Goal: Task Accomplishment & Management: Manage account settings

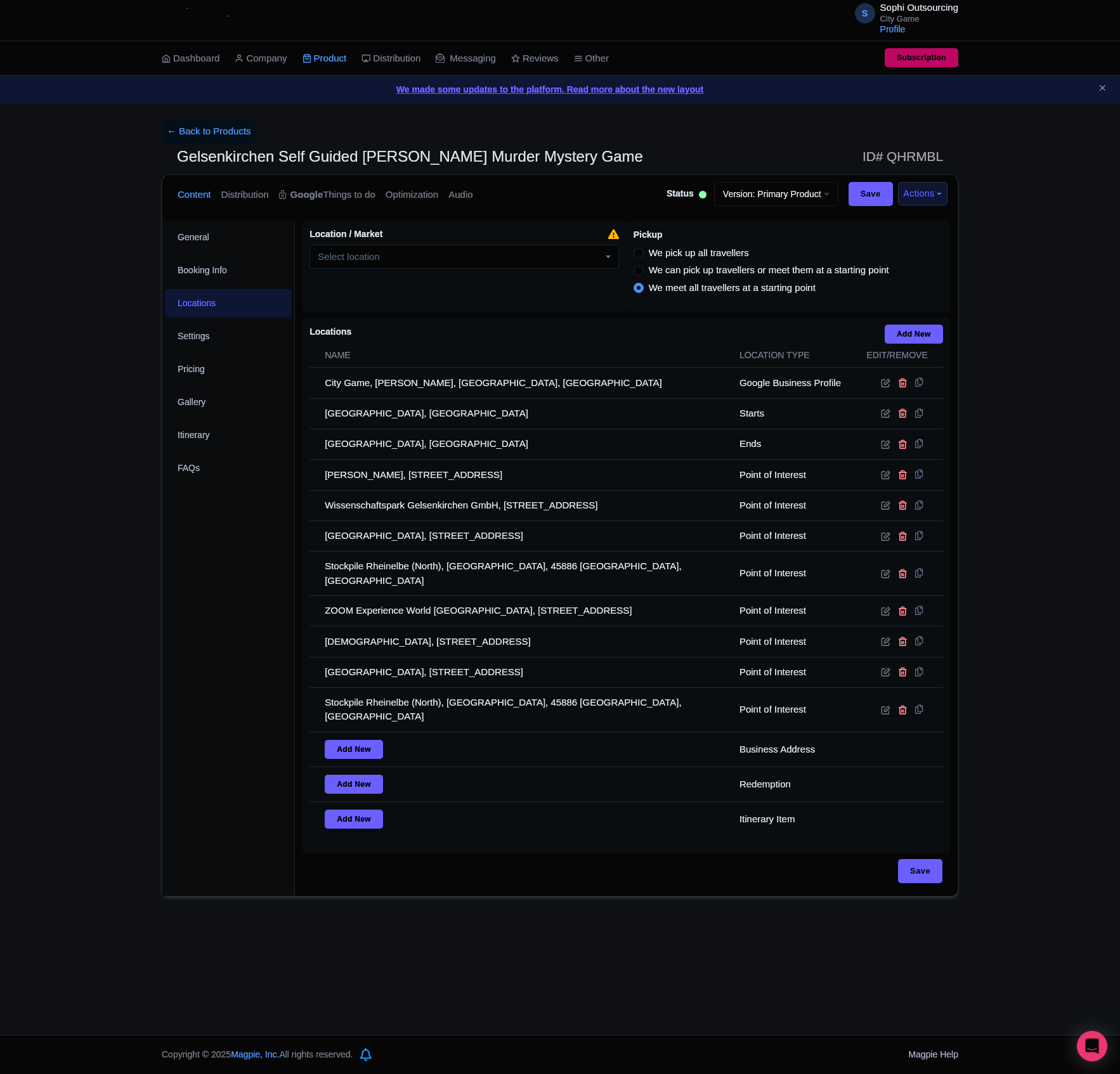
click at [64, 577] on div "← Back to Products Gelsenkirchen Self Guided Sherlock Holmes Murder Mystery Gam…" at bounding box center [560, 507] width 1120 height 777
click at [98, 824] on div "← Back to Products Gelsenkirchen Self Guided Sherlock Holmes Murder Mystery Gam…" at bounding box center [560, 507] width 1120 height 777
click at [128, 385] on div "← Back to Products Gelsenkirchen Self Guided Sherlock Holmes Murder Mystery Gam…" at bounding box center [560, 507] width 1120 height 777
click at [242, 429] on link "Itinerary" at bounding box center [228, 435] width 127 height 29
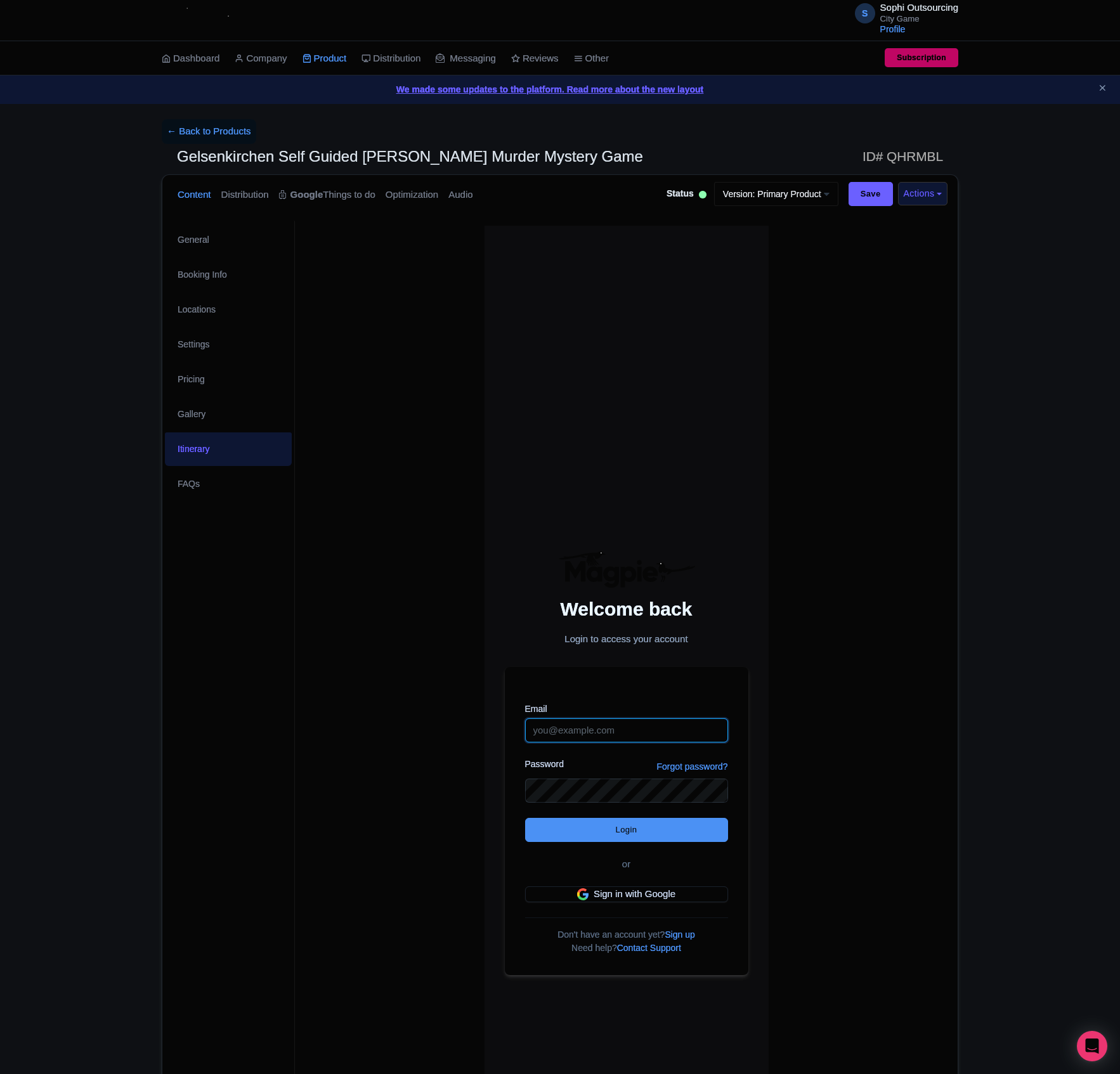
click at [574, 728] on input "Email" at bounding box center [626, 730] width 203 height 24
type input "marcmira2001@gmail.com"
click at [574, 743] on form "Email marcmira2001@gmail.com Password Forgot password? Login or Sign in with Go…" at bounding box center [626, 802] width 203 height 199
click at [576, 736] on input "marcmira2001@gmail.com" at bounding box center [626, 730] width 203 height 24
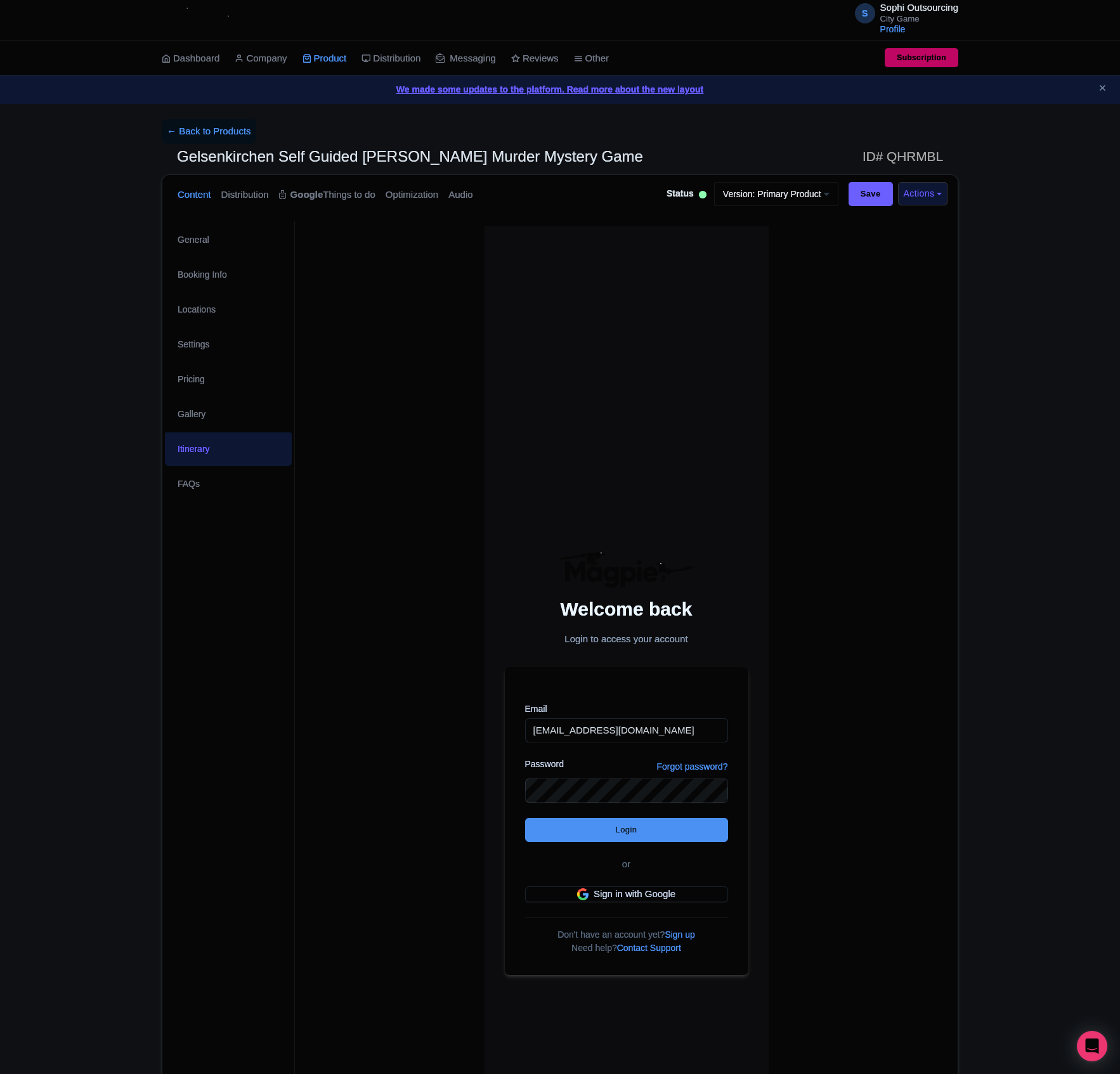
drag, startPoint x: 453, startPoint y: 791, endPoint x: 461, endPoint y: 777, distance: 16.1
click at [453, 789] on div "Welcome back Login to access your account Email marcmira2001@gmail.com Password…" at bounding box center [626, 762] width 647 height 1084
click at [162, 133] on link "← Back to Products" at bounding box center [209, 131] width 95 height 25
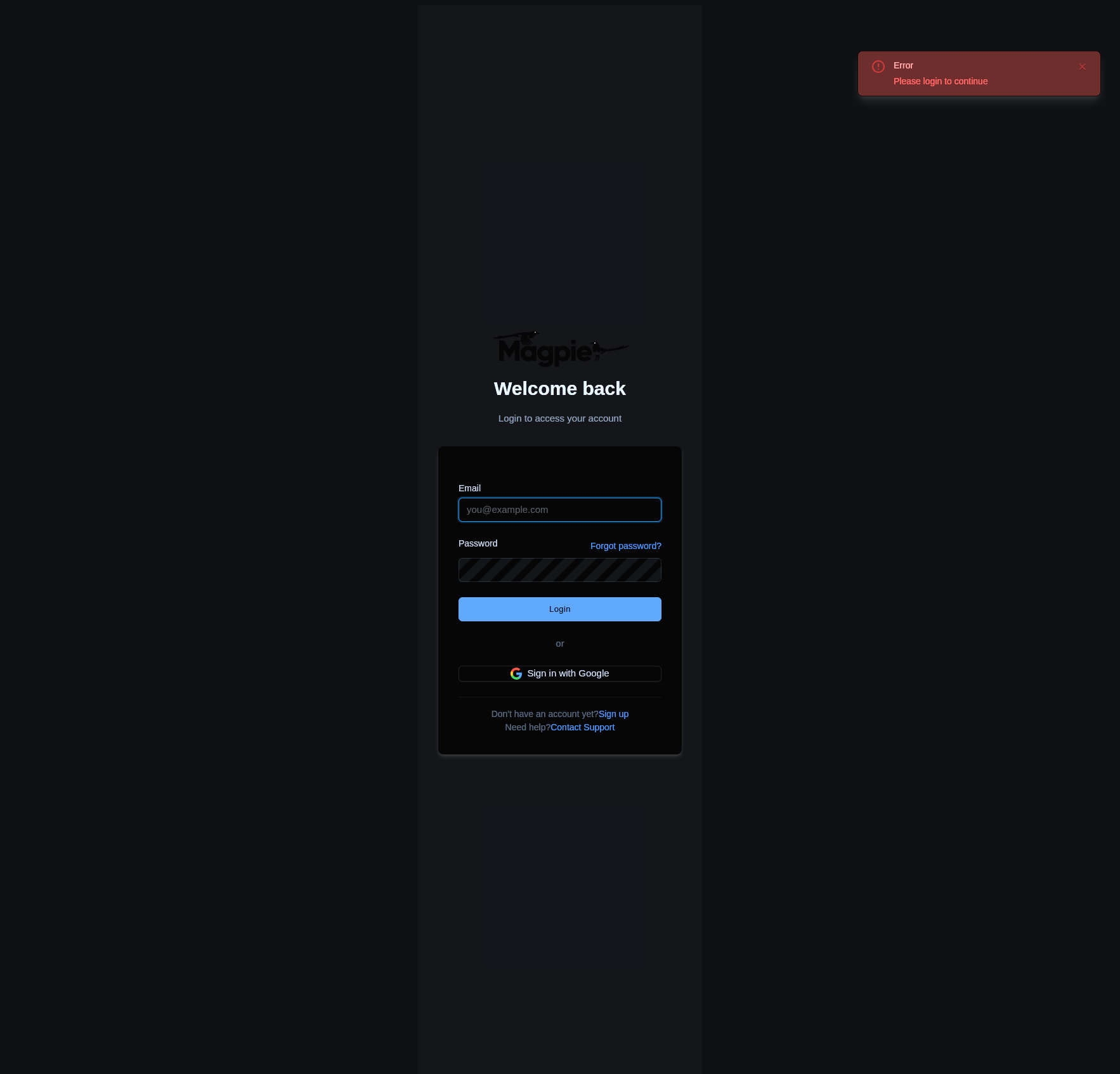
type input "citygame@sophi-outsourcing.com"
click at [558, 608] on input "Login" at bounding box center [559, 609] width 203 height 24
type input "Logging in..."
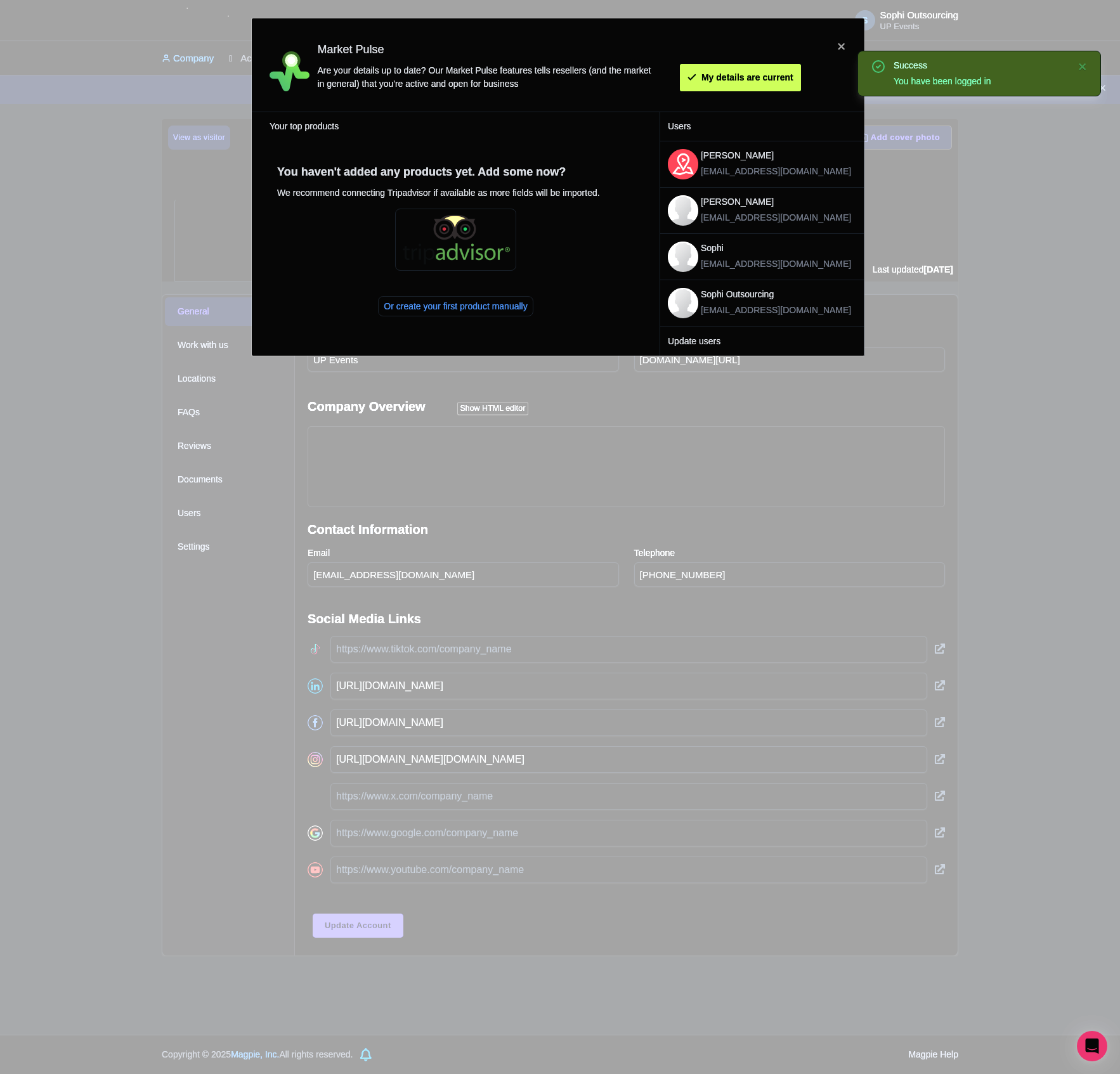
click at [731, 56] on div "My details are current" at bounding box center [750, 64] width 192 height 52
click at [735, 64] on div "My details are current" at bounding box center [750, 64] width 192 height 52
click at [735, 85] on btn "My details are current" at bounding box center [741, 77] width 121 height 27
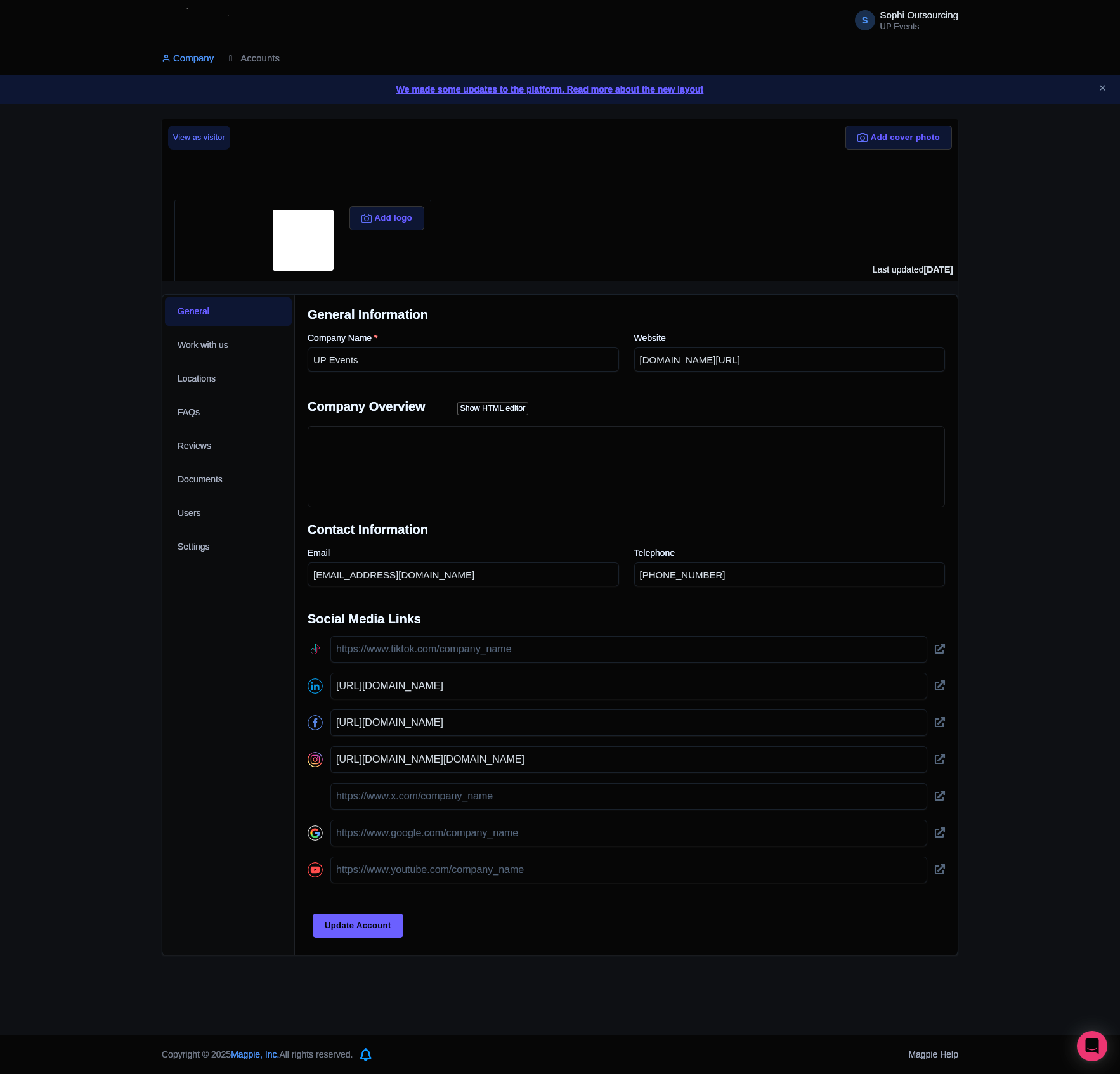
click at [4, 311] on div "Success You have been logged in Add cover photo View as visitor Add logo Last u…" at bounding box center [560, 537] width 1120 height 836
drag, startPoint x: 0, startPoint y: 312, endPoint x: -6, endPoint y: 313, distance: 6.1
click at [0, 313] on html "S Sophi Outsourcing UP Events Users Settings Sign out Company Accounts We made …" at bounding box center [560, 537] width 1120 height 1074
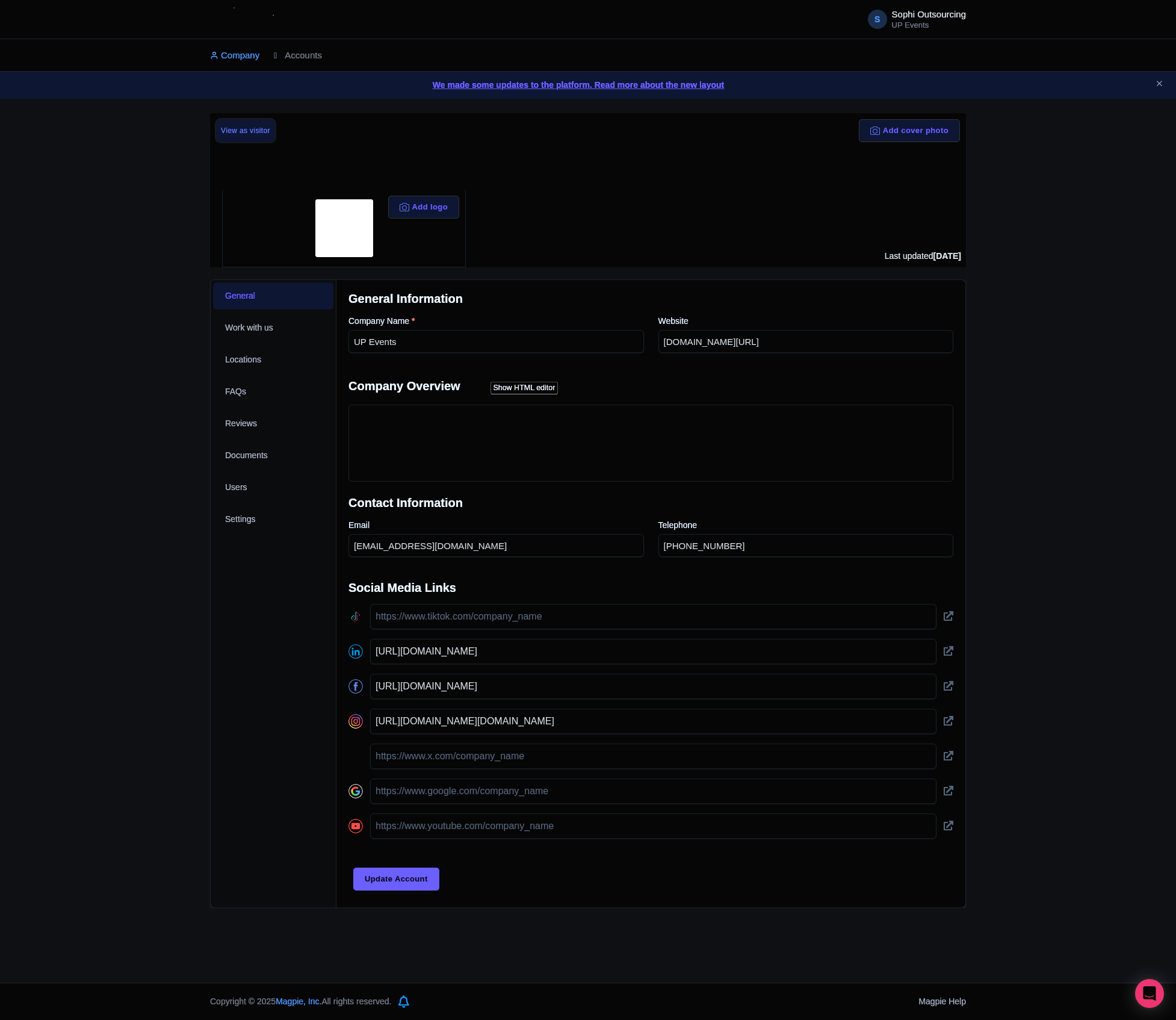
click at [238, 122] on link "View as visitor" at bounding box center [246, 130] width 59 height 23
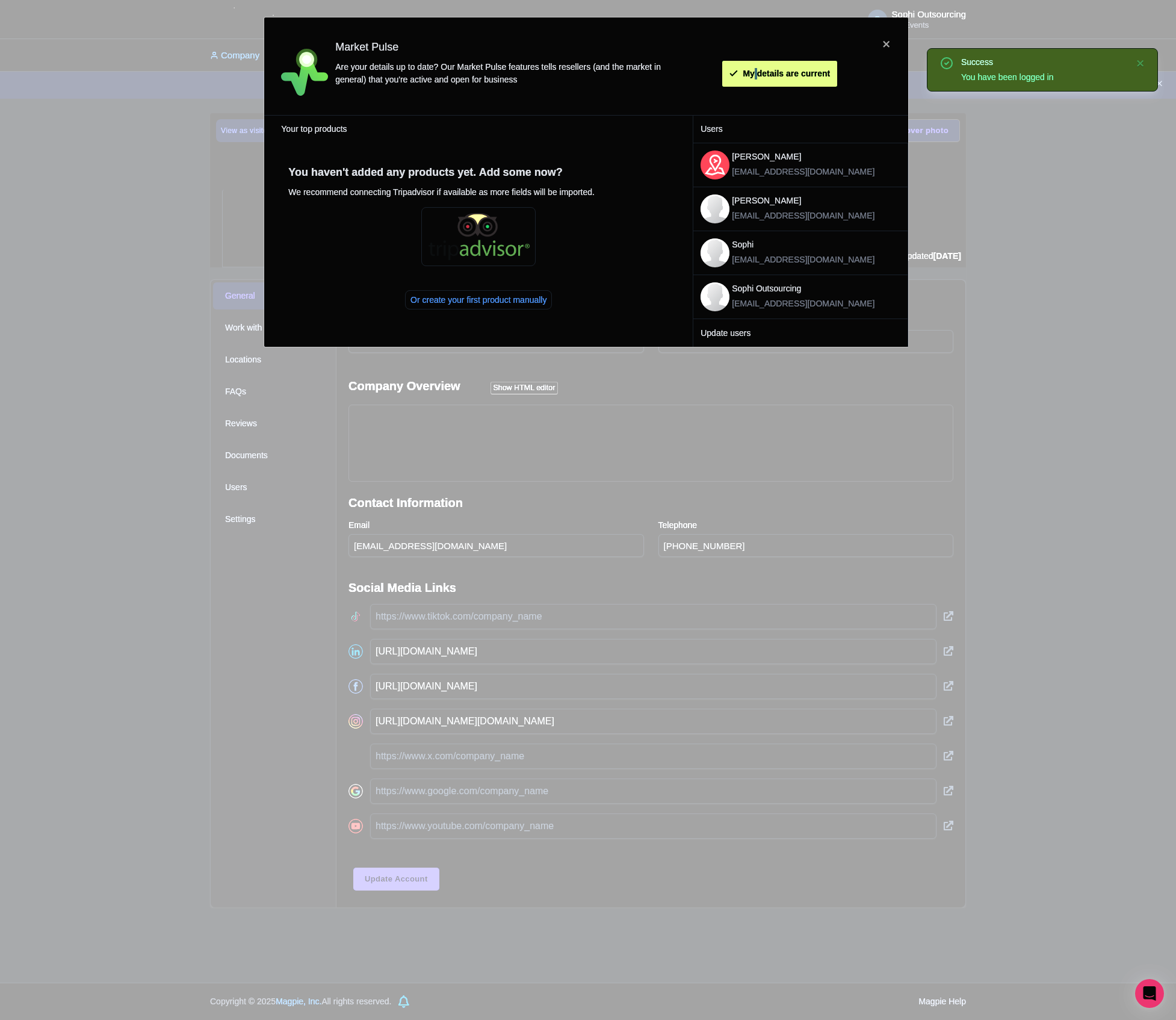
click at [753, 63] on btn "My details are current" at bounding box center [780, 73] width 115 height 26
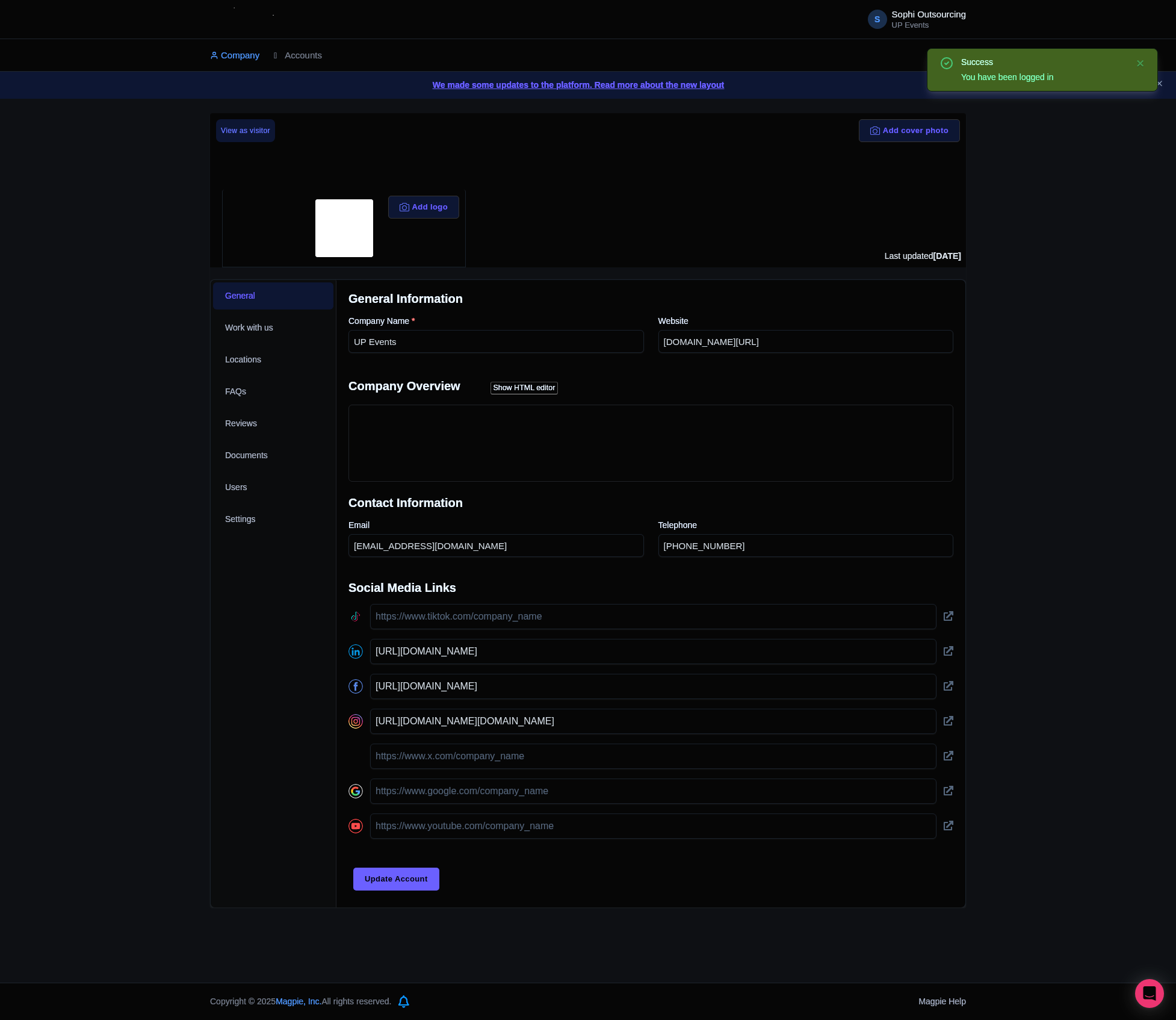
click at [236, 77] on div "We made some updates to the platform. Read more about the new layout" at bounding box center [588, 85] width 1176 height 27
click at [235, 48] on link "Company" at bounding box center [235, 55] width 50 height 33
click at [295, 61] on link "Accounts" at bounding box center [297, 55] width 48 height 33
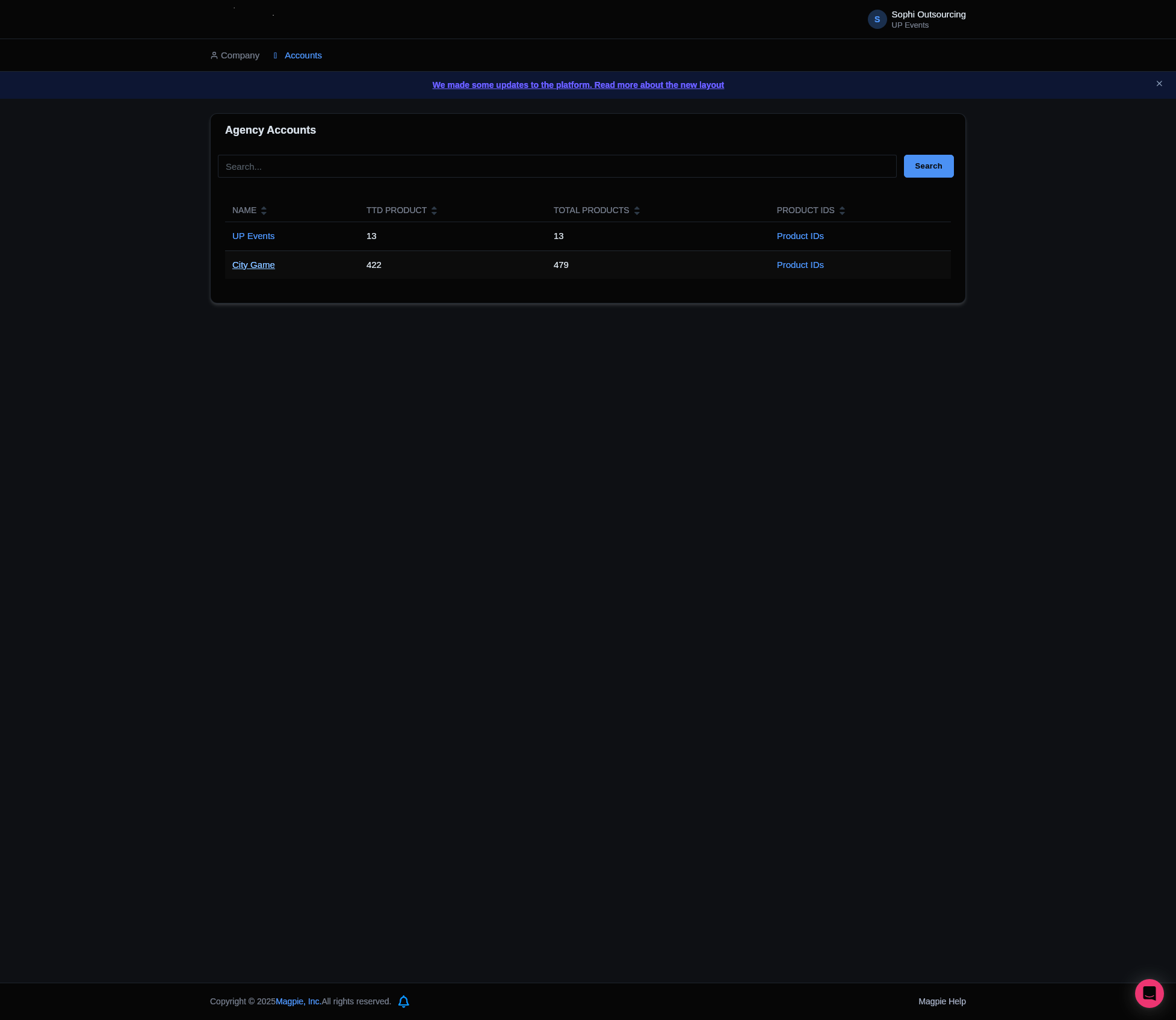
click at [241, 265] on link "City Game" at bounding box center [253, 264] width 42 height 10
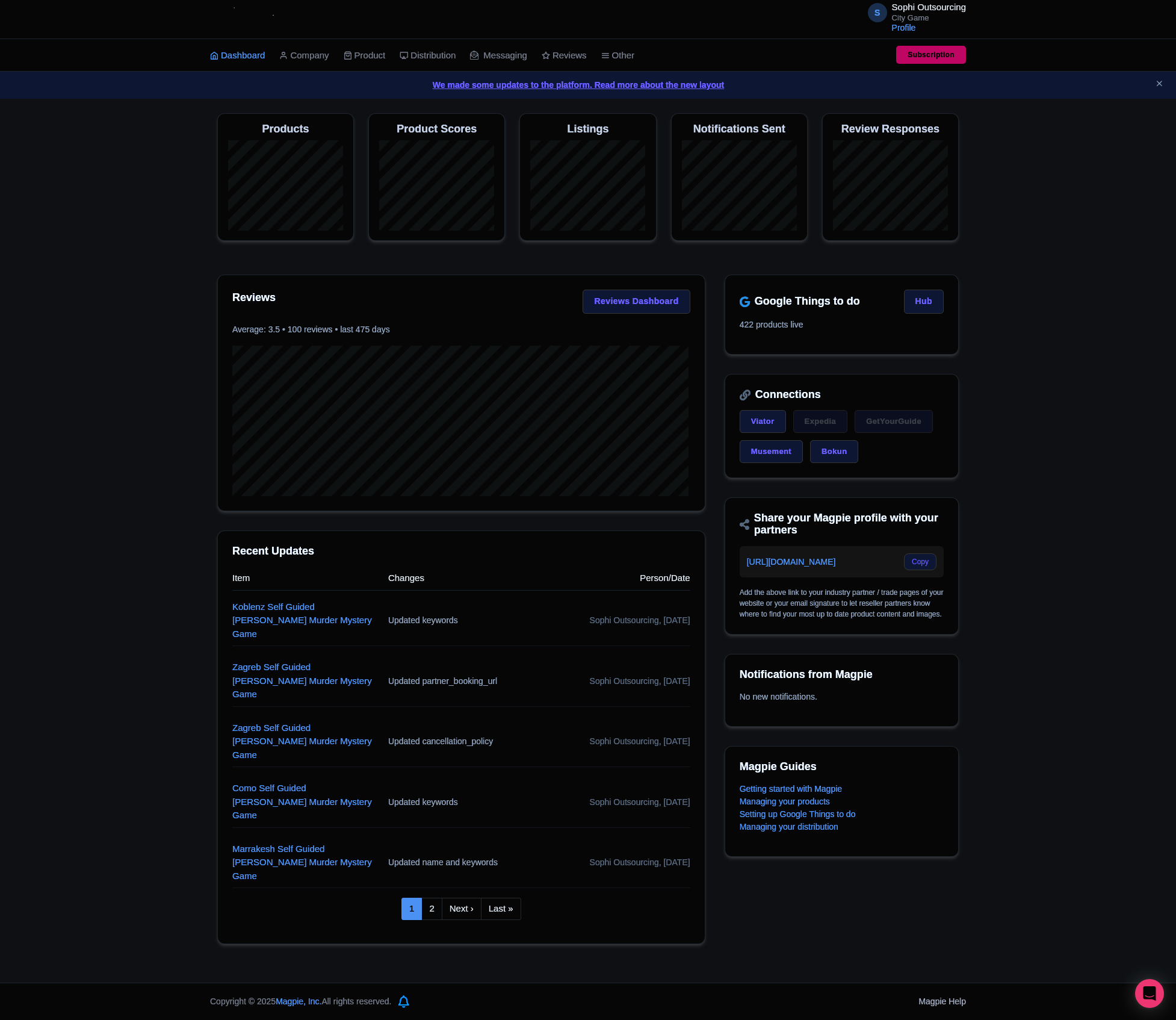
click at [118, 573] on div "Magpie recommends Look into TUI Musement as a distribution channel TUI Musement…" at bounding box center [588, 528] width 1176 height 831
click at [104, 715] on div "Magpie recommends Look into TUI Musement as a distribution channel TUI Musement…" at bounding box center [588, 528] width 1176 height 831
click at [45, 703] on div "Magpie recommends Look into TUI Musement as a distribution channel TUI Musement…" at bounding box center [588, 528] width 1176 height 831
click at [134, 746] on div "Magpie recommends Translate your content Using Magpie's AI translation tool, yo…" at bounding box center [588, 528] width 1176 height 831
click at [117, 834] on div "Magpie recommends Respond to more reviews You currently have unresponded review…" at bounding box center [588, 528] width 1176 height 831
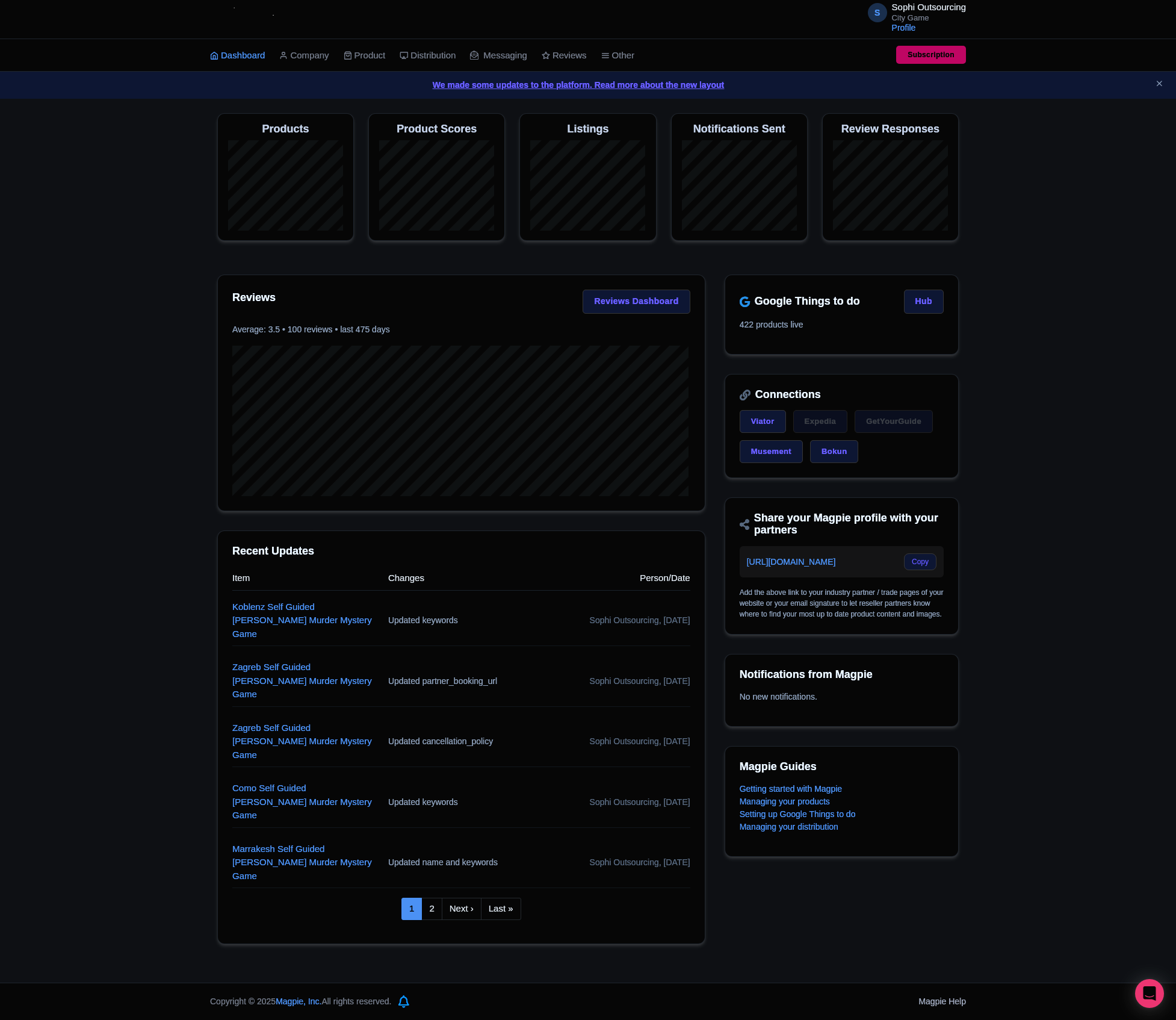
drag, startPoint x: 58, startPoint y: 849, endPoint x: 6, endPoint y: 837, distance: 53.4
click at [58, 850] on div "Magpie recommends Respond to more reviews You currently have unresponded review…" at bounding box center [588, 528] width 1176 height 831
click at [113, 905] on div "S Sophi Outsourcing City Game Profile Users Settings Sign out Dashboard Company…" at bounding box center [588, 491] width 1176 height 983
click at [93, 756] on div "Magpie recommends Translate your content Using Magpie's AI translation tool, yo…" at bounding box center [588, 528] width 1176 height 831
click at [148, 773] on div "Magpie recommends Translate your content Using Magpie's AI translation tool, yo…" at bounding box center [588, 528] width 1176 height 831
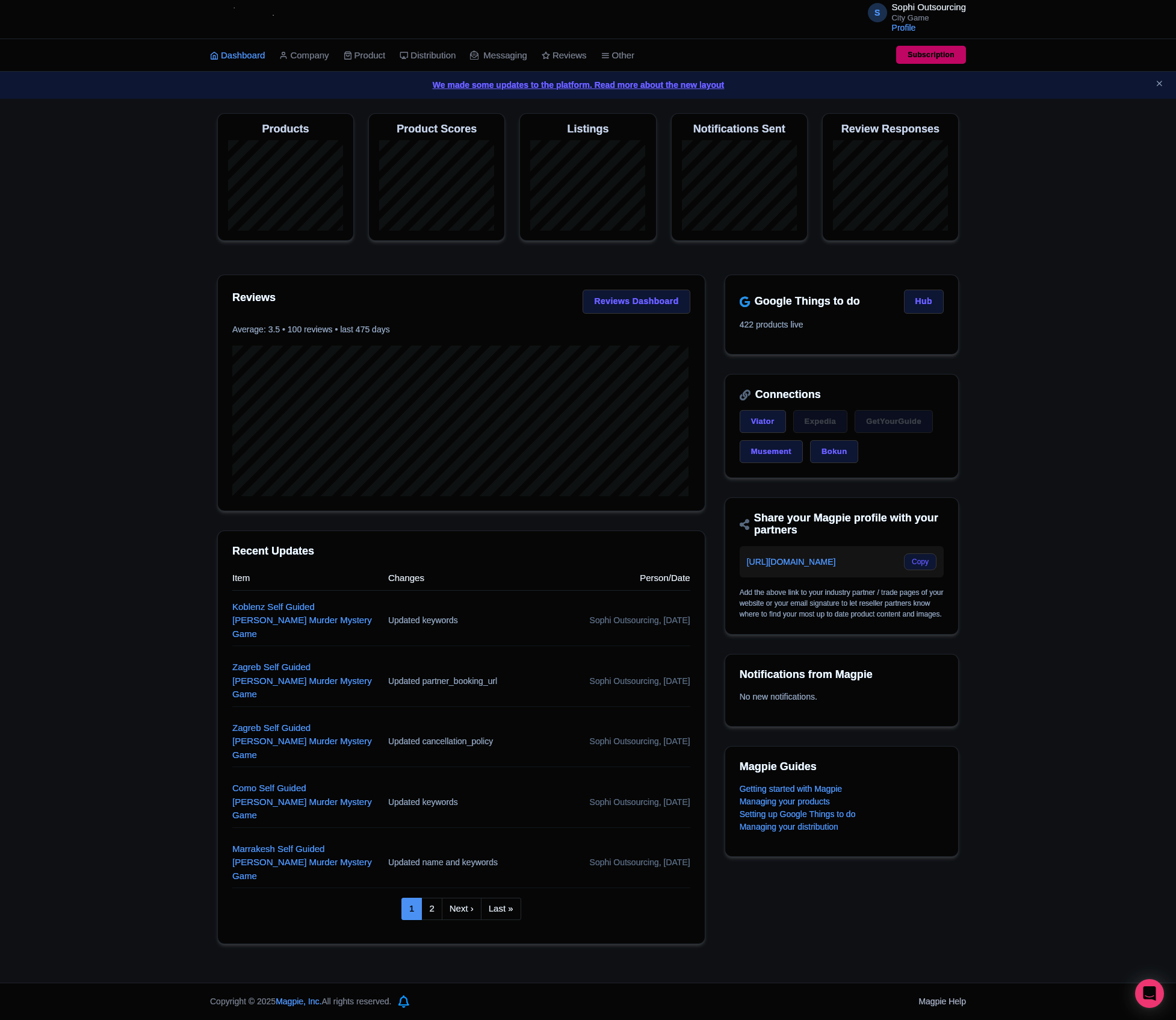
click at [27, 771] on div "Magpie recommends Translate your content Using Magpie's AI translation tool, yo…" at bounding box center [588, 528] width 1176 height 831
click at [218, 802] on div "Magpie recommends Look into TUI Musement as a distribution channel TUI Musement…" at bounding box center [588, 528] width 756 height 831
drag, startPoint x: 129, startPoint y: 978, endPoint x: 124, endPoint y: 970, distance: 9.4
click at [129, 978] on div "S Sophi Outsourcing City Game Profile Users Settings Sign out Dashboard Company…" at bounding box center [588, 491] width 1176 height 983
click at [97, 959] on div "S Sophi Outsourcing City Game Profile Users Settings Sign out Dashboard Company…" at bounding box center [588, 491] width 1176 height 983
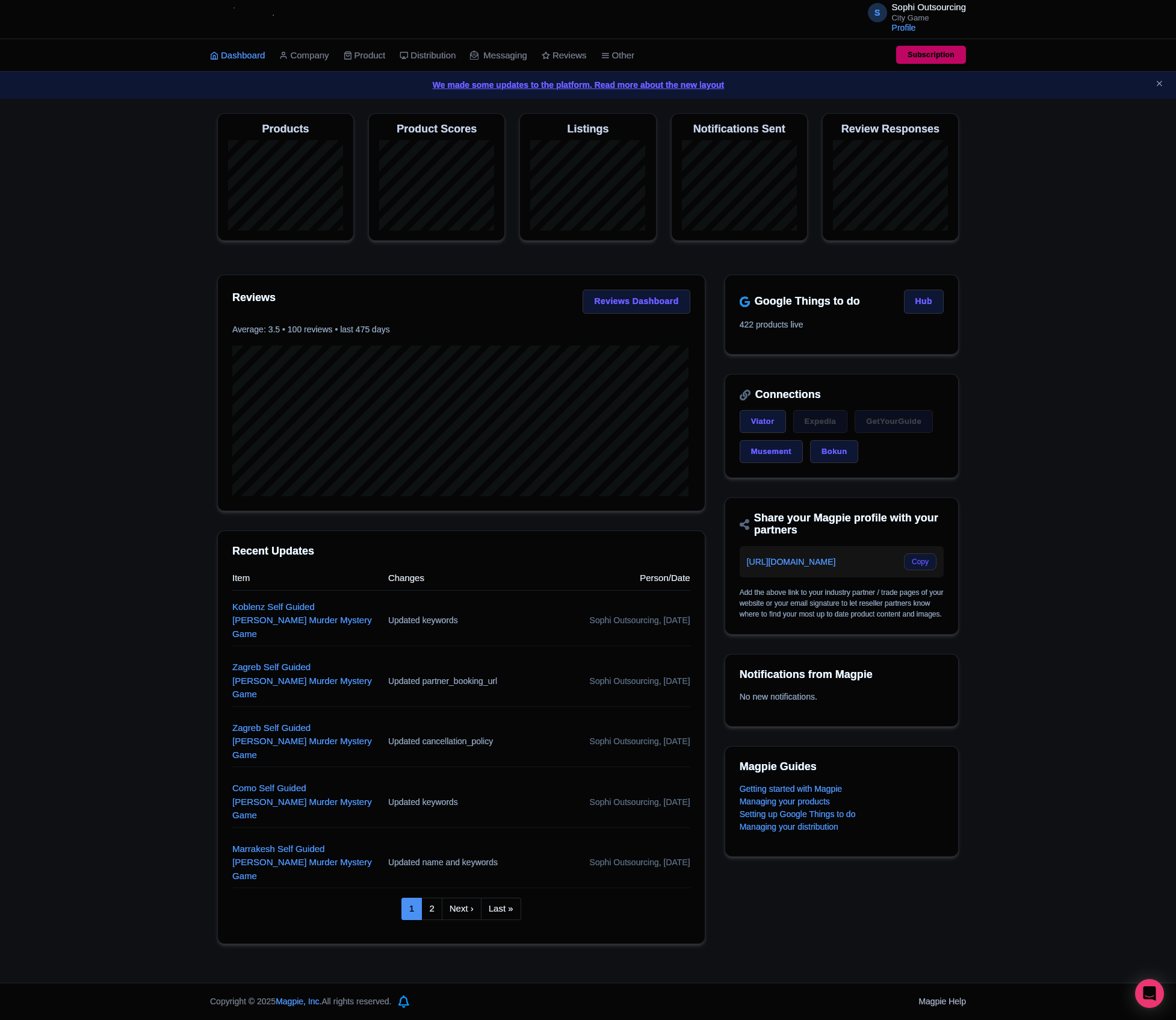
click at [111, 689] on div "Magpie recommends Respond to more reviews You currently have unresponded review…" at bounding box center [588, 528] width 1176 height 831
click at [75, 818] on div "Magpie recommends Translate your content Using Magpie's AI translation tool, yo…" at bounding box center [588, 528] width 1176 height 831
click at [50, 609] on div "Magpie recommends Translate your content Using Magpie's AI translation tool, yo…" at bounding box center [588, 528] width 1176 height 831
click at [71, 599] on div "Magpie recommends Translate your content Using Magpie's AI translation tool, yo…" at bounding box center [588, 528] width 1176 height 831
click at [45, 900] on div "S Sophi Outsourcing City Game Profile Users Settings Sign out Dashboard Company…" at bounding box center [588, 491] width 1176 height 983
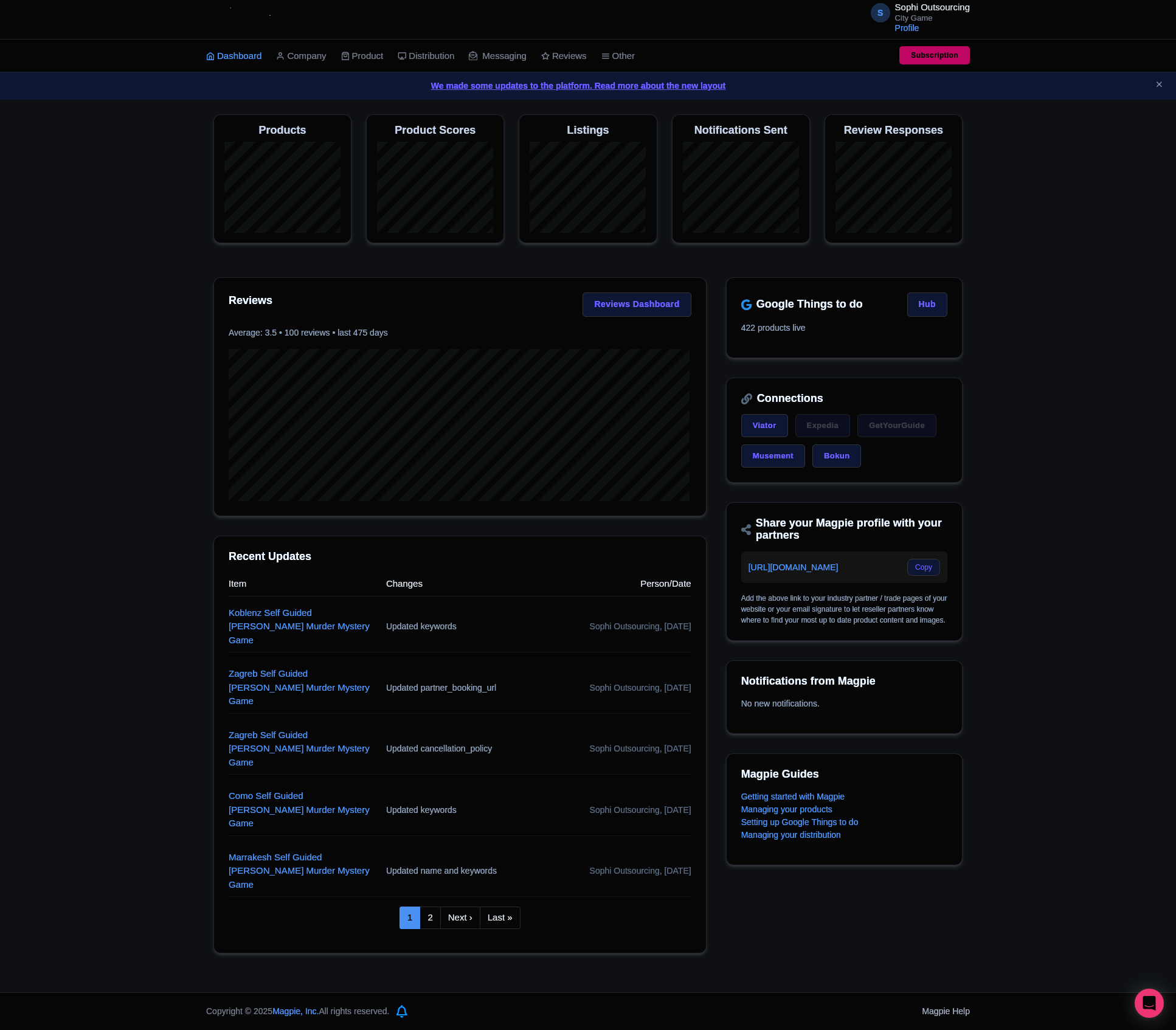
drag, startPoint x: 175, startPoint y: 735, endPoint x: 22, endPoint y: 716, distance: 154.2
click at [174, 735] on div "Magpie recommends Translate your content Using Magpie's AI translation tool, yo…" at bounding box center [588, 533] width 1176 height 839
click at [368, 67] on link "Product" at bounding box center [362, 56] width 43 height 33
click at [361, 95] on link "My Products" at bounding box center [400, 87] width 116 height 19
drag, startPoint x: 361, startPoint y: 95, endPoint x: 361, endPoint y: 87, distance: 8.0
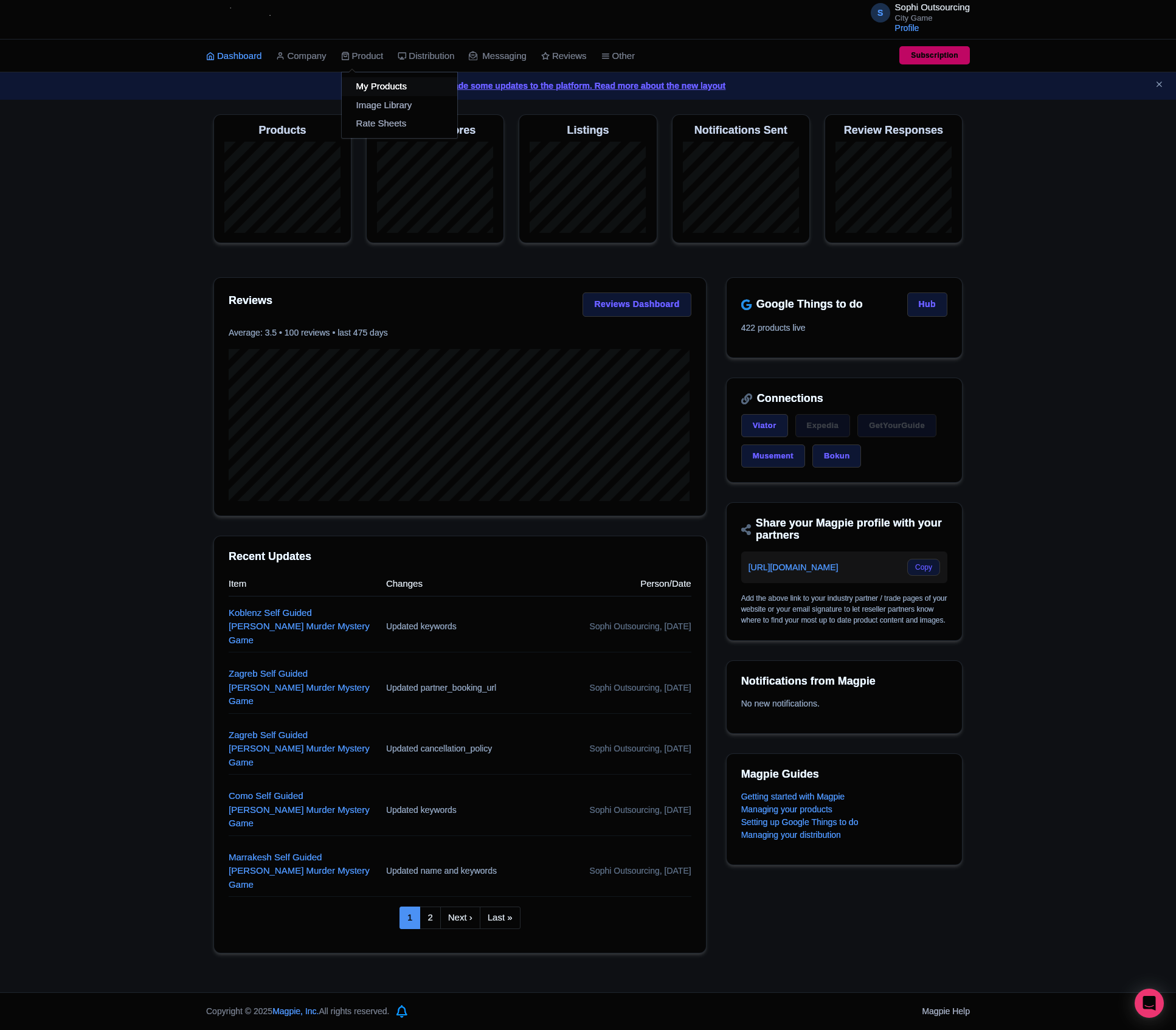
click at [361, 91] on link "My Products" at bounding box center [400, 87] width 116 height 19
click at [361, 87] on link "My Products" at bounding box center [400, 87] width 116 height 19
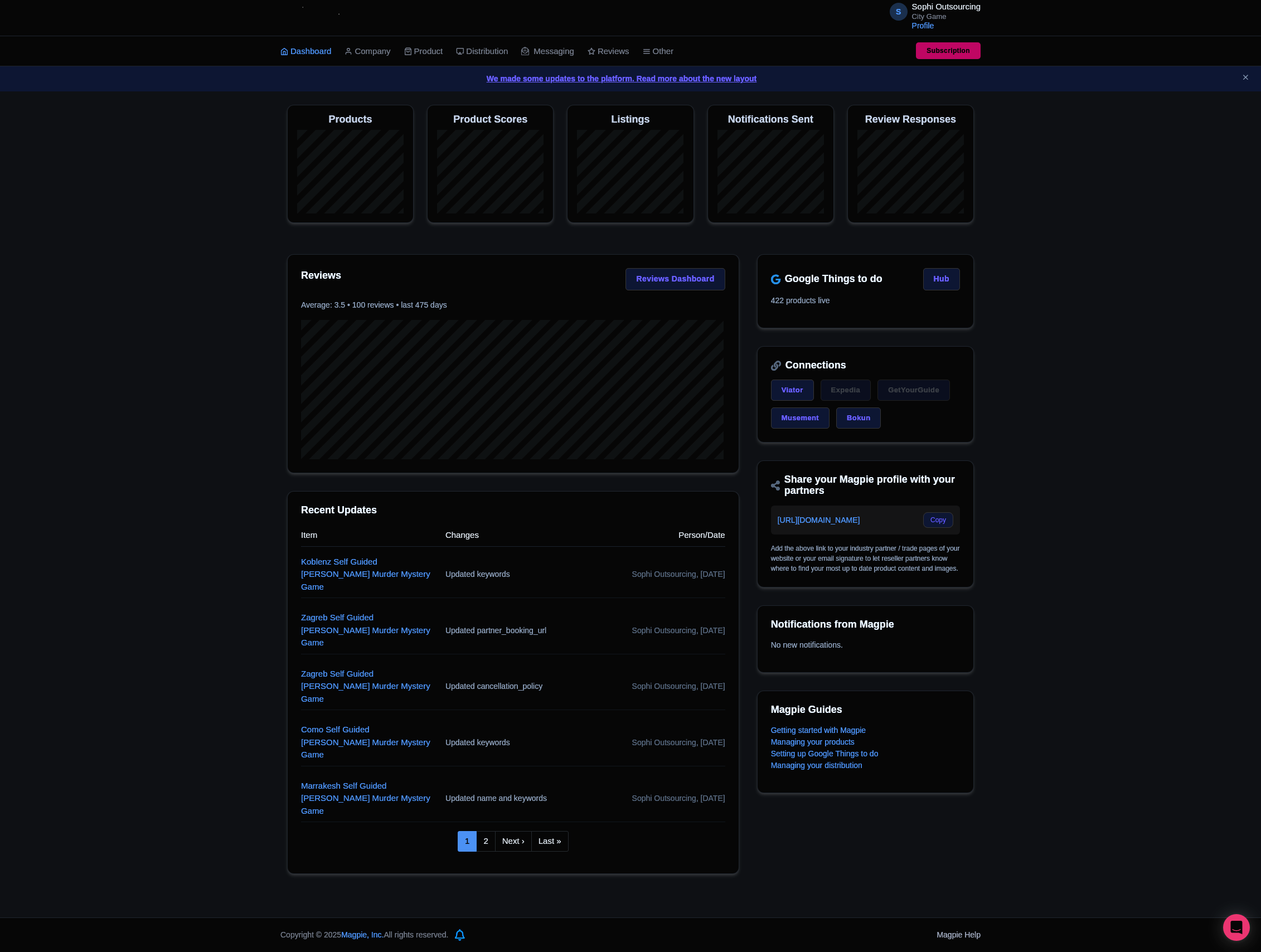
click at [3, 369] on div "Magpie recommends Translate your content Using Magpie's AI translation tool, yo…" at bounding box center [630, 489] width 1261 height 769
click at [0, 371] on html "S Sophi Outsourcing City Game Profile Users Settings Sign out Dashboard Company…" at bounding box center [630, 476] width 1261 height 952
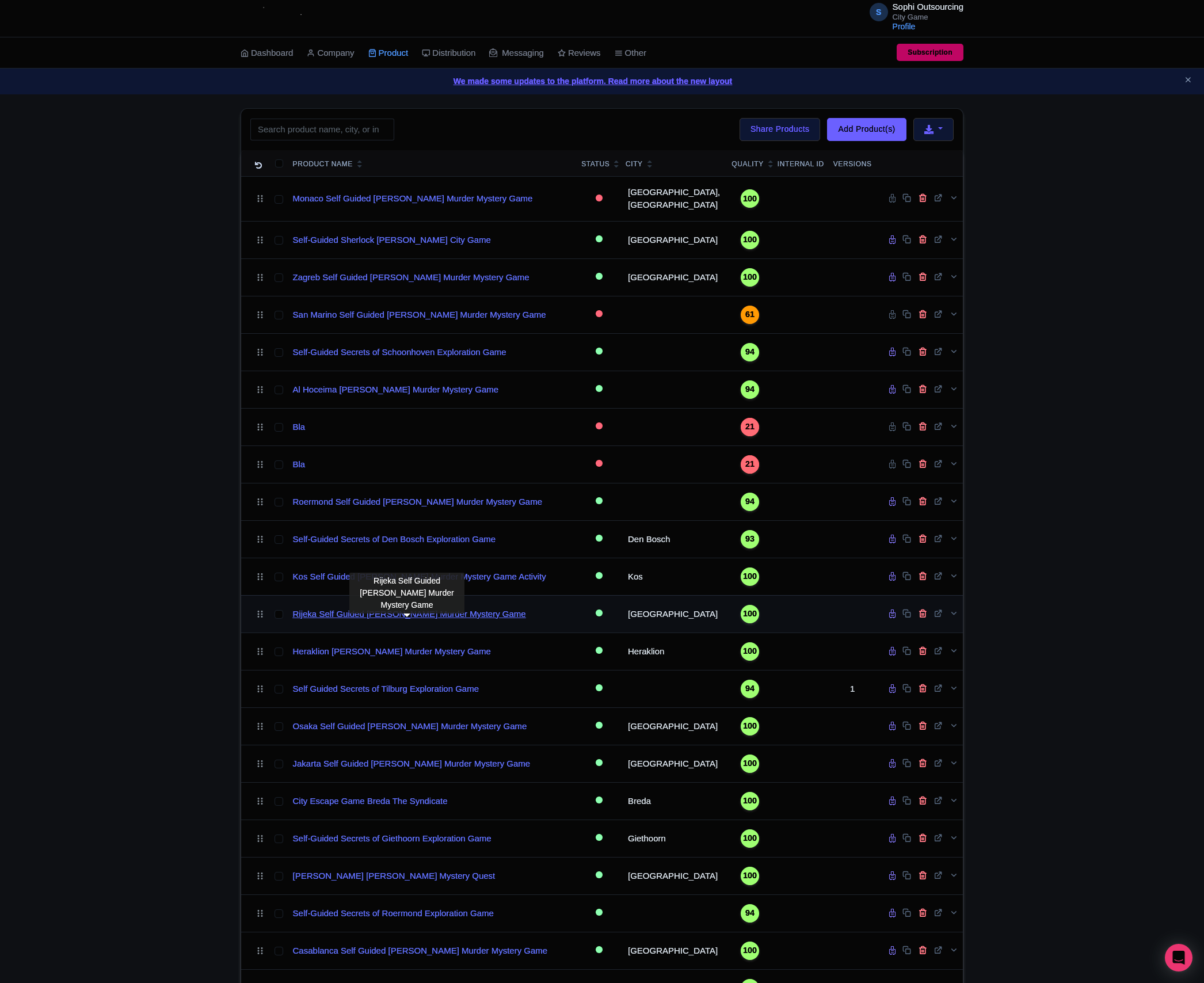
click at [386, 621] on link "Rijeka Self Guided [PERSON_NAME] Murder Mystery Game" at bounding box center [409, 614] width 233 height 13
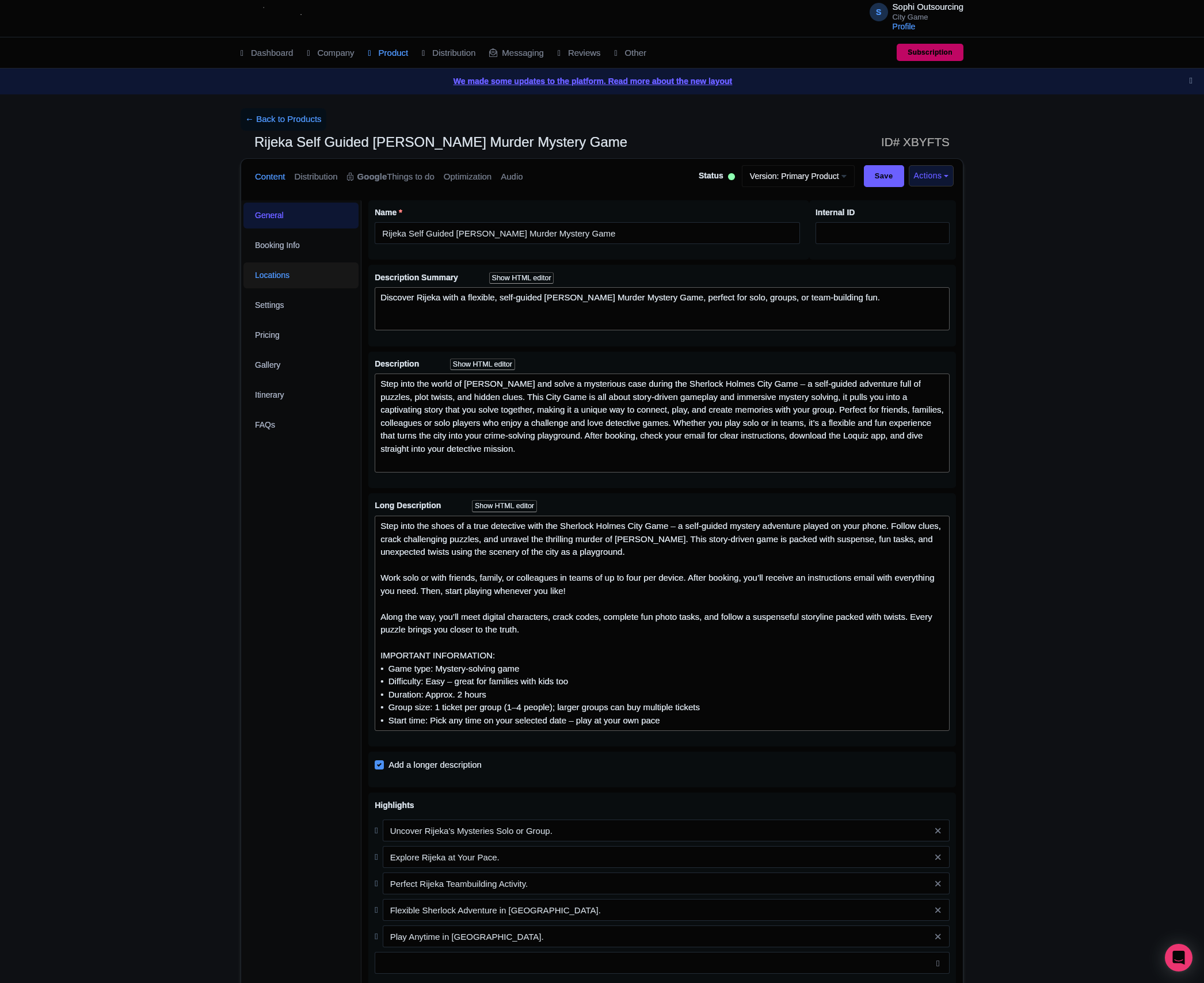
click at [272, 276] on link "Locations" at bounding box center [301, 275] width 115 height 26
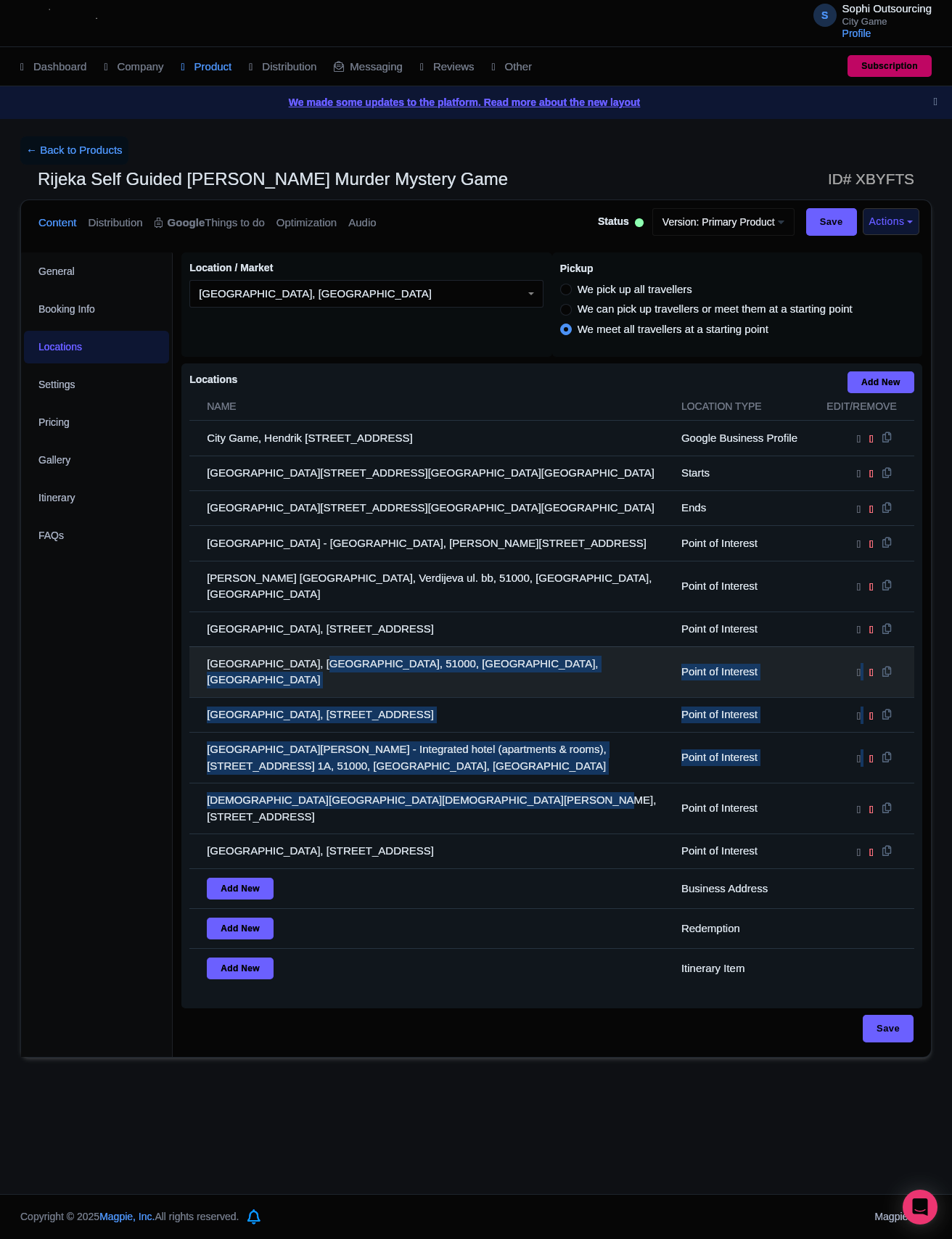
drag, startPoint x: 523, startPoint y: 773, endPoint x: 356, endPoint y: 641, distance: 212.9
click at [251, 589] on tbody "City Game, Hendrik [STREET_ADDRESS] Google Business Profile [GEOGRAPHIC_DATA], …" at bounding box center [551, 705] width 725 height 567
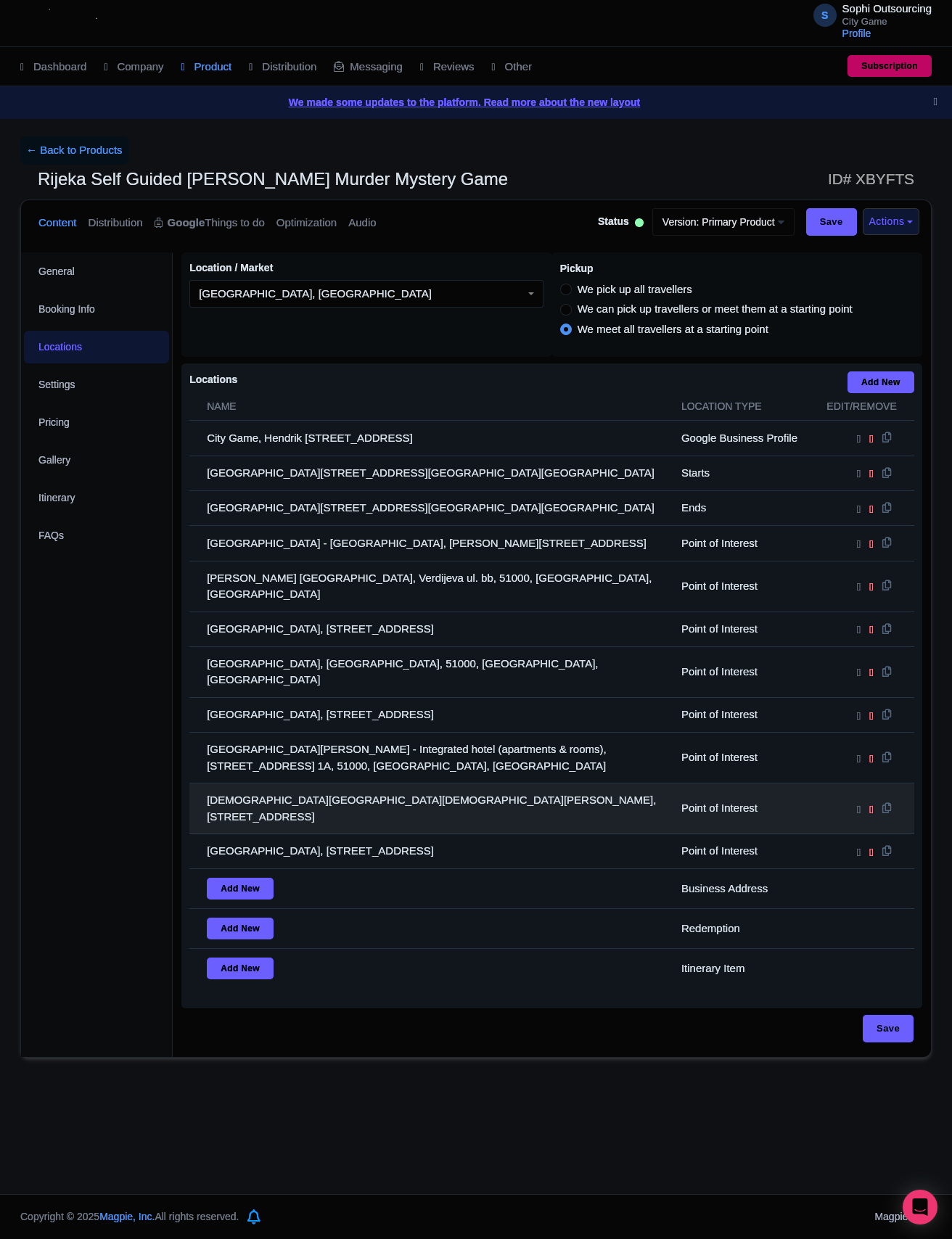
click at [528, 783] on td "[DEMOGRAPHIC_DATA][GEOGRAPHIC_DATA][DEMOGRAPHIC_DATA][PERSON_NAME], [STREET_ADD…" at bounding box center [430, 809] width 483 height 51
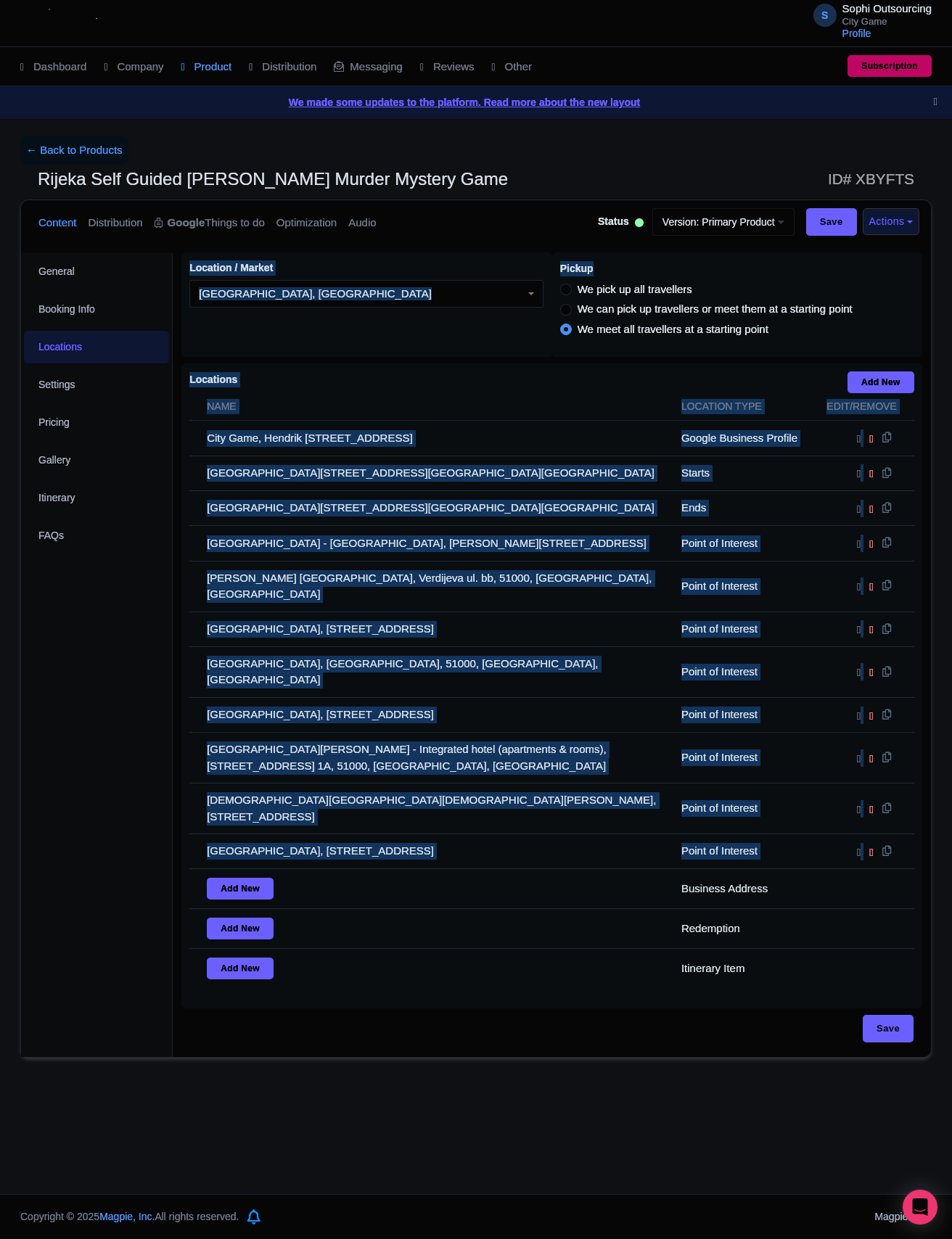
drag, startPoint x: 555, startPoint y: 851, endPoint x: 67, endPoint y: 361, distance: 691.6
click at [0, 333] on html "S Sophi Outsourcing City Game Profile Users Settings Sign out Dashboard Company…" at bounding box center [476, 620] width 952 height 1239
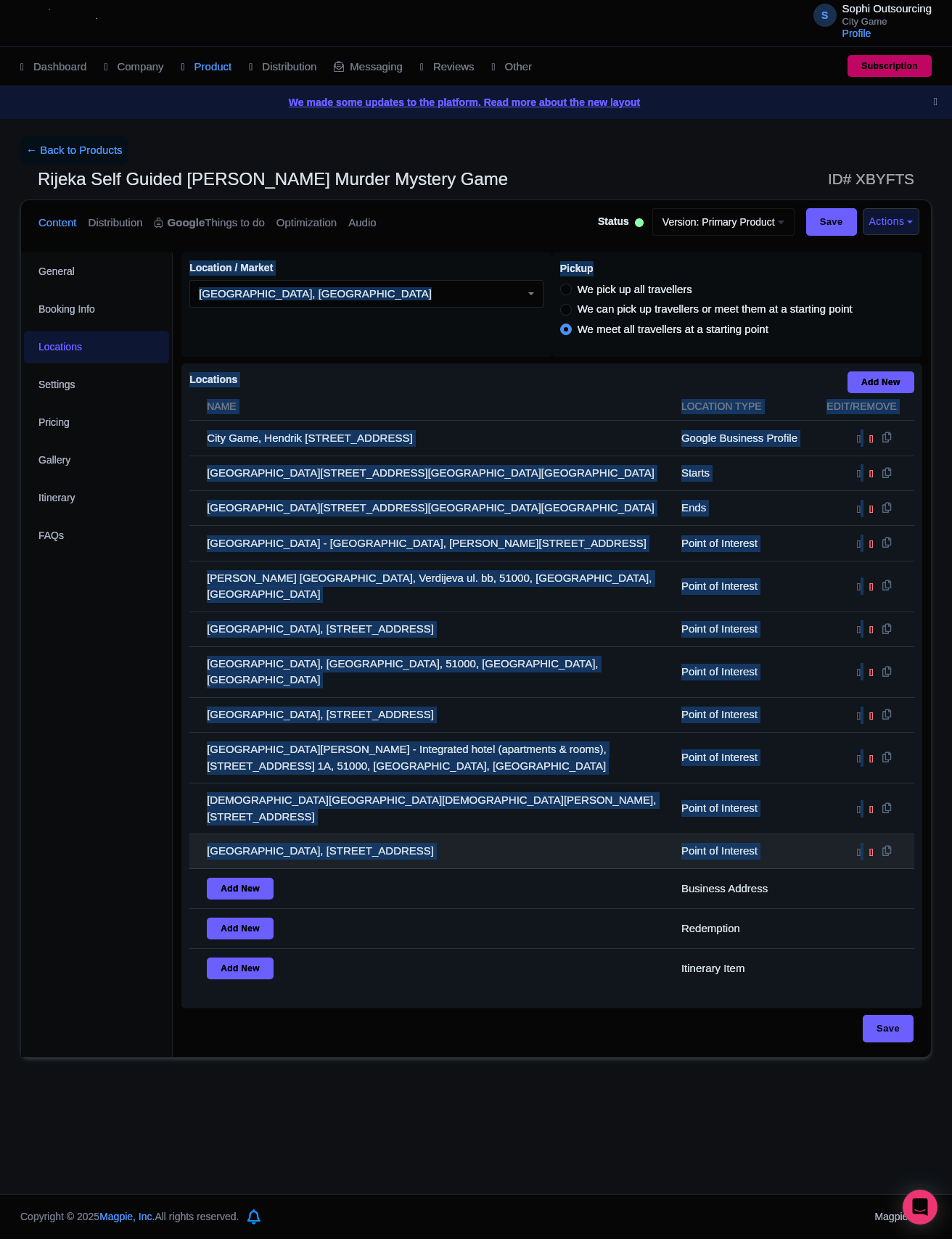
click at [502, 834] on td "[GEOGRAPHIC_DATA], [STREET_ADDRESS]" at bounding box center [430, 851] width 483 height 35
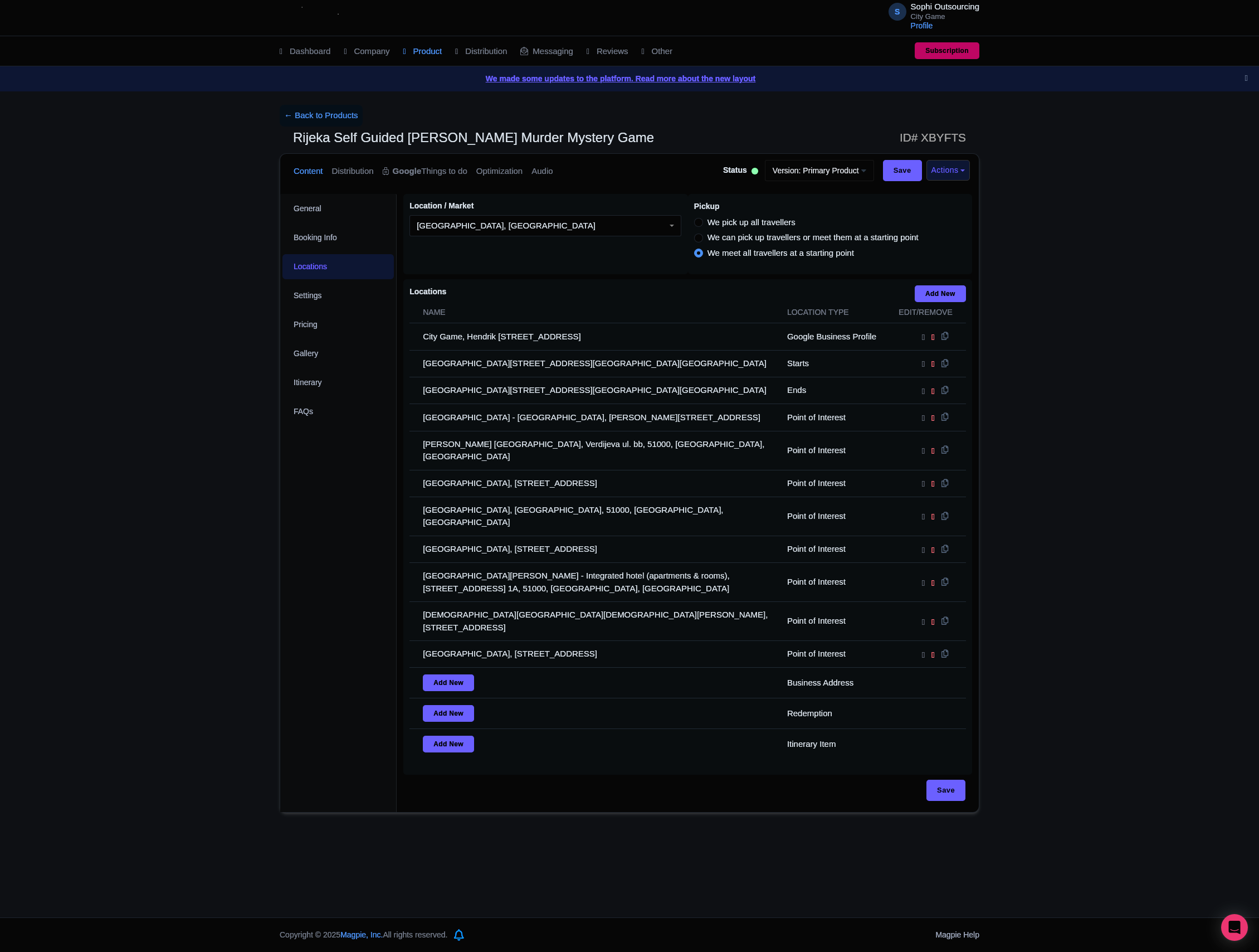
click at [115, 405] on div "← Back to Products Rijeka Self Guided Sherlock [PERSON_NAME] Murder Mystery Gam…" at bounding box center [629, 458] width 1259 height 707
click at [259, 612] on div "← Back to Products Rijeka Self Guided Sherlock [PERSON_NAME] Murder Mystery Gam…" at bounding box center [629, 458] width 1259 height 707
click at [224, 614] on div "← Back to Products Rijeka Self Guided Sherlock [PERSON_NAME] Murder Mystery Gam…" at bounding box center [629, 458] width 1259 height 707
click at [213, 617] on div "← Back to Products Rijeka Self Guided Sherlock [PERSON_NAME] Murder Mystery Gam…" at bounding box center [629, 458] width 1259 height 707
drag, startPoint x: 209, startPoint y: 621, endPoint x: 0, endPoint y: 859, distance: 316.7
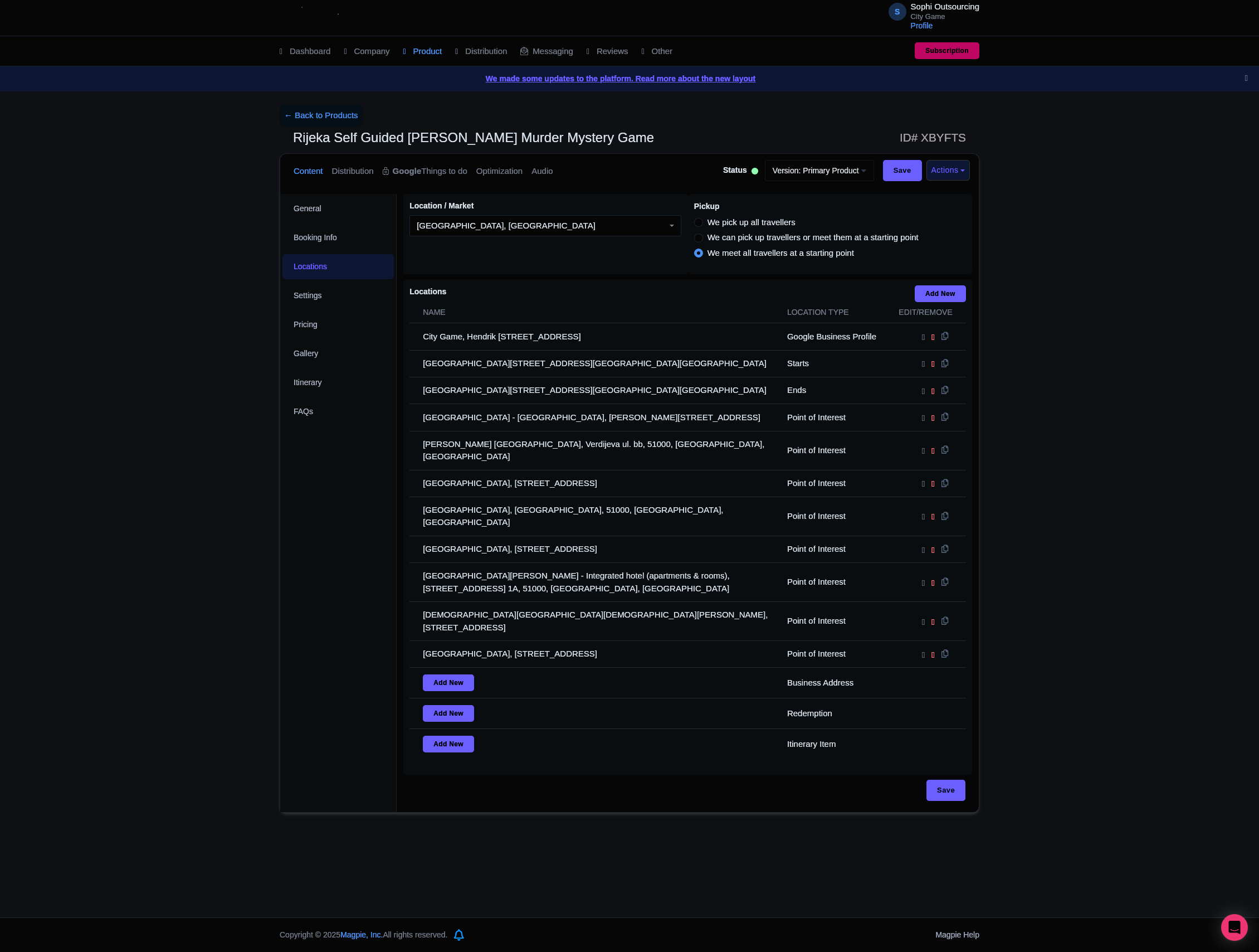
click at [206, 623] on div "← Back to Products Rijeka Self Guided Sherlock [PERSON_NAME] Murder Mystery Gam…" at bounding box center [629, 458] width 1259 height 707
click at [109, 868] on div "S Sophi Outsourcing City Game Profile Users Settings Sign out Dashboard Company…" at bounding box center [629, 459] width 1259 height 917
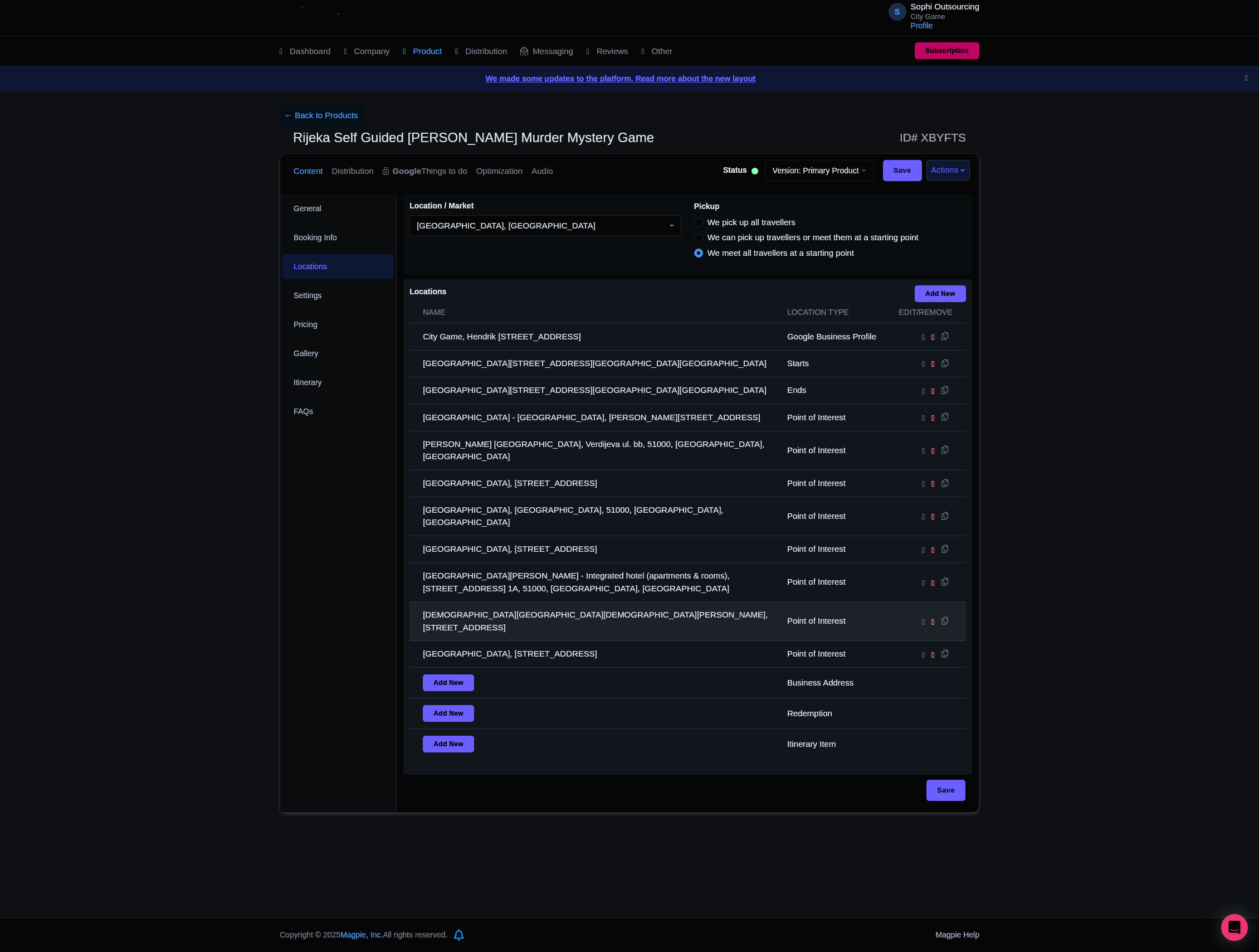
click at [509, 602] on td "[DEMOGRAPHIC_DATA][GEOGRAPHIC_DATA][DEMOGRAPHIC_DATA][PERSON_NAME], [STREET_ADD…" at bounding box center [595, 621] width 371 height 39
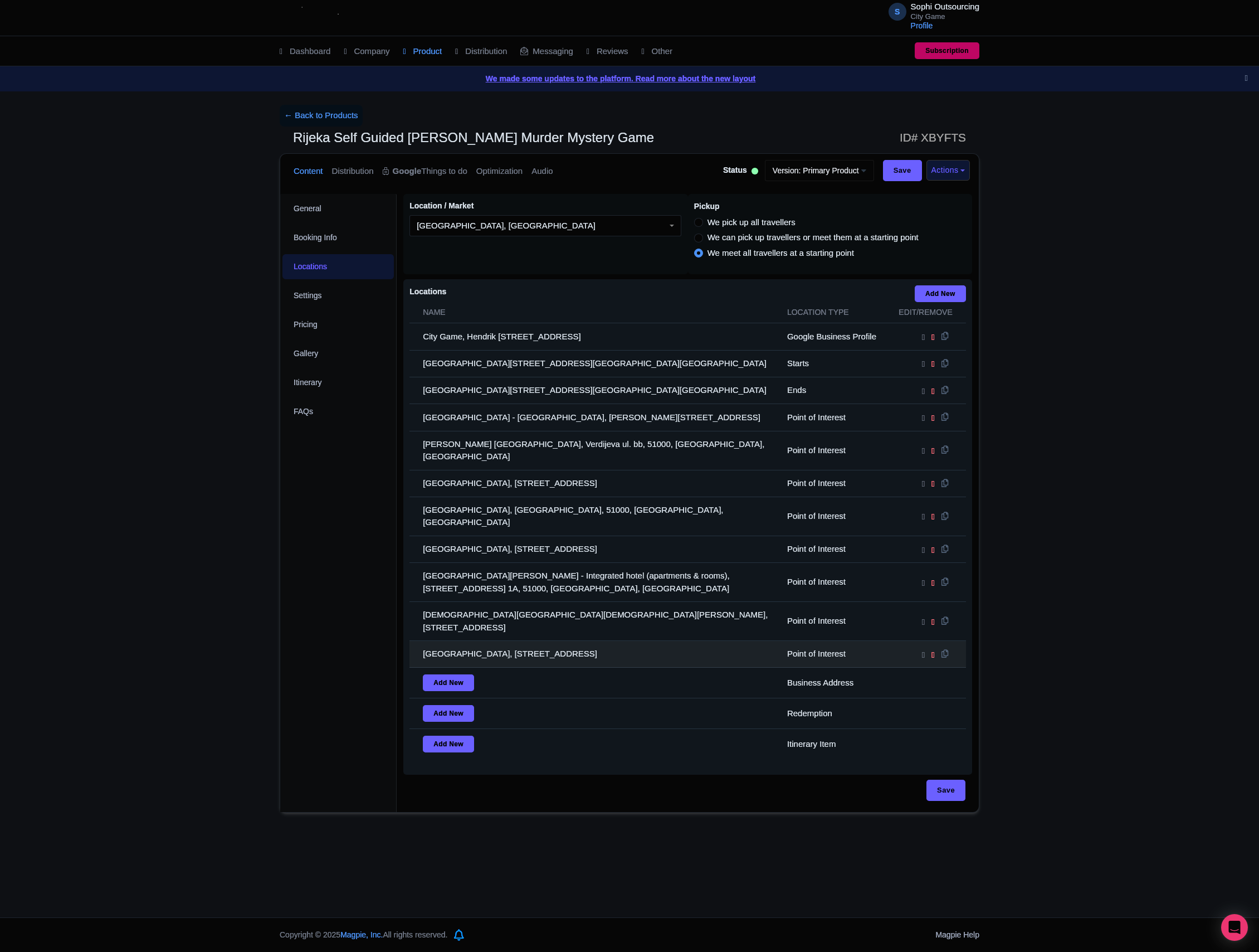
drag, startPoint x: 77, startPoint y: 700, endPoint x: 593, endPoint y: 623, distance: 521.7
click at [593, 641] on td "[GEOGRAPHIC_DATA], [STREET_ADDRESS]" at bounding box center [595, 654] width 371 height 27
click at [594, 641] on td "[GEOGRAPHIC_DATA], [STREET_ADDRESS]" at bounding box center [595, 654] width 371 height 27
click at [595, 641] on td "[GEOGRAPHIC_DATA], [STREET_ADDRESS]" at bounding box center [595, 654] width 371 height 27
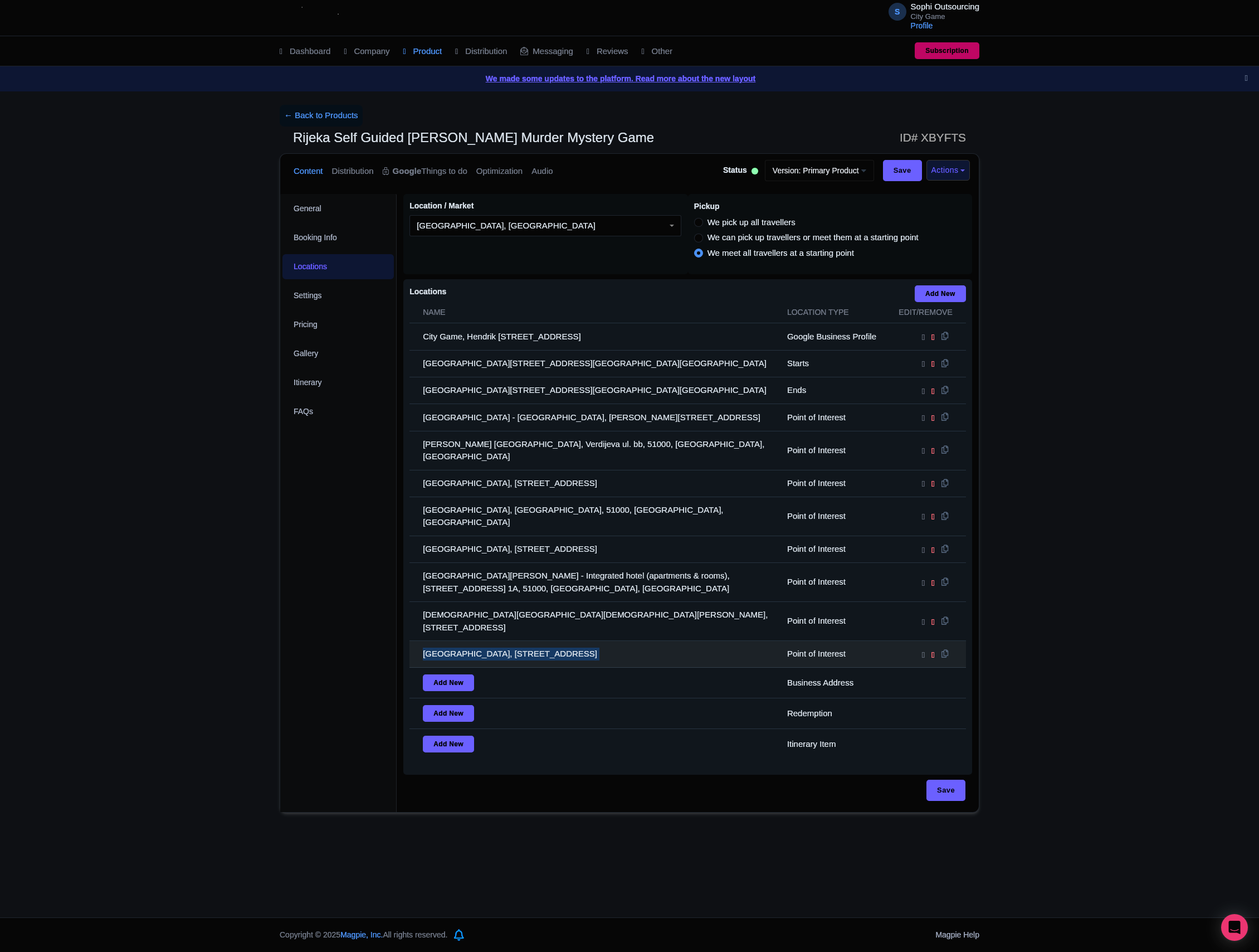
click at [557, 641] on td "[GEOGRAPHIC_DATA], [STREET_ADDRESS]" at bounding box center [595, 654] width 371 height 27
click at [559, 641] on td "[GEOGRAPHIC_DATA], [STREET_ADDRESS]" at bounding box center [595, 654] width 371 height 27
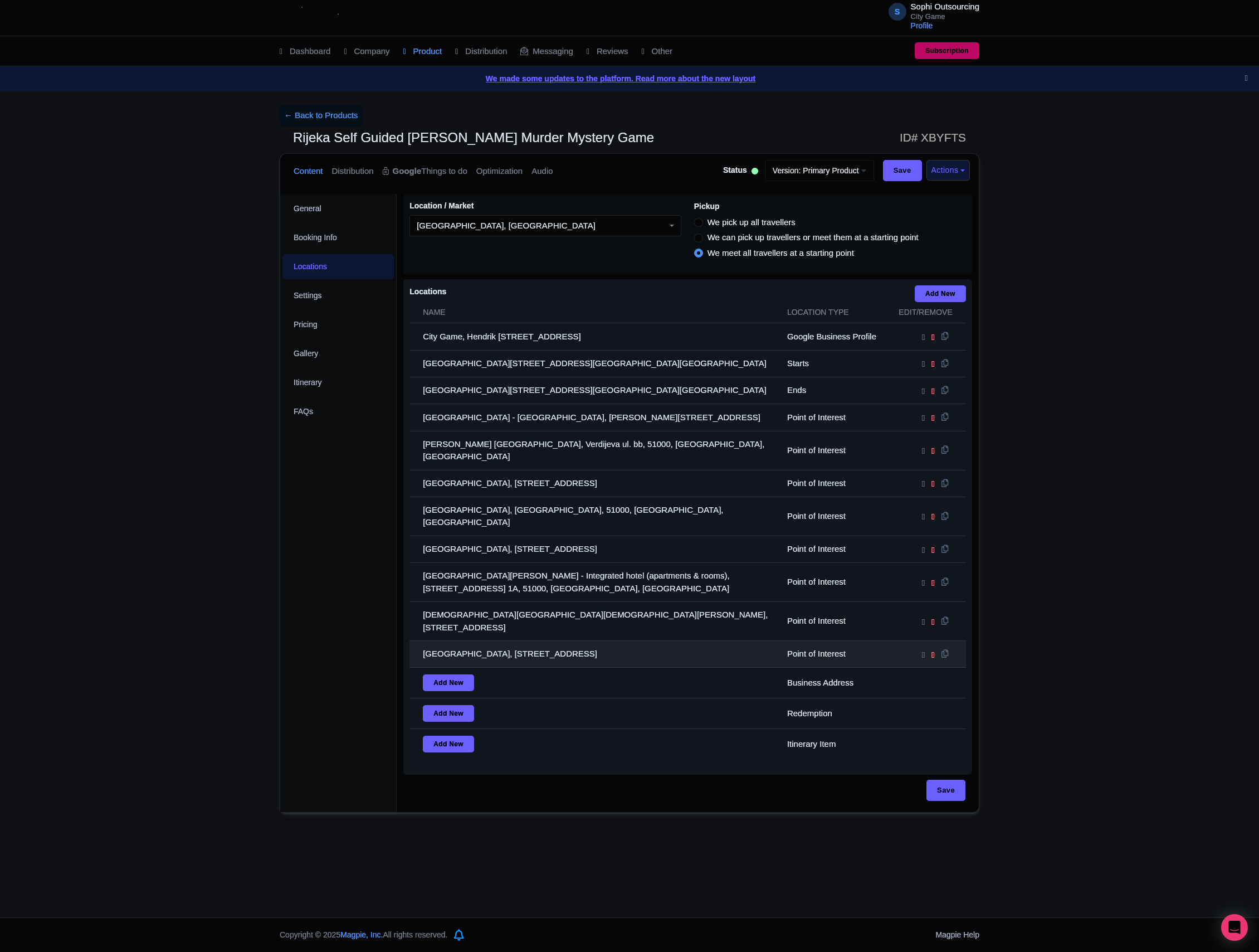
click at [559, 641] on td "[GEOGRAPHIC_DATA], [STREET_ADDRESS]" at bounding box center [595, 654] width 371 height 27
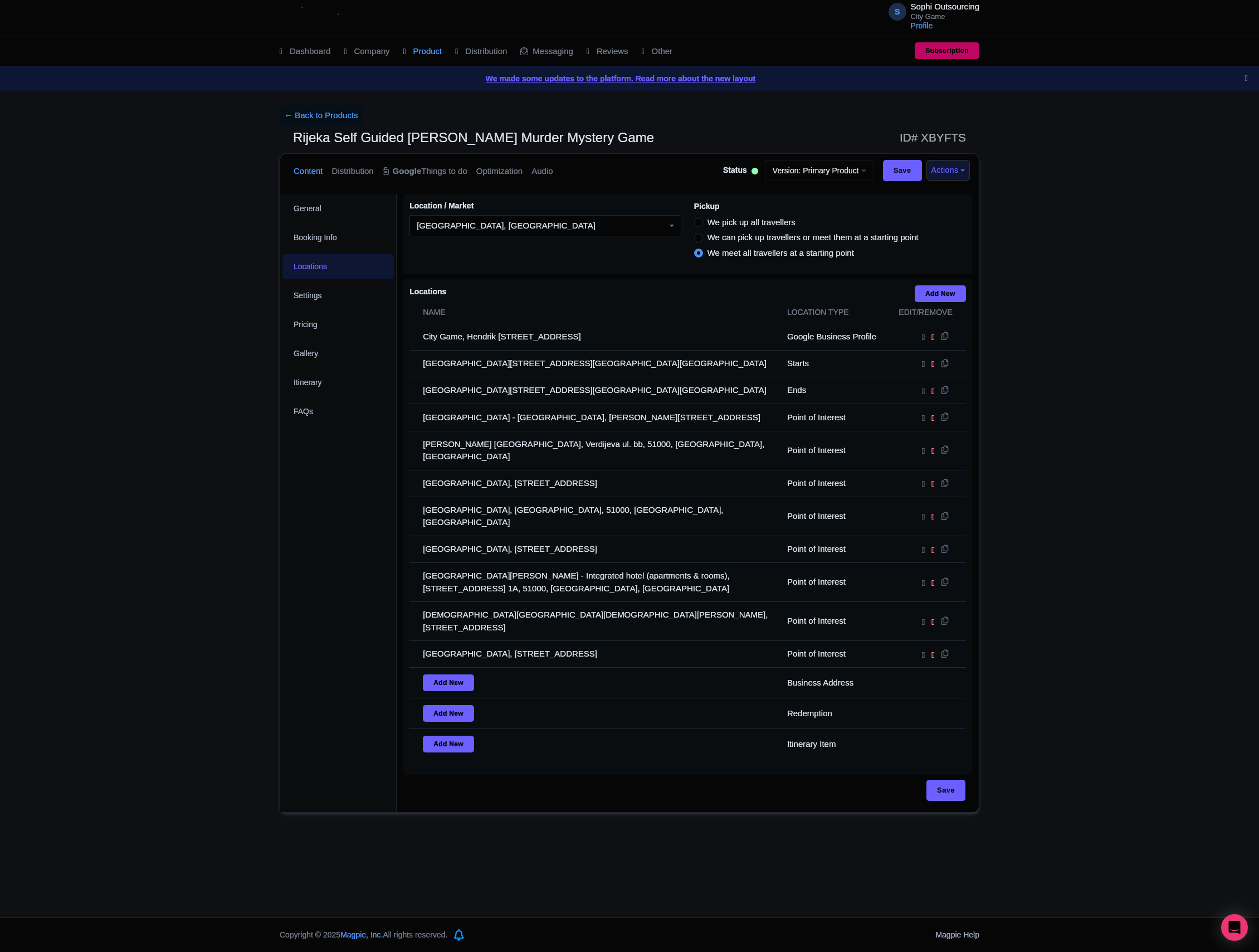
drag, startPoint x: 680, startPoint y: 637, endPoint x: 1, endPoint y: 640, distance: 679.0
click at [665, 667] on td "Add New" at bounding box center [595, 683] width 371 height 31
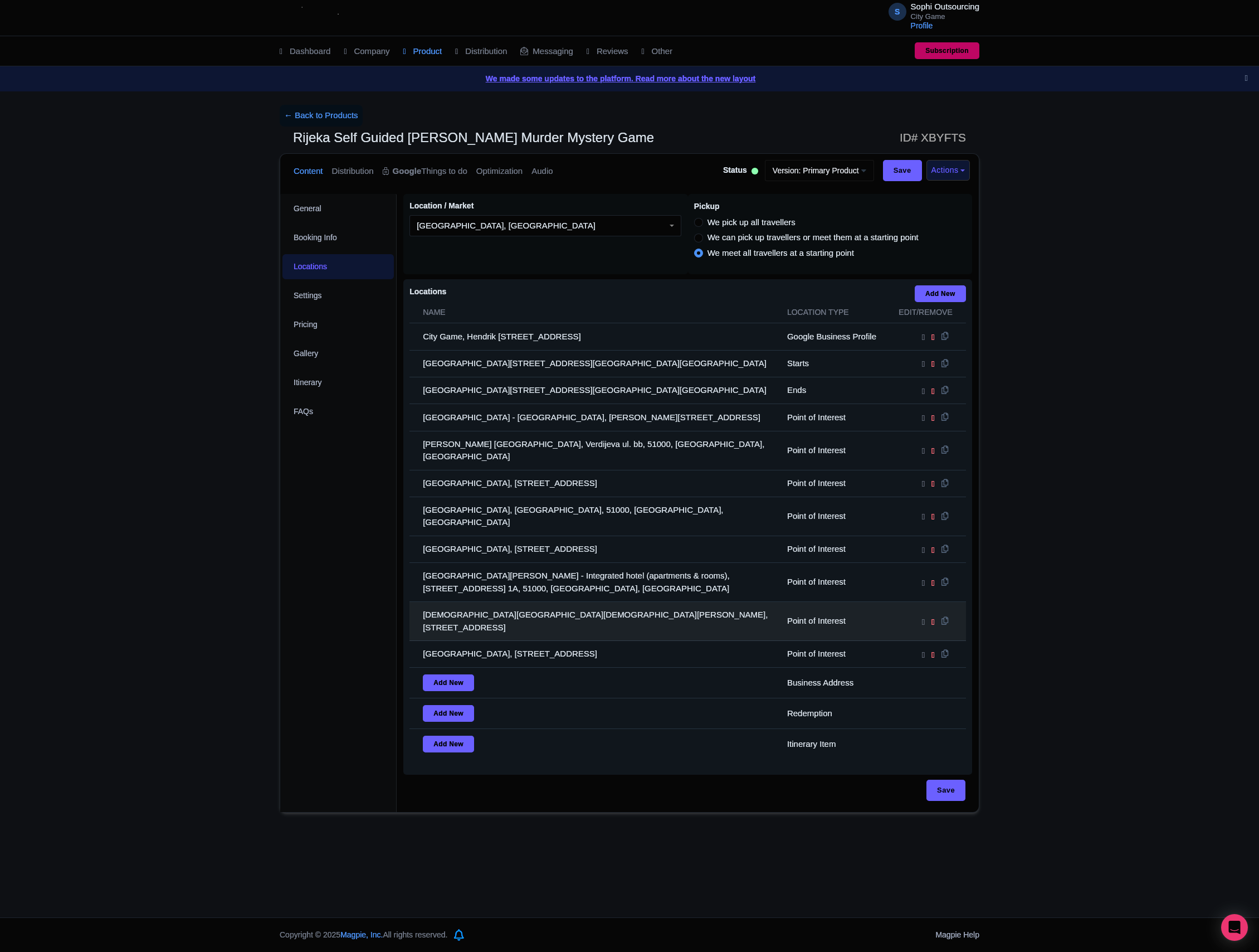
drag, startPoint x: 629, startPoint y: 589, endPoint x: 625, endPoint y: 576, distance: 13.6
click at [626, 602] on td "[DEMOGRAPHIC_DATA][GEOGRAPHIC_DATA][DEMOGRAPHIC_DATA][PERSON_NAME], [STREET_ADD…" at bounding box center [595, 621] width 371 height 39
click at [624, 602] on td "[DEMOGRAPHIC_DATA][GEOGRAPHIC_DATA][DEMOGRAPHIC_DATA][PERSON_NAME], [STREET_ADD…" at bounding box center [595, 621] width 371 height 39
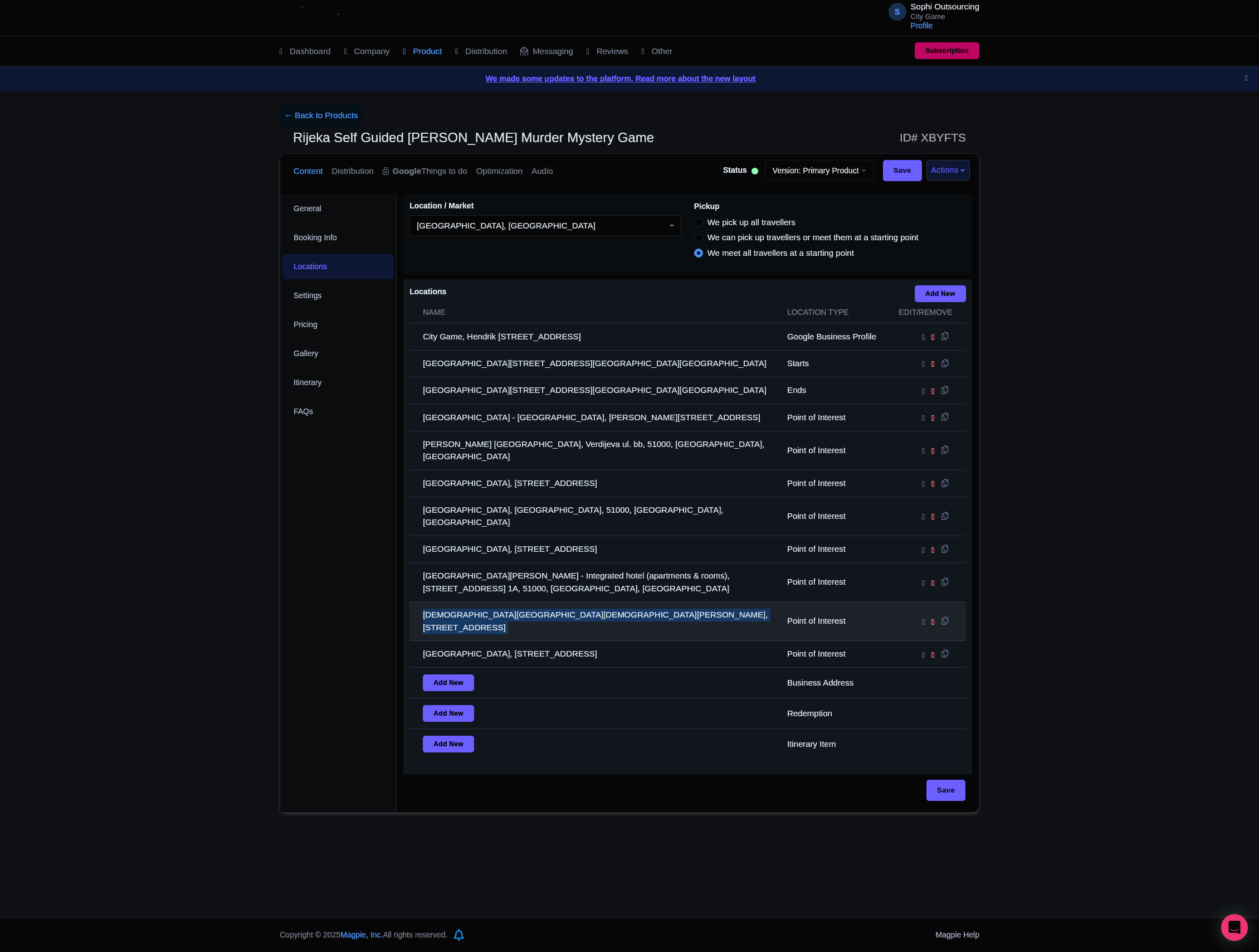
click at [594, 602] on td "[DEMOGRAPHIC_DATA][GEOGRAPHIC_DATA][DEMOGRAPHIC_DATA][PERSON_NAME], [STREET_ADD…" at bounding box center [595, 621] width 371 height 39
click at [595, 602] on td "[DEMOGRAPHIC_DATA][GEOGRAPHIC_DATA][DEMOGRAPHIC_DATA][PERSON_NAME], [STREET_ADD…" at bounding box center [595, 621] width 371 height 39
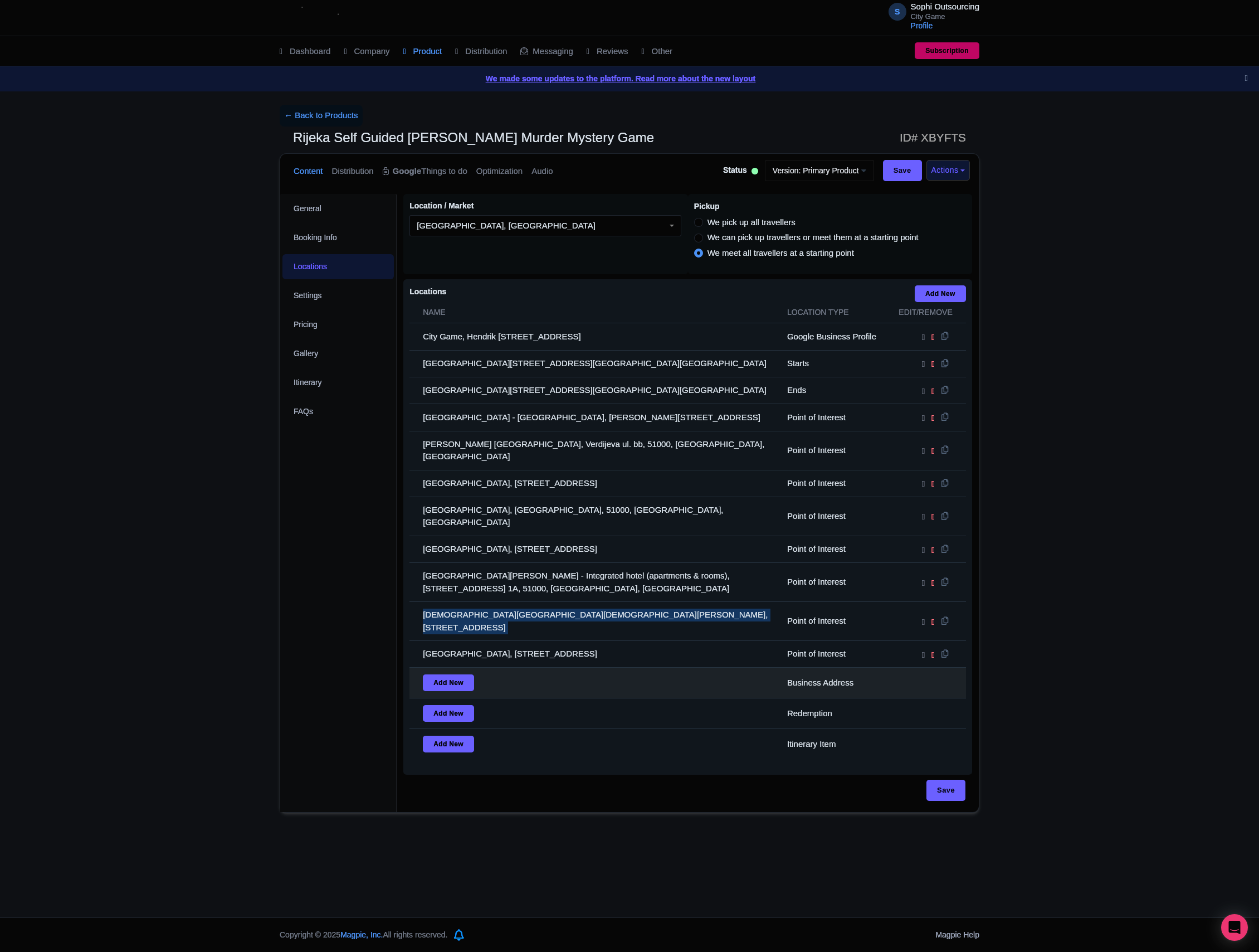
drag, startPoint x: 595, startPoint y: 592, endPoint x: 607, endPoint y: 637, distance: 46.6
click at [595, 602] on td "[DEMOGRAPHIC_DATA][GEOGRAPHIC_DATA][DEMOGRAPHIC_DATA][PERSON_NAME], [STREET_ADD…" at bounding box center [595, 621] width 371 height 39
click at [607, 667] on td "Add New" at bounding box center [595, 683] width 371 height 31
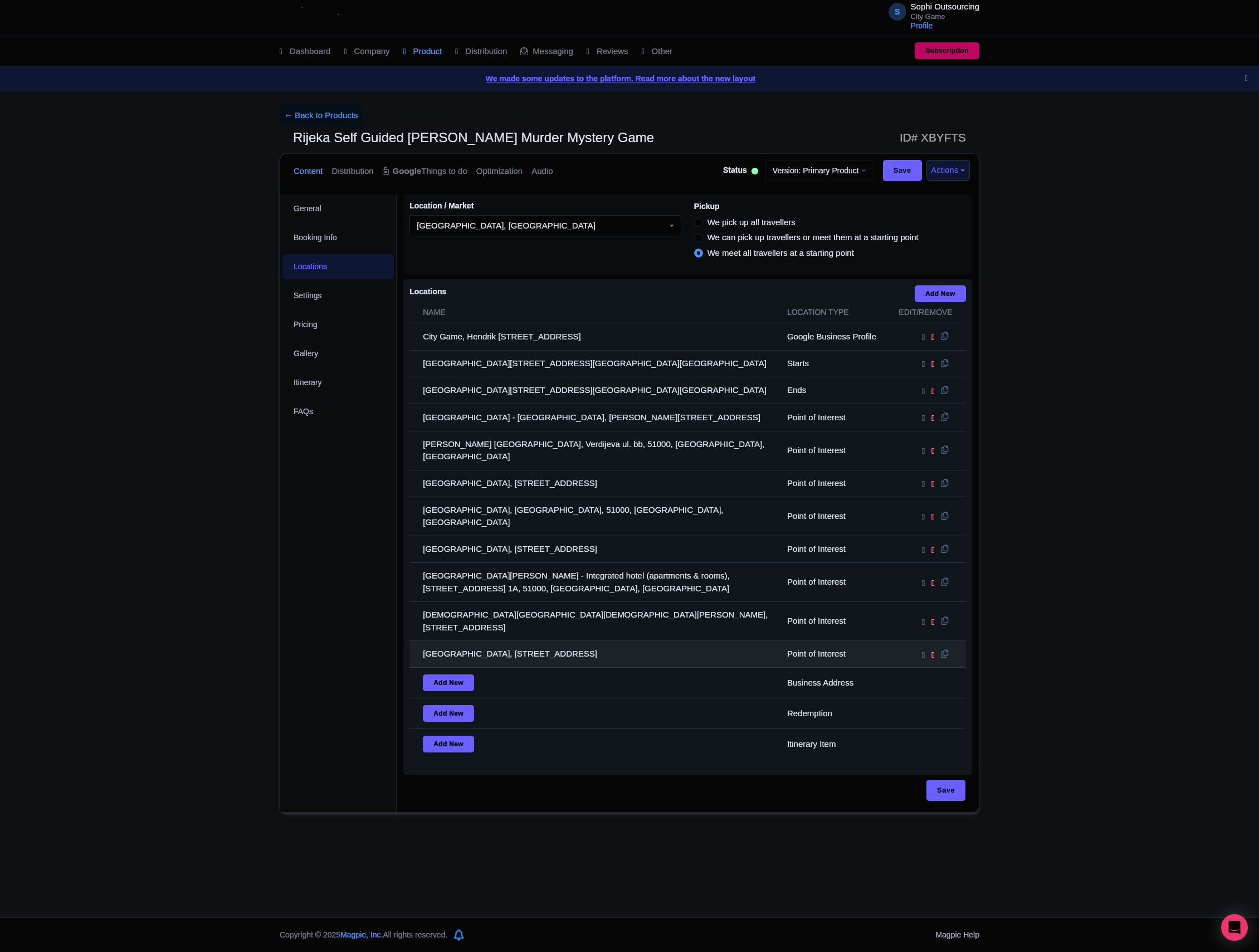
click at [519, 641] on td "[GEOGRAPHIC_DATA], [STREET_ADDRESS]" at bounding box center [595, 654] width 371 height 27
click at [609, 641] on td "[GEOGRAPHIC_DATA], [STREET_ADDRESS]" at bounding box center [595, 654] width 371 height 27
click at [567, 641] on td "[GEOGRAPHIC_DATA], [STREET_ADDRESS]" at bounding box center [595, 654] width 371 height 27
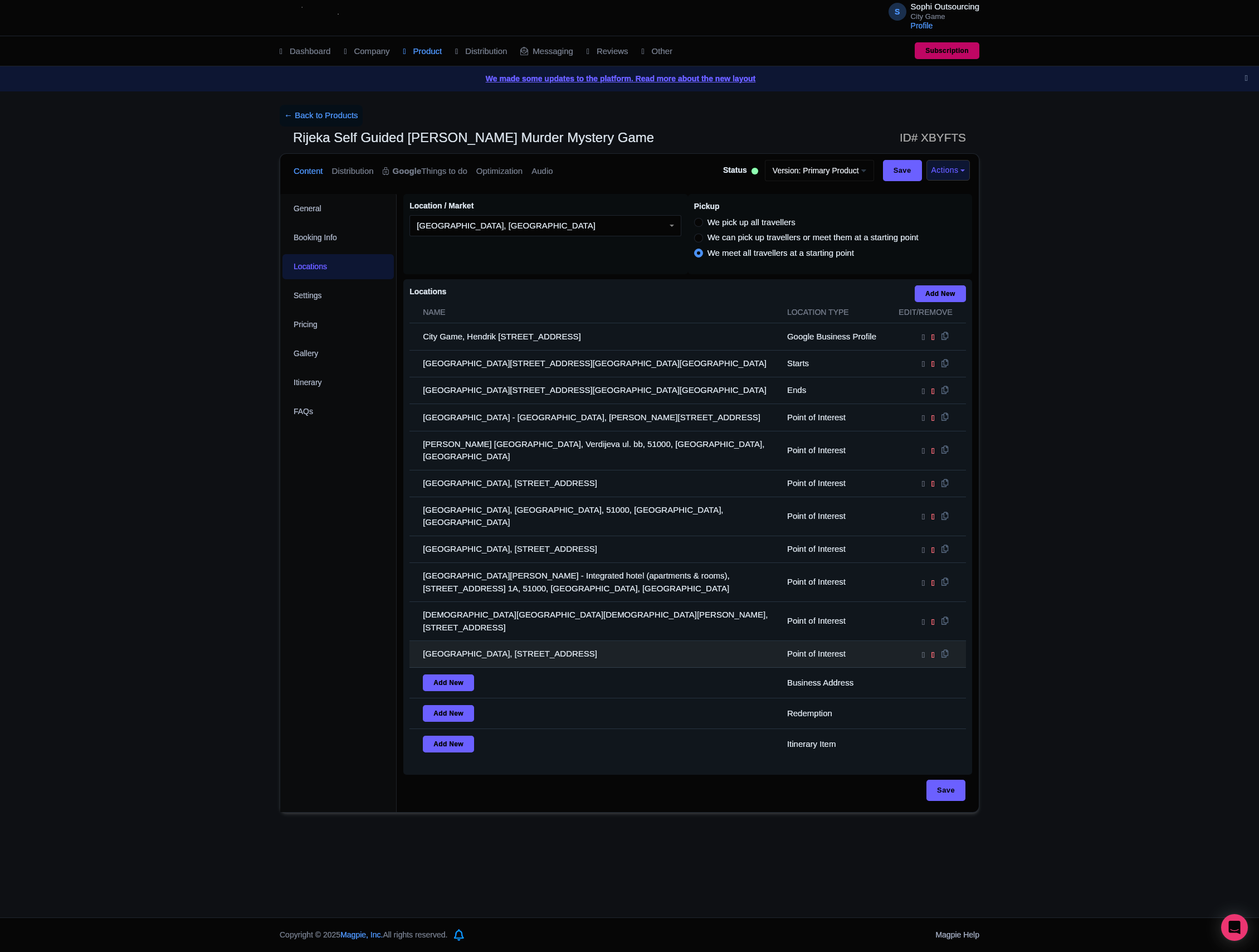
click at [566, 641] on td "[GEOGRAPHIC_DATA], [STREET_ADDRESS]" at bounding box center [595, 654] width 371 height 27
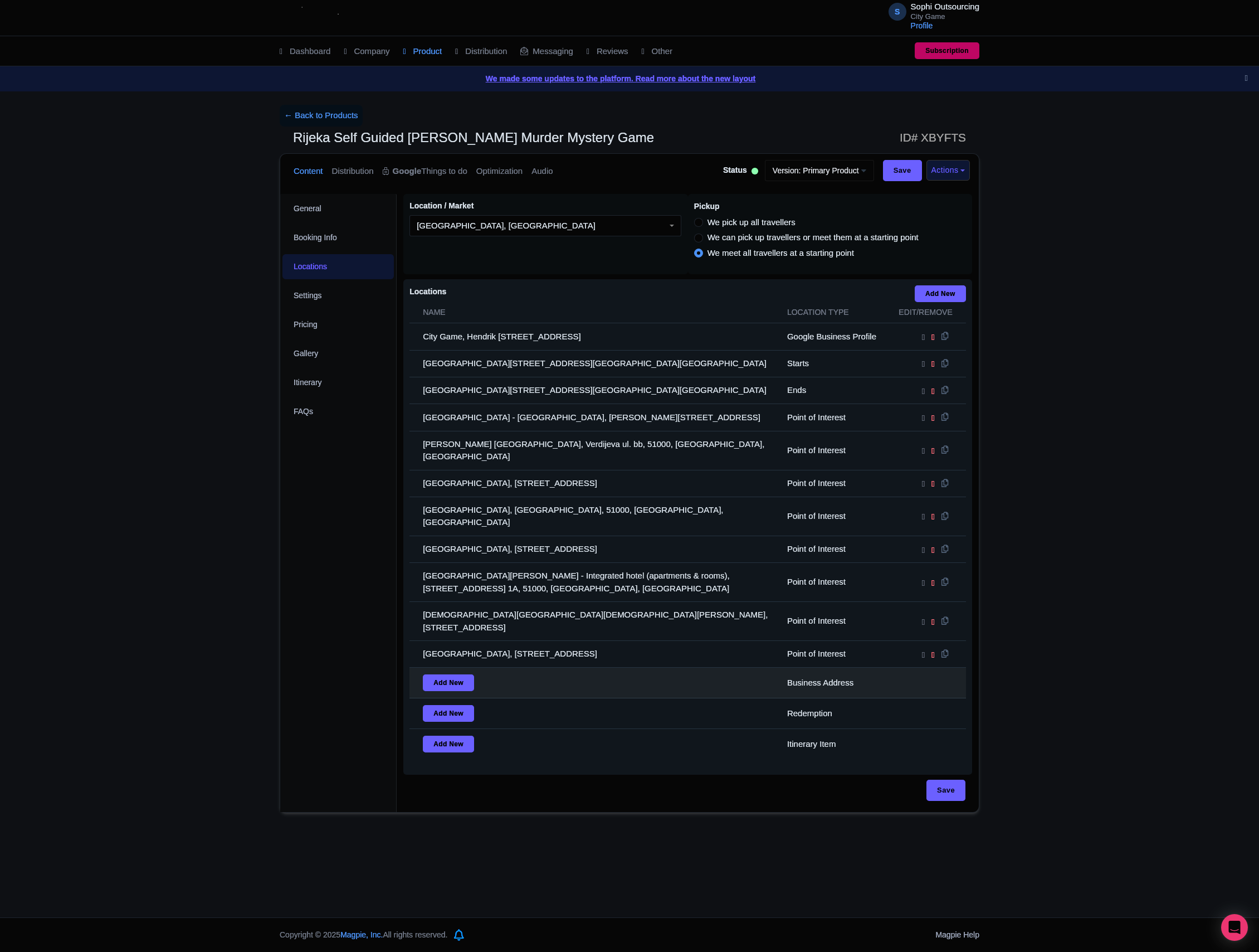
click at [754, 667] on td "Add New" at bounding box center [595, 683] width 371 height 31
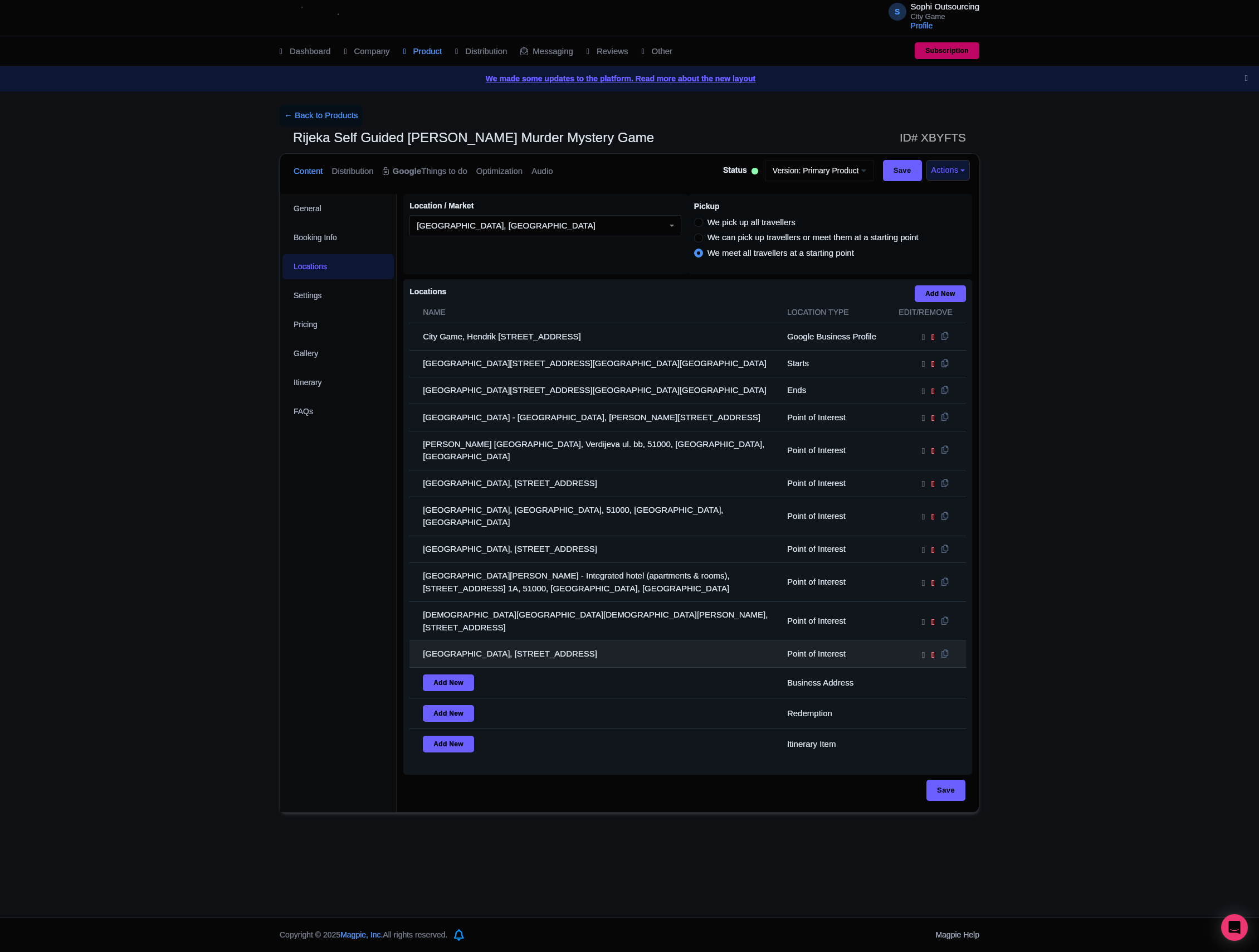
click at [629, 641] on td "[GEOGRAPHIC_DATA], [STREET_ADDRESS]" at bounding box center [595, 654] width 371 height 27
click at [627, 641] on td "[GEOGRAPHIC_DATA], [STREET_ADDRESS]" at bounding box center [595, 654] width 371 height 27
click at [571, 641] on td "[GEOGRAPHIC_DATA], [STREET_ADDRESS]" at bounding box center [595, 654] width 371 height 27
click at [569, 641] on td "[GEOGRAPHIC_DATA], [STREET_ADDRESS]" at bounding box center [595, 654] width 371 height 27
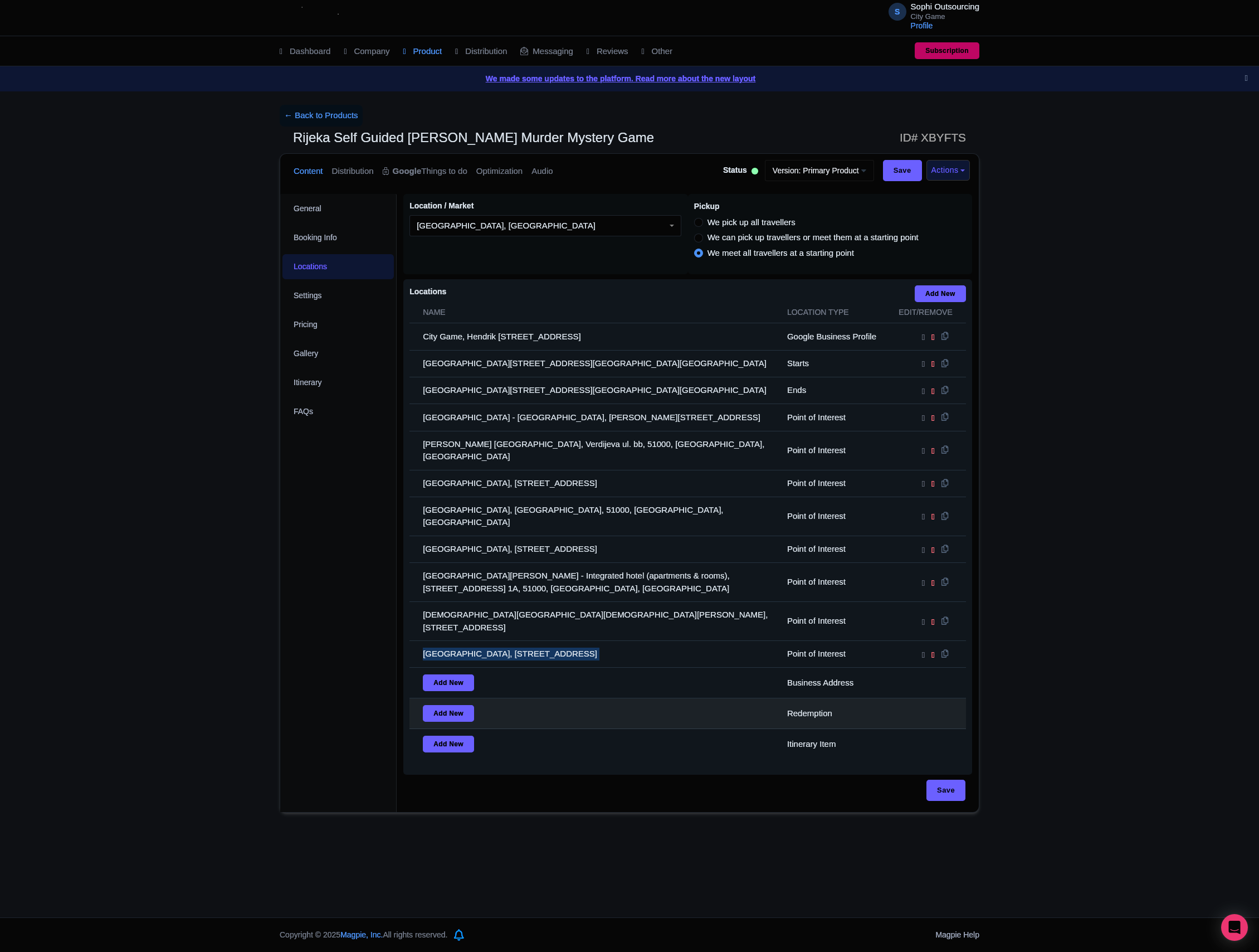
drag, startPoint x: 569, startPoint y: 616, endPoint x: 804, endPoint y: 677, distance: 242.8
click at [569, 641] on td "[GEOGRAPHIC_DATA], [STREET_ADDRESS]" at bounding box center [595, 654] width 371 height 27
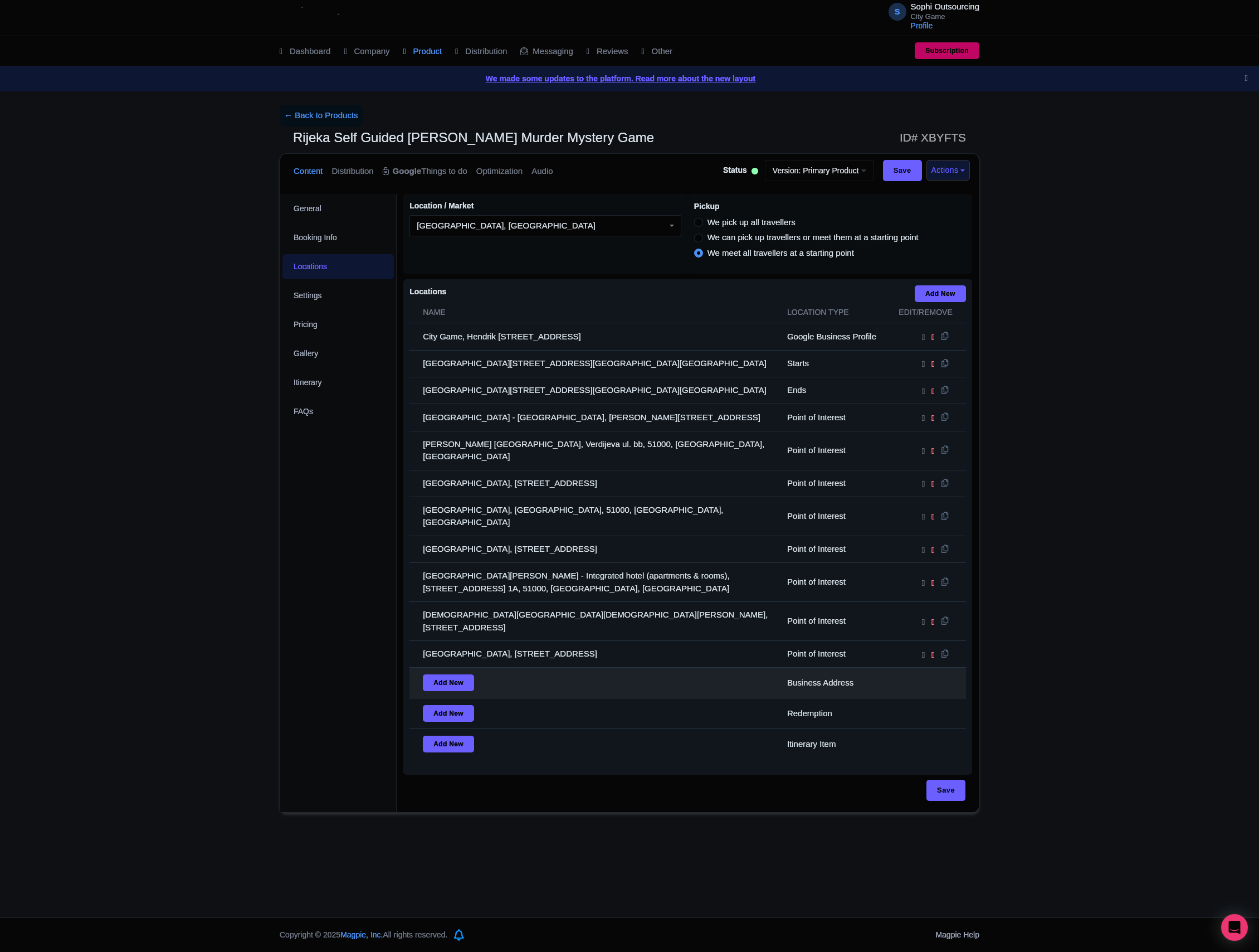
drag, startPoint x: 551, startPoint y: 649, endPoint x: 551, endPoint y: 657, distance: 8.0
click at [551, 667] on td "Add New" at bounding box center [595, 683] width 371 height 31
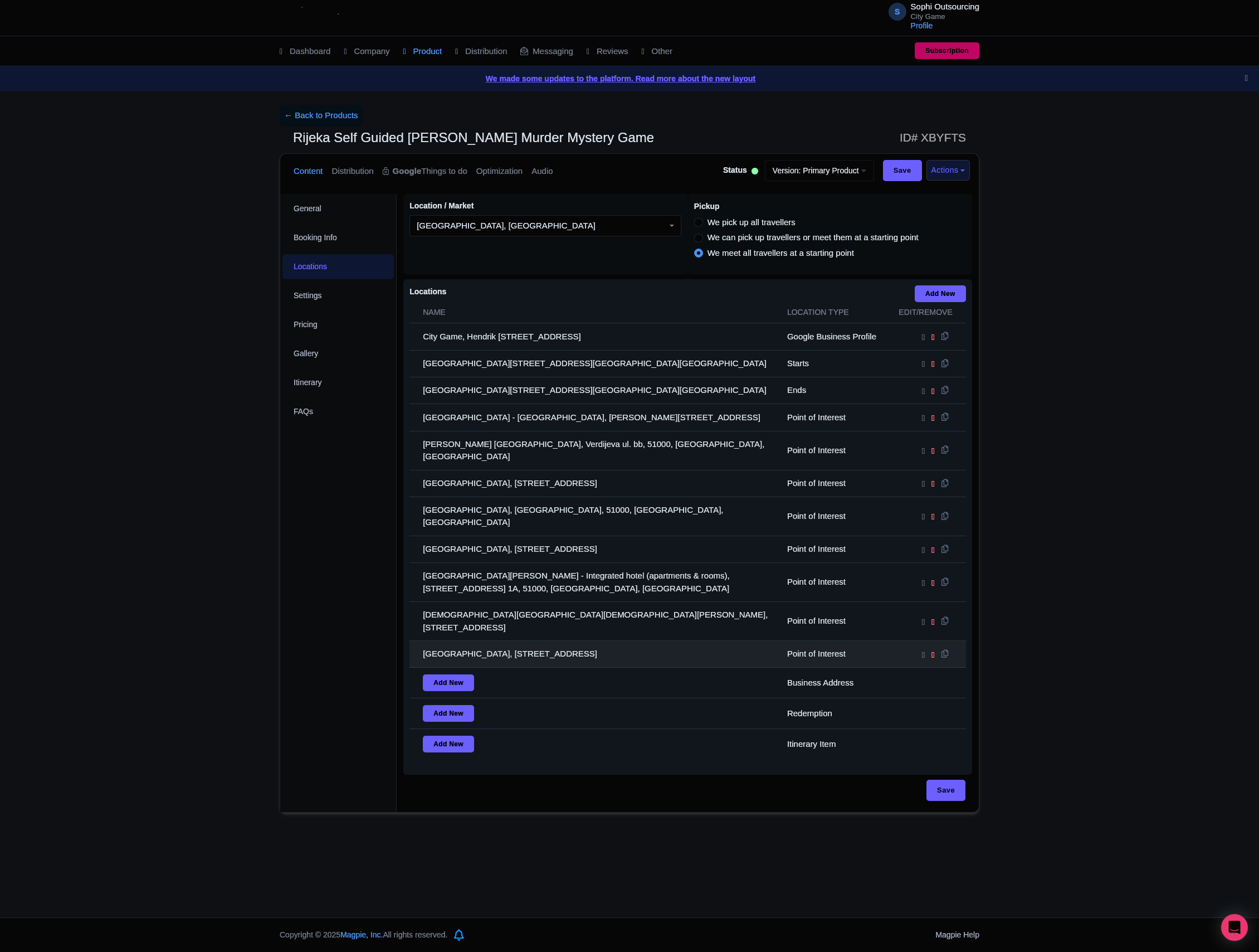
click at [559, 641] on td "[GEOGRAPHIC_DATA], [STREET_ADDRESS]" at bounding box center [595, 654] width 371 height 27
click at [557, 641] on td "[GEOGRAPHIC_DATA], [STREET_ADDRESS]" at bounding box center [595, 654] width 371 height 27
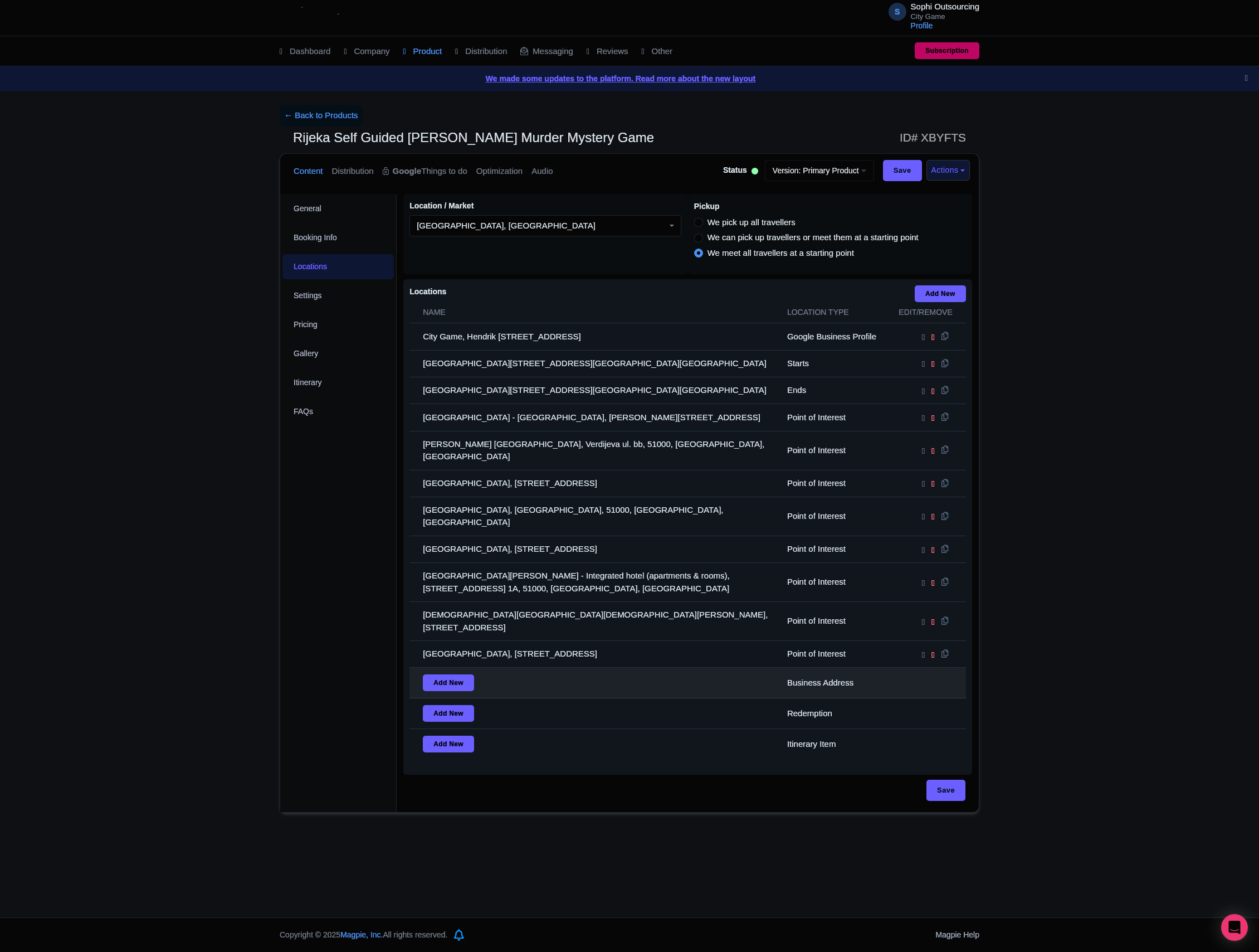
drag, startPoint x: 538, startPoint y: 651, endPoint x: 547, endPoint y: 631, distance: 21.9
click at [538, 667] on td "Add New" at bounding box center [595, 683] width 371 height 31
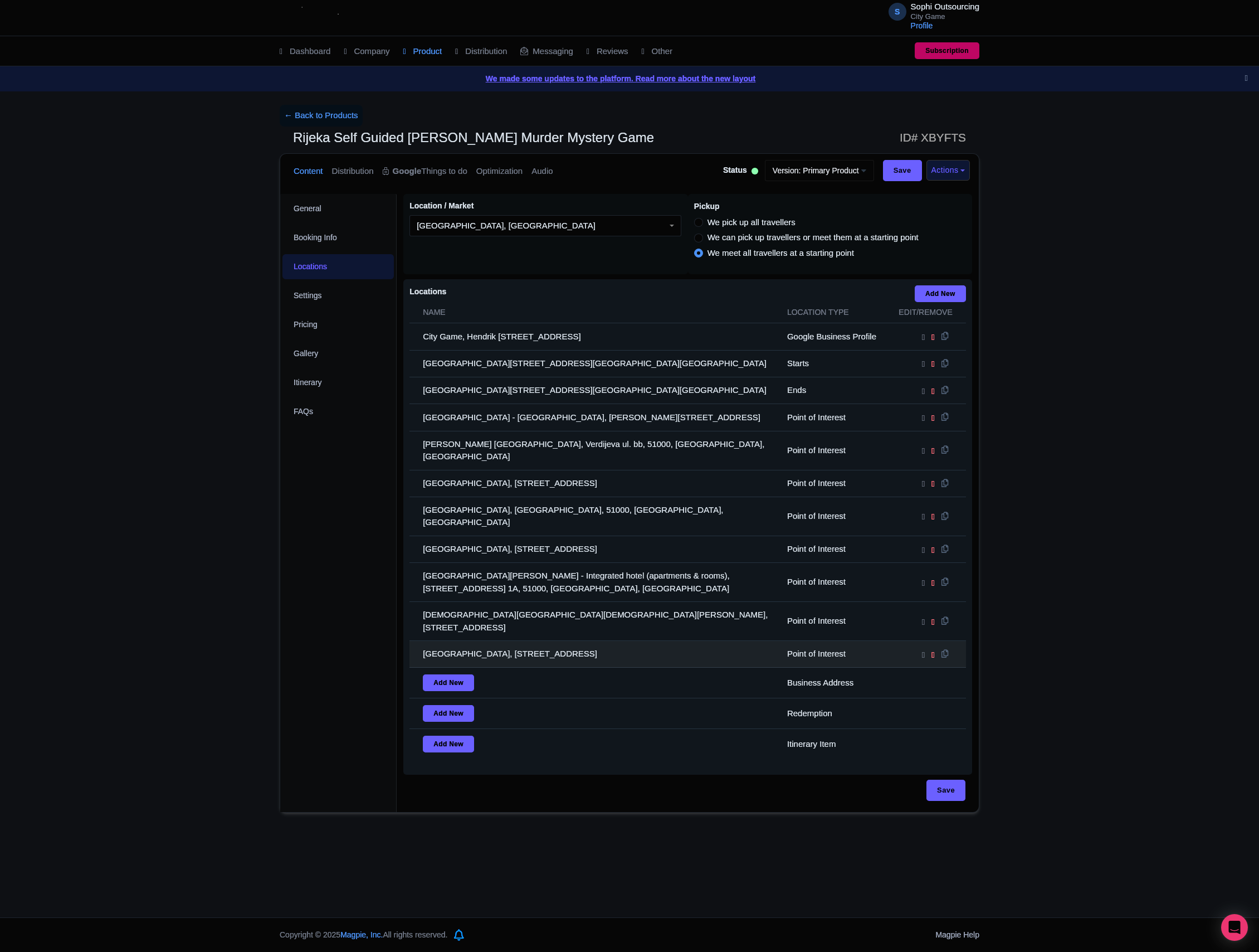
click at [547, 641] on td "[GEOGRAPHIC_DATA], [STREET_ADDRESS]" at bounding box center [595, 654] width 371 height 27
click at [546, 641] on td "[GEOGRAPHIC_DATA], [STREET_ADDRESS]" at bounding box center [595, 654] width 371 height 27
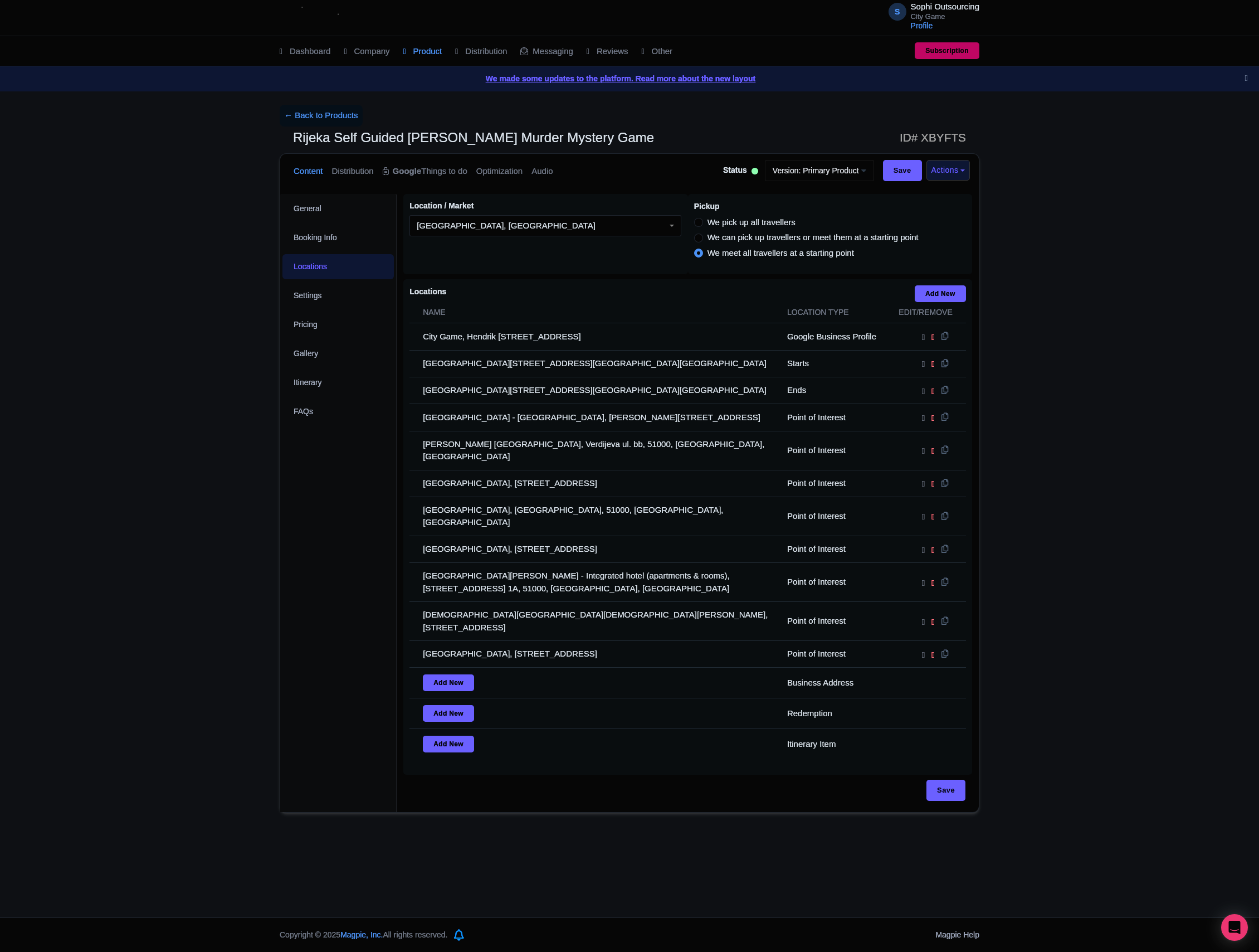
drag, startPoint x: 696, startPoint y: 747, endPoint x: 705, endPoint y: 771, distance: 25.6
click at [700, 742] on div "Rijeka Self Guided [PERSON_NAME] Murder Mystery Game Name * i i Rijeka Self Gui…" at bounding box center [687, 499] width 582 height 625
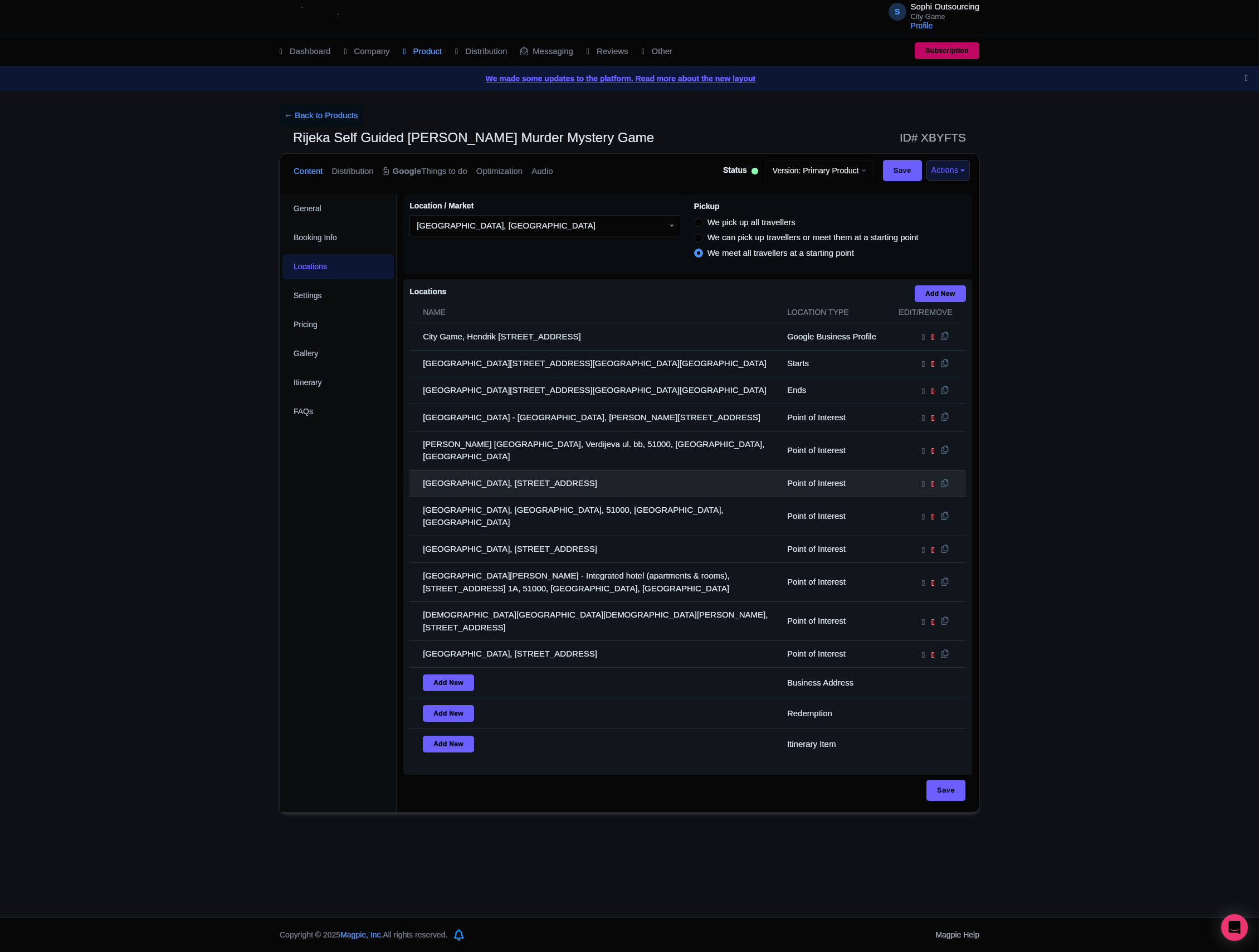
drag, startPoint x: 617, startPoint y: 579, endPoint x: 456, endPoint y: 475, distance: 191.7
click at [456, 475] on tbody "City Game, Hendrik [STREET_ADDRESS] Google Business Profile [GEOGRAPHIC_DATA], …" at bounding box center [687, 541] width 557 height 436
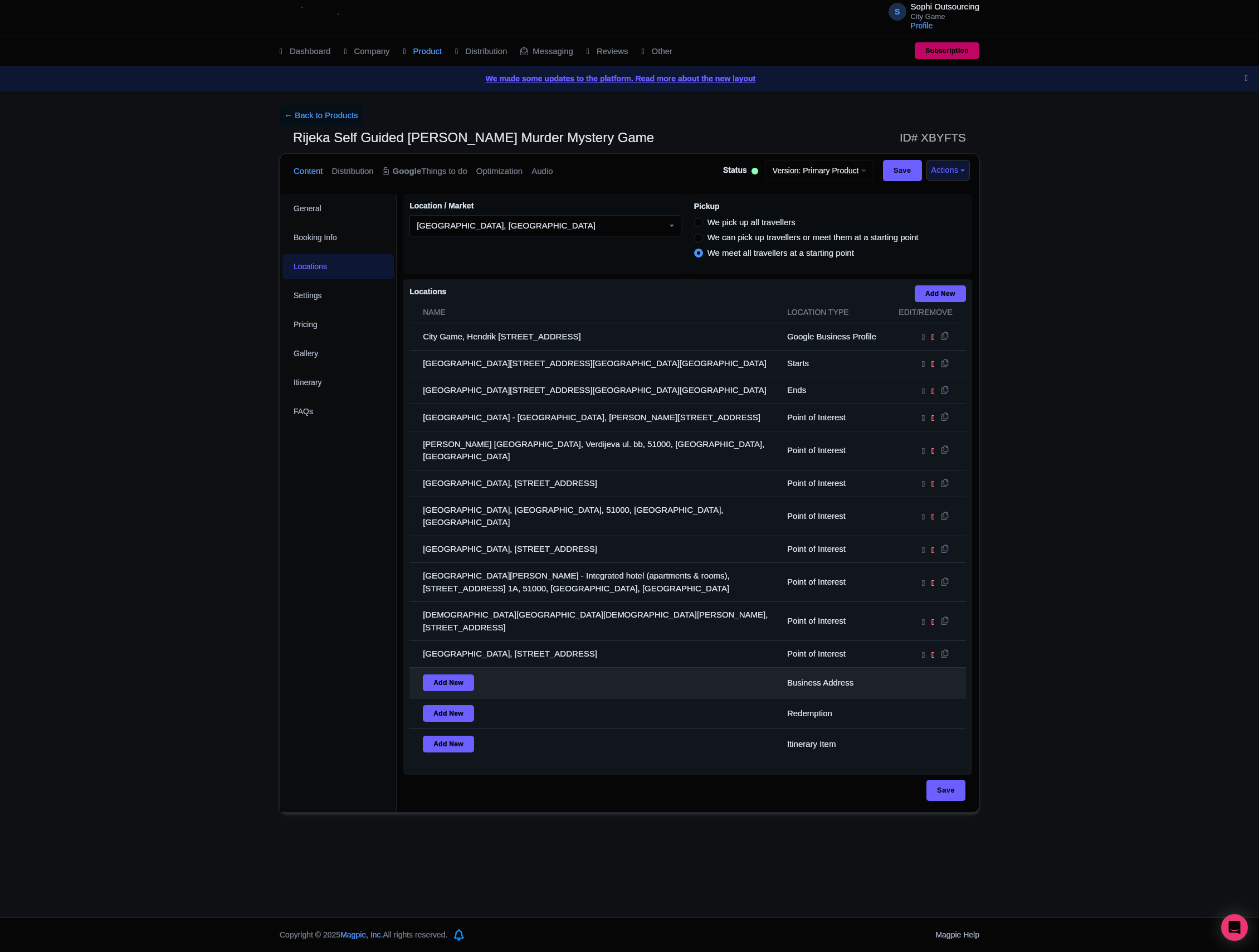
click at [763, 667] on td "Add New" at bounding box center [595, 683] width 371 height 31
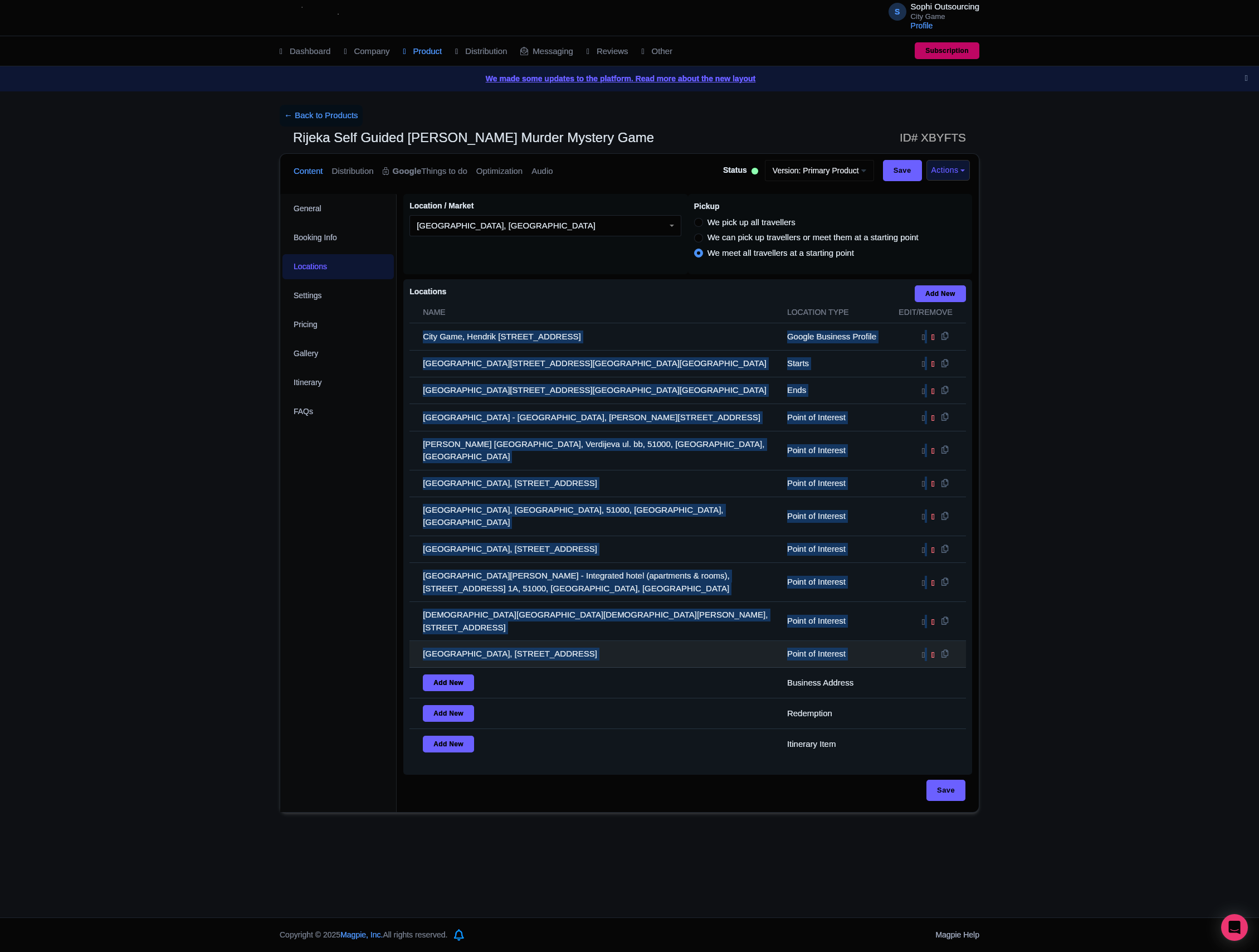
drag, startPoint x: 413, startPoint y: 343, endPoint x: 667, endPoint y: 627, distance: 381.0
click at [668, 629] on tbody "City Game, Hendrik [STREET_ADDRESS] Google Business Profile [GEOGRAPHIC_DATA], …" at bounding box center [687, 541] width 557 height 436
click at [668, 641] on td "[GEOGRAPHIC_DATA], [STREET_ADDRESS]" at bounding box center [595, 654] width 371 height 27
drag, startPoint x: 630, startPoint y: 619, endPoint x: 419, endPoint y: 334, distance: 354.6
click at [419, 334] on tbody "City Game, Hendrik [STREET_ADDRESS] Google Business Profile [GEOGRAPHIC_DATA], …" at bounding box center [687, 541] width 557 height 436
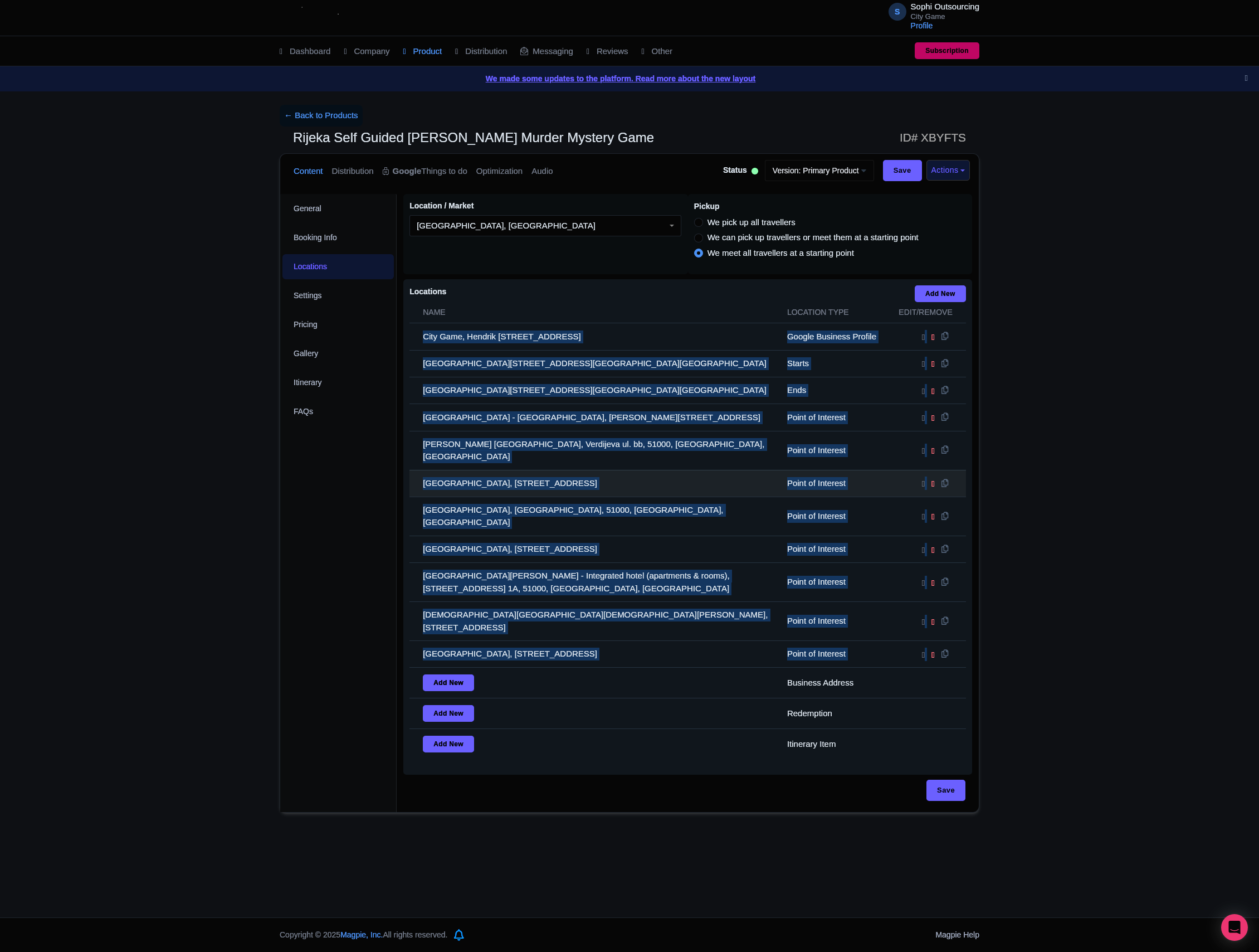
click at [486, 473] on td "[GEOGRAPHIC_DATA], [STREET_ADDRESS]" at bounding box center [595, 483] width 371 height 27
drag, startPoint x: 646, startPoint y: 599, endPoint x: 430, endPoint y: 375, distance: 311.2
click at [430, 375] on tbody "City Game, Hendrik [STREET_ADDRESS] Google Business Profile [GEOGRAPHIC_DATA], …" at bounding box center [687, 541] width 557 height 436
click at [660, 506] on td "[GEOGRAPHIC_DATA], [GEOGRAPHIC_DATA], 51000, [GEOGRAPHIC_DATA], [GEOGRAPHIC_DAT…" at bounding box center [595, 516] width 371 height 39
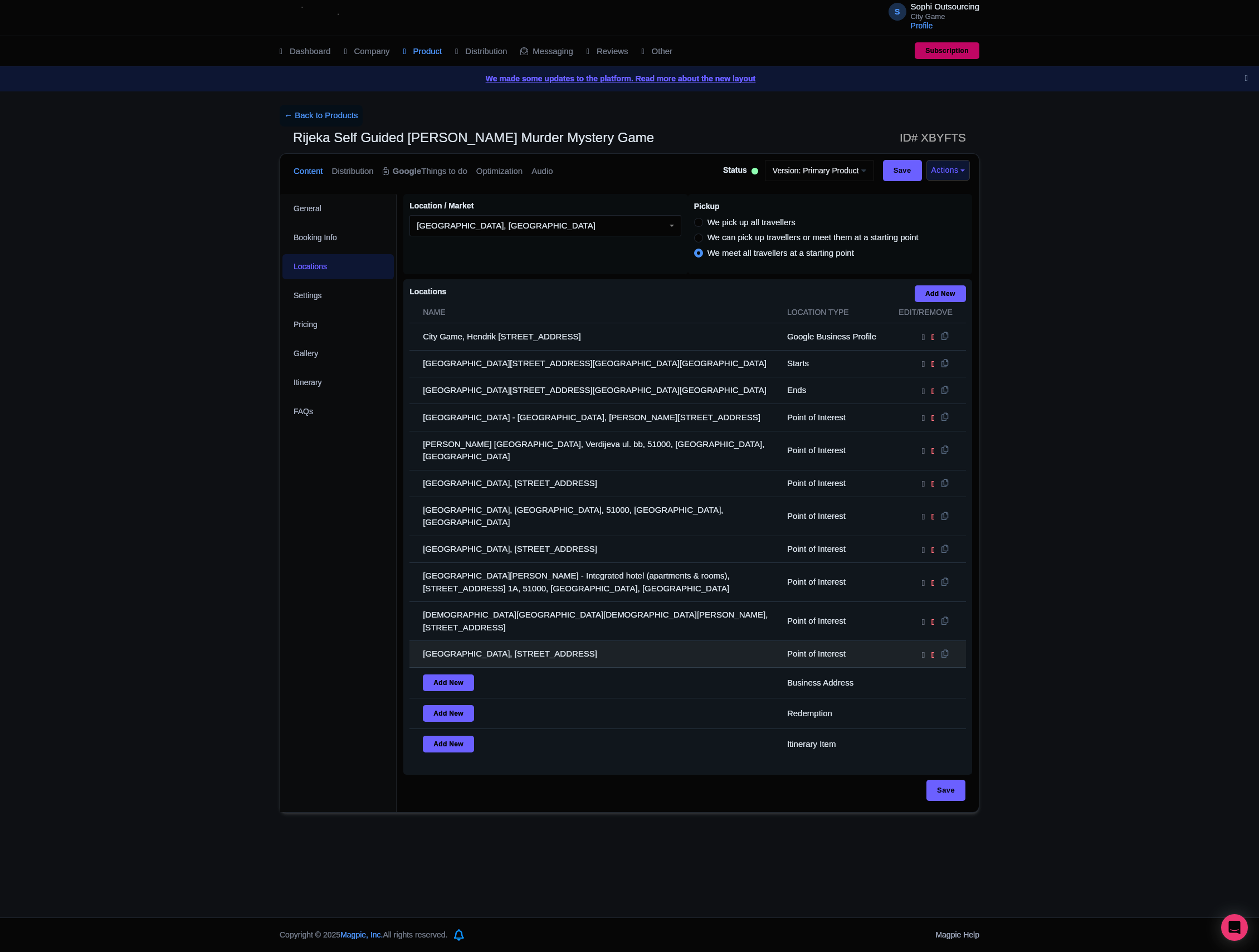
click at [654, 641] on td "[GEOGRAPHIC_DATA], [STREET_ADDRESS]" at bounding box center [595, 654] width 371 height 27
drag, startPoint x: 657, startPoint y: 619, endPoint x: 435, endPoint y: 325, distance: 368.4
click at [435, 325] on table "Name Location type Edit/Remove City Game, Hendrik [STREET_ADDRESS] Google Busin…" at bounding box center [687, 530] width 557 height 457
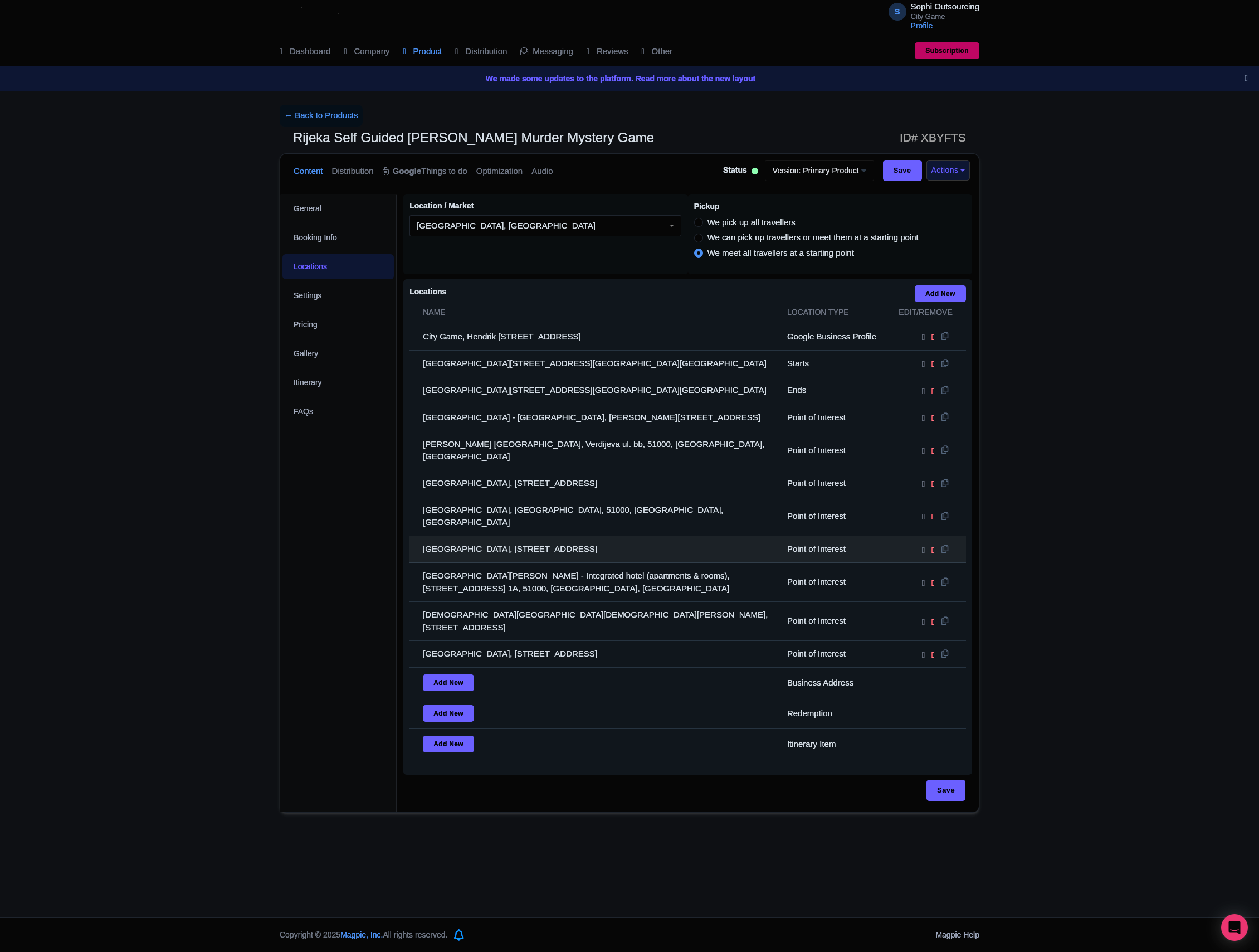
click at [725, 535] on td "[GEOGRAPHIC_DATA], [STREET_ADDRESS]" at bounding box center [595, 549] width 371 height 27
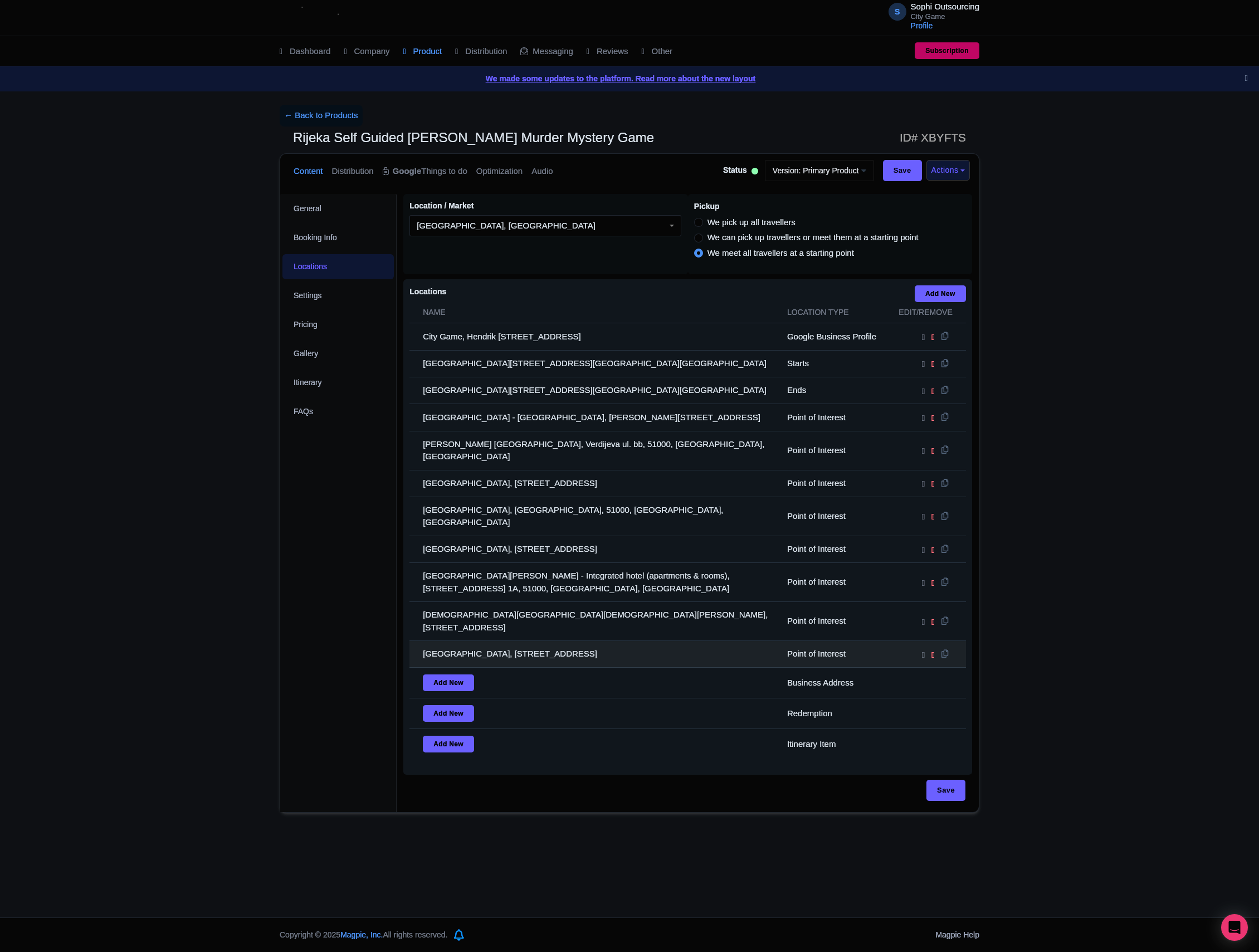
drag, startPoint x: 619, startPoint y: 632, endPoint x: 658, endPoint y: 606, distance: 46.9
click at [556, 517] on tbody "City Game, Hendrik [STREET_ADDRESS] Google Business Profile [GEOGRAPHIC_DATA], …" at bounding box center [687, 541] width 557 height 436
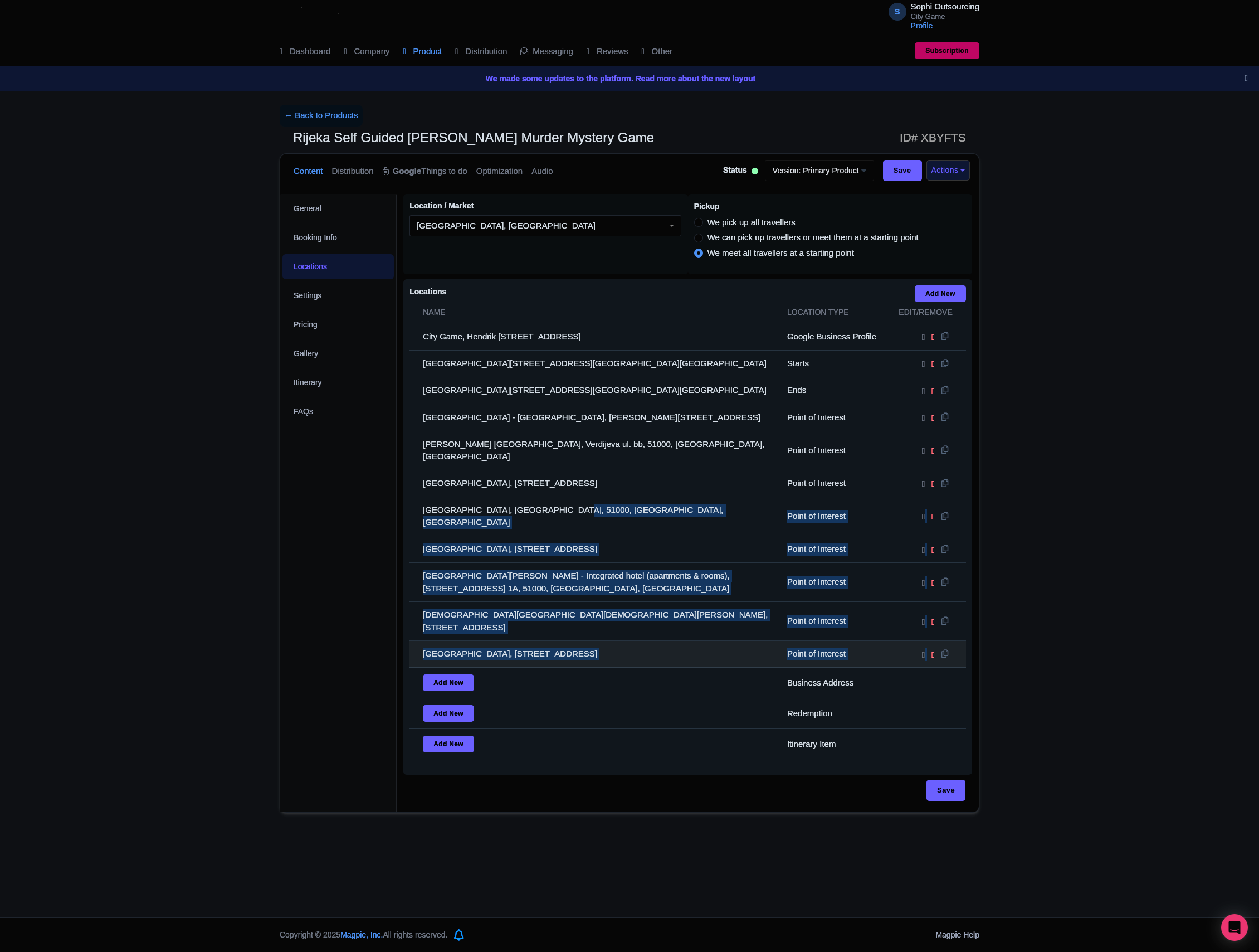
click at [674, 641] on td "[GEOGRAPHIC_DATA], [STREET_ADDRESS]" at bounding box center [595, 654] width 371 height 27
click at [640, 641] on td "[GEOGRAPHIC_DATA], [STREET_ADDRESS]" at bounding box center [595, 654] width 371 height 27
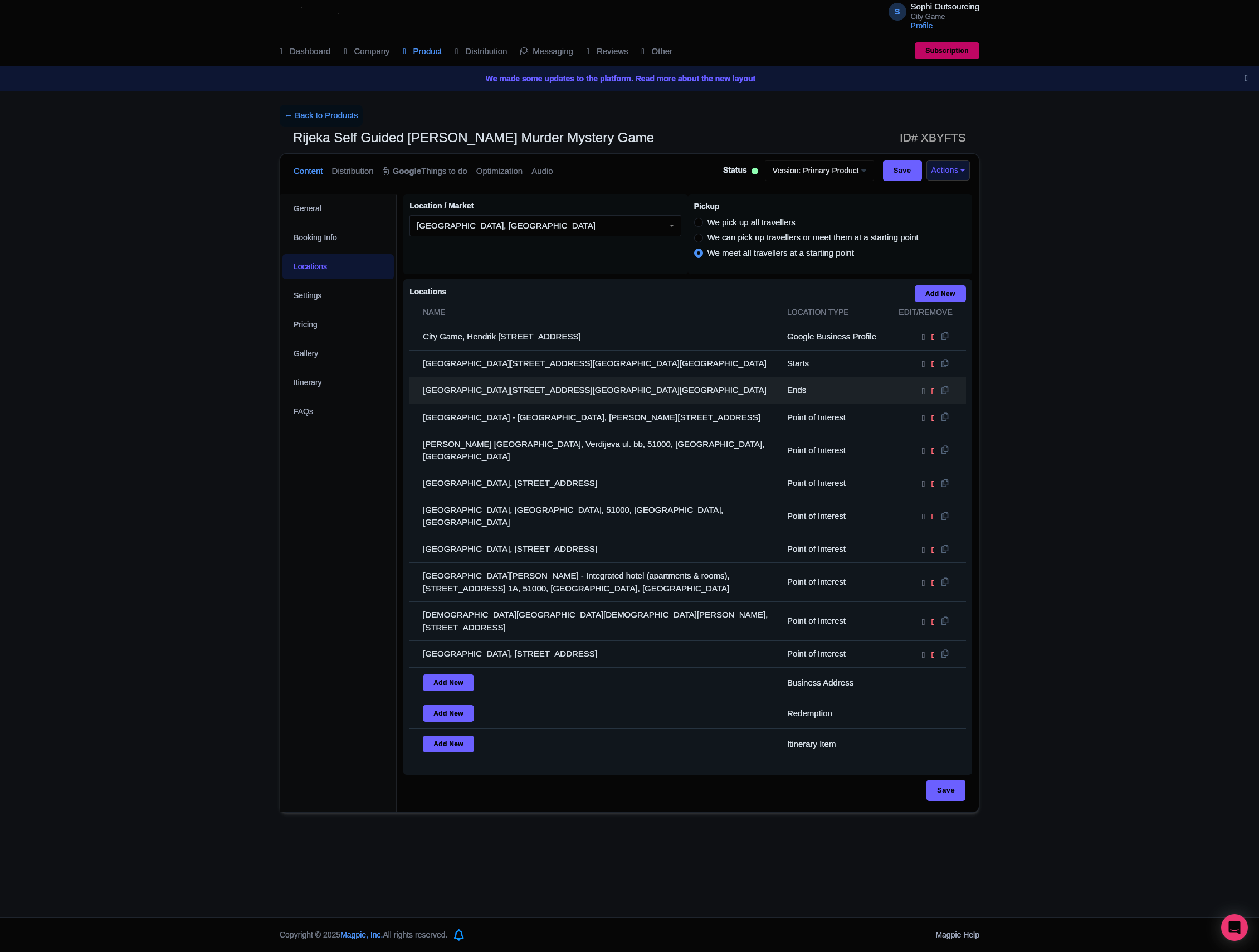
drag, startPoint x: 646, startPoint y: 611, endPoint x: 583, endPoint y: 534, distance: 99.5
click at [443, 401] on tbody "City Game, Hendrik [STREET_ADDRESS] Google Business Profile [GEOGRAPHIC_DATA], …" at bounding box center [687, 541] width 557 height 436
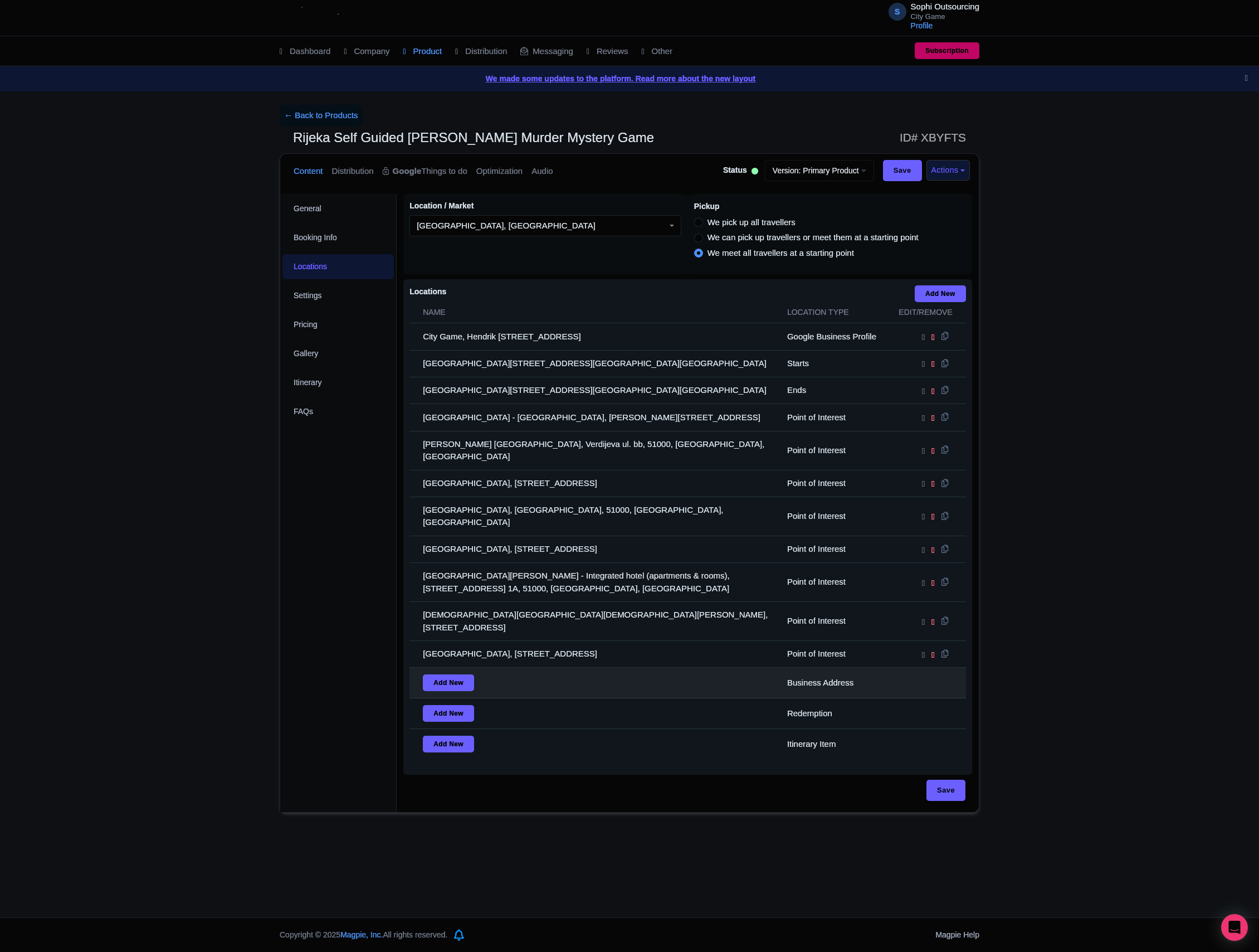
drag, startPoint x: 693, startPoint y: 649, endPoint x: 688, endPoint y: 637, distance: 13.0
click at [694, 667] on td "Add New" at bounding box center [595, 683] width 371 height 31
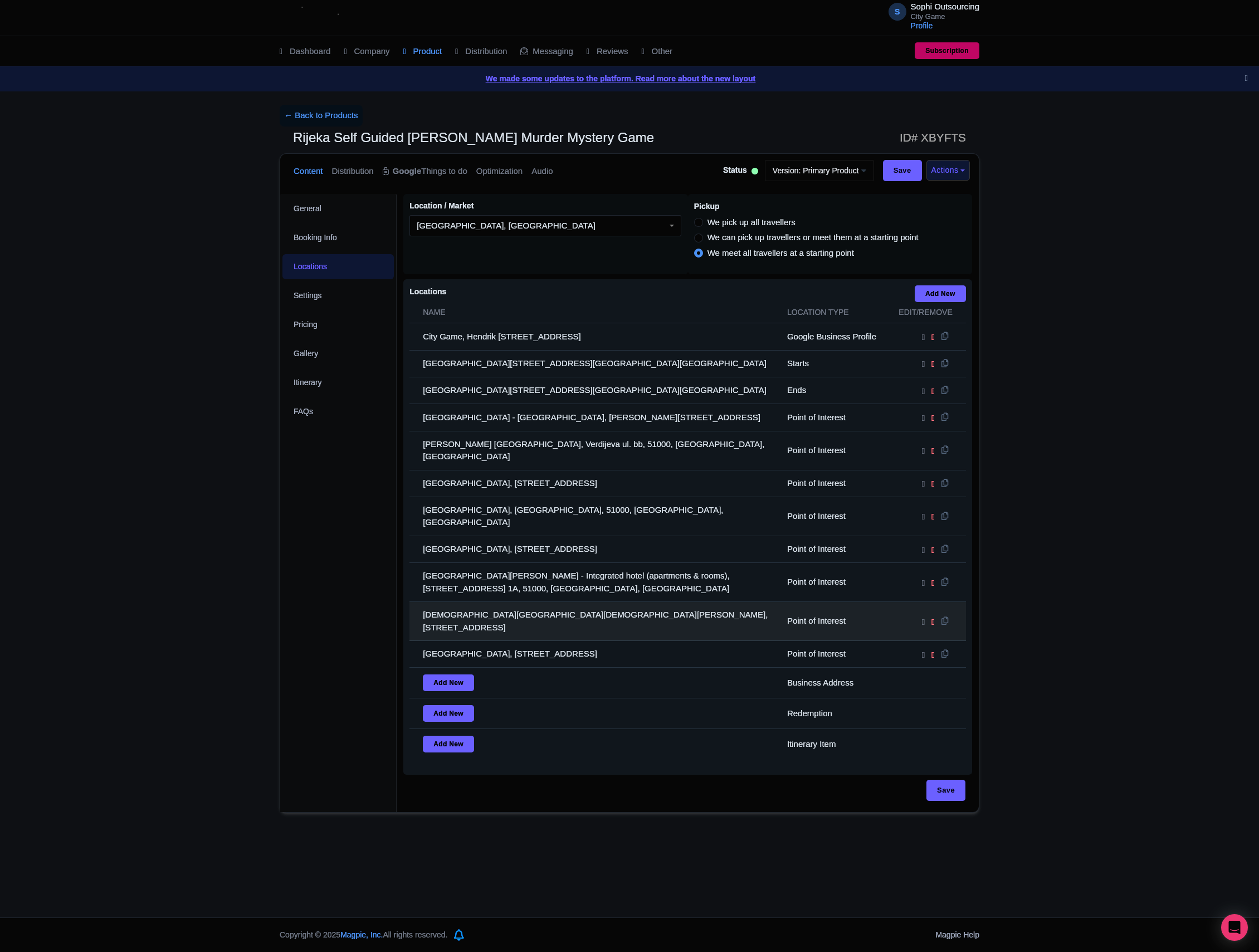
click at [566, 602] on td "[DEMOGRAPHIC_DATA][GEOGRAPHIC_DATA][DEMOGRAPHIC_DATA][PERSON_NAME], [STREET_ADD…" at bounding box center [595, 621] width 371 height 39
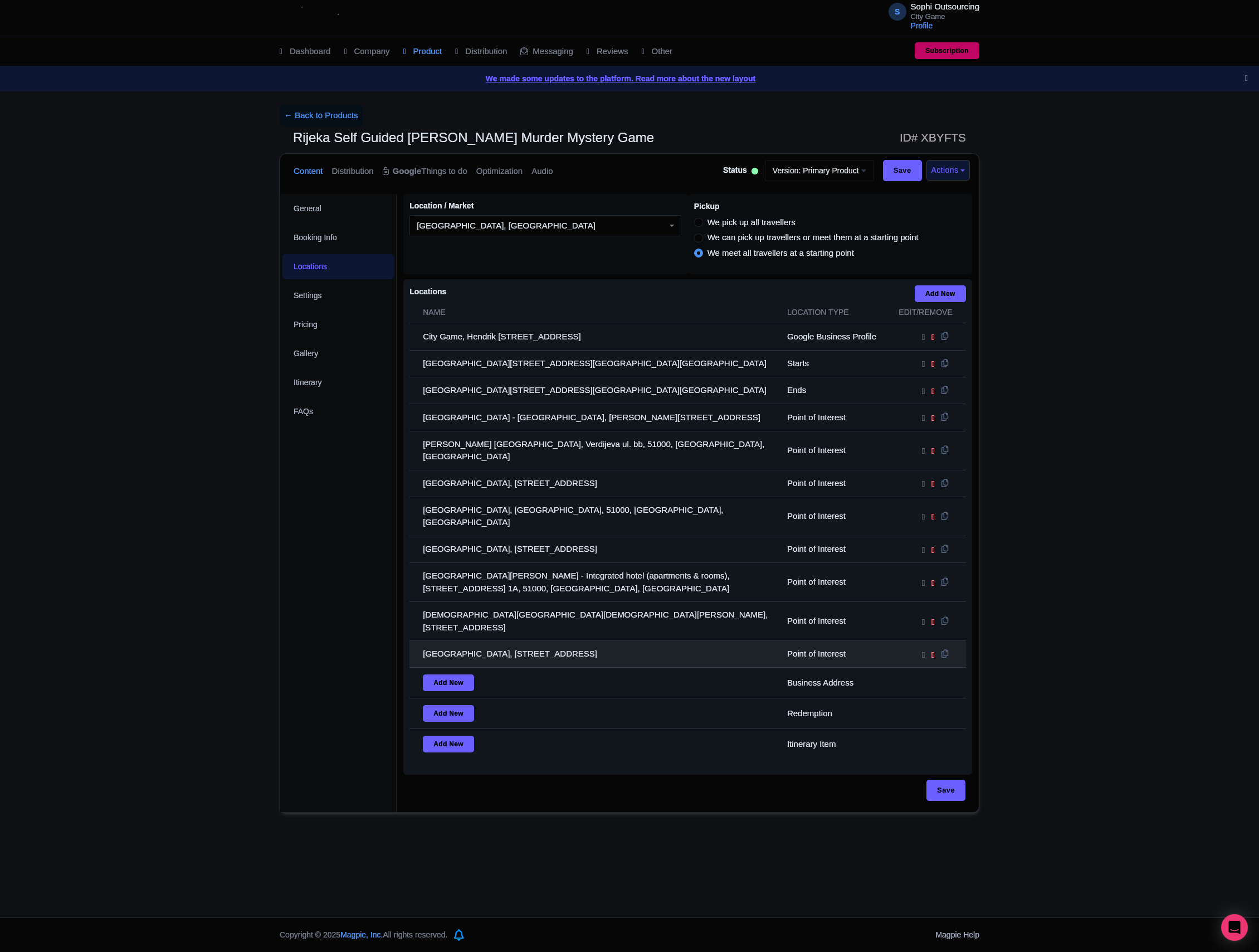
click at [673, 641] on td "[GEOGRAPHIC_DATA], [STREET_ADDRESS]" at bounding box center [595, 654] width 371 height 27
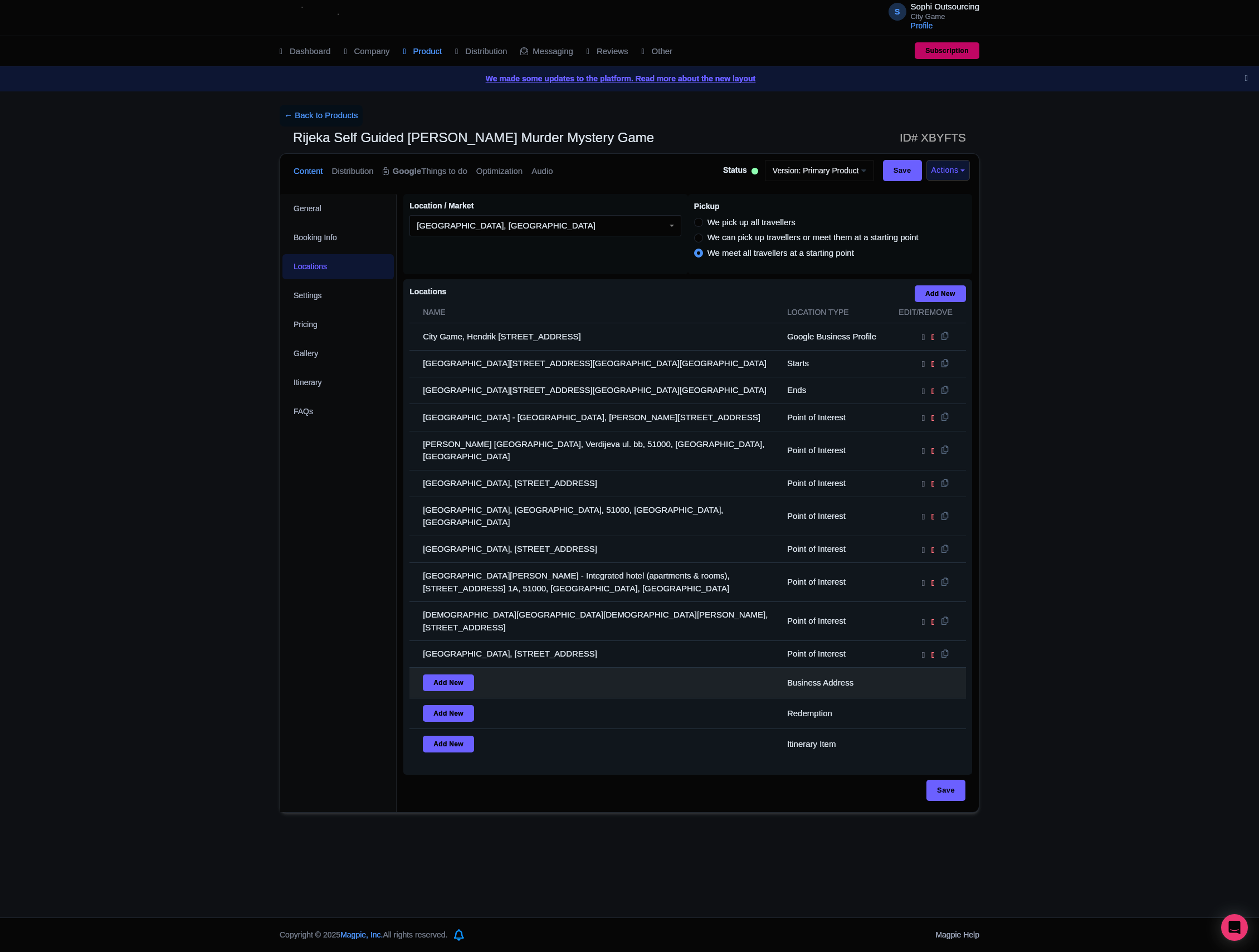
drag, startPoint x: 416, startPoint y: 345, endPoint x: 645, endPoint y: 641, distance: 374.2
click at [643, 631] on tbody "City Game, Hendrik [STREET_ADDRESS] Google Business Profile [GEOGRAPHIC_DATA], …" at bounding box center [687, 541] width 557 height 436
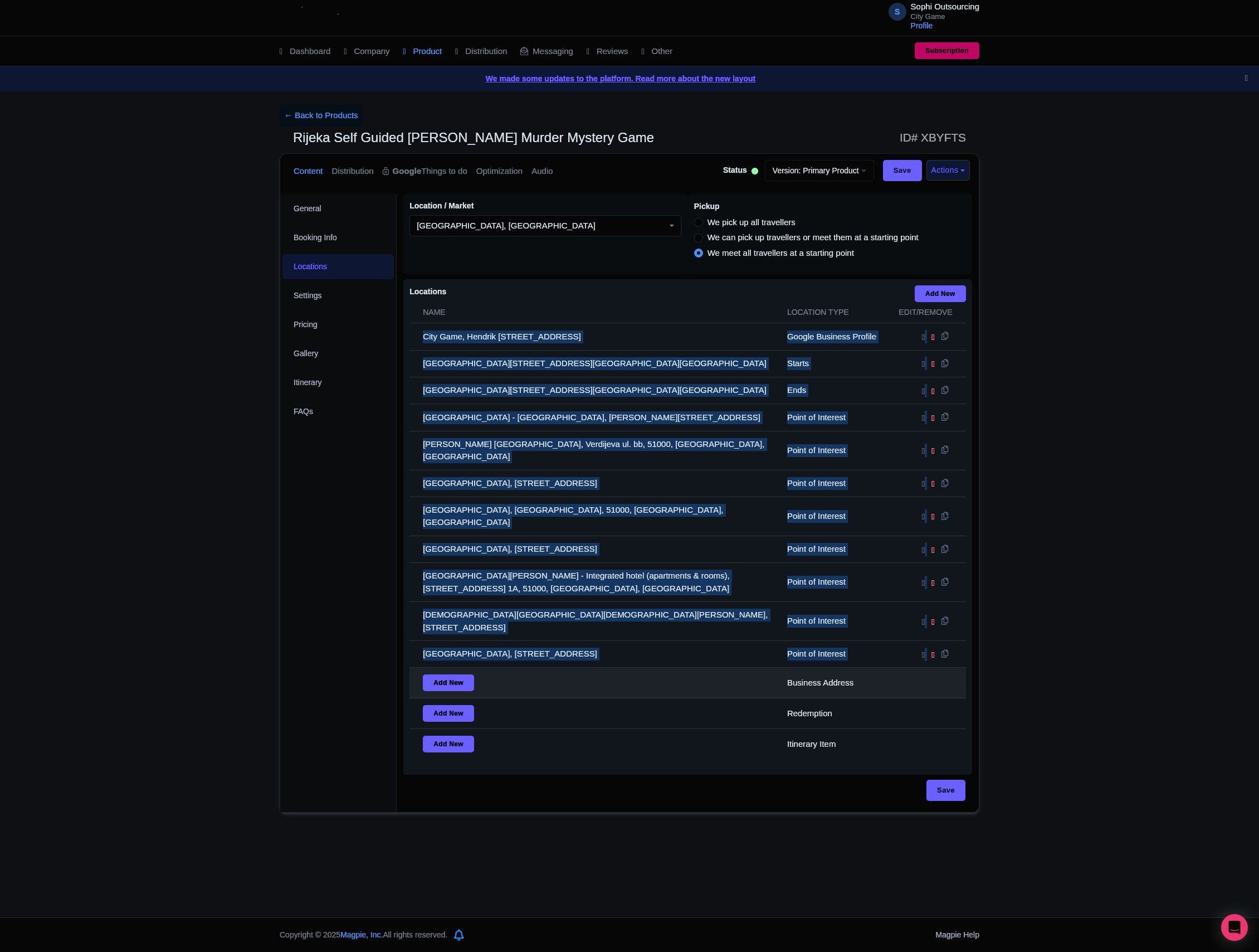
click at [647, 667] on td "Add New" at bounding box center [595, 683] width 371 height 31
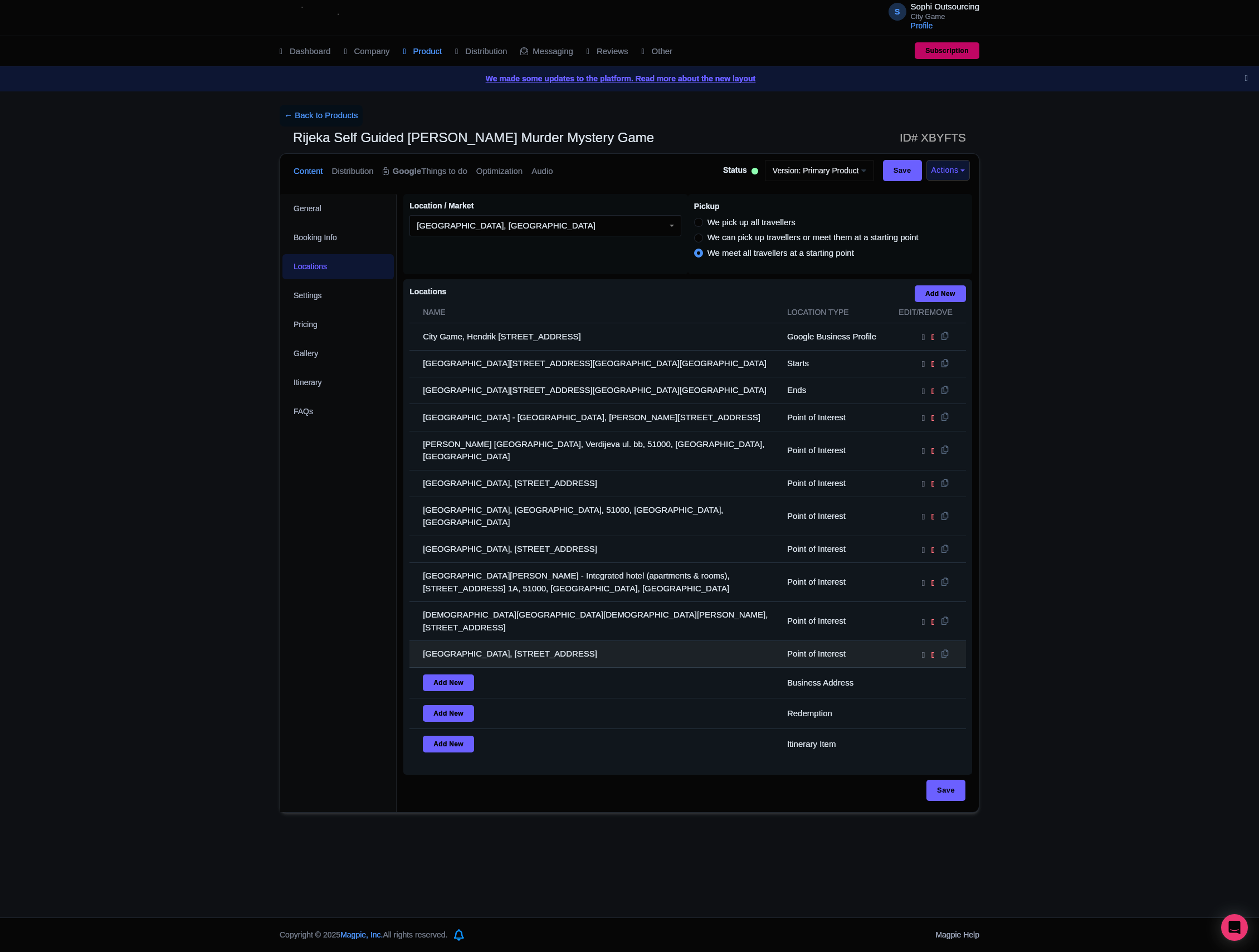
click at [710, 641] on td "[GEOGRAPHIC_DATA], [STREET_ADDRESS]" at bounding box center [595, 654] width 371 height 27
drag, startPoint x: 687, startPoint y: 622, endPoint x: 408, endPoint y: 340, distance: 396.7
click at [408, 341] on div "Locations i Add New Name Location type Edit/Remove City Game, Hendrik [STREET_A…" at bounding box center [687, 527] width 569 height 495
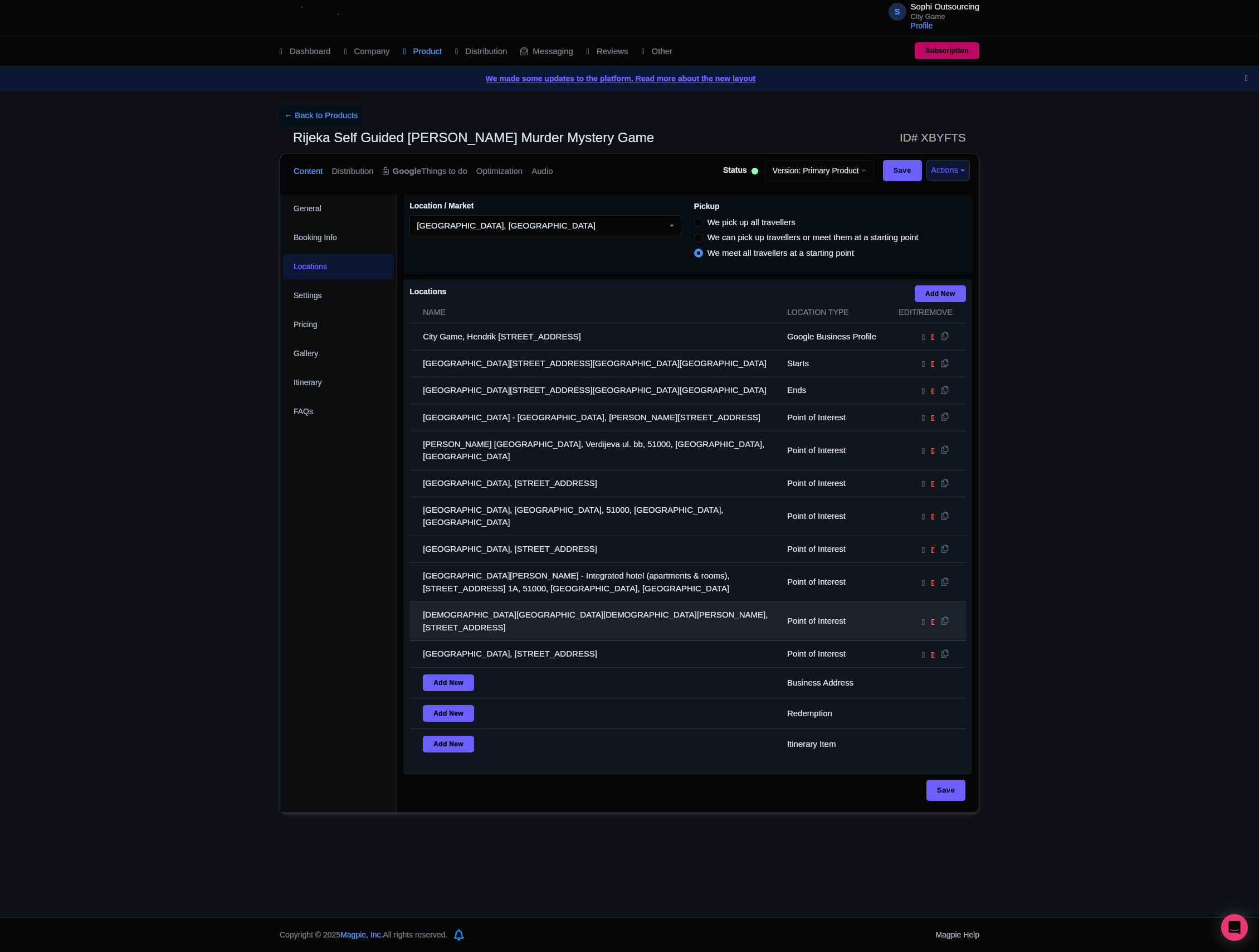
click at [622, 602] on td "[DEMOGRAPHIC_DATA][GEOGRAPHIC_DATA][DEMOGRAPHIC_DATA][PERSON_NAME], [STREET_ADD…" at bounding box center [595, 621] width 371 height 39
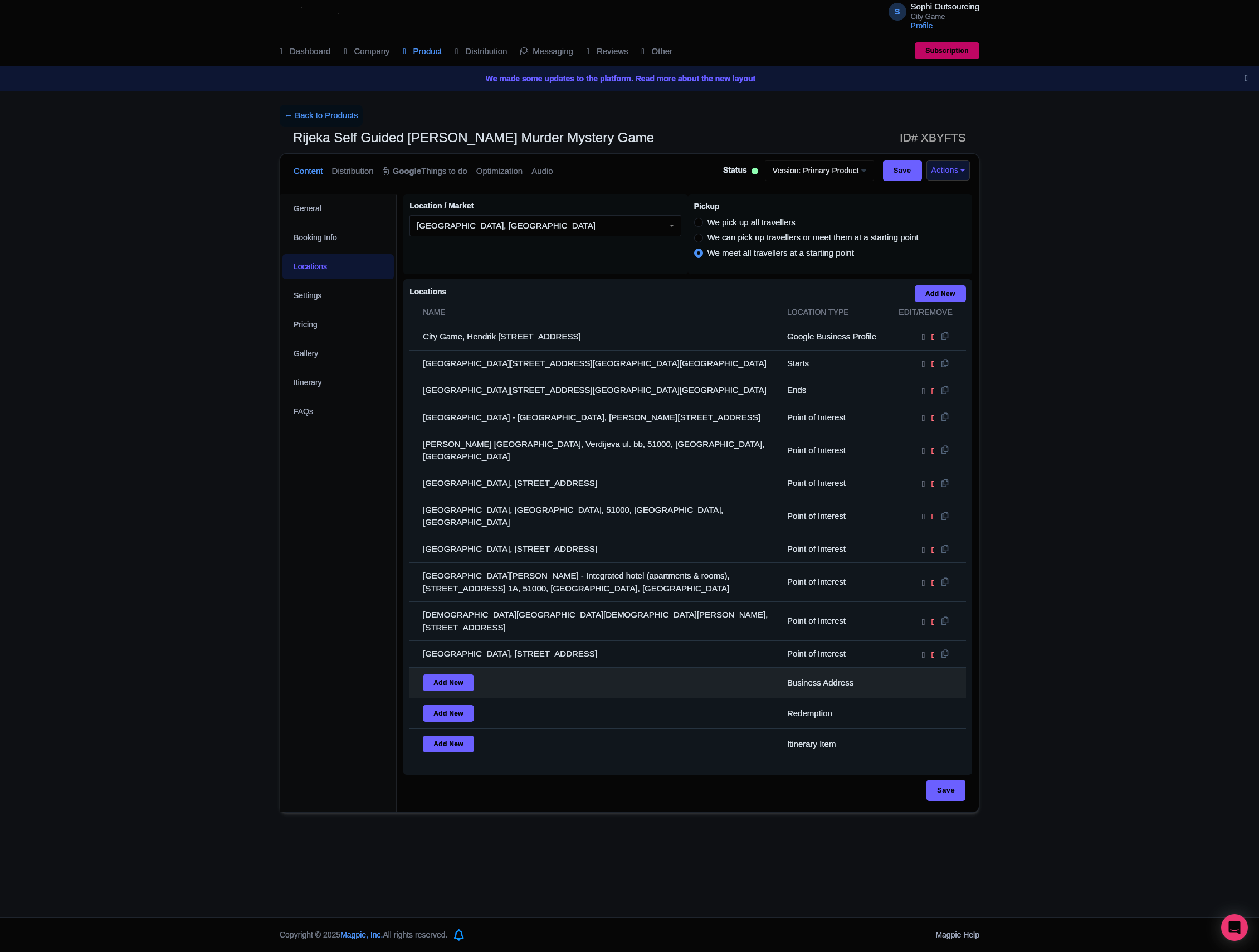
click at [601, 667] on td "Add New" at bounding box center [595, 683] width 371 height 31
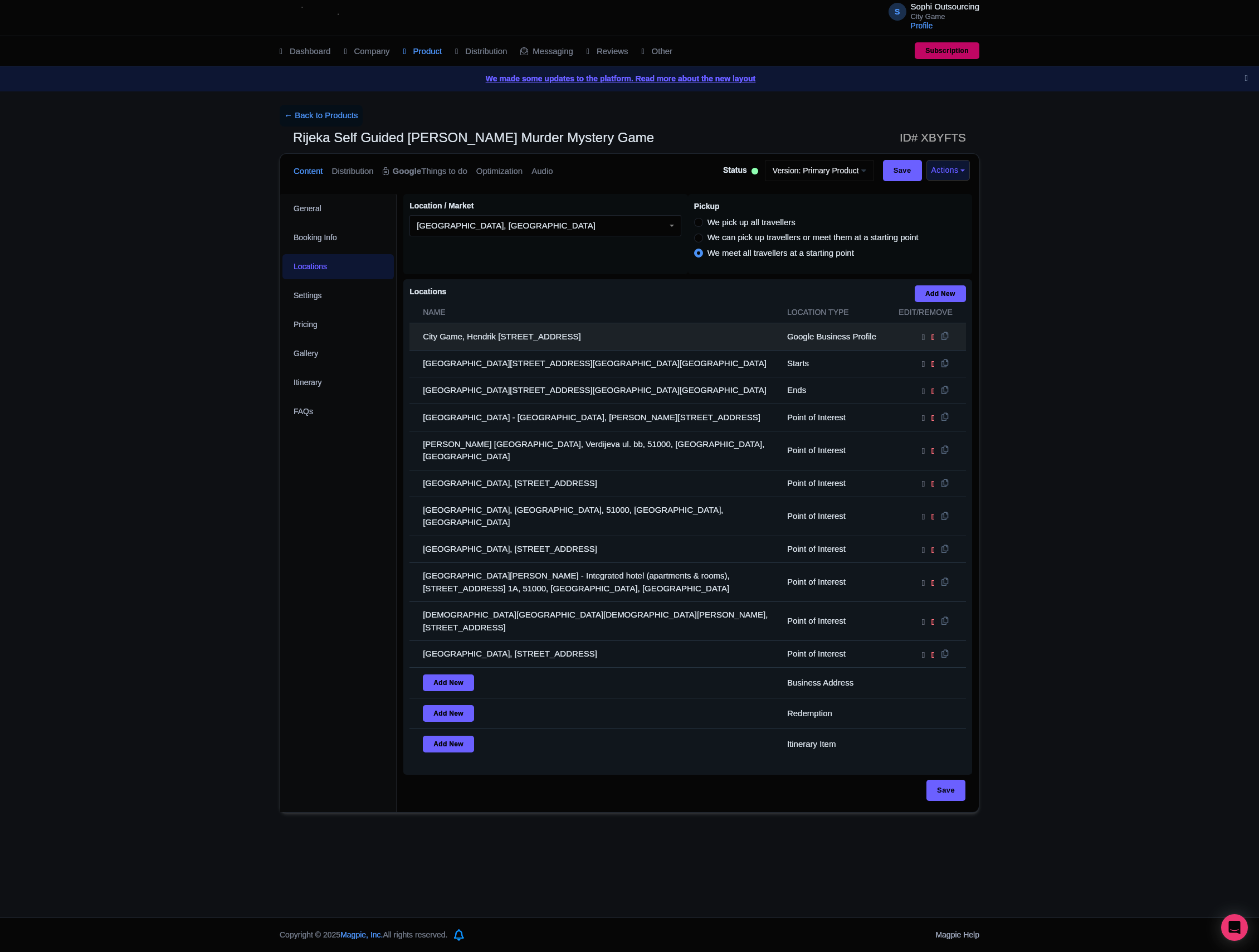
drag, startPoint x: 642, startPoint y: 619, endPoint x: 523, endPoint y: 345, distance: 298.7
click at [524, 345] on tbody "City Game, Hendrik [STREET_ADDRESS] Google Business Profile [GEOGRAPHIC_DATA], …" at bounding box center [687, 541] width 557 height 436
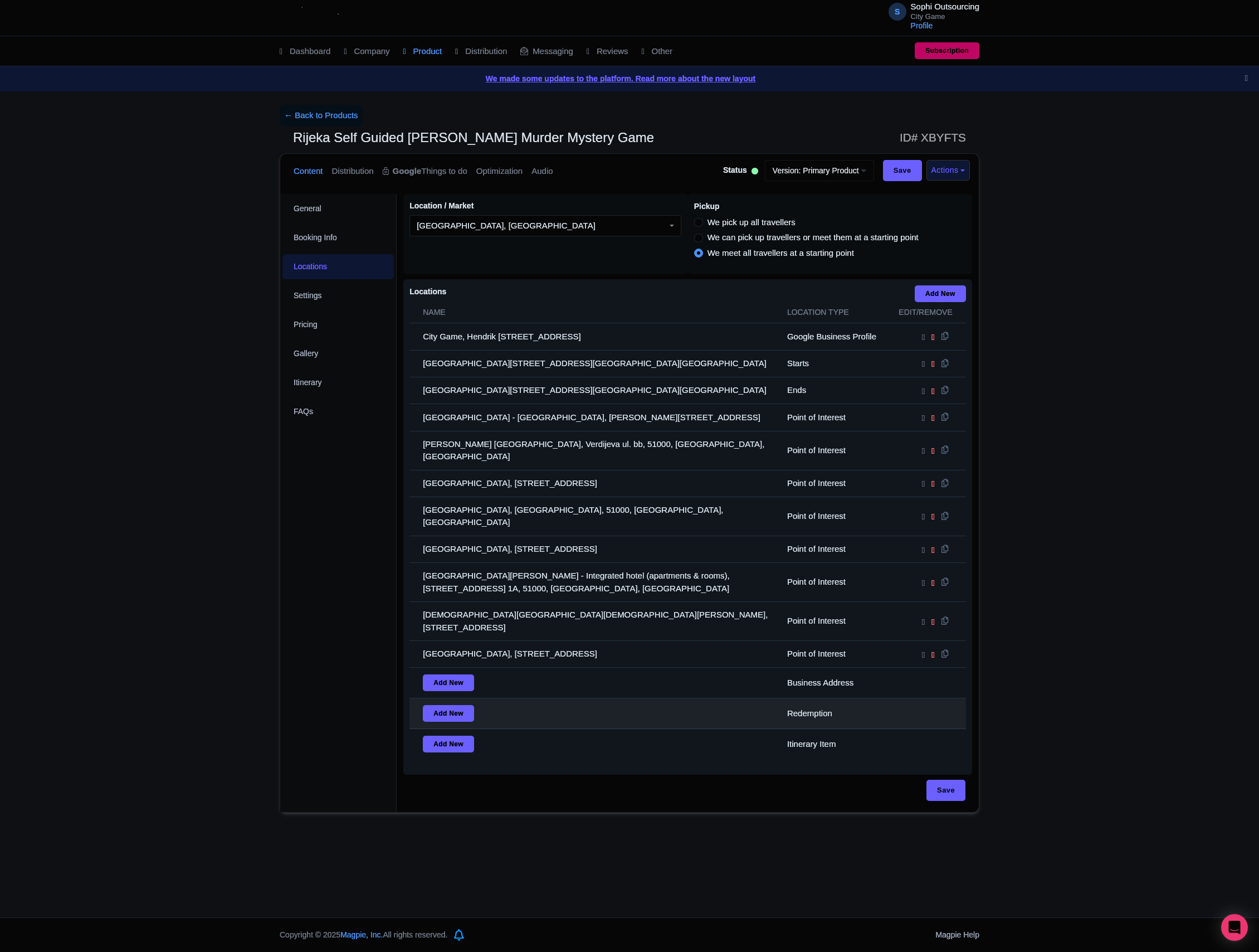
click at [632, 698] on td "Add New" at bounding box center [595, 713] width 371 height 31
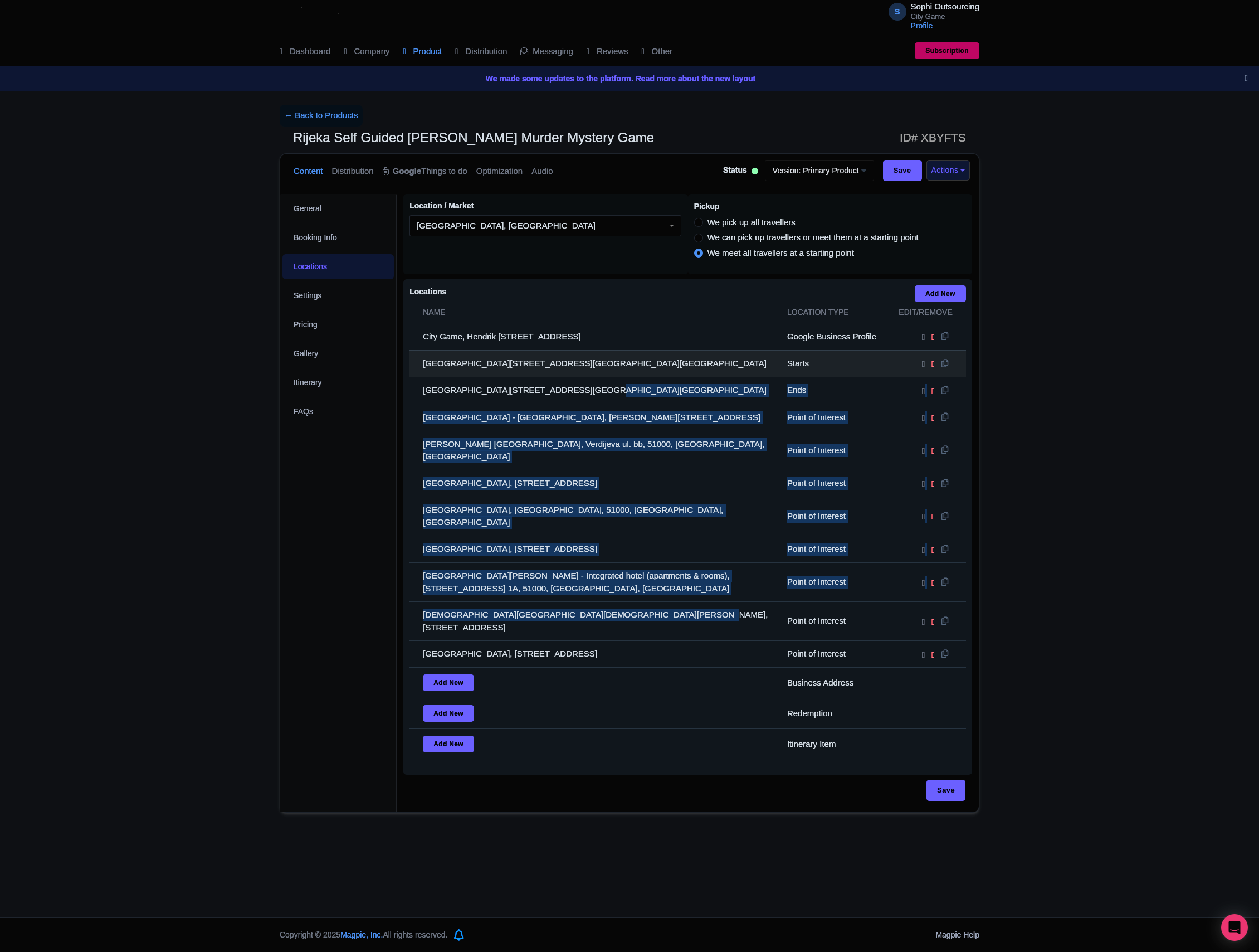
drag, startPoint x: 660, startPoint y: 597, endPoint x: 582, endPoint y: 379, distance: 231.5
click at [574, 389] on tbody "City Game, Hendrik [STREET_ADDRESS] Google Business Profile [GEOGRAPHIC_DATA], …" at bounding box center [687, 541] width 557 height 436
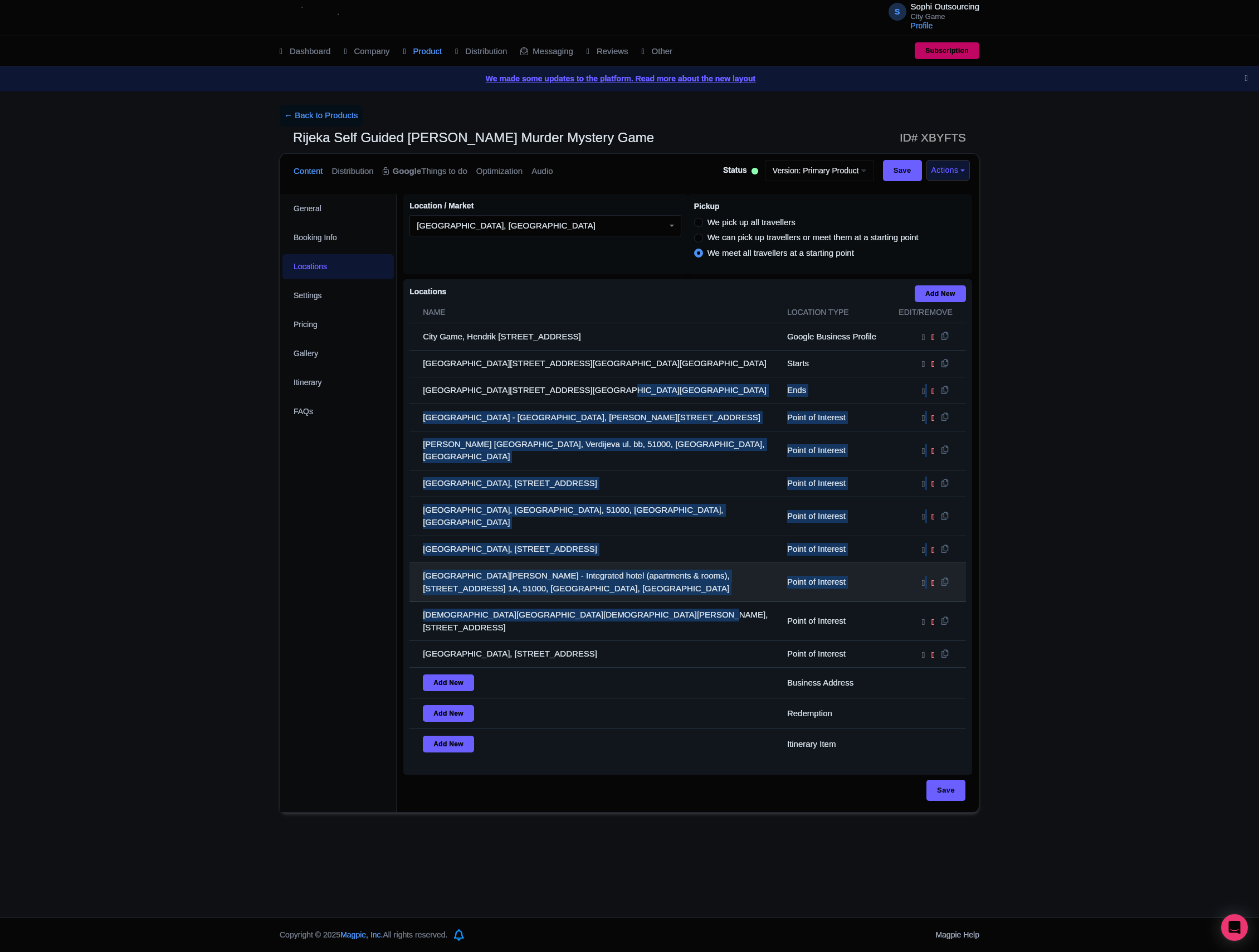
drag, startPoint x: 630, startPoint y: 561, endPoint x: 460, endPoint y: 361, distance: 262.5
click at [630, 563] on td "[GEOGRAPHIC_DATA][PERSON_NAME] - Integrated hotel (apartments & rooms), [STREET…" at bounding box center [595, 582] width 371 height 39
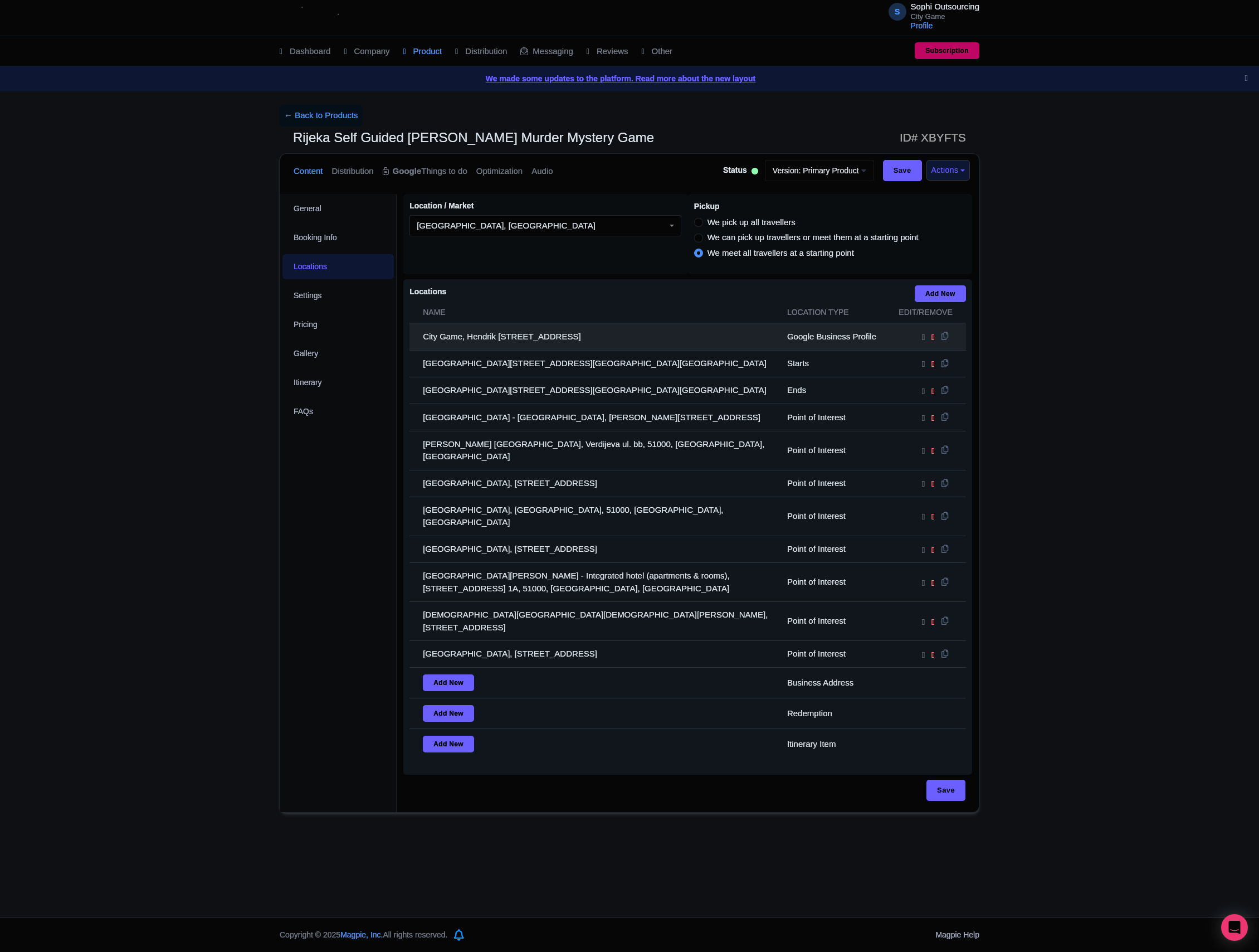
click at [433, 338] on td "City Game, Hendrik [STREET_ADDRESS]" at bounding box center [595, 337] width 371 height 27
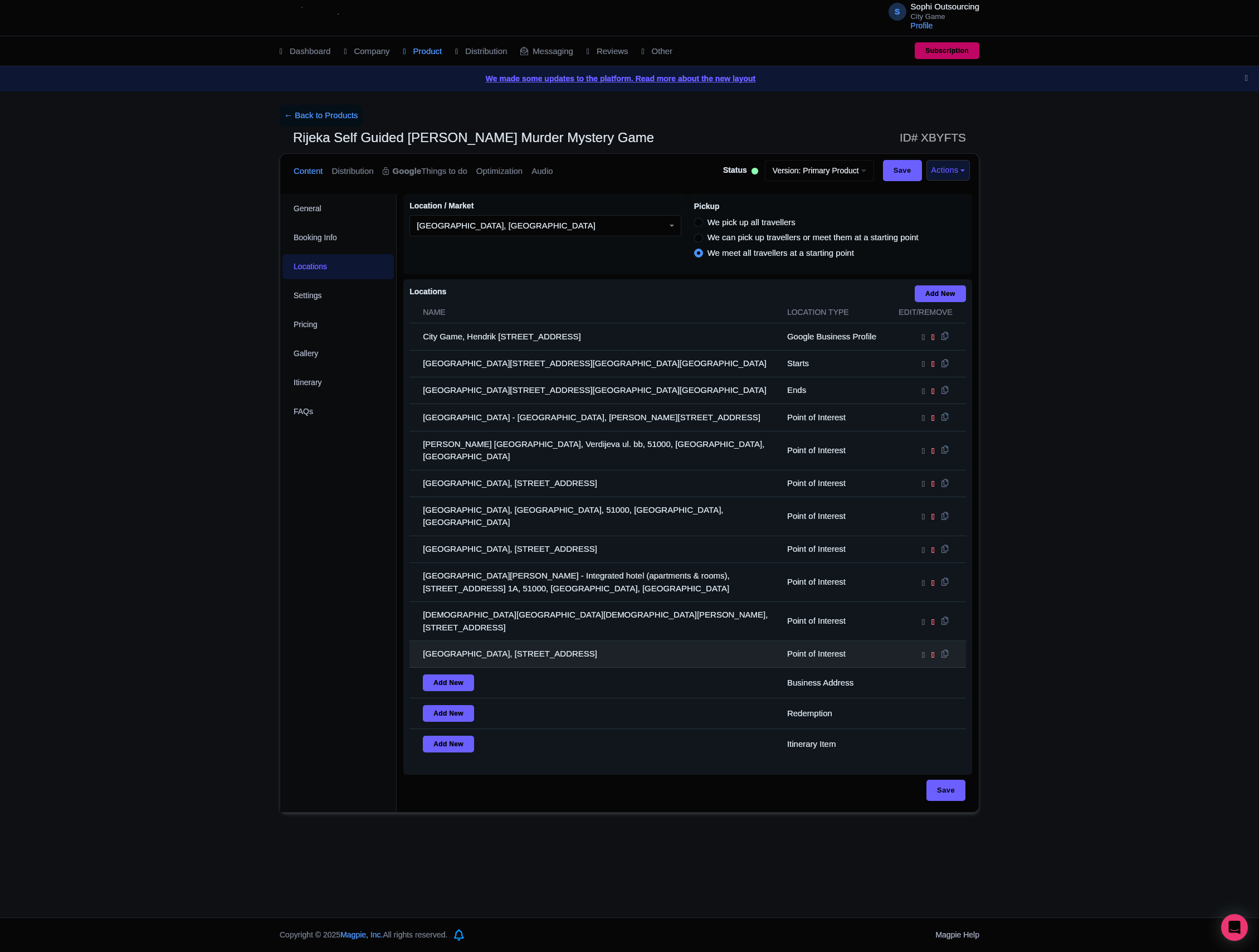
drag, startPoint x: 427, startPoint y: 342, endPoint x: 688, endPoint y: 611, distance: 374.8
click at [702, 617] on tbody "City Game, Hendrik [STREET_ADDRESS] Google Business Profile [GEOGRAPHIC_DATA], …" at bounding box center [687, 541] width 557 height 436
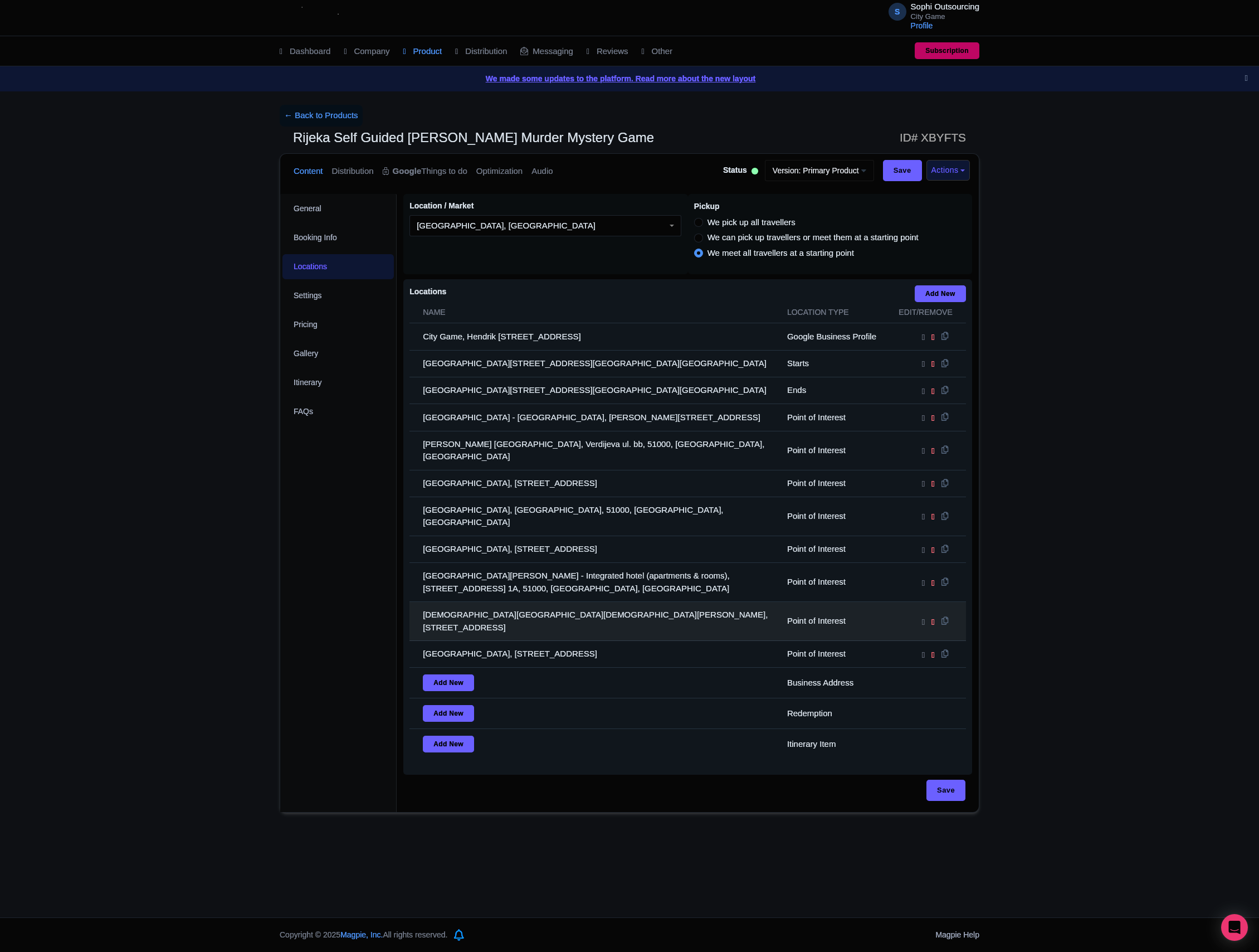
click at [626, 602] on td "[DEMOGRAPHIC_DATA][GEOGRAPHIC_DATA][DEMOGRAPHIC_DATA][PERSON_NAME], [STREET_ADD…" at bounding box center [595, 621] width 371 height 39
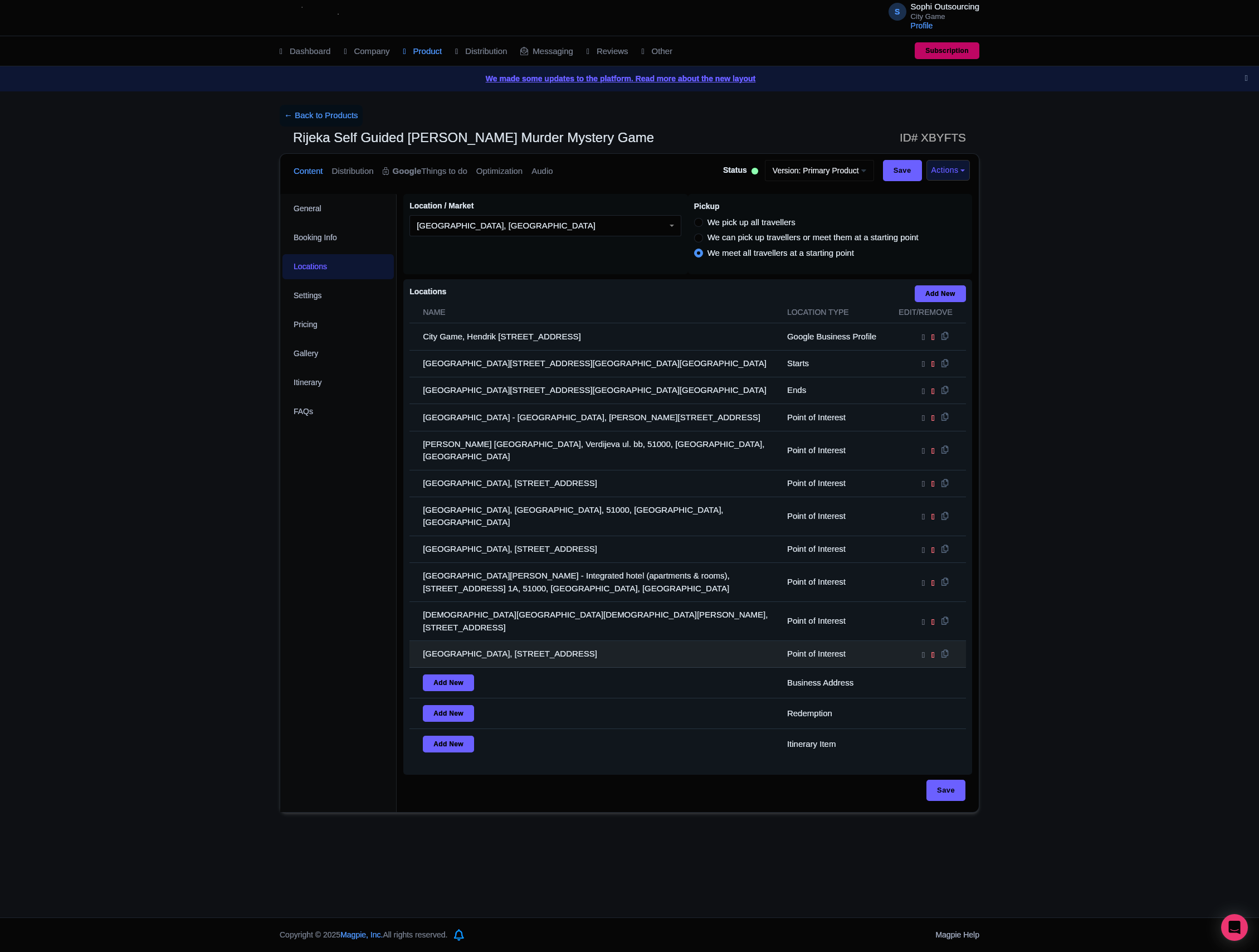
click at [629, 641] on td "[GEOGRAPHIC_DATA], [STREET_ADDRESS]" at bounding box center [595, 654] width 371 height 27
drag, startPoint x: 638, startPoint y: 621, endPoint x: 405, endPoint y: 327, distance: 375.1
click at [405, 327] on div "Locations i Add New Name Location type Edit/Remove City Game, Hendrik [STREET_A…" at bounding box center [687, 527] width 569 height 495
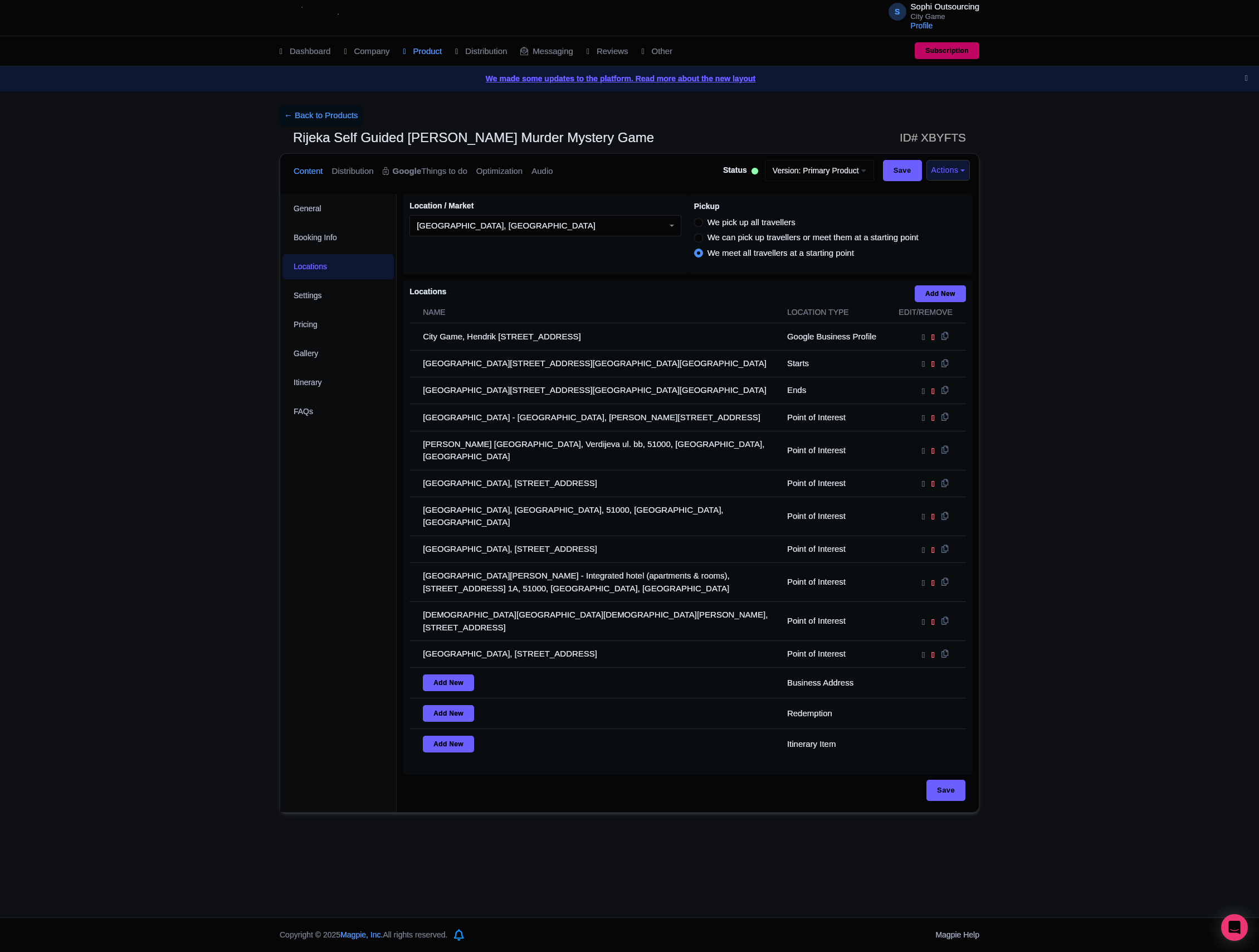
click at [365, 426] on li "FAQs" at bounding box center [338, 411] width 116 height 29
drag, startPoint x: 365, startPoint y: 426, endPoint x: 361, endPoint y: 445, distance: 19.4
drag, startPoint x: 361, startPoint y: 445, endPoint x: 222, endPoint y: 505, distance: 151.4
click at [221, 506] on div "← Back to Products Rijeka Self Guided Sherlock [PERSON_NAME] Murder Mystery Gam…" at bounding box center [629, 458] width 1259 height 707
drag, startPoint x: 178, startPoint y: 525, endPoint x: 189, endPoint y: 513, distance: 16.3
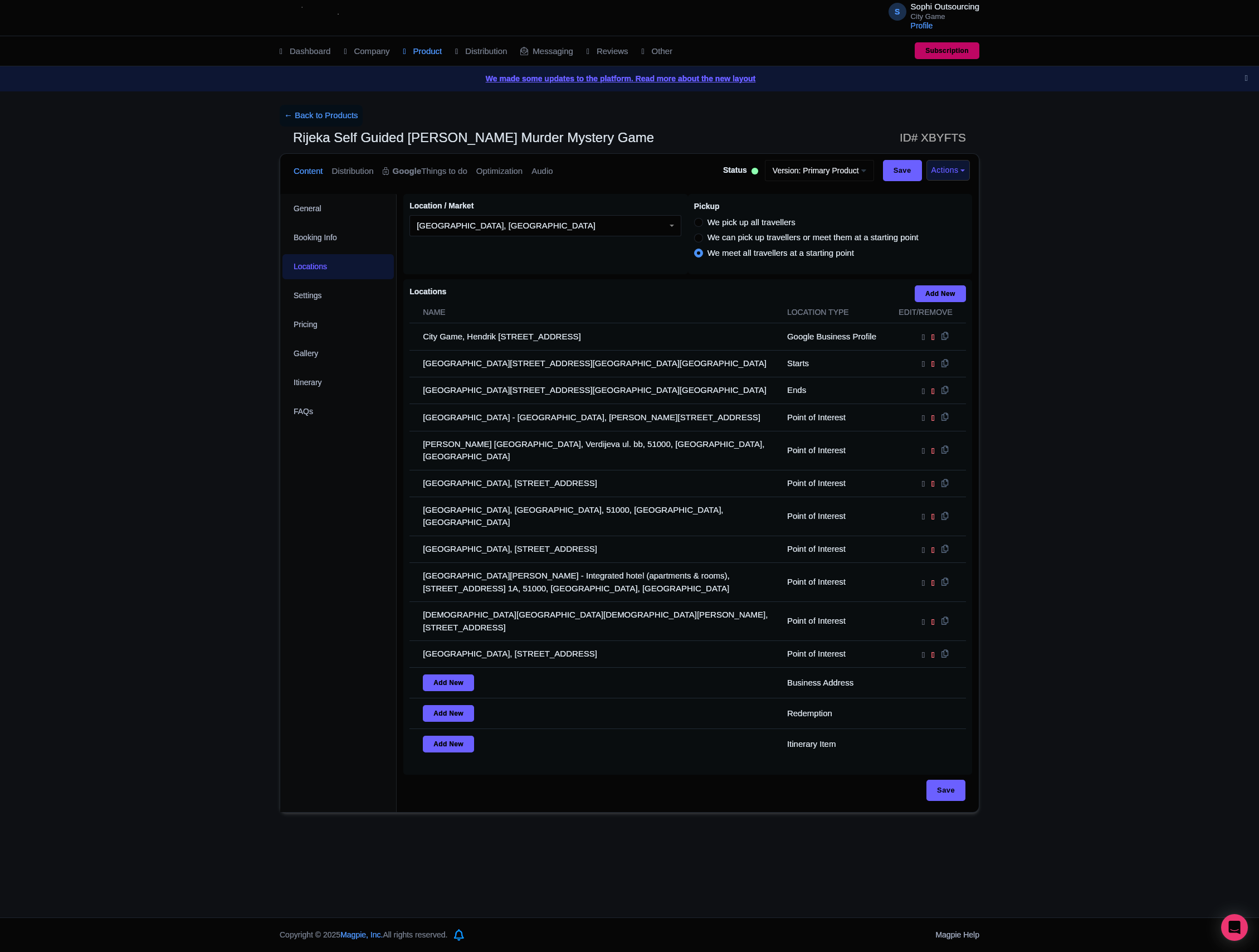
click at [178, 521] on div "← Back to Products Rijeka Self Guided Sherlock [PERSON_NAME] Murder Mystery Gam…" at bounding box center [629, 458] width 1259 height 707
click at [280, 486] on div "Content Distribution Google Things to do Optimization Audio Status Active Inact…" at bounding box center [630, 483] width 700 height 659
click at [295, 480] on div "General Booking Info Locations Settings Pricing Gallery Itinerary FAQs" at bounding box center [338, 503] width 117 height 618
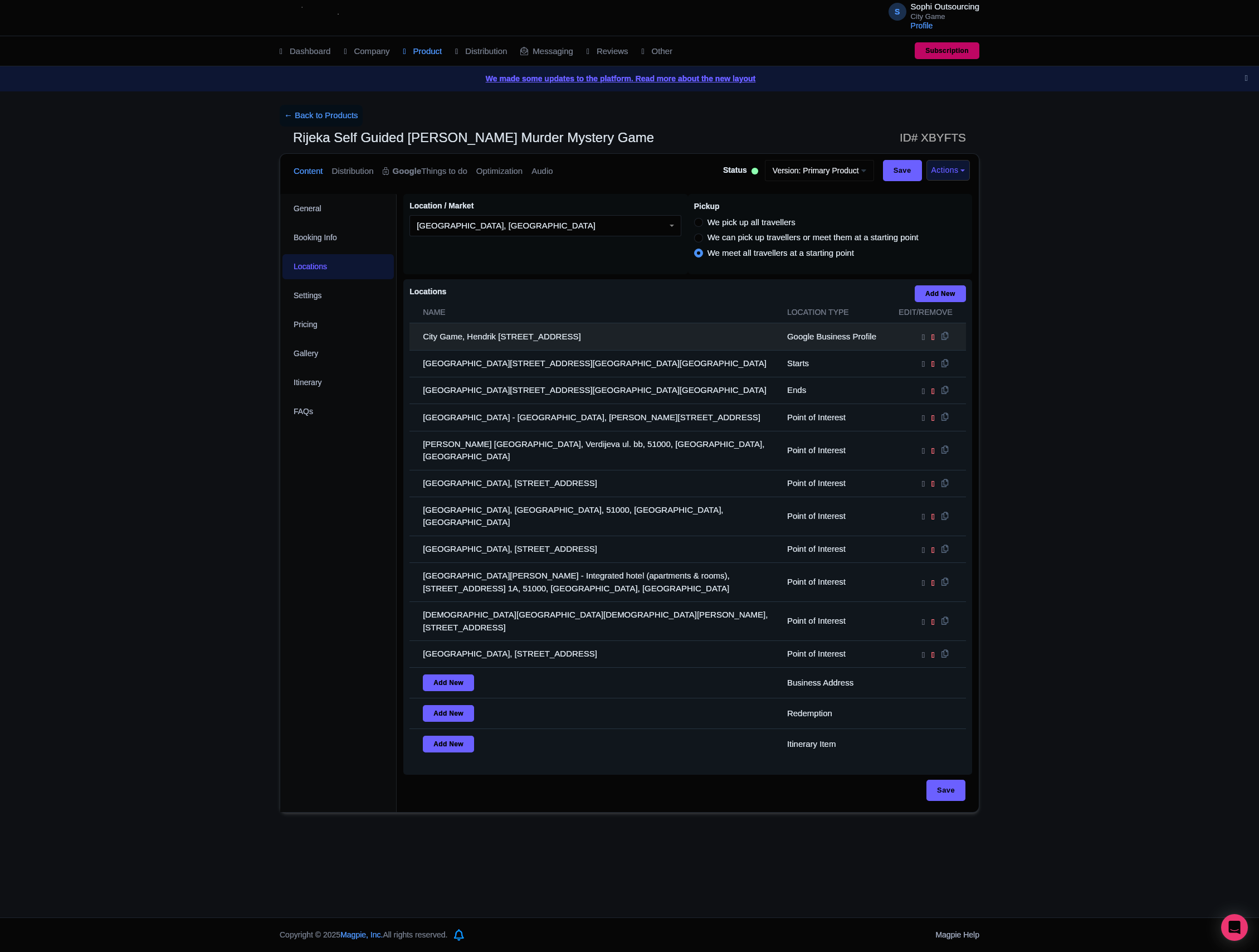
drag, startPoint x: 676, startPoint y: 601, endPoint x: 420, endPoint y: 338, distance: 367.0
click at [420, 338] on tbody "City Game, Hendrik [STREET_ADDRESS] Google Business Profile [GEOGRAPHIC_DATA], …" at bounding box center [687, 541] width 557 height 436
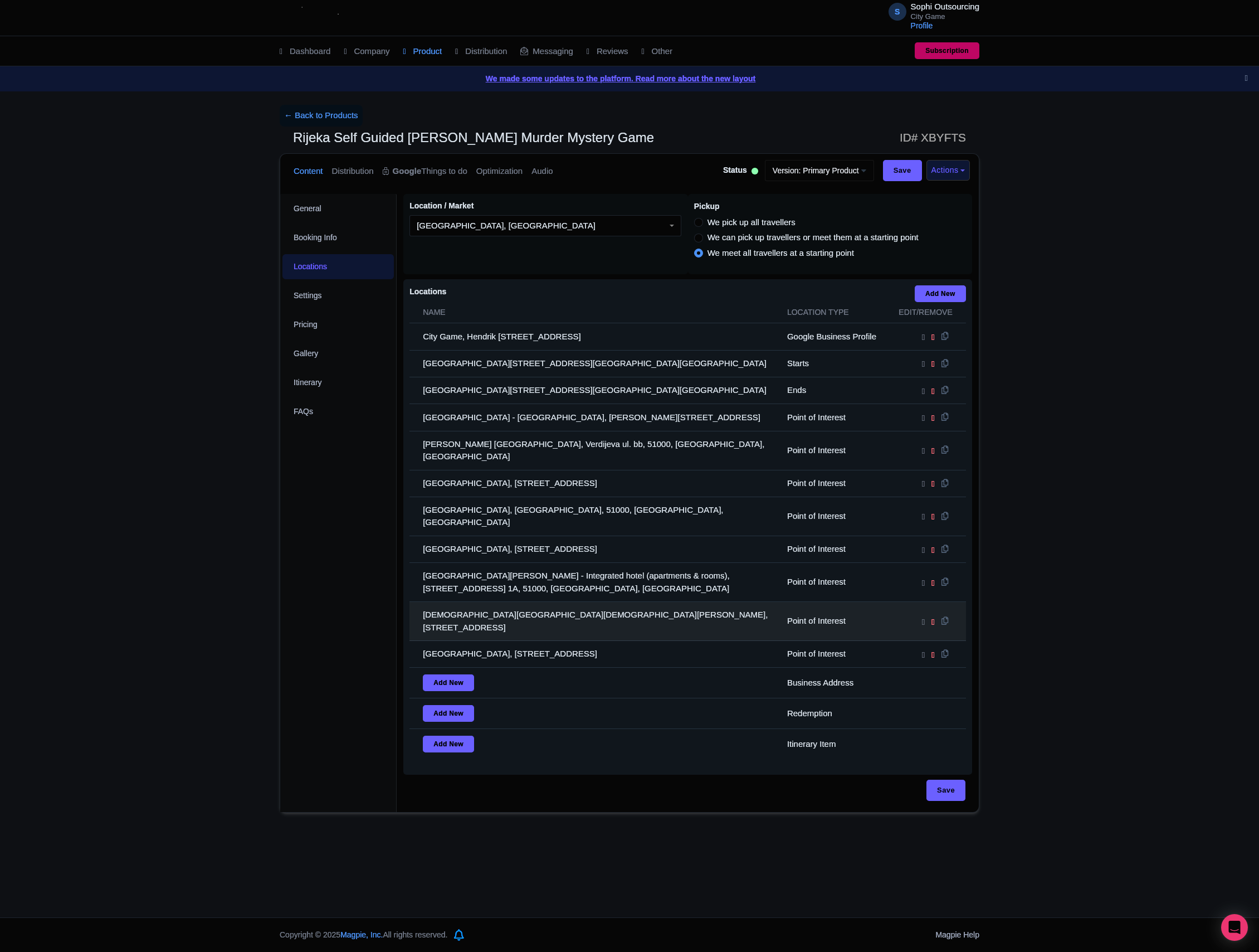
drag, startPoint x: 653, startPoint y: 599, endPoint x: 672, endPoint y: 613, distance: 23.6
click at [652, 602] on td "[DEMOGRAPHIC_DATA][GEOGRAPHIC_DATA][DEMOGRAPHIC_DATA][PERSON_NAME], [STREET_ADD…" at bounding box center [595, 621] width 371 height 39
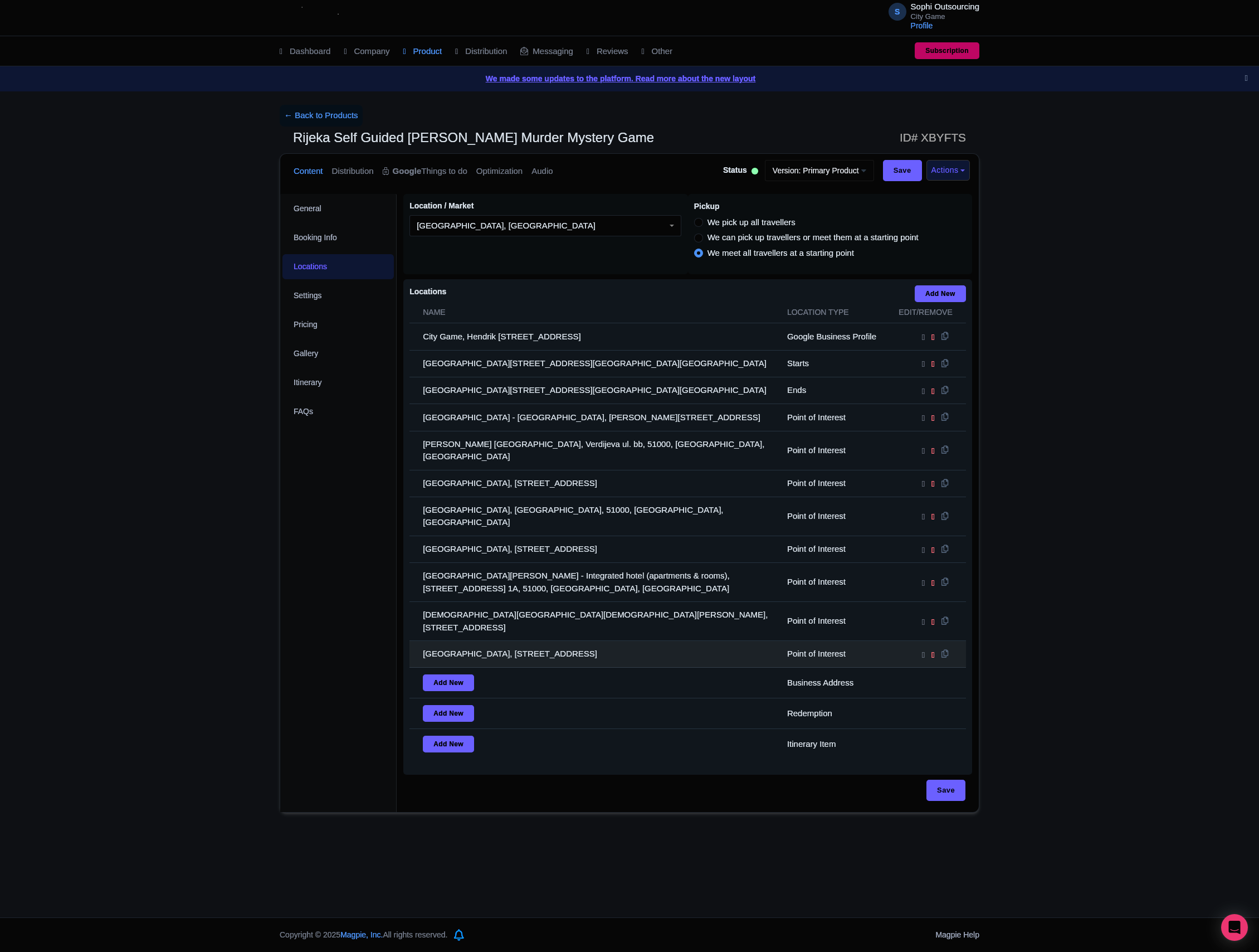
click at [660, 641] on td "[GEOGRAPHIC_DATA], [STREET_ADDRESS]" at bounding box center [595, 654] width 371 height 27
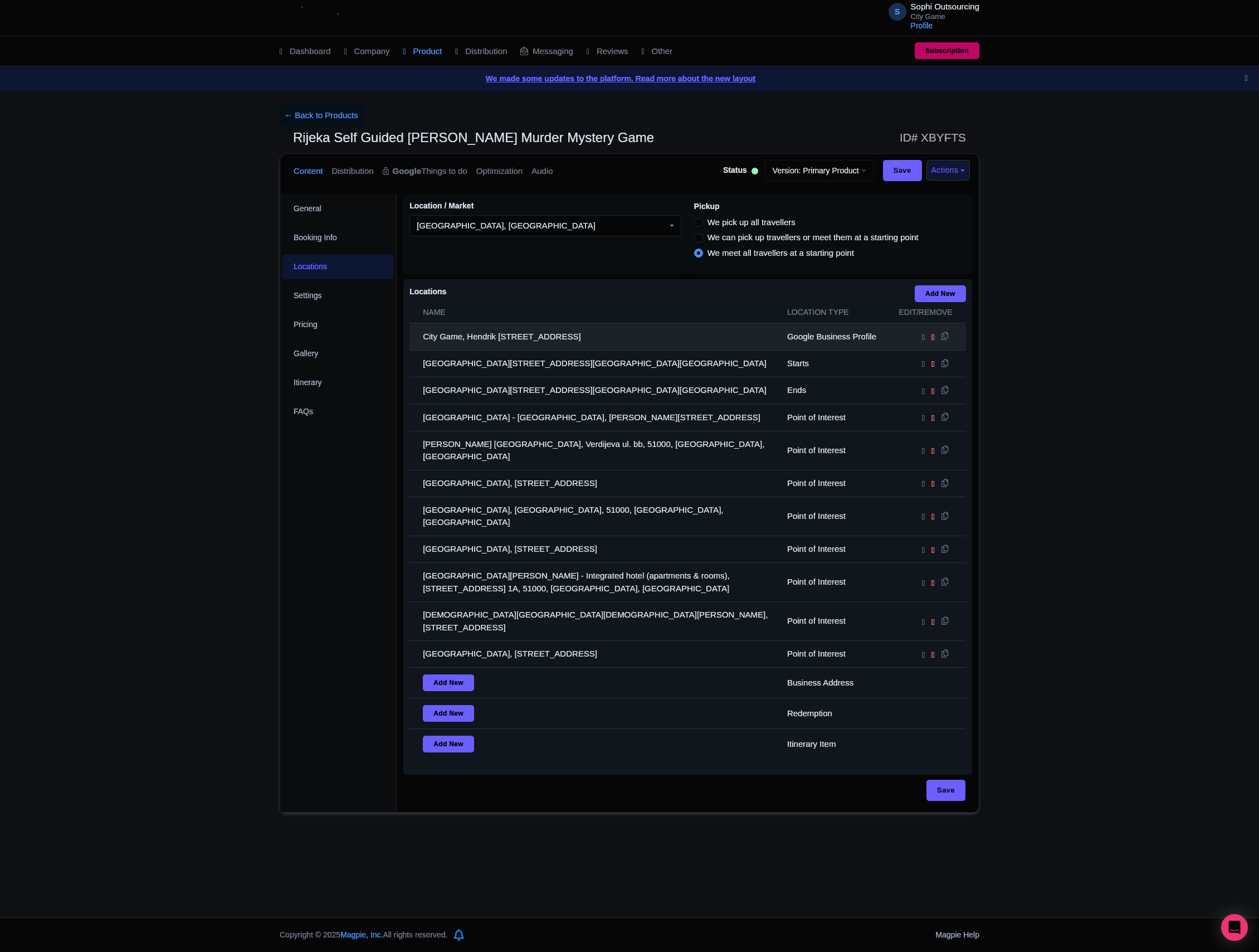
drag, startPoint x: 657, startPoint y: 615, endPoint x: 411, endPoint y: 352, distance: 360.1
click at [411, 352] on tbody "City Game, Hendrik [STREET_ADDRESS] Google Business Profile [GEOGRAPHIC_DATA], …" at bounding box center [687, 541] width 557 height 436
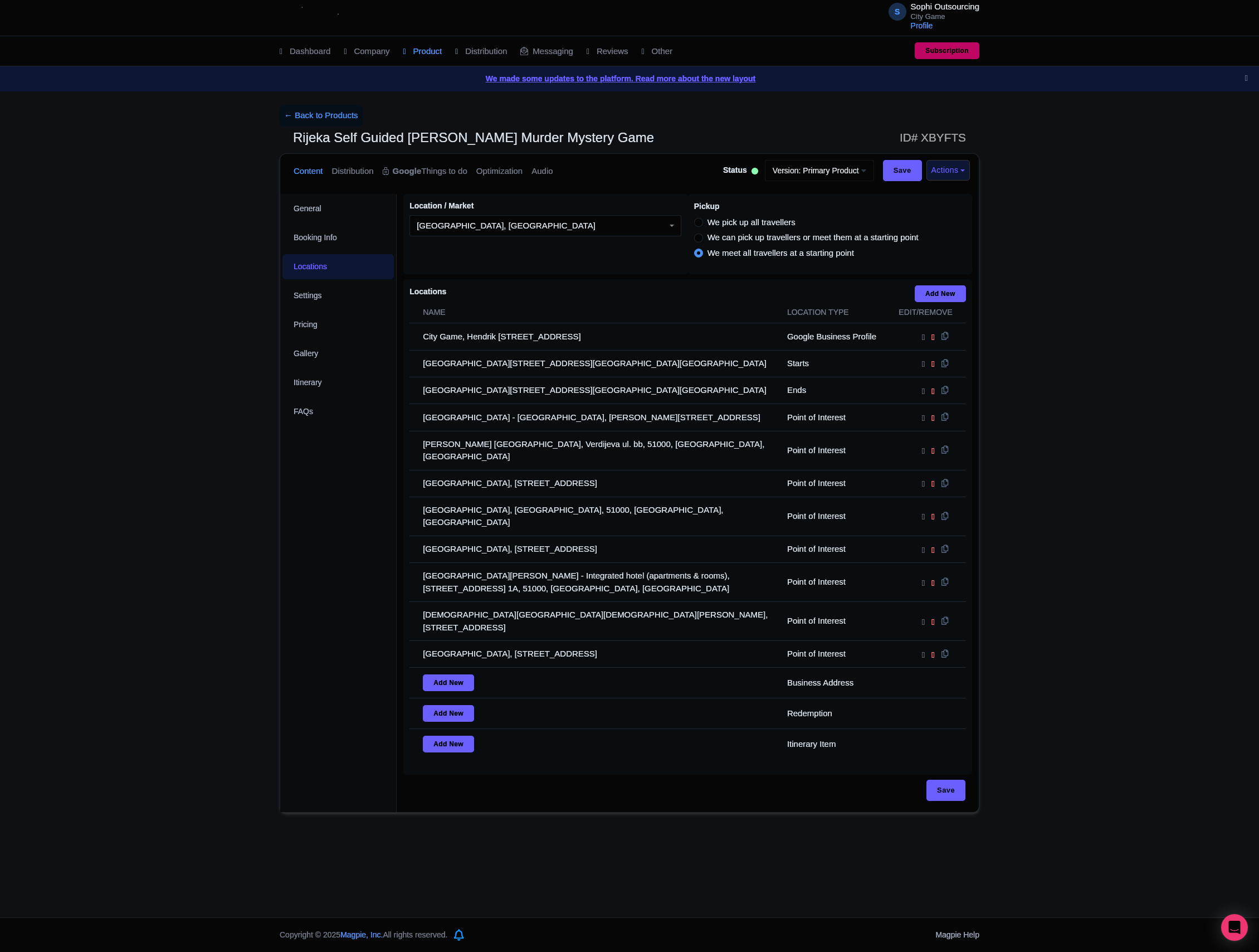
drag, startPoint x: 352, startPoint y: 531, endPoint x: 351, endPoint y: 515, distance: 16.0
click at [352, 529] on div "General Booking Info Locations Settings Pricing Gallery Itinerary FAQs" at bounding box center [338, 503] width 117 height 618
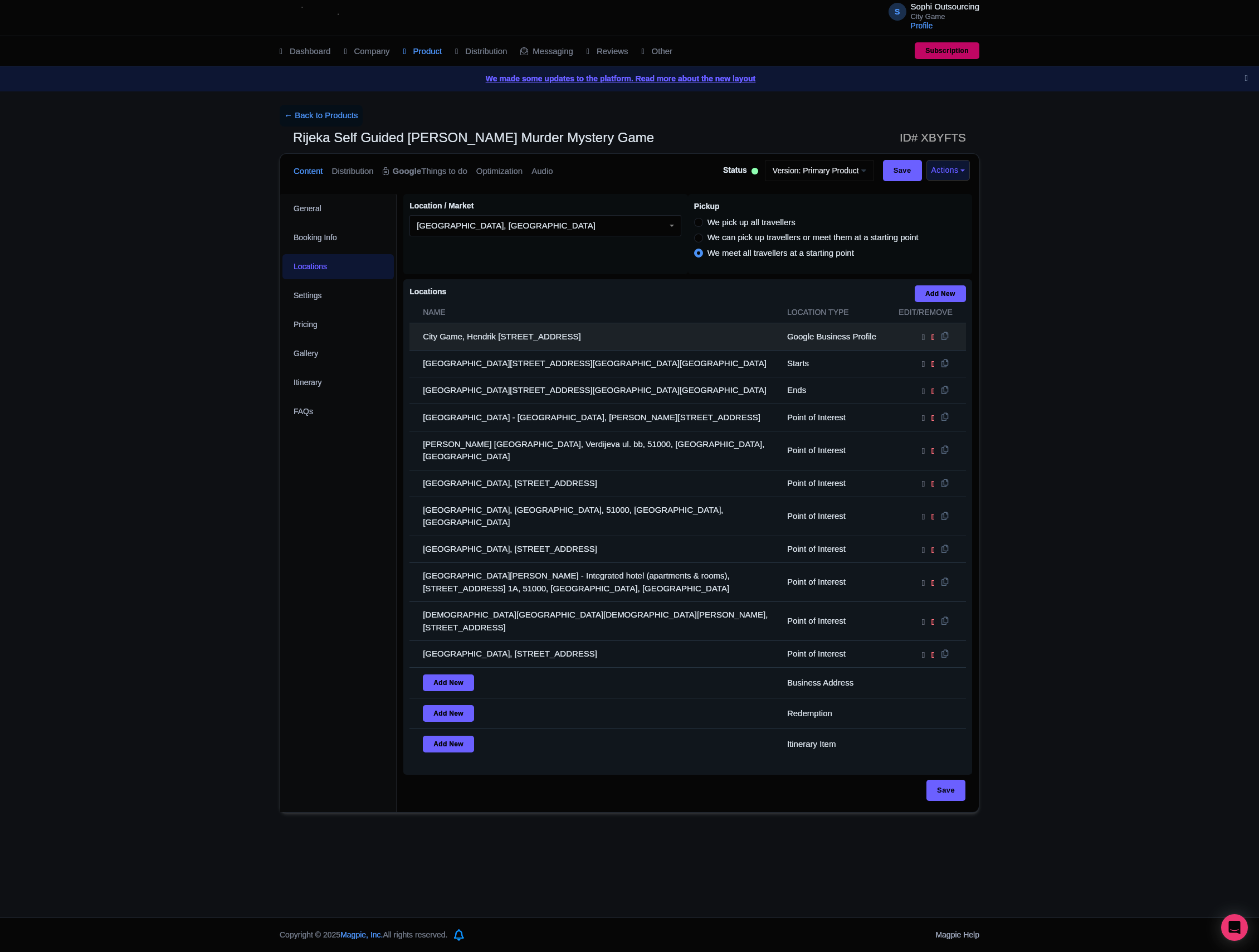
drag, startPoint x: 643, startPoint y: 609, endPoint x: 436, endPoint y: 349, distance: 332.3
click at [459, 340] on tbody "City Game, Hendrik [STREET_ADDRESS] Google Business Profile [GEOGRAPHIC_DATA], …" at bounding box center [687, 541] width 557 height 436
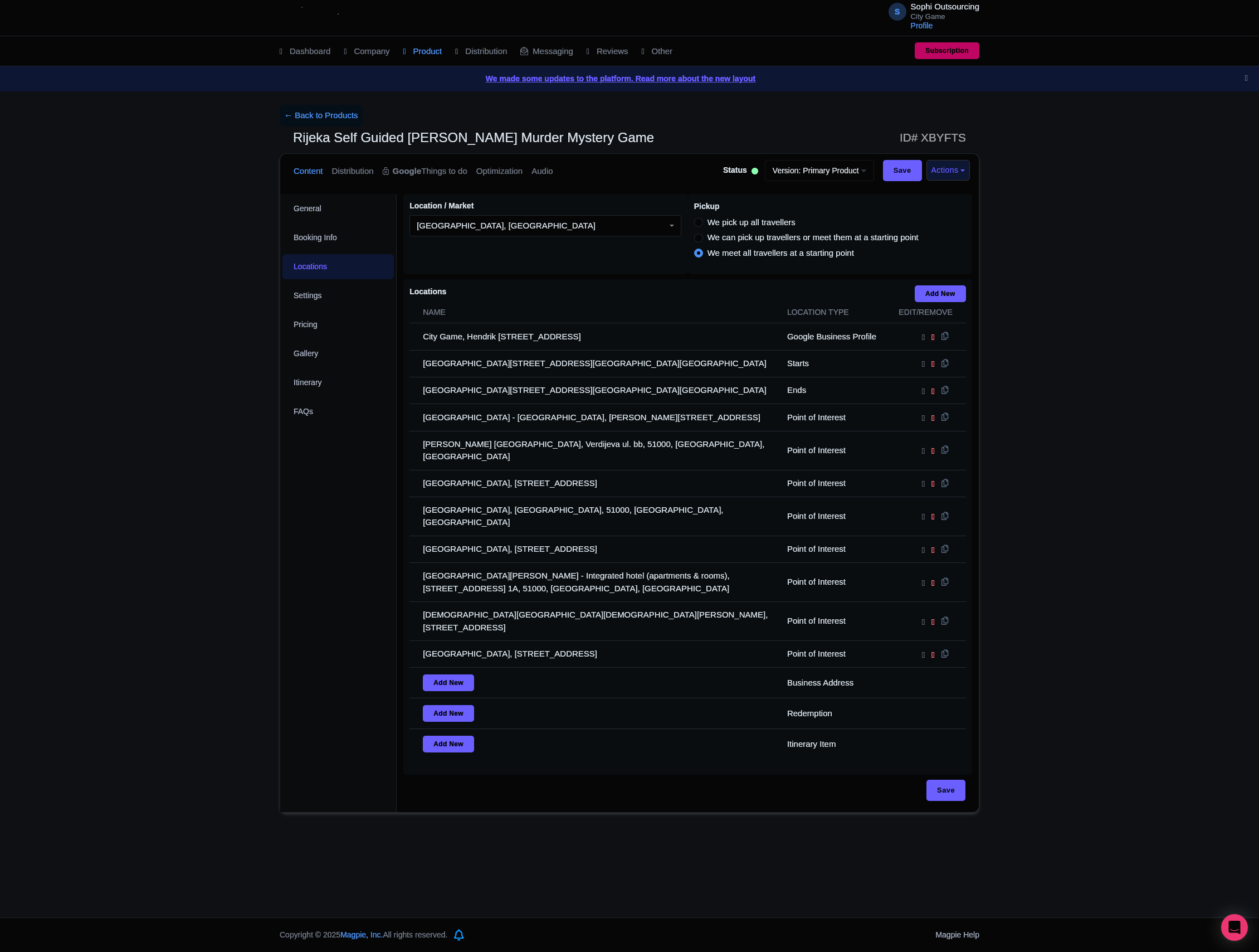
drag, startPoint x: 279, startPoint y: 516, endPoint x: 309, endPoint y: 528, distance: 32.3
click at [279, 518] on div "← Back to Products Rijeka Self Guided Sherlock [PERSON_NAME] Murder Mystery Gam…" at bounding box center [630, 458] width 713 height 707
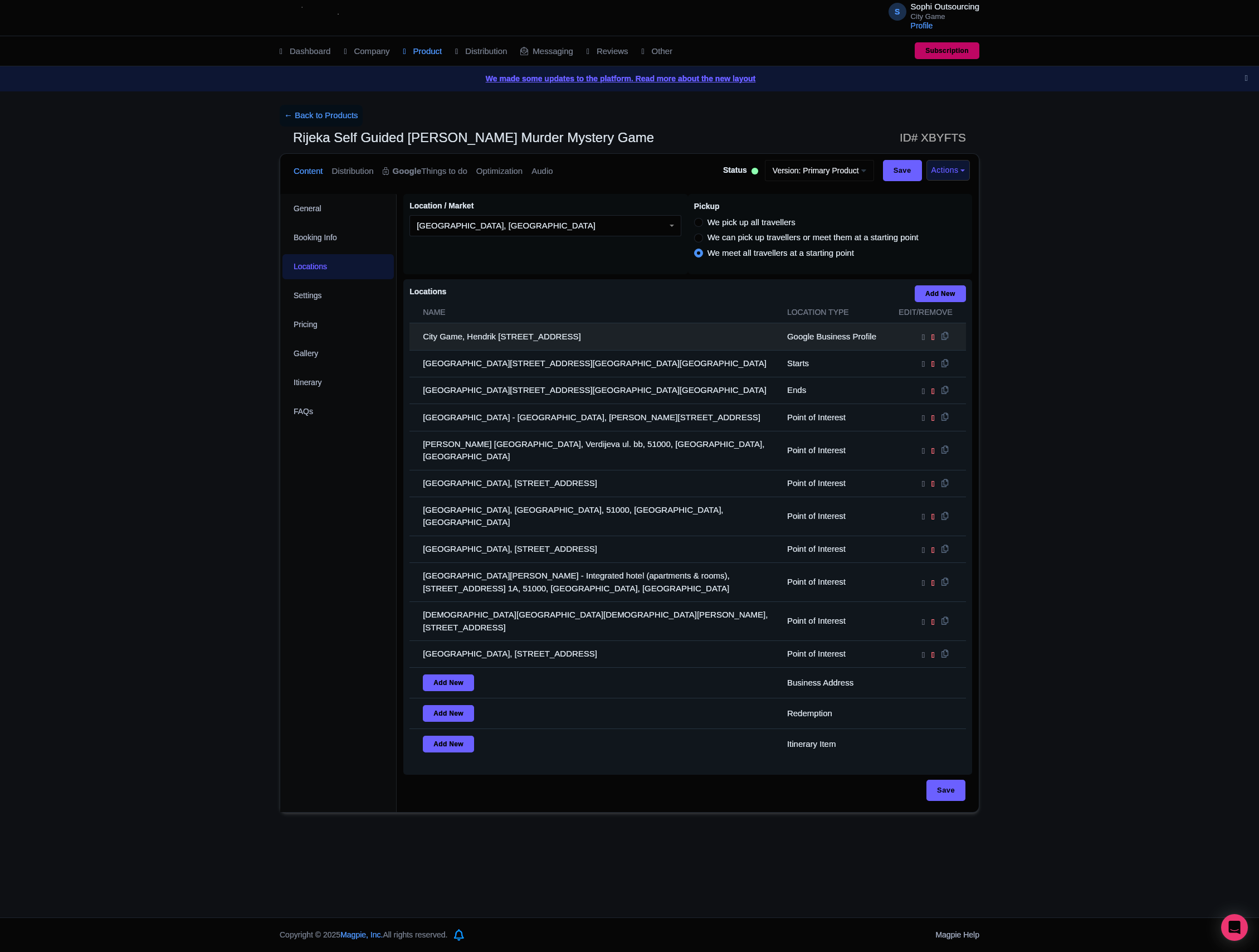
drag, startPoint x: 626, startPoint y: 609, endPoint x: 430, endPoint y: 345, distance: 328.8
click at [430, 345] on tbody "City Game, Hendrik [STREET_ADDRESS] Google Business Profile [GEOGRAPHIC_DATA], …" at bounding box center [687, 541] width 557 height 436
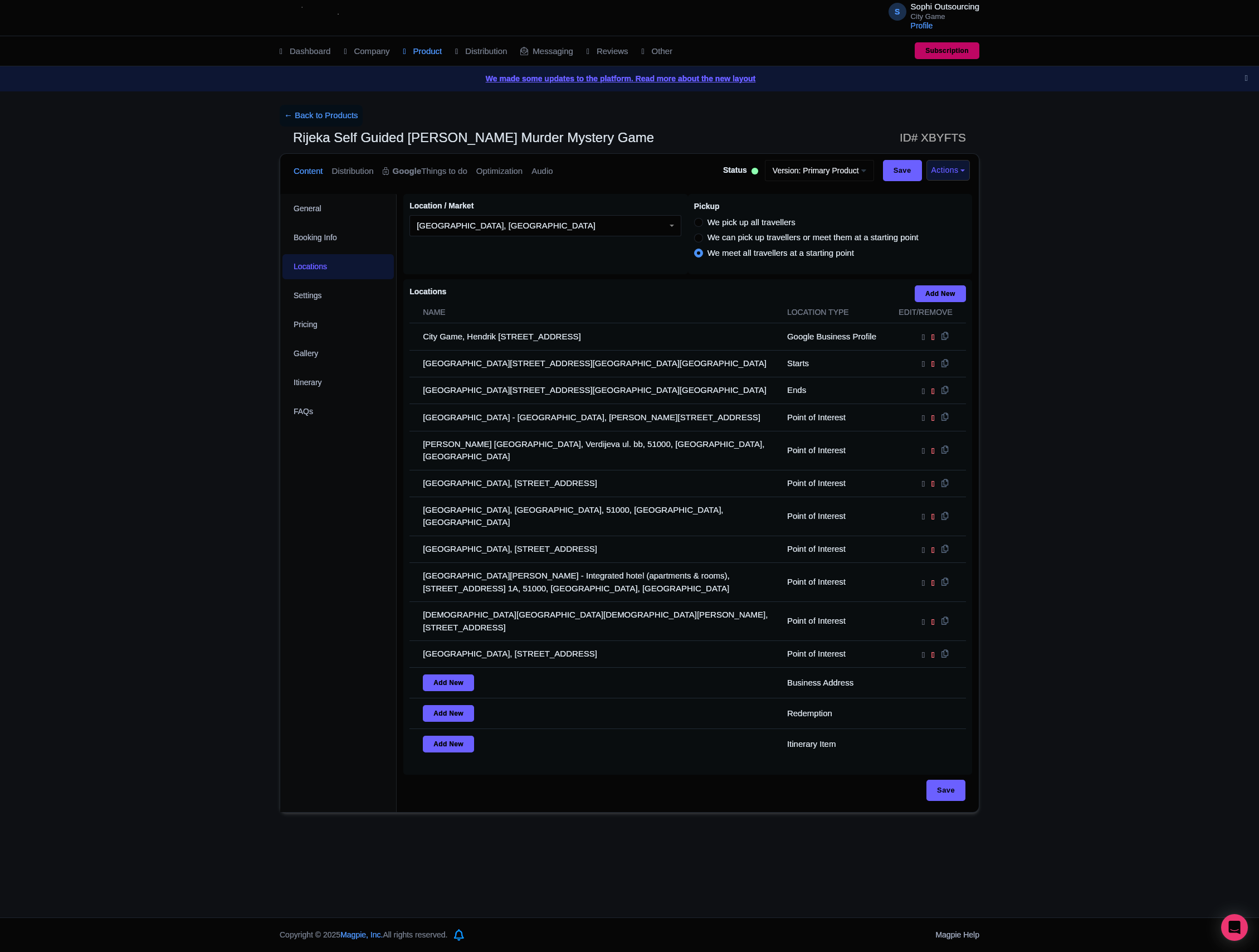
click at [324, 559] on div "General Booking Info Locations Settings Pricing Gallery Itinerary FAQs" at bounding box center [338, 503] width 117 height 618
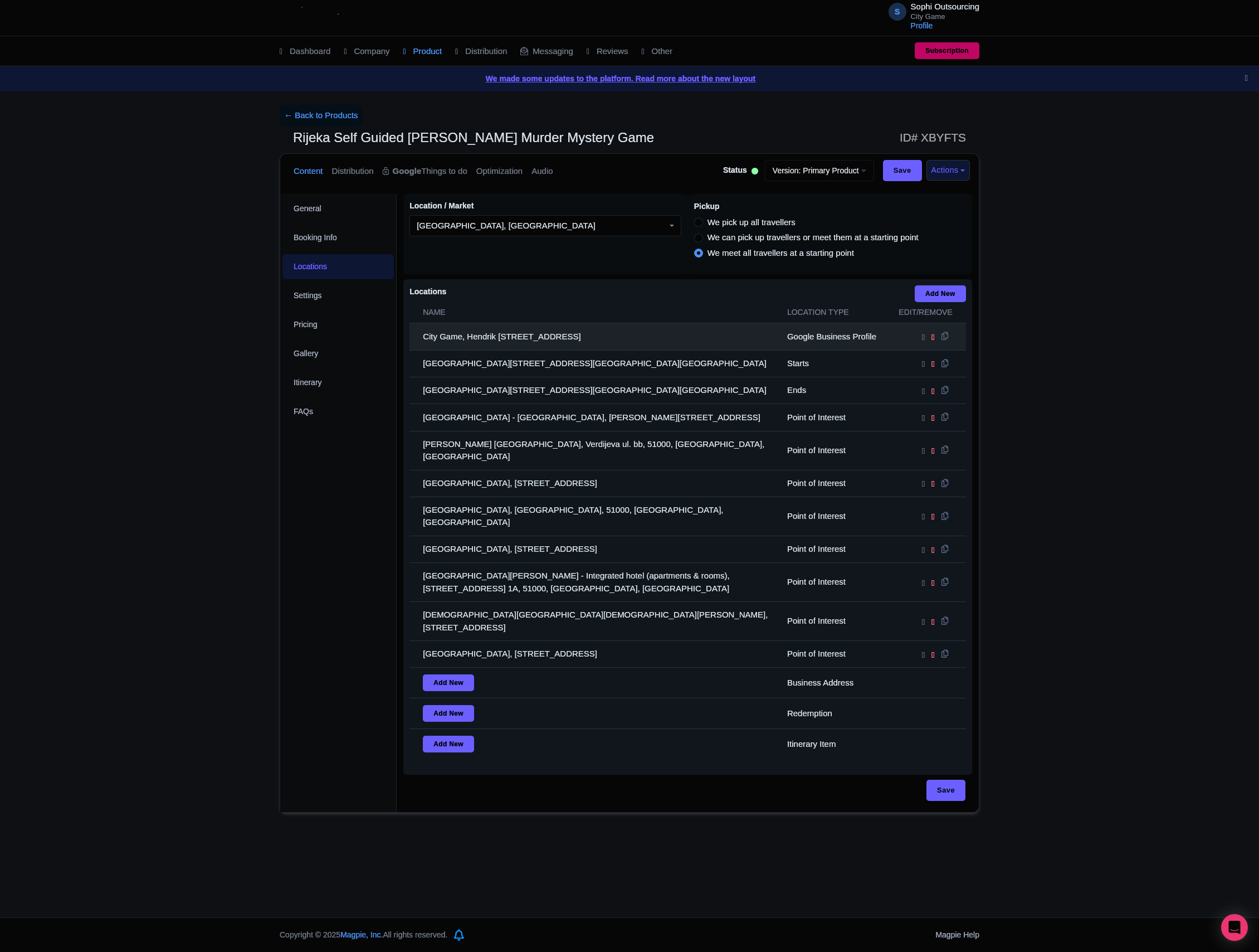
drag, startPoint x: 664, startPoint y: 606, endPoint x: 425, endPoint y: 340, distance: 357.6
click at [425, 340] on tbody "City Game, Hendrik [STREET_ADDRESS] Google Business Profile [GEOGRAPHIC_DATA], …" at bounding box center [687, 541] width 557 height 436
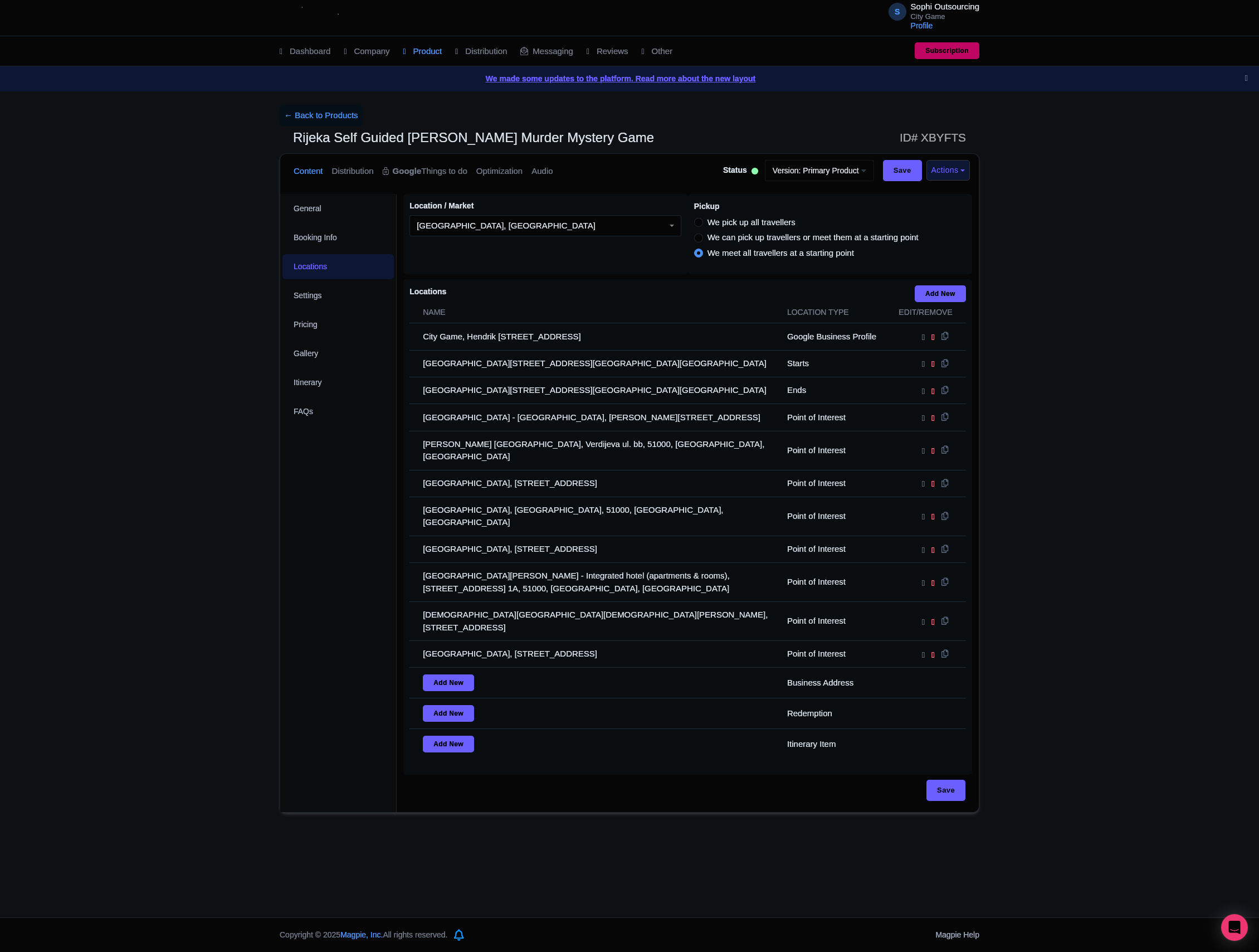
click at [324, 499] on div "General Booking Info Locations Settings Pricing Gallery Itinerary FAQs" at bounding box center [338, 503] width 117 height 618
drag, startPoint x: 324, startPoint y: 498, endPoint x: 216, endPoint y: 519, distance: 110.0
click at [216, 519] on div "← Back to Products Rijeka Self Guided Sherlock [PERSON_NAME] Murder Mystery Gam…" at bounding box center [629, 458] width 1259 height 707
click at [217, 506] on div "← Back to Products Rijeka Self Guided Sherlock [PERSON_NAME] Murder Mystery Gam…" at bounding box center [629, 458] width 1259 height 707
click at [116, 469] on div "← Back to Products Rijeka Self Guided Sherlock [PERSON_NAME] Murder Mystery Gam…" at bounding box center [629, 458] width 1259 height 707
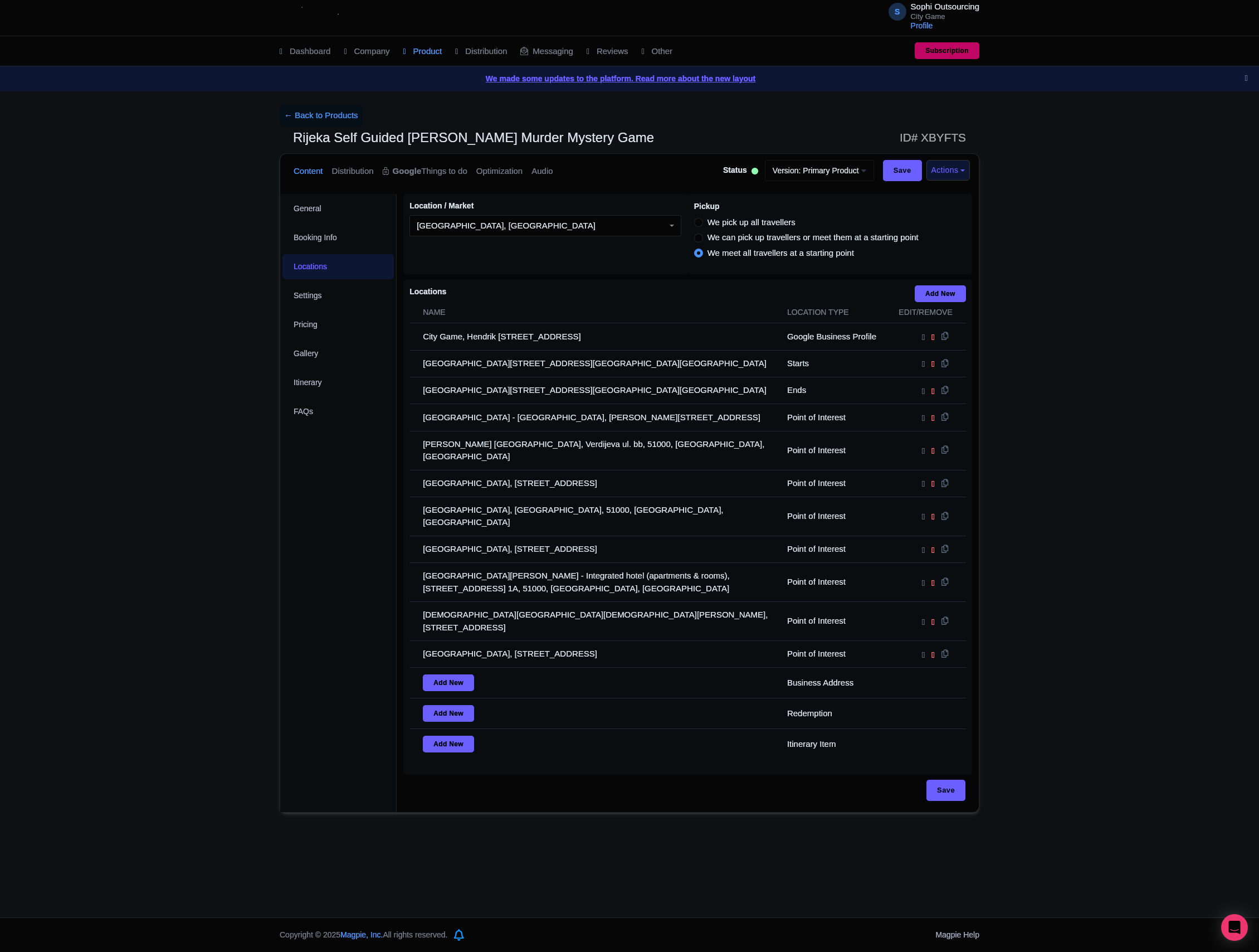
drag, startPoint x: 647, startPoint y: 613, endPoint x: 313, endPoint y: 539, distance: 342.1
click at [315, 541] on div "General Booking Info Locations Settings Pricing Gallery Itinerary FAQs Rijeka S…" at bounding box center [629, 499] width 698 height 625
click at [273, 521] on div "← Back to Products Rijeka Self Guided Sherlock [PERSON_NAME] Murder Mystery Gam…" at bounding box center [630, 458] width 713 height 707
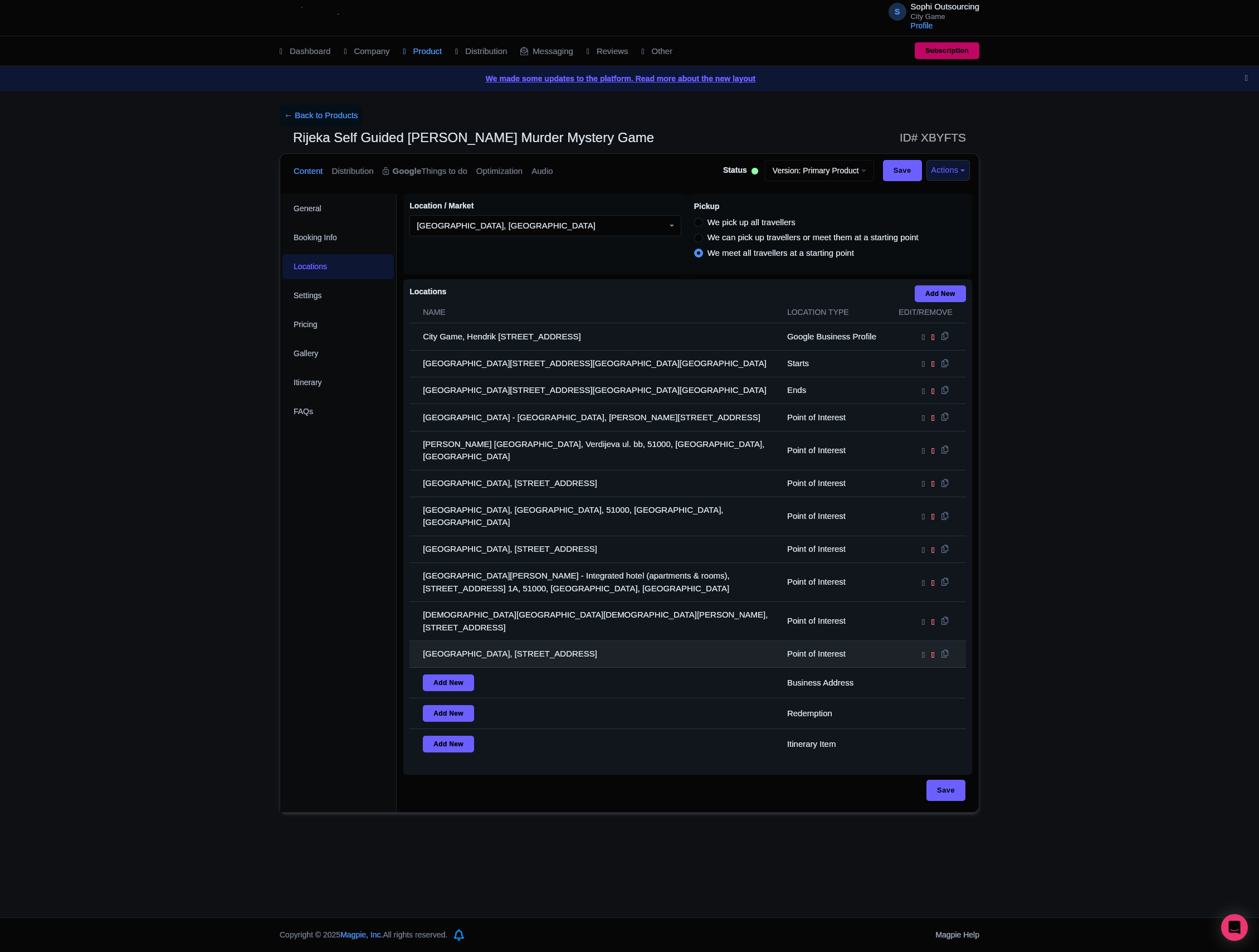
click at [707, 641] on td "[GEOGRAPHIC_DATA], [STREET_ADDRESS]" at bounding box center [595, 654] width 371 height 27
click at [606, 641] on td "[GEOGRAPHIC_DATA], [STREET_ADDRESS]" at bounding box center [595, 654] width 371 height 27
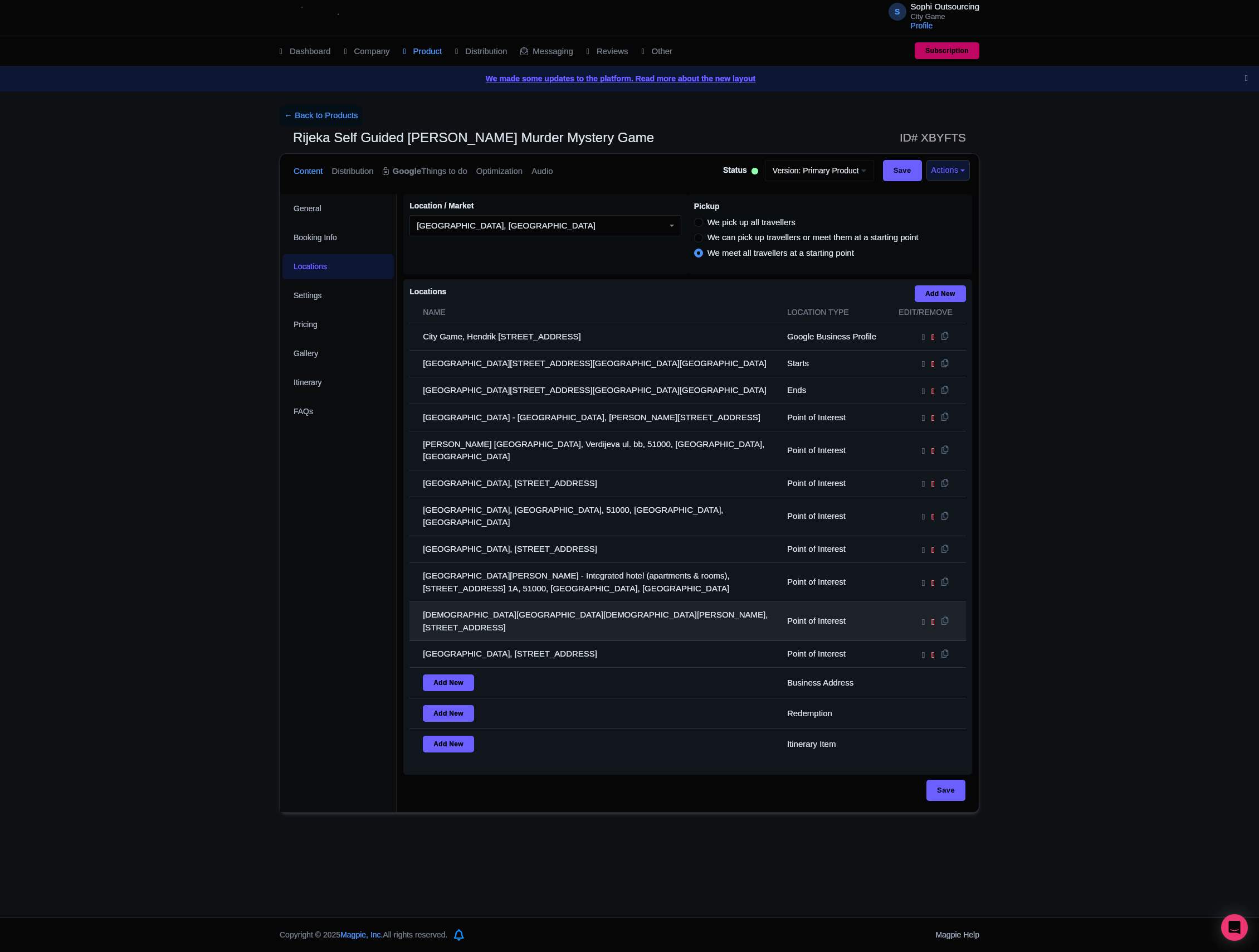
click at [686, 602] on td "[DEMOGRAPHIC_DATA][GEOGRAPHIC_DATA][DEMOGRAPHIC_DATA][PERSON_NAME], [STREET_ADD…" at bounding box center [595, 621] width 371 height 39
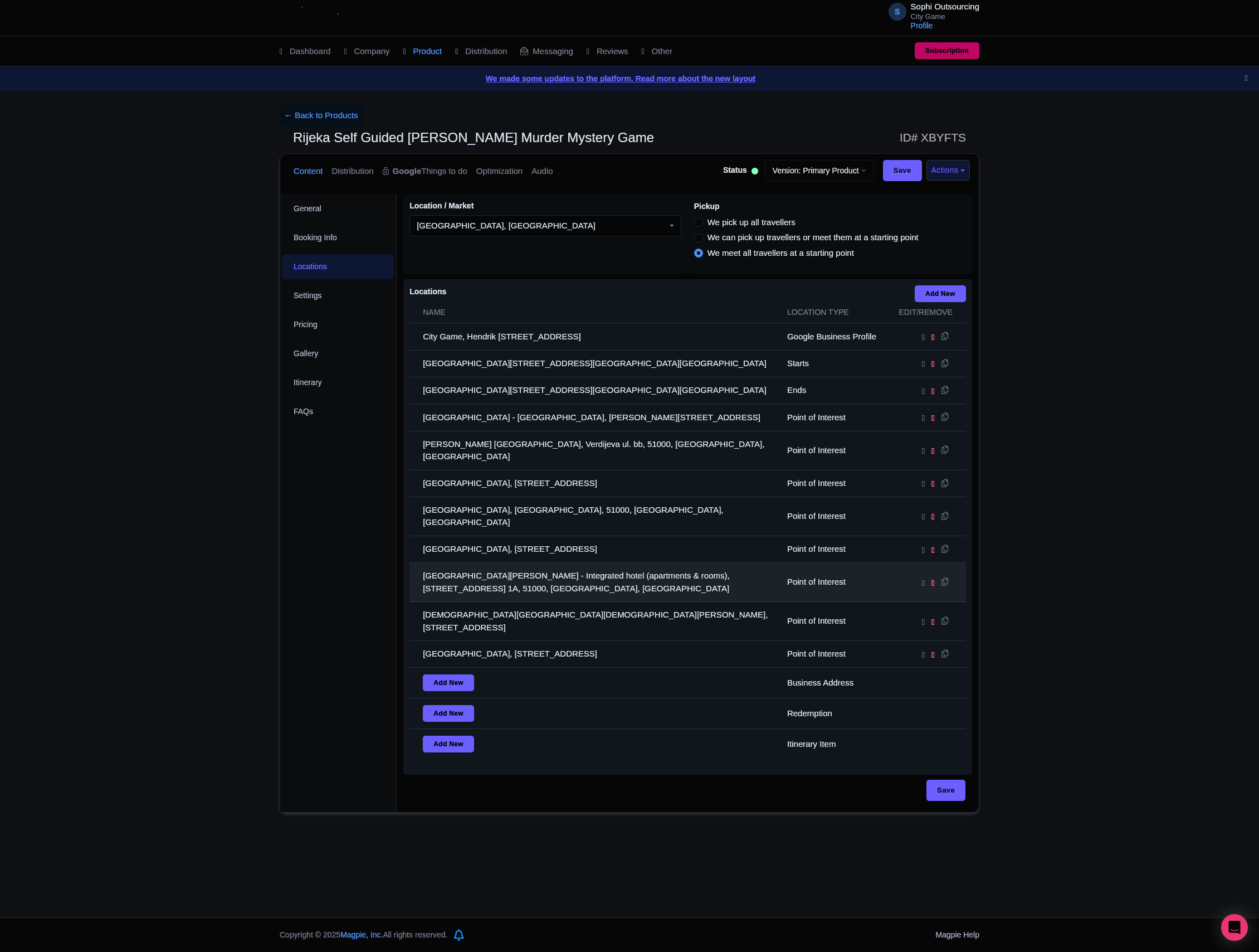
click at [674, 572] on td "[GEOGRAPHIC_DATA][PERSON_NAME] - Integrated hotel (apartments & rooms), [STREET…" at bounding box center [595, 582] width 371 height 39
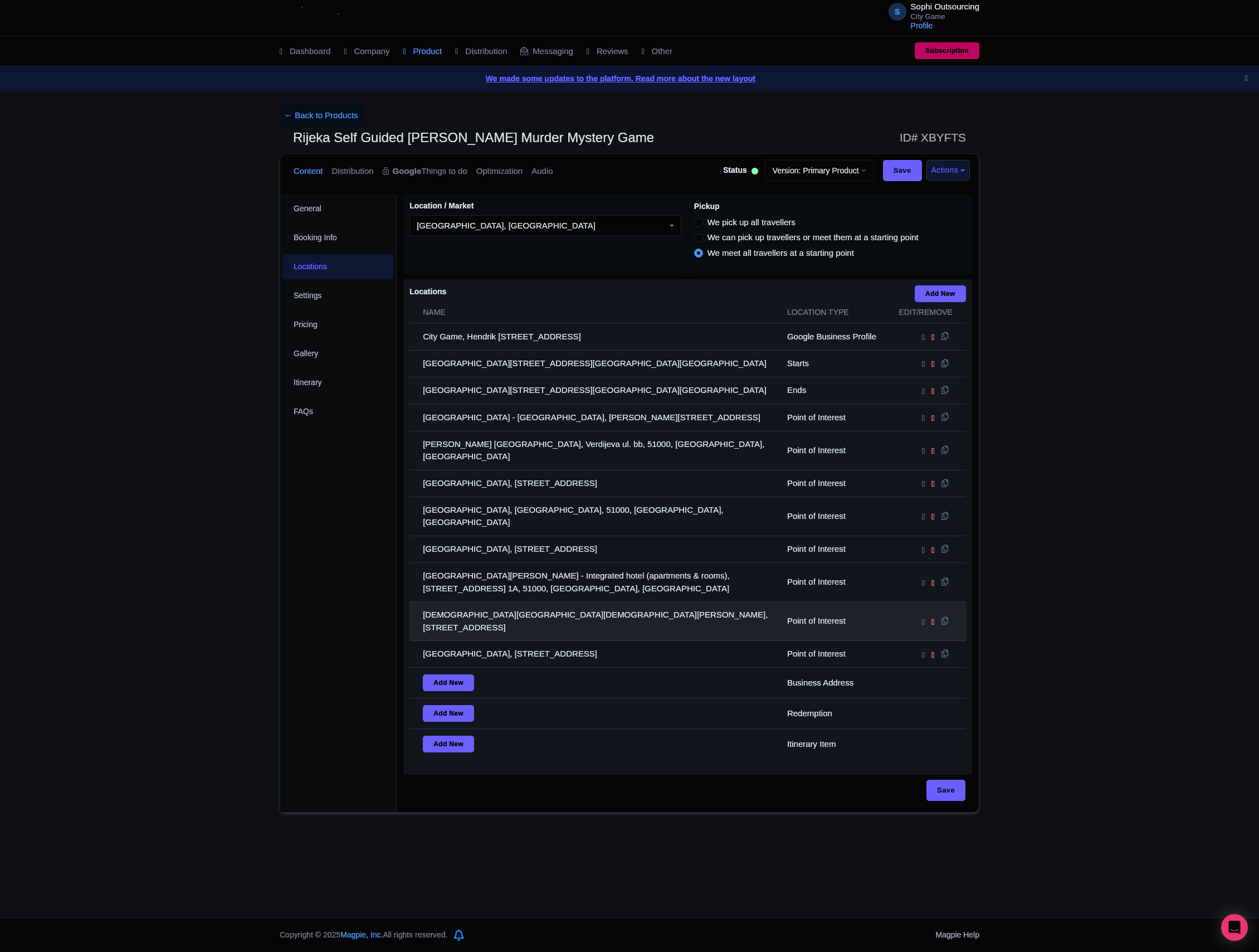
click at [674, 602] on td "[DEMOGRAPHIC_DATA][GEOGRAPHIC_DATA][DEMOGRAPHIC_DATA][PERSON_NAME], [STREET_ADD…" at bounding box center [595, 621] width 371 height 39
drag, startPoint x: 655, startPoint y: 603, endPoint x: 529, endPoint y: 595, distance: 126.3
click at [466, 597] on tbody "City Game, Hendrik [STREET_ADDRESS] Google Business Profile [GEOGRAPHIC_DATA], …" at bounding box center [687, 541] width 557 height 436
click at [622, 602] on td "[DEMOGRAPHIC_DATA][GEOGRAPHIC_DATA][DEMOGRAPHIC_DATA][PERSON_NAME], [STREET_ADD…" at bounding box center [595, 621] width 371 height 39
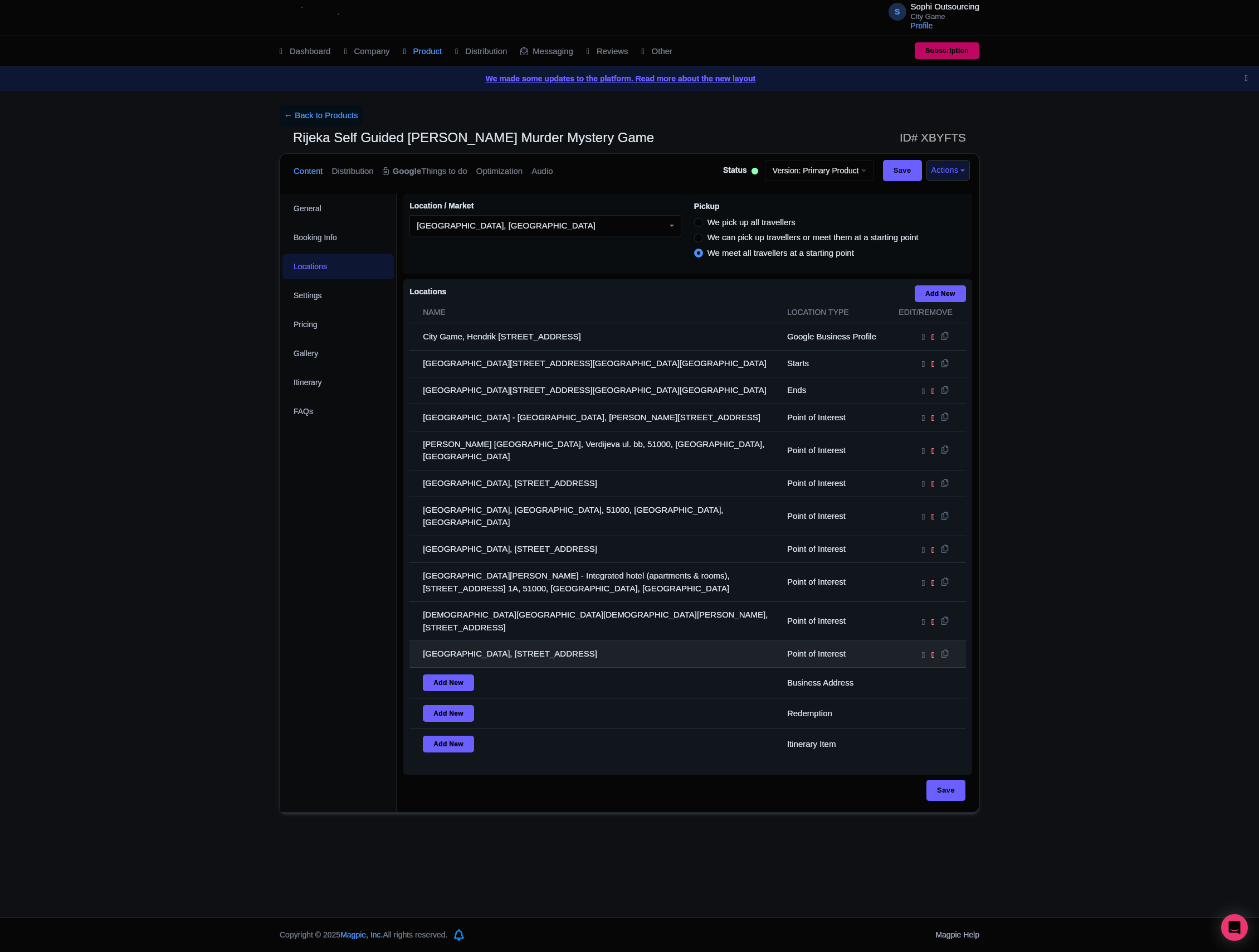
click at [765, 641] on td "[GEOGRAPHIC_DATA], [STREET_ADDRESS]" at bounding box center [595, 654] width 371 height 27
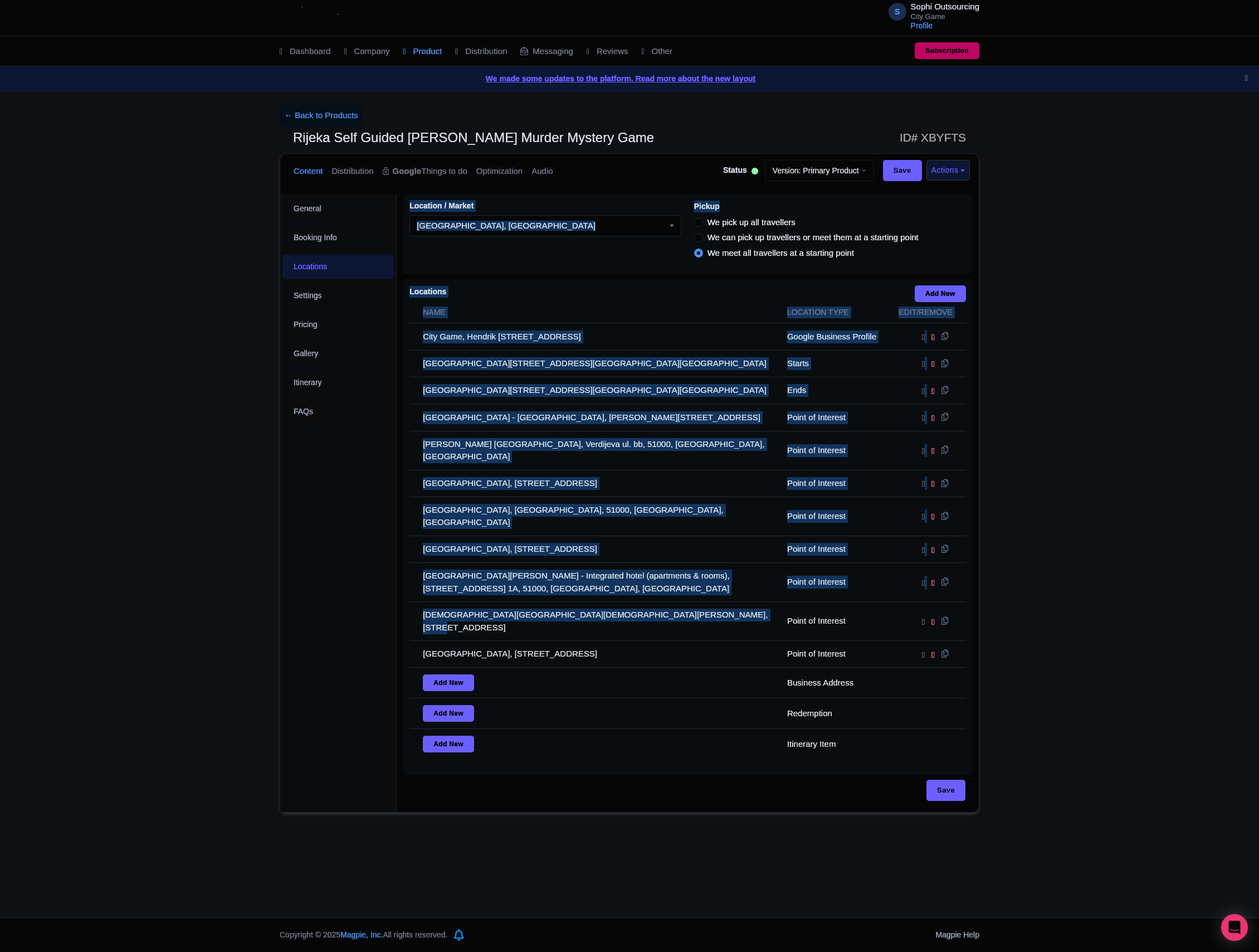
drag, startPoint x: 738, startPoint y: 594, endPoint x: 468, endPoint y: 587, distance: 270.1
click at [380, 591] on div "General Booking Info Locations Settings Pricing Gallery Itinerary FAQs Rijeka S…" at bounding box center [629, 499] width 698 height 625
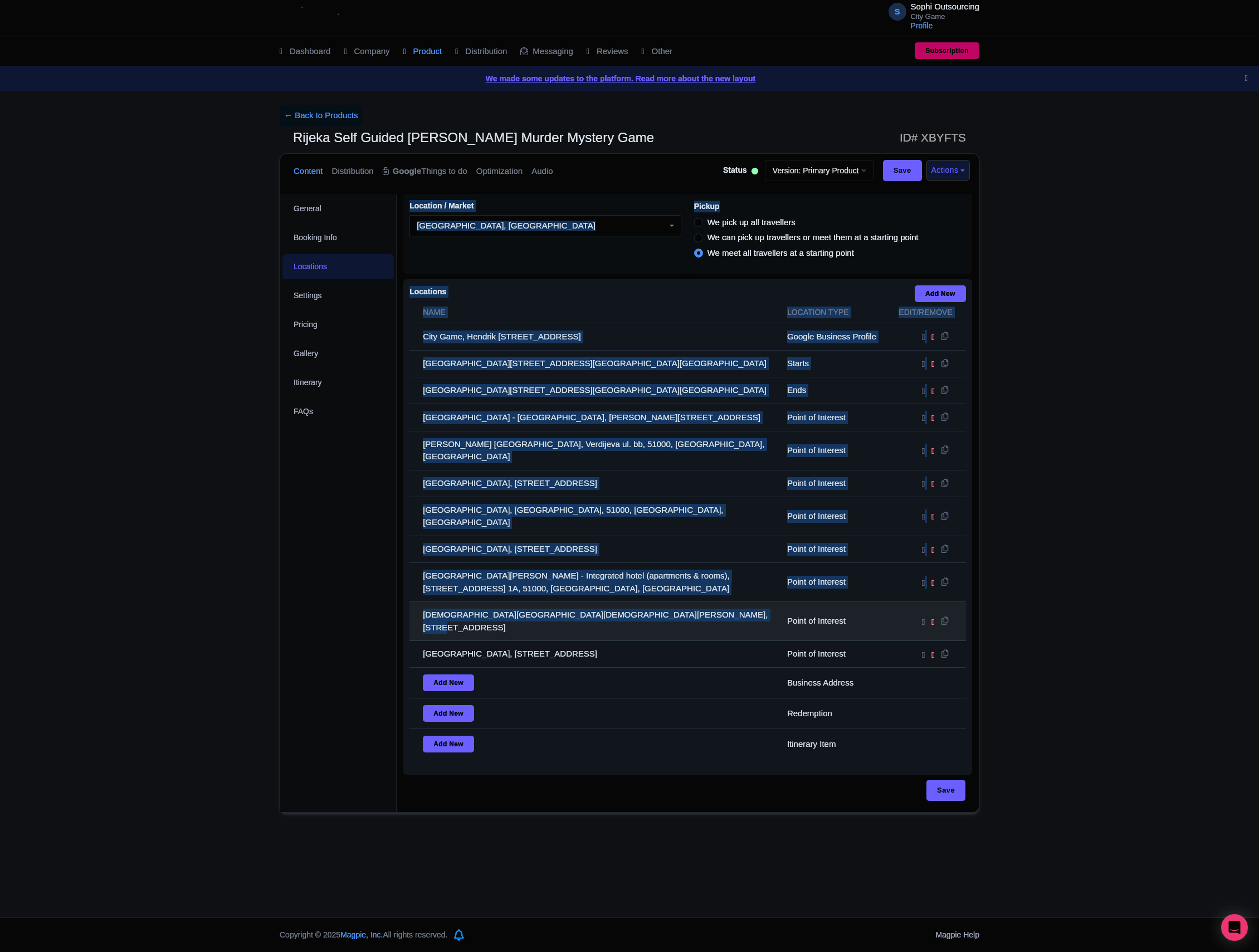
click at [604, 602] on td "[DEMOGRAPHIC_DATA][GEOGRAPHIC_DATA][DEMOGRAPHIC_DATA][PERSON_NAME], [STREET_ADD…" at bounding box center [595, 621] width 371 height 39
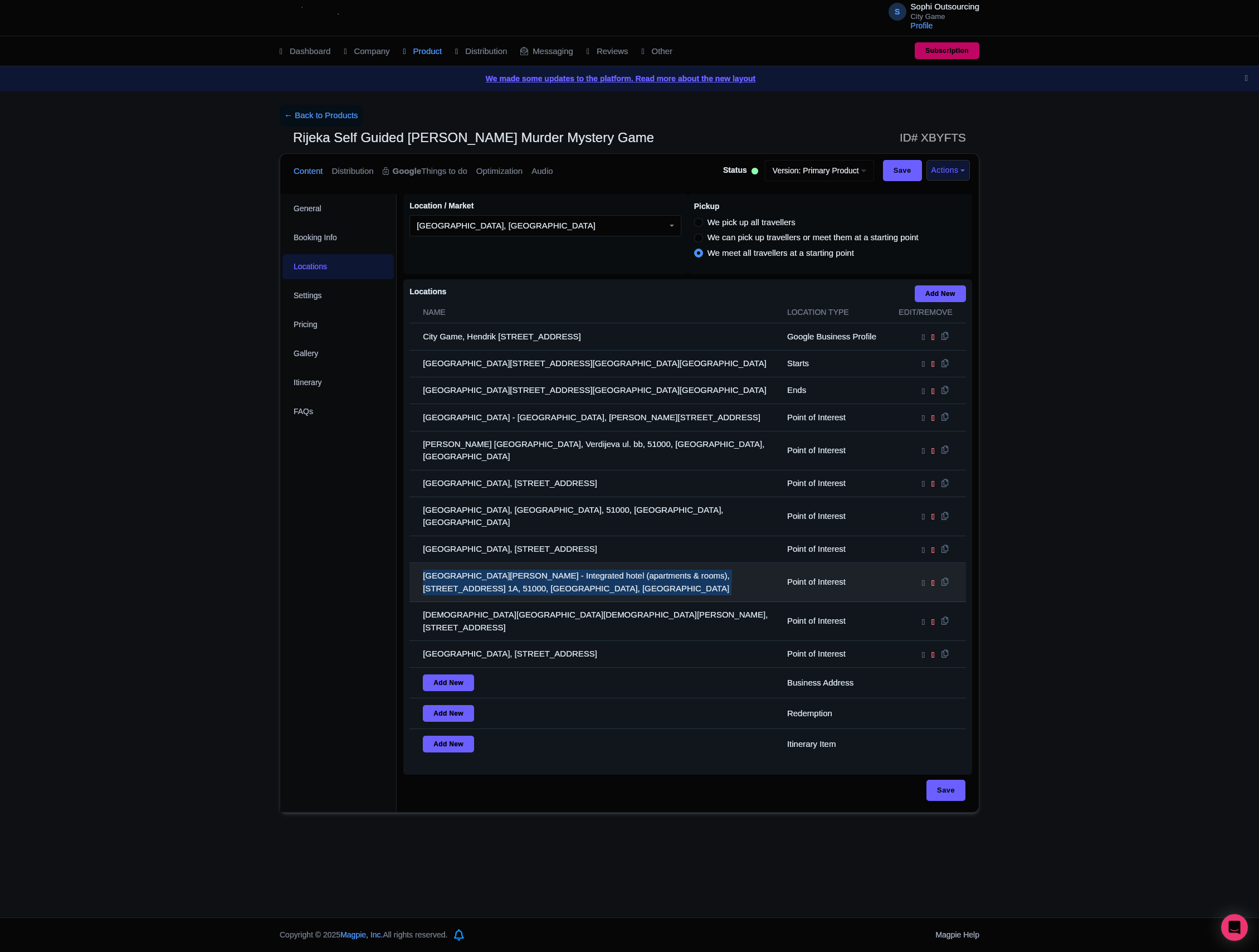
drag, startPoint x: 786, startPoint y: 551, endPoint x: 413, endPoint y: 555, distance: 373.0
click at [413, 563] on tr "[GEOGRAPHIC_DATA][PERSON_NAME] - Integrated hotel (apartments & rooms), [STREET…" at bounding box center [687, 582] width 557 height 39
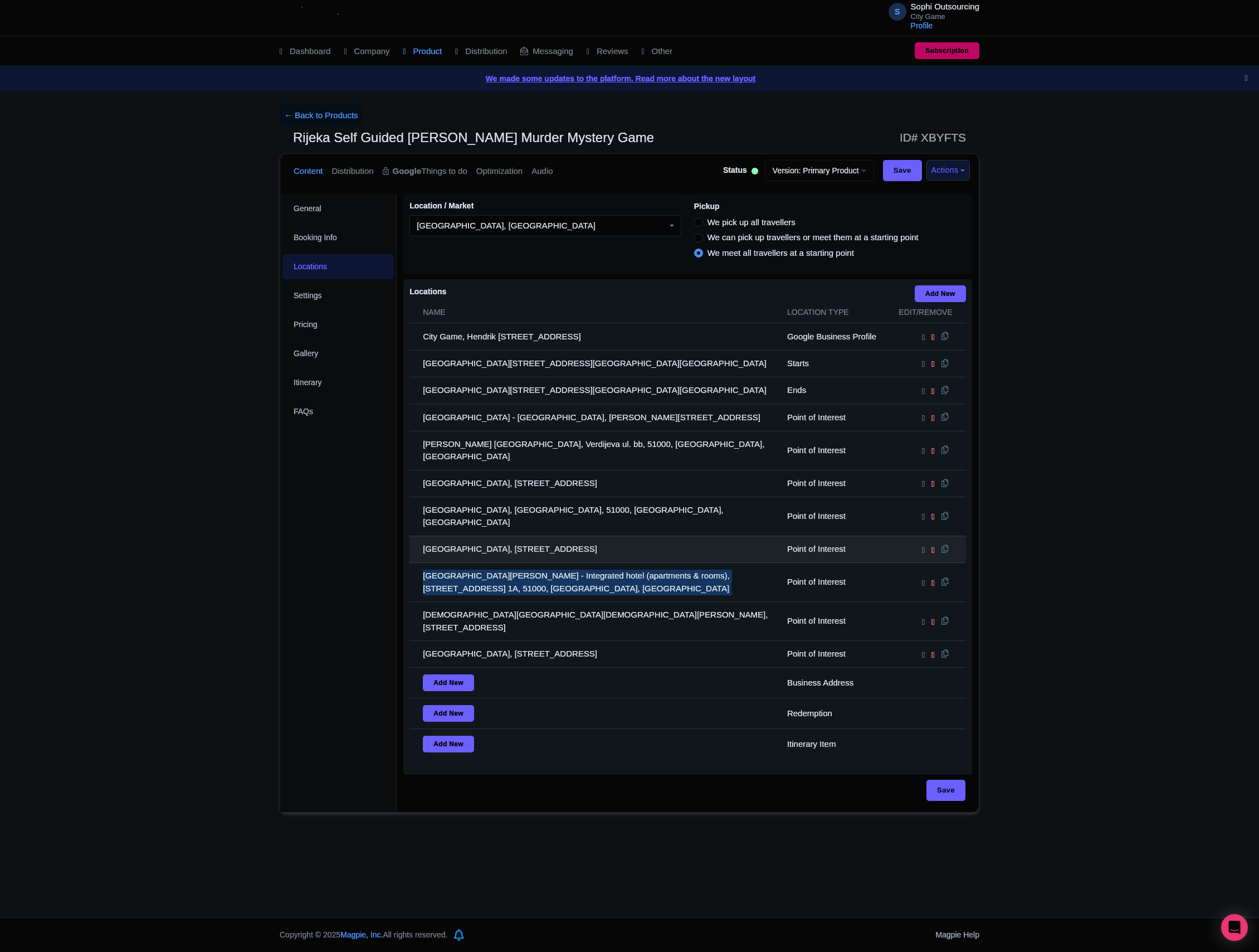
drag, startPoint x: 660, startPoint y: 531, endPoint x: 413, endPoint y: 543, distance: 247.3
click at [413, 543] on td "[GEOGRAPHIC_DATA], [STREET_ADDRESS]" at bounding box center [595, 549] width 371 height 27
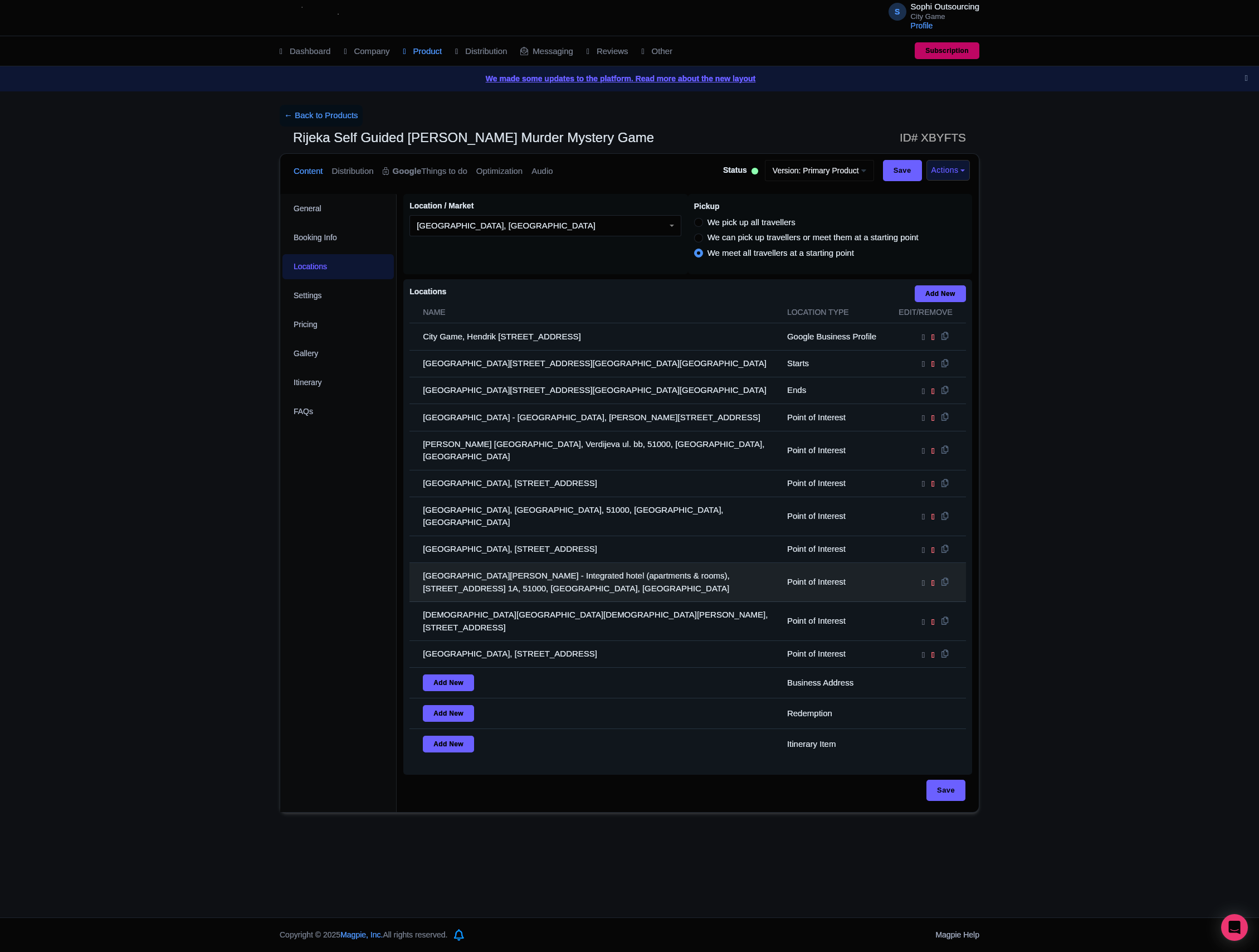
click at [702, 563] on td "[GEOGRAPHIC_DATA][PERSON_NAME] - Integrated hotel (apartments & rooms), [STREET…" at bounding box center [595, 582] width 371 height 39
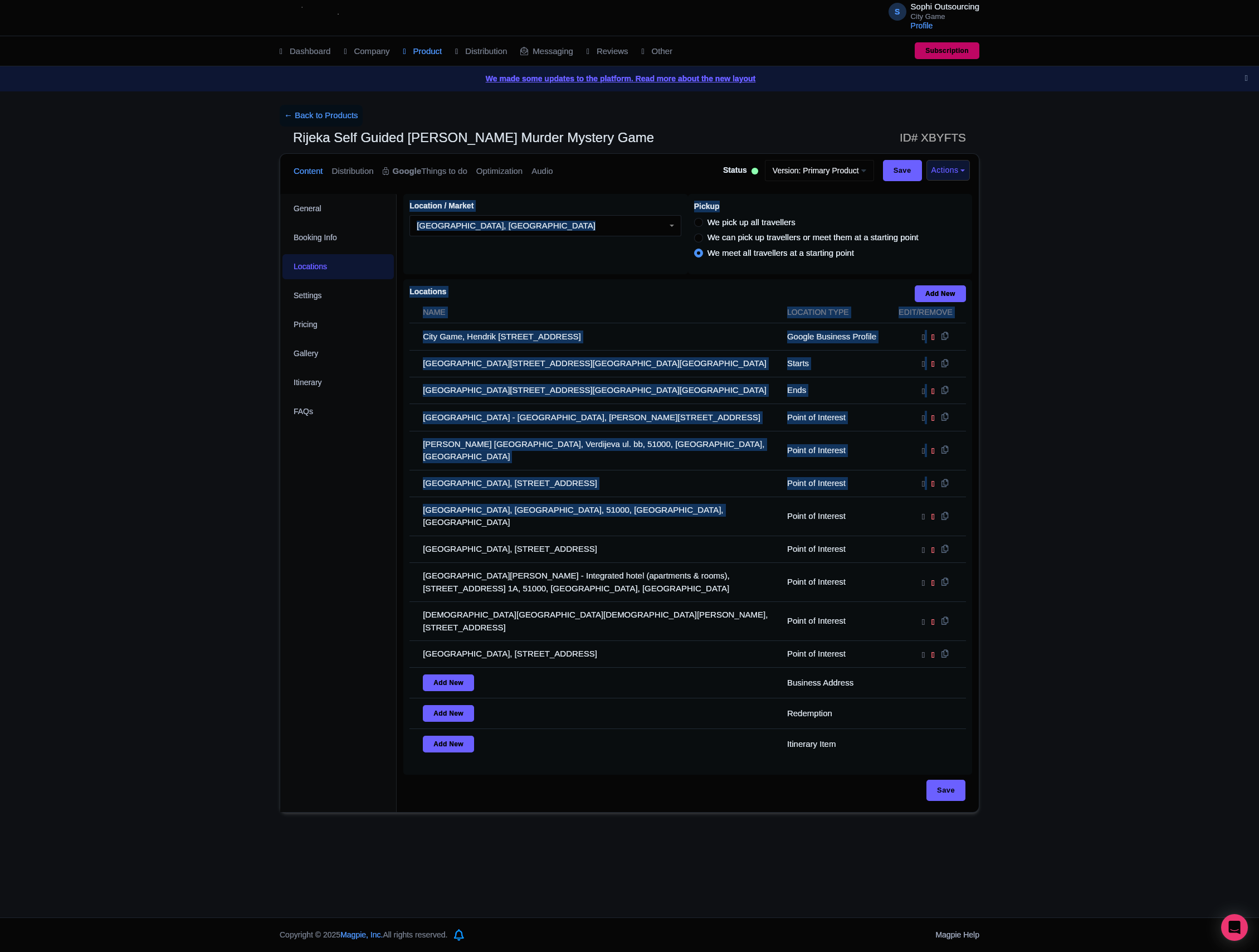
drag, startPoint x: 677, startPoint y: 514, endPoint x: 379, endPoint y: 495, distance: 298.6
click at [379, 495] on div "General Booking Info Locations Settings Pricing Gallery Itinerary FAQs Rijeka S…" at bounding box center [629, 499] width 698 height 625
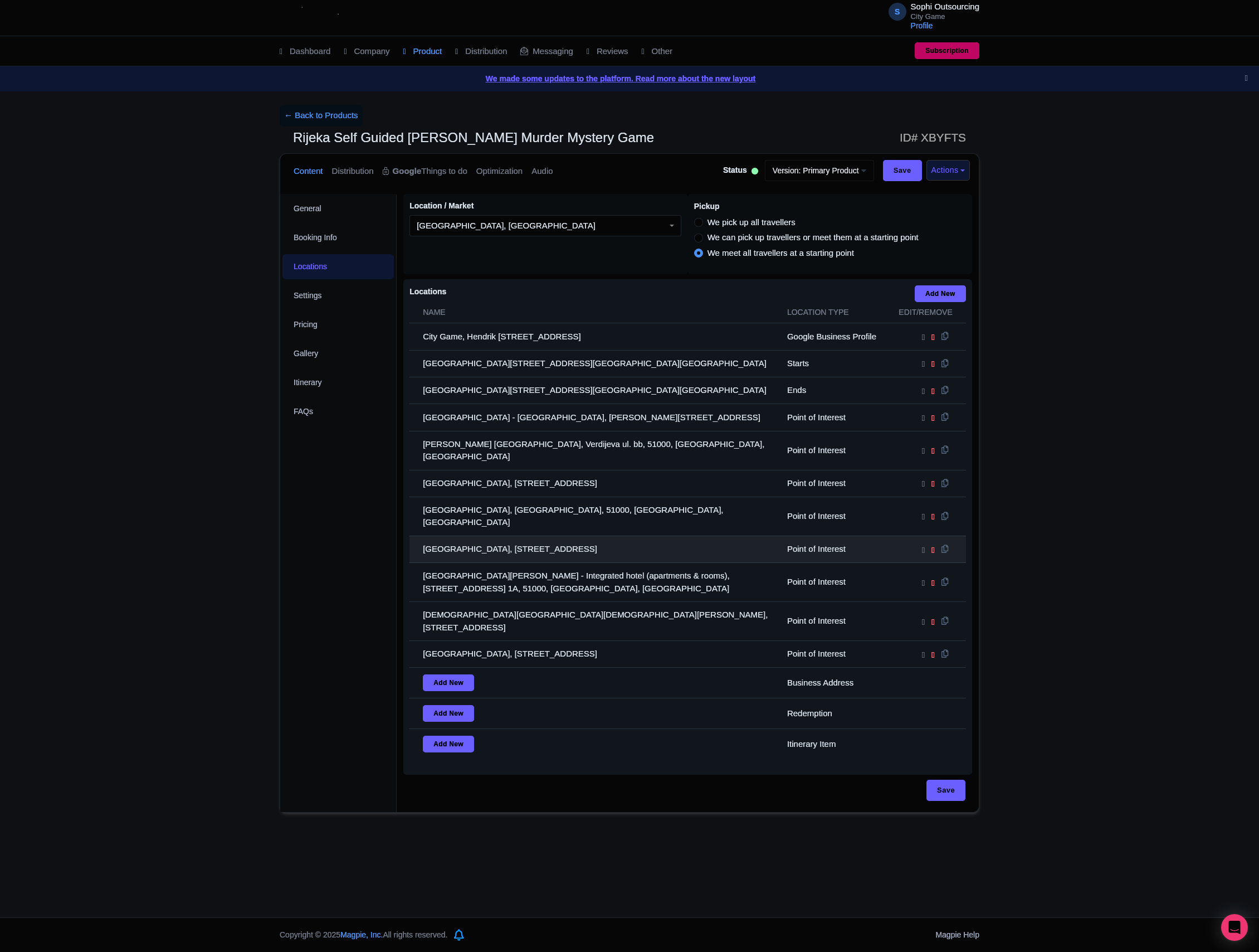
click at [632, 546] on td "[GEOGRAPHIC_DATA], [STREET_ADDRESS]" at bounding box center [595, 549] width 371 height 27
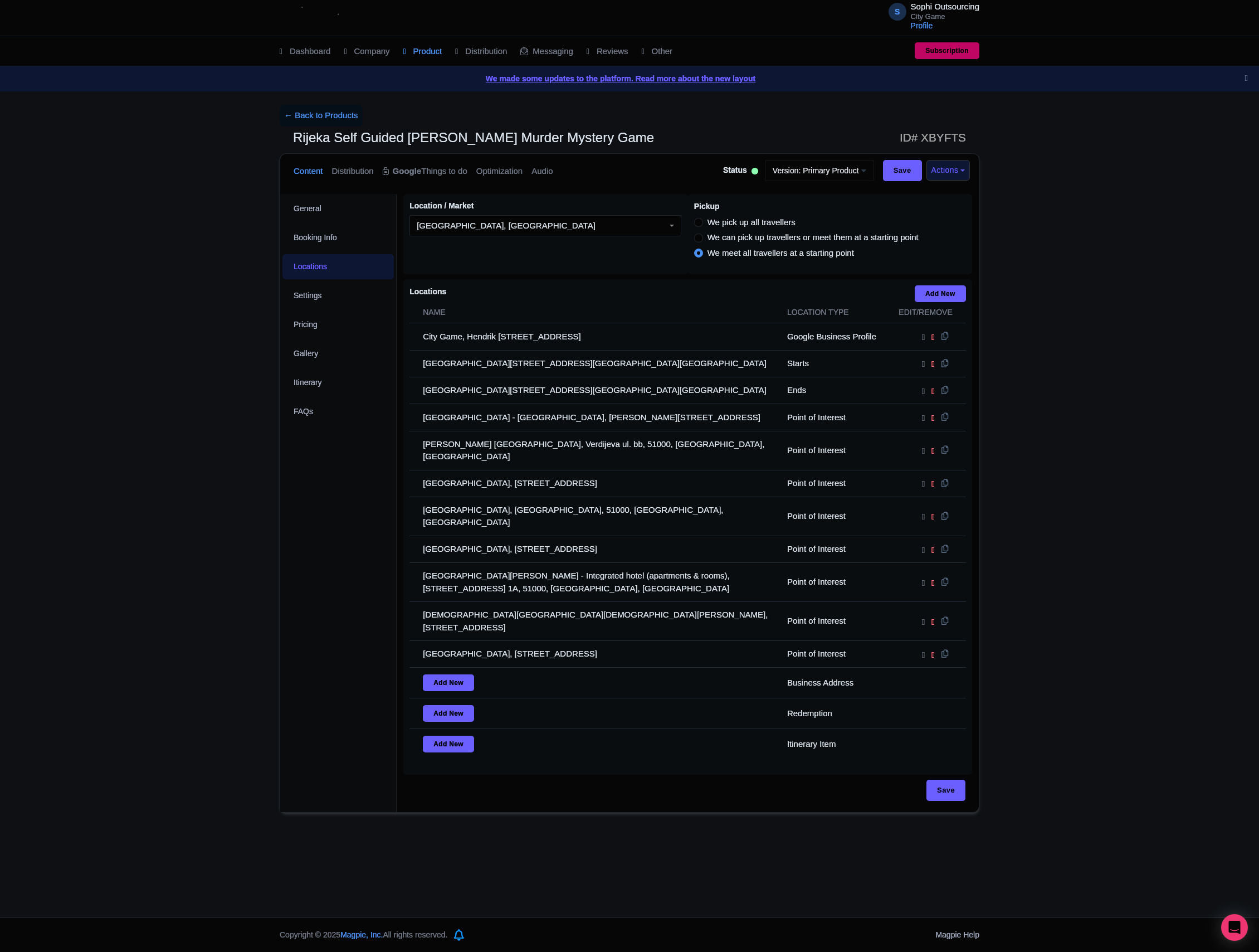
drag, startPoint x: 632, startPoint y: 486, endPoint x: 342, endPoint y: 487, distance: 290.0
click at [337, 488] on div "General Booking Info Locations Settings Pricing Gallery Itinerary FAQs Rijeka S…" at bounding box center [629, 499] width 698 height 625
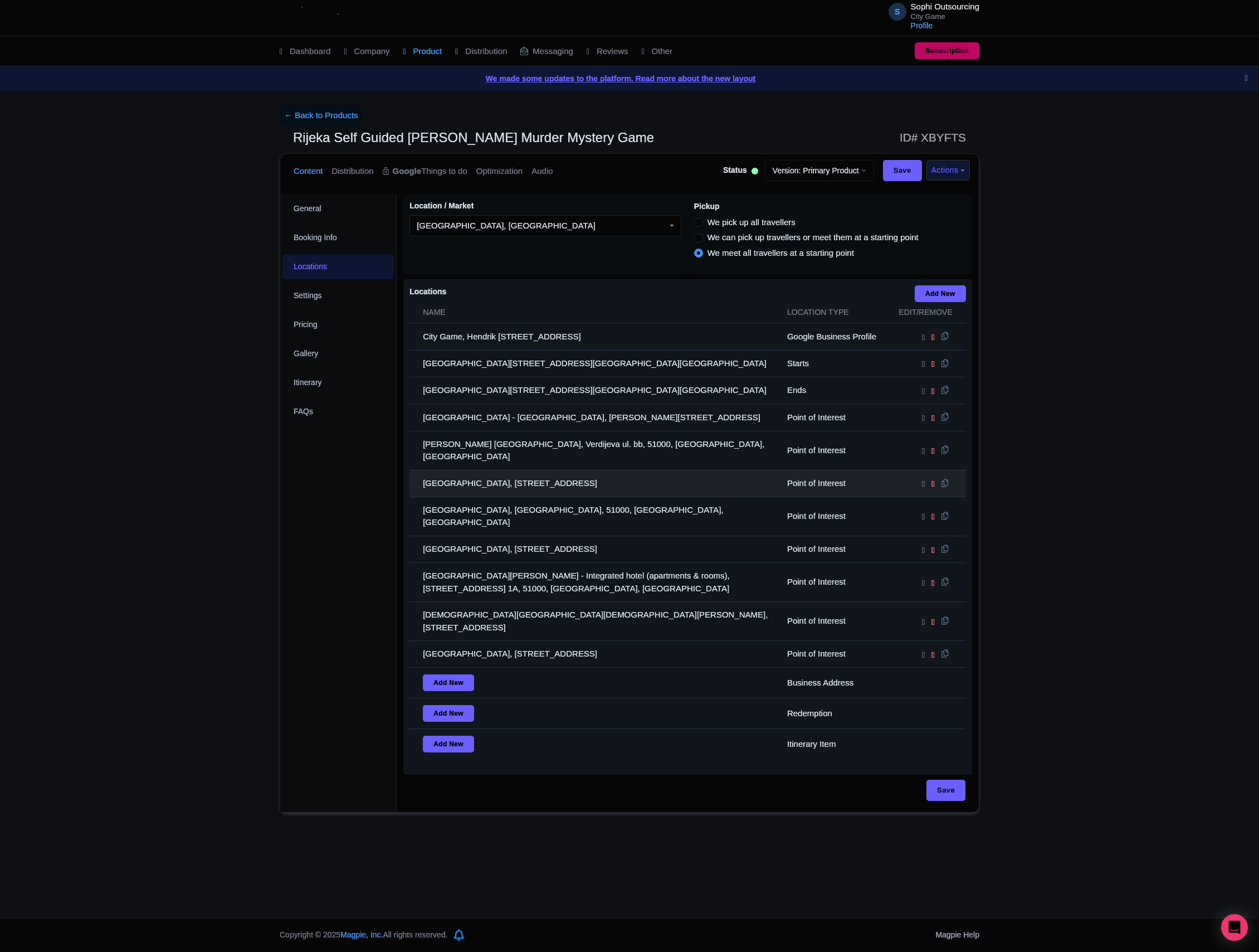
click at [624, 486] on td "[GEOGRAPHIC_DATA], [STREET_ADDRESS]" at bounding box center [595, 483] width 371 height 27
drag, startPoint x: 670, startPoint y: 493, endPoint x: 684, endPoint y: 471, distance: 26.1
click at [672, 497] on td "[GEOGRAPHIC_DATA], [GEOGRAPHIC_DATA], 51000, [GEOGRAPHIC_DATA], [GEOGRAPHIC_DAT…" at bounding box center [595, 516] width 371 height 39
drag, startPoint x: 572, startPoint y: 456, endPoint x: 426, endPoint y: 468, distance: 146.5
click at [426, 470] on td "[GEOGRAPHIC_DATA], [STREET_ADDRESS]" at bounding box center [595, 483] width 371 height 27
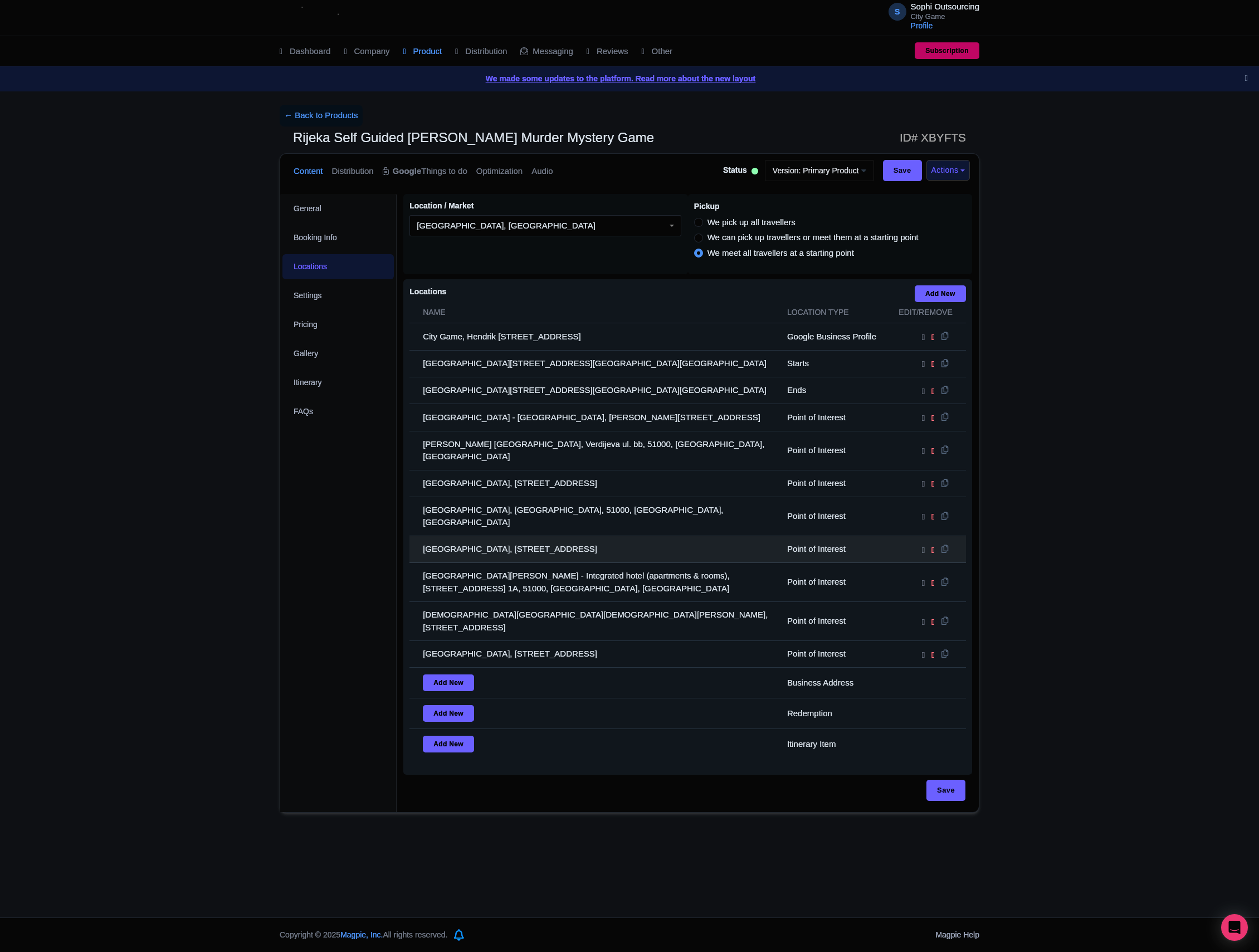
click at [685, 535] on td "[GEOGRAPHIC_DATA], [STREET_ADDRESS]" at bounding box center [595, 549] width 371 height 27
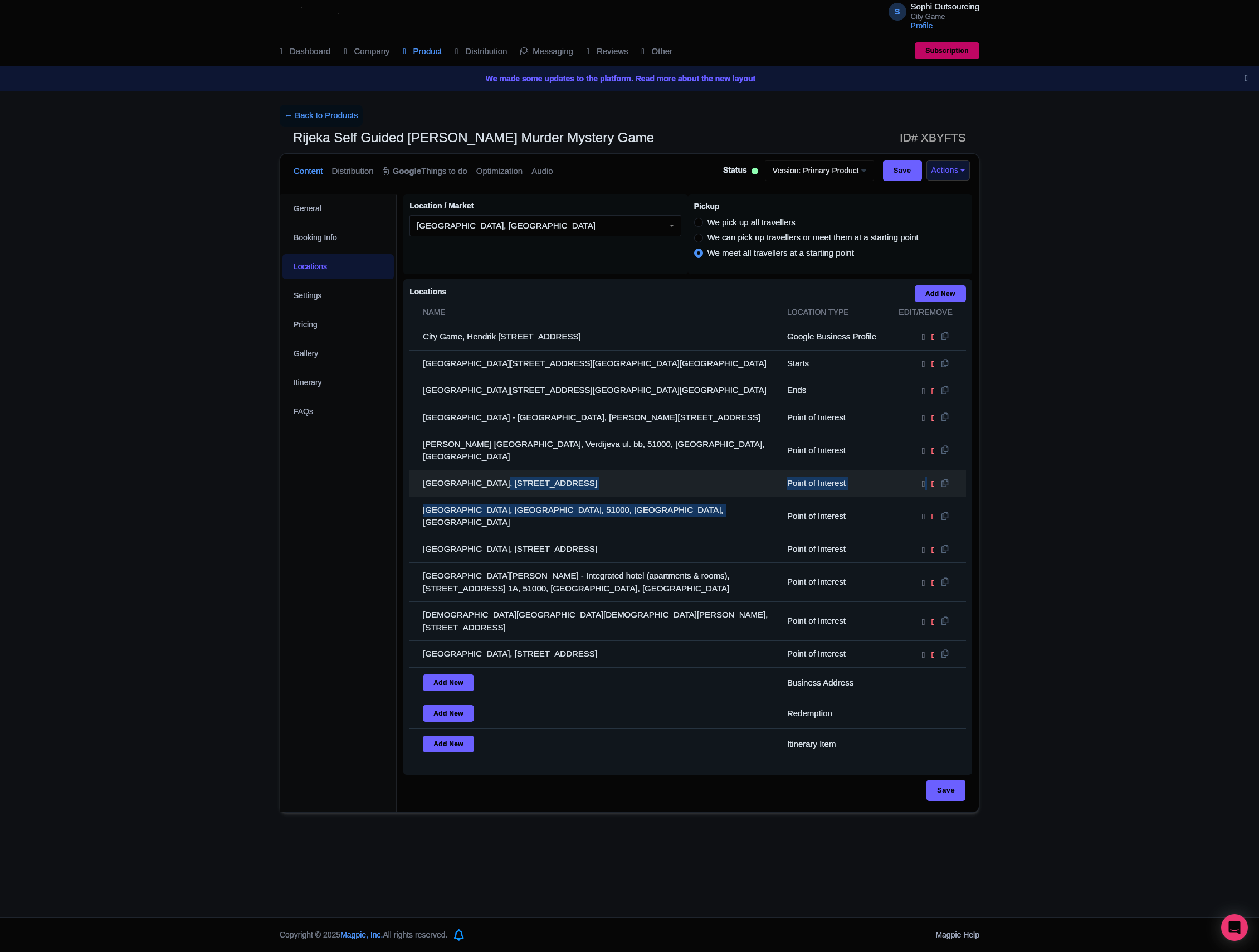
drag, startPoint x: 672, startPoint y: 491, endPoint x: 483, endPoint y: 486, distance: 189.1
click at [483, 486] on tbody "City Game, Hendrik [STREET_ADDRESS] Google Business Profile [GEOGRAPHIC_DATA], …" at bounding box center [687, 541] width 557 height 436
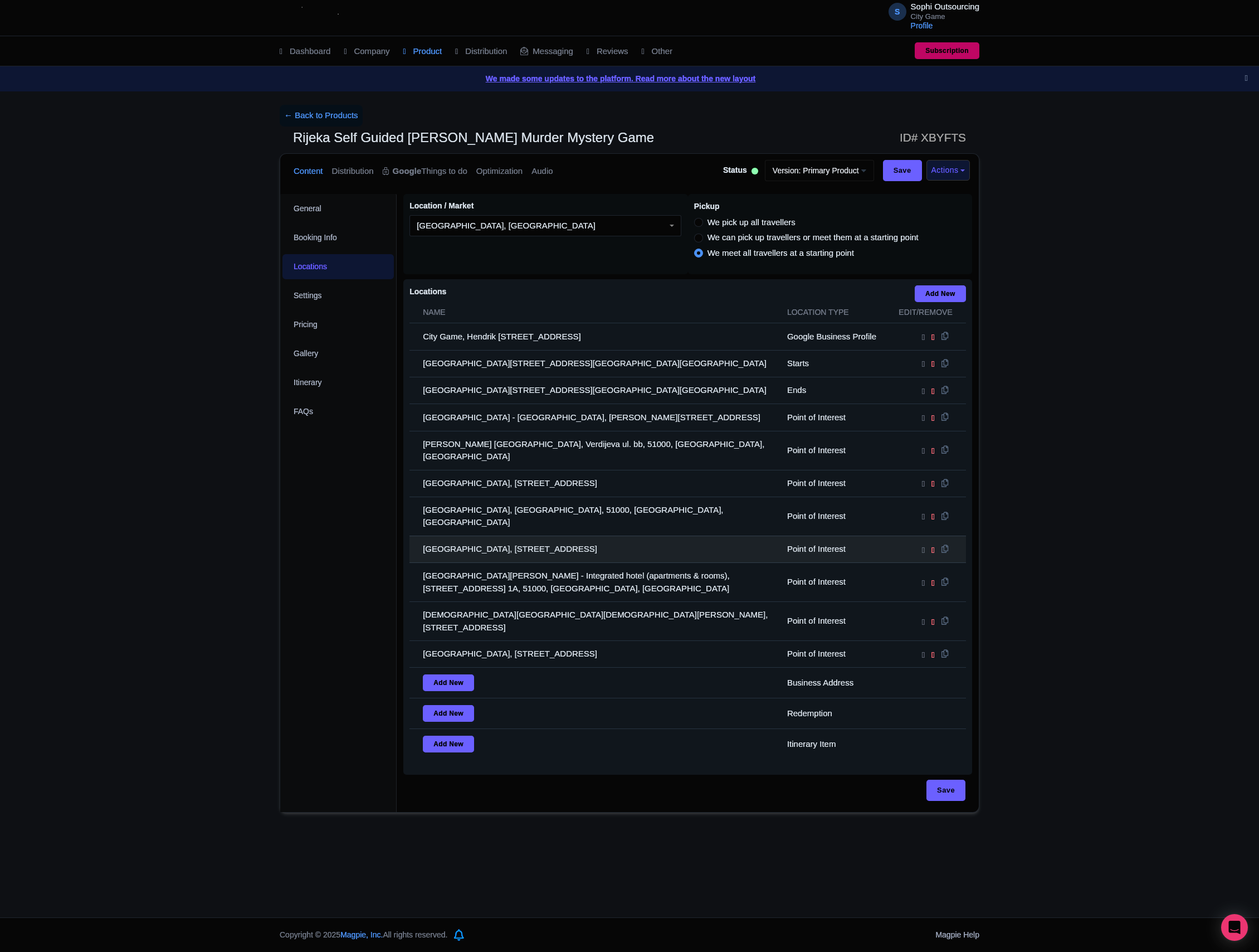
click at [646, 535] on td "[GEOGRAPHIC_DATA], [STREET_ADDRESS]" at bounding box center [595, 549] width 371 height 27
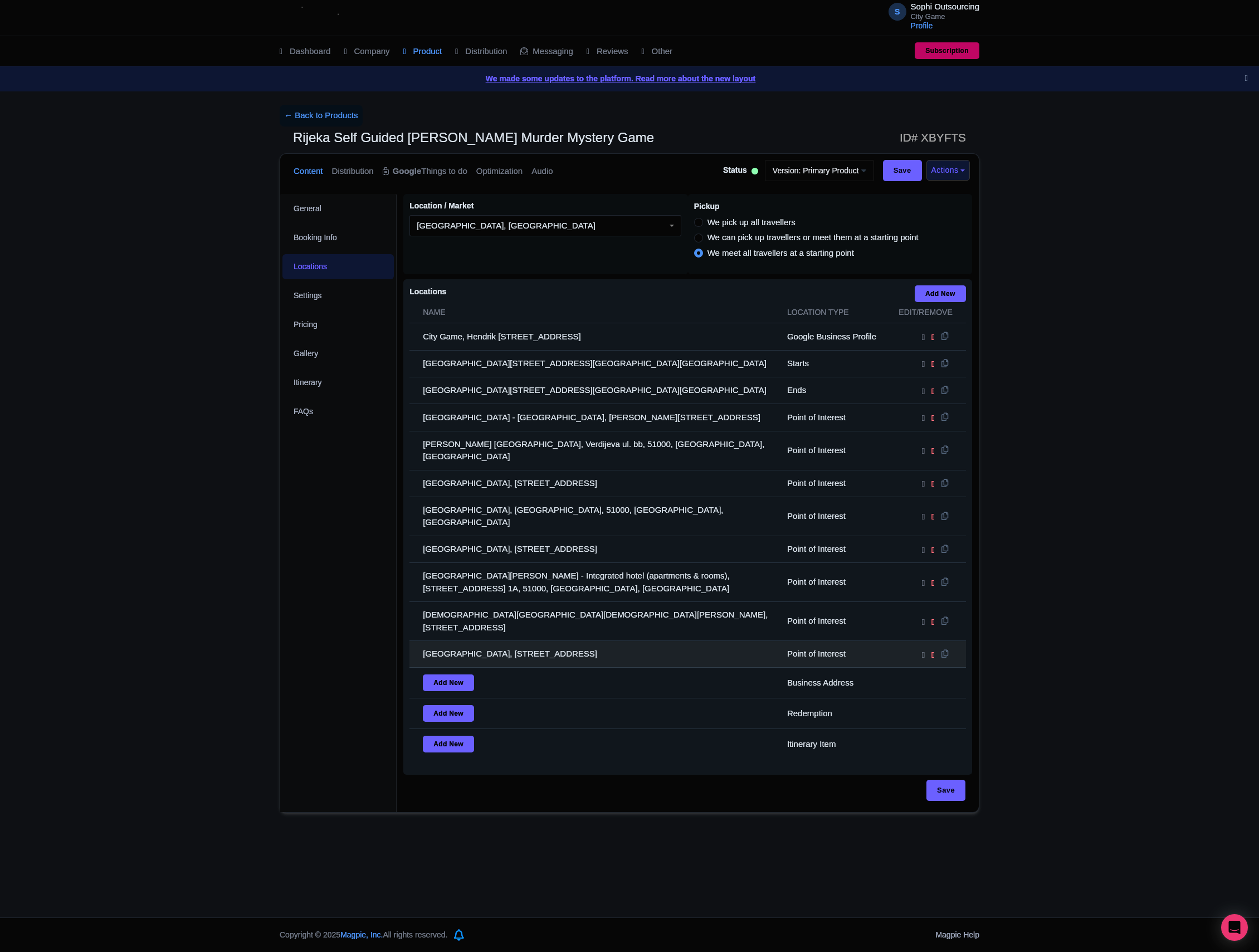
drag, startPoint x: 715, startPoint y: 609, endPoint x: 713, endPoint y: 617, distance: 8.2
click at [718, 641] on td "[GEOGRAPHIC_DATA], [STREET_ADDRESS]" at bounding box center [595, 654] width 371 height 27
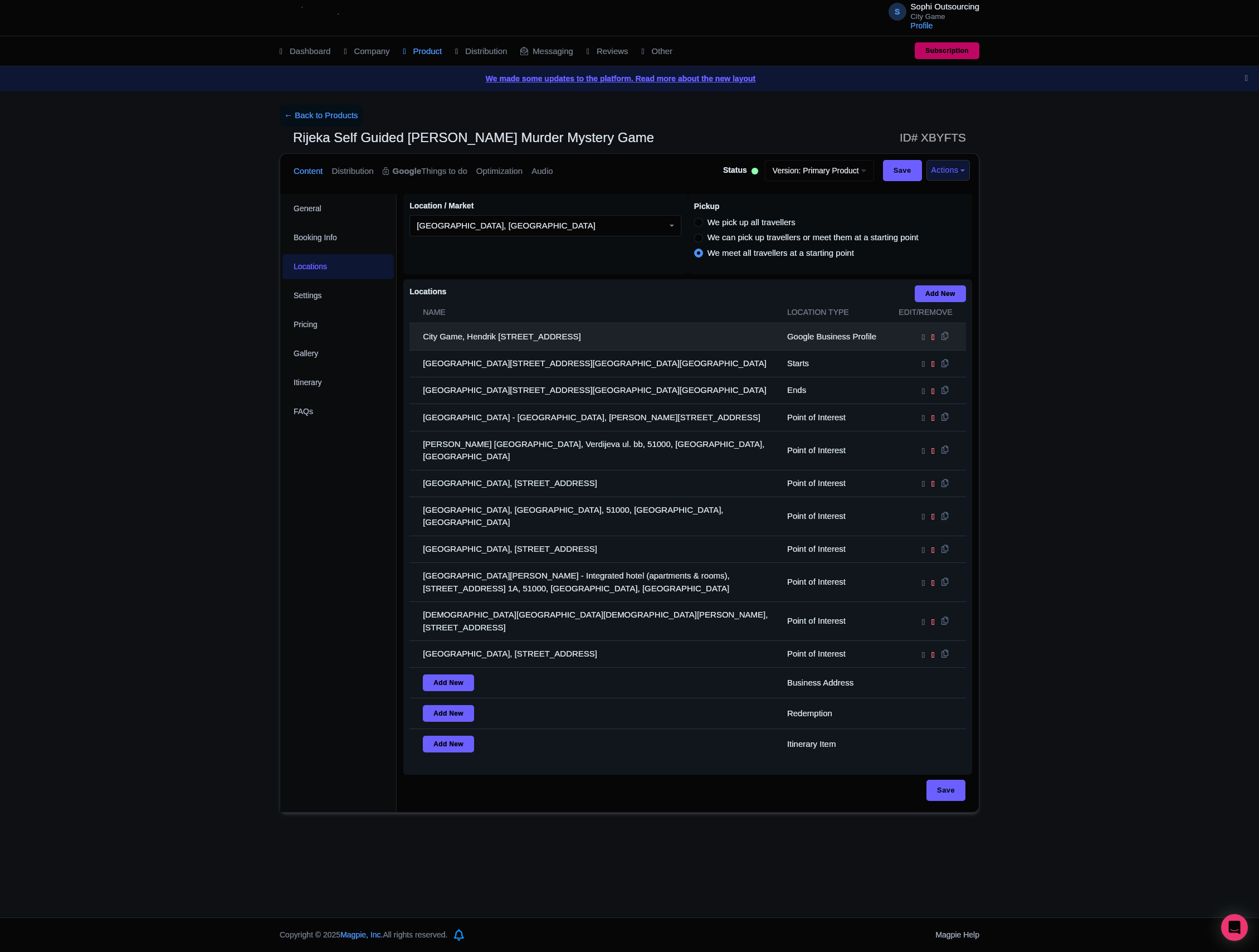
drag, startPoint x: 627, startPoint y: 571, endPoint x: 430, endPoint y: 339, distance: 304.4
click at [430, 339] on tbody "City Game, Hendrik [STREET_ADDRESS] Google Business Profile [GEOGRAPHIC_DATA], …" at bounding box center [687, 541] width 557 height 436
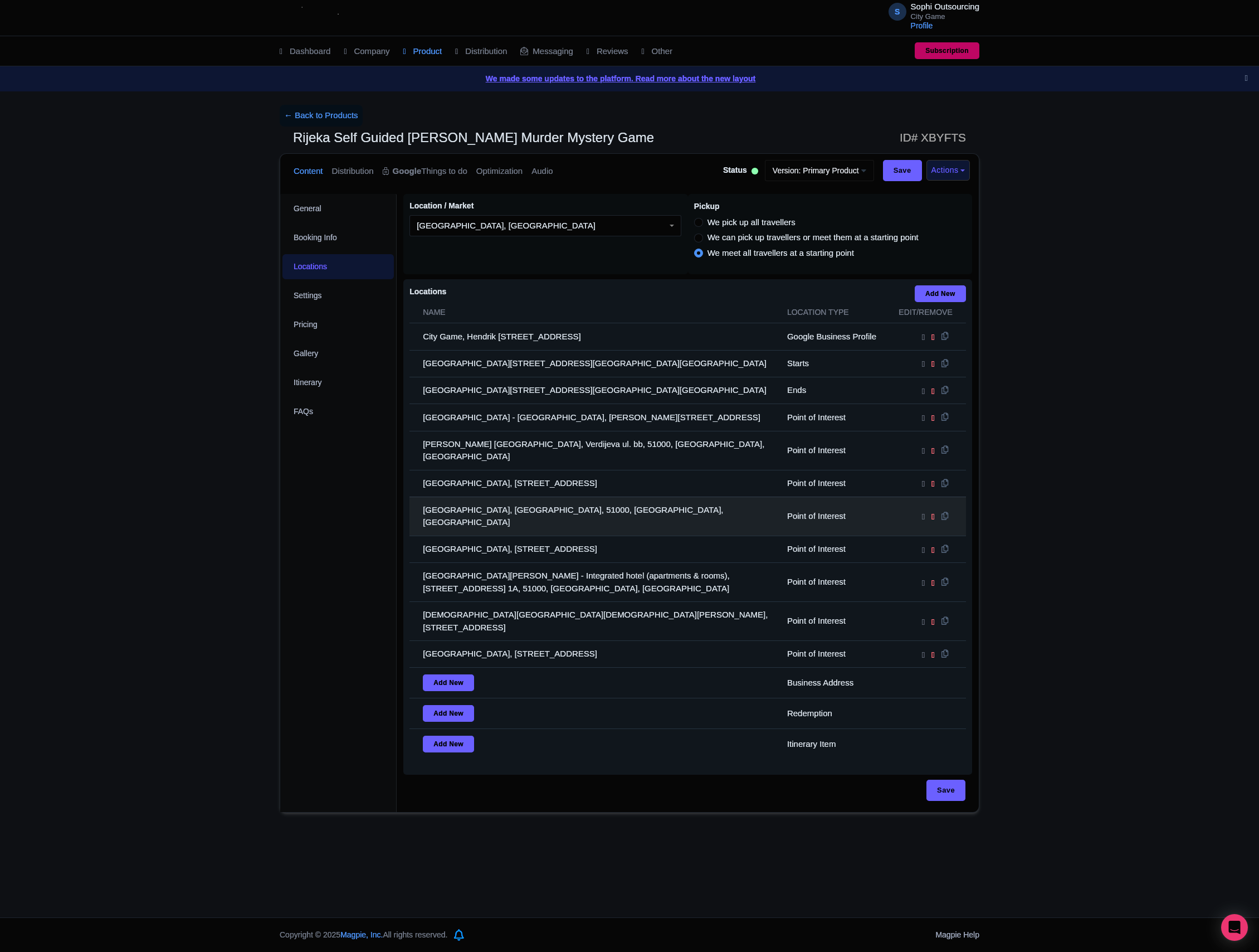
click at [694, 513] on td "[GEOGRAPHIC_DATA], [GEOGRAPHIC_DATA], 51000, [GEOGRAPHIC_DATA], [GEOGRAPHIC_DAT…" at bounding box center [595, 516] width 371 height 39
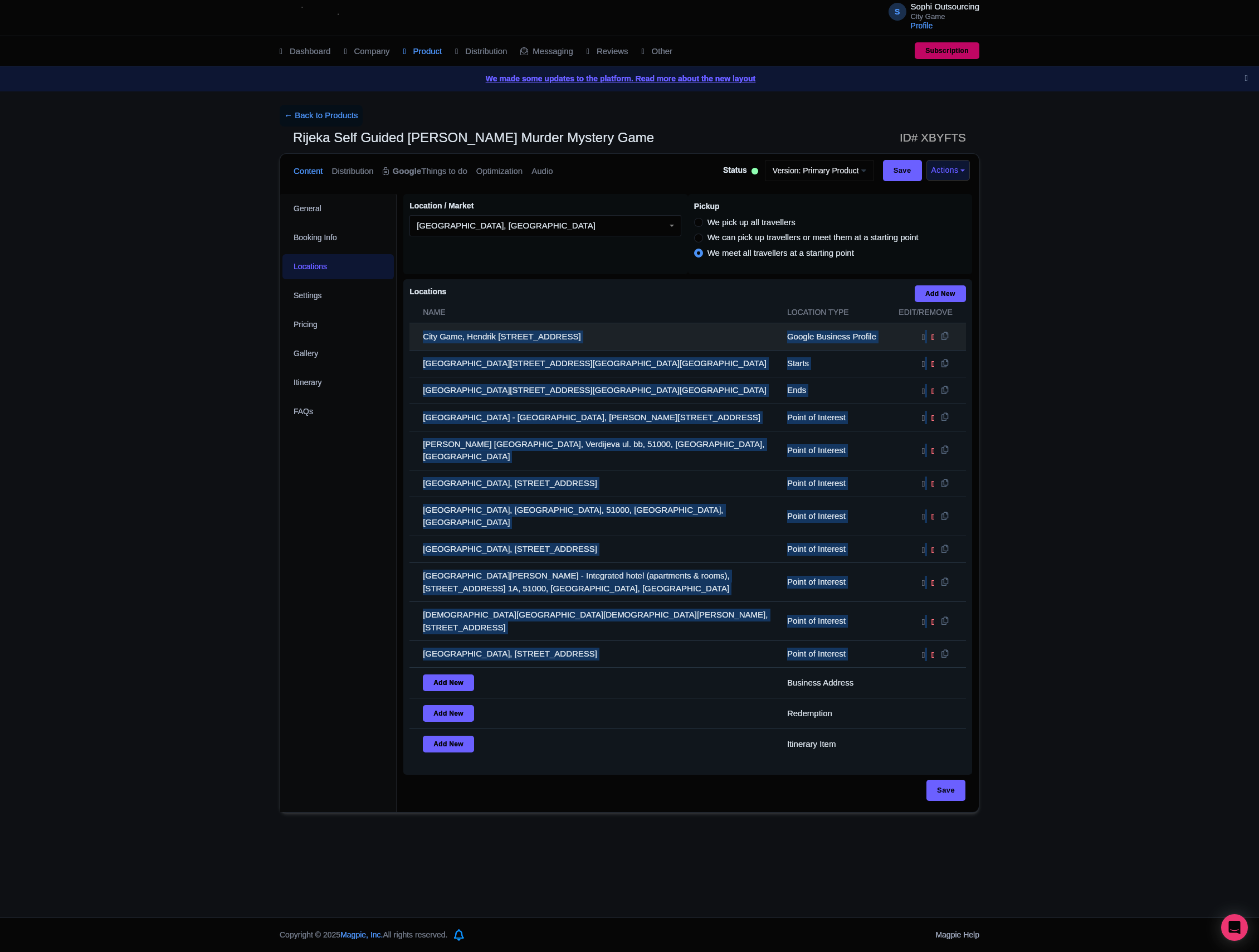
drag, startPoint x: 594, startPoint y: 516, endPoint x: 423, endPoint y: 345, distance: 241.8
click at [423, 345] on tbody "City Game, Hendrik [STREET_ADDRESS] Google Business Profile [GEOGRAPHIC_DATA], …" at bounding box center [687, 541] width 557 height 436
click at [700, 641] on td "[GEOGRAPHIC_DATA], [STREET_ADDRESS]" at bounding box center [595, 654] width 371 height 27
drag, startPoint x: 596, startPoint y: 583, endPoint x: 420, endPoint y: 347, distance: 294.4
click at [420, 347] on tbody "City Game, Hendrik [STREET_ADDRESS] Google Business Profile [GEOGRAPHIC_DATA], …" at bounding box center [687, 541] width 557 height 436
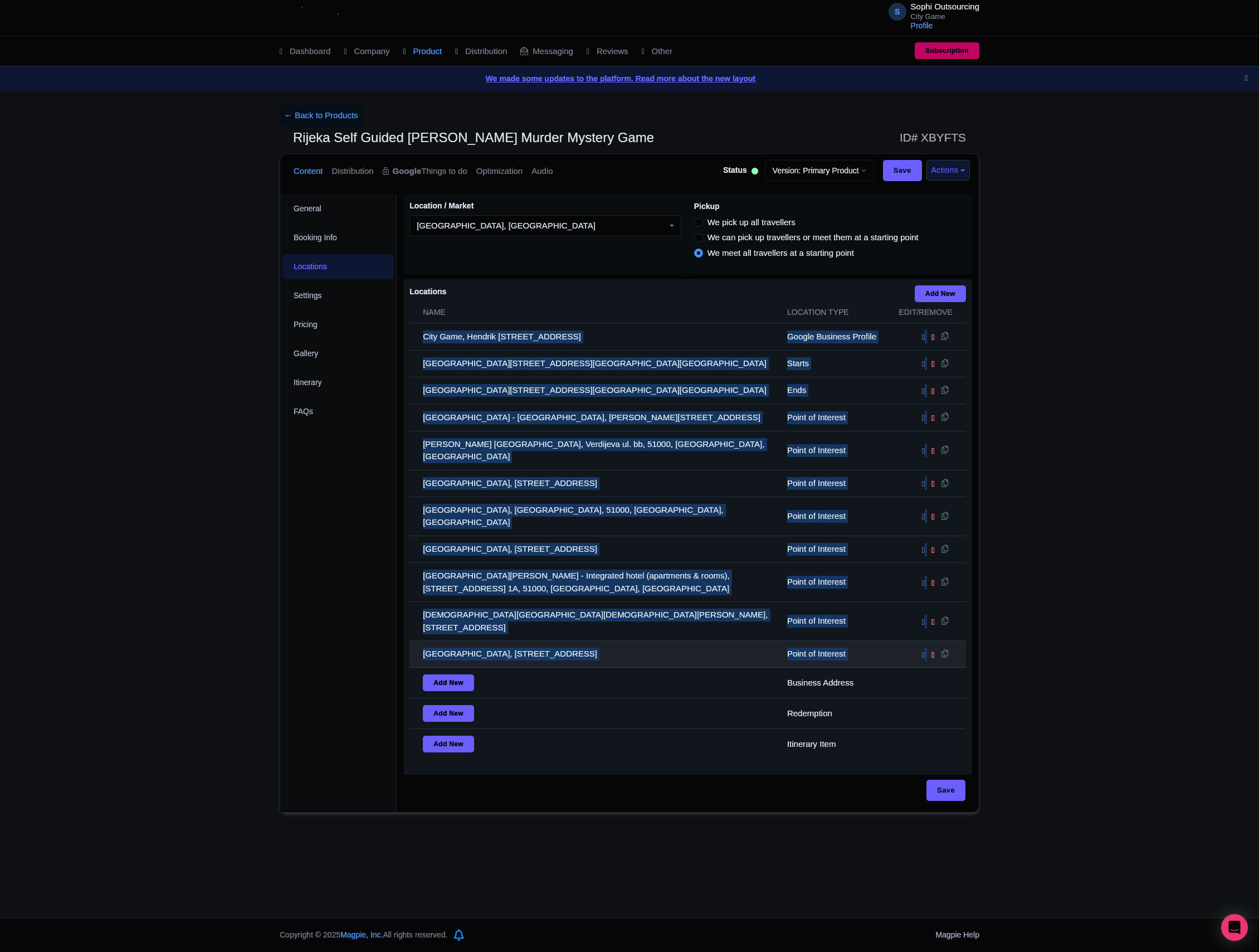
click at [637, 641] on td "[GEOGRAPHIC_DATA], [STREET_ADDRESS]" at bounding box center [595, 654] width 371 height 27
drag, startPoint x: 683, startPoint y: 599, endPoint x: 425, endPoint y: 347, distance: 360.6
click at [425, 347] on tbody "City Game, Hendrik [STREET_ADDRESS] Google Business Profile [GEOGRAPHIC_DATA], …" at bounding box center [687, 541] width 557 height 436
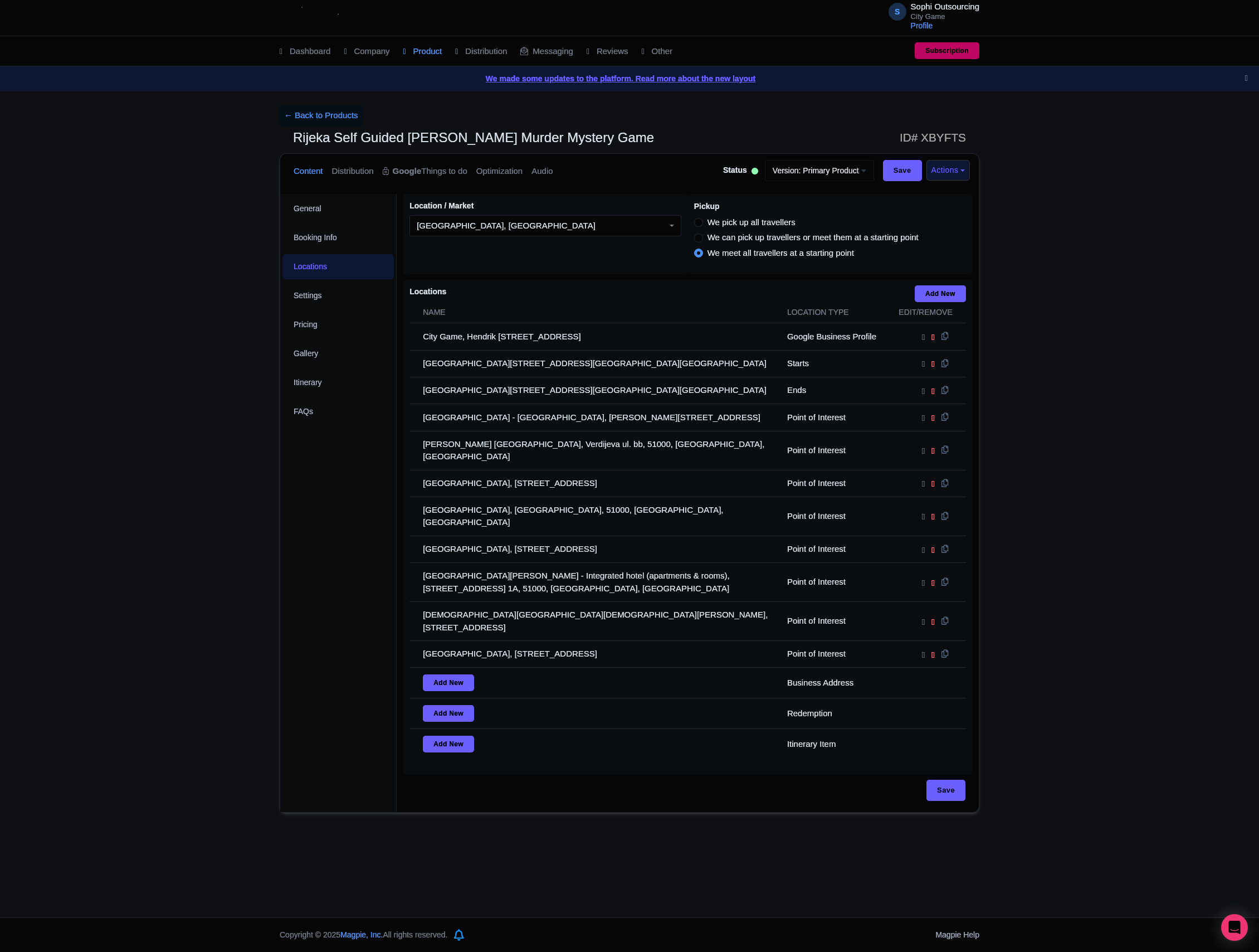
click at [255, 621] on div "← Back to Products Rijeka Self Guided Sherlock [PERSON_NAME] Murder Mystery Gam…" at bounding box center [629, 458] width 1259 height 707
click at [315, 640] on div "General Booking Info Locations Settings Pricing Gallery Itinerary FAQs" at bounding box center [338, 503] width 117 height 618
click at [327, 633] on div "General Booking Info Locations Settings Pricing Gallery Itinerary FAQs" at bounding box center [338, 503] width 117 height 618
click at [329, 633] on div "General Booking Info Locations Settings Pricing Gallery Itinerary FAQs" at bounding box center [338, 503] width 117 height 618
click at [340, 612] on div "General Booking Info Locations Settings Pricing Gallery Itinerary FAQs" at bounding box center [338, 503] width 117 height 618
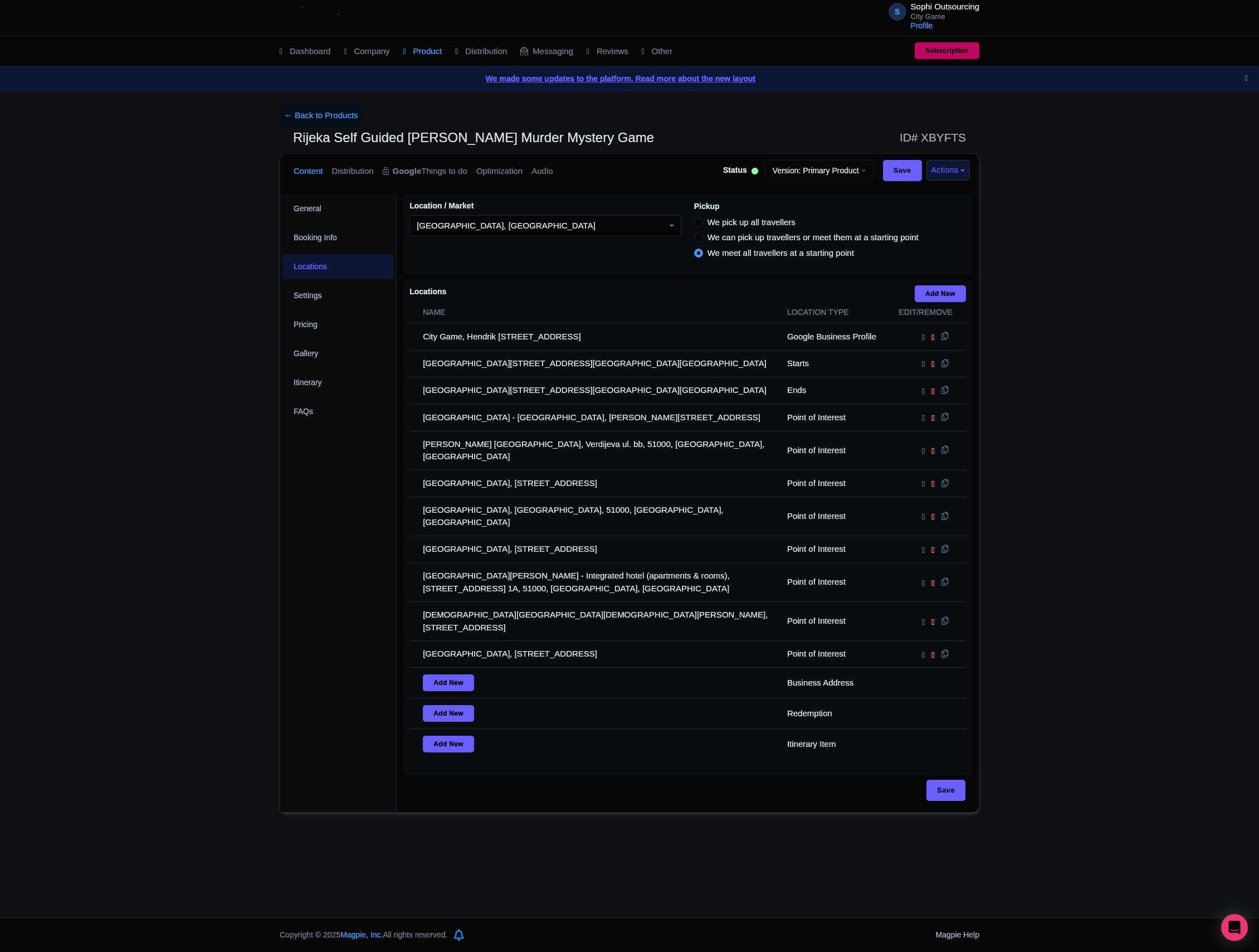
click at [342, 597] on div "General Booking Info Locations Settings Pricing Gallery Itinerary FAQs" at bounding box center [338, 503] width 117 height 618
drag, startPoint x: 648, startPoint y: 621, endPoint x: 362, endPoint y: 321, distance: 414.5
click at [362, 321] on div "General Booking Info Locations Settings Pricing Gallery Itinerary FAQs Rijeka S…" at bounding box center [629, 499] width 698 height 625
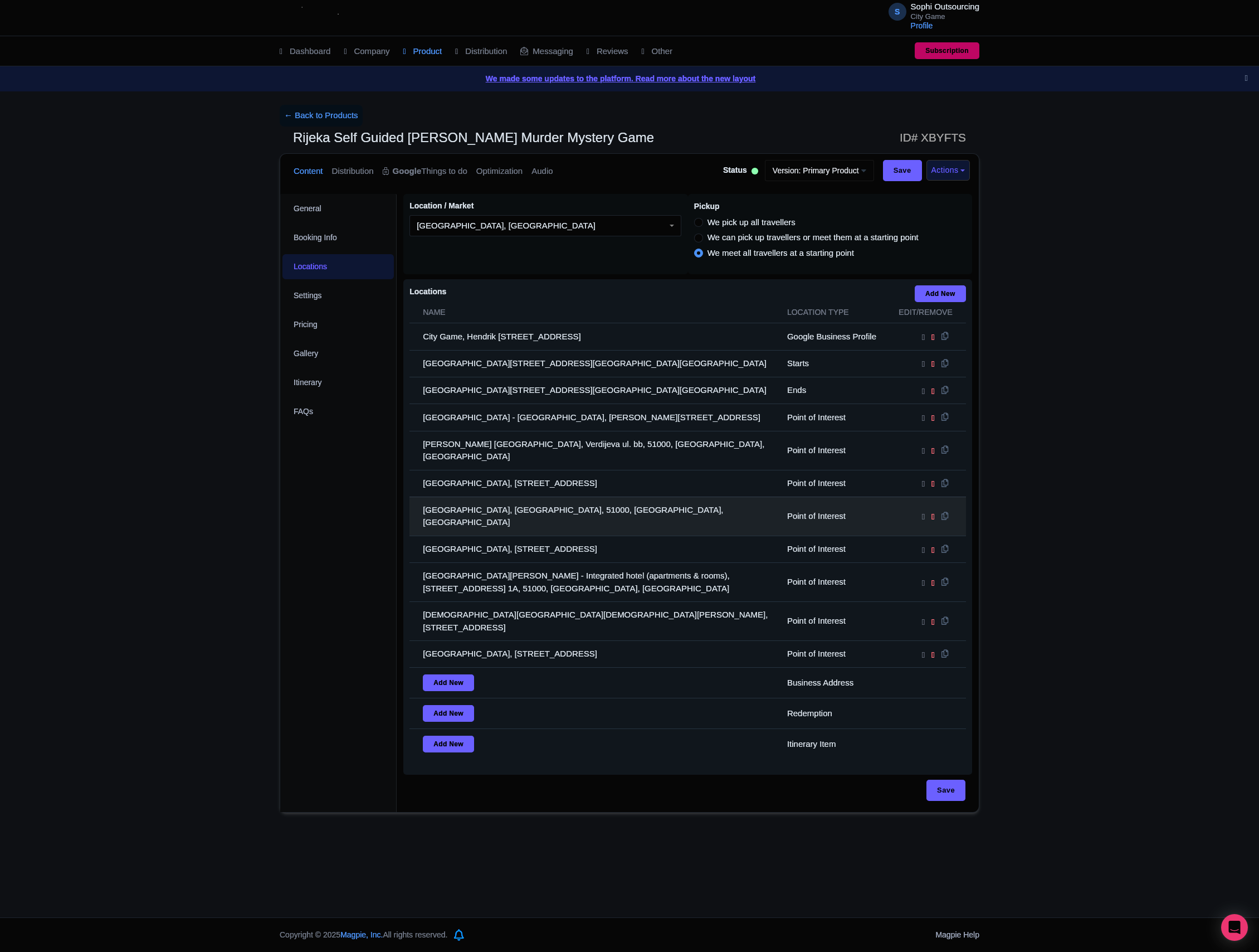
click at [650, 497] on td "[GEOGRAPHIC_DATA], [GEOGRAPHIC_DATA], 51000, [GEOGRAPHIC_DATA], [GEOGRAPHIC_DAT…" at bounding box center [595, 516] width 371 height 39
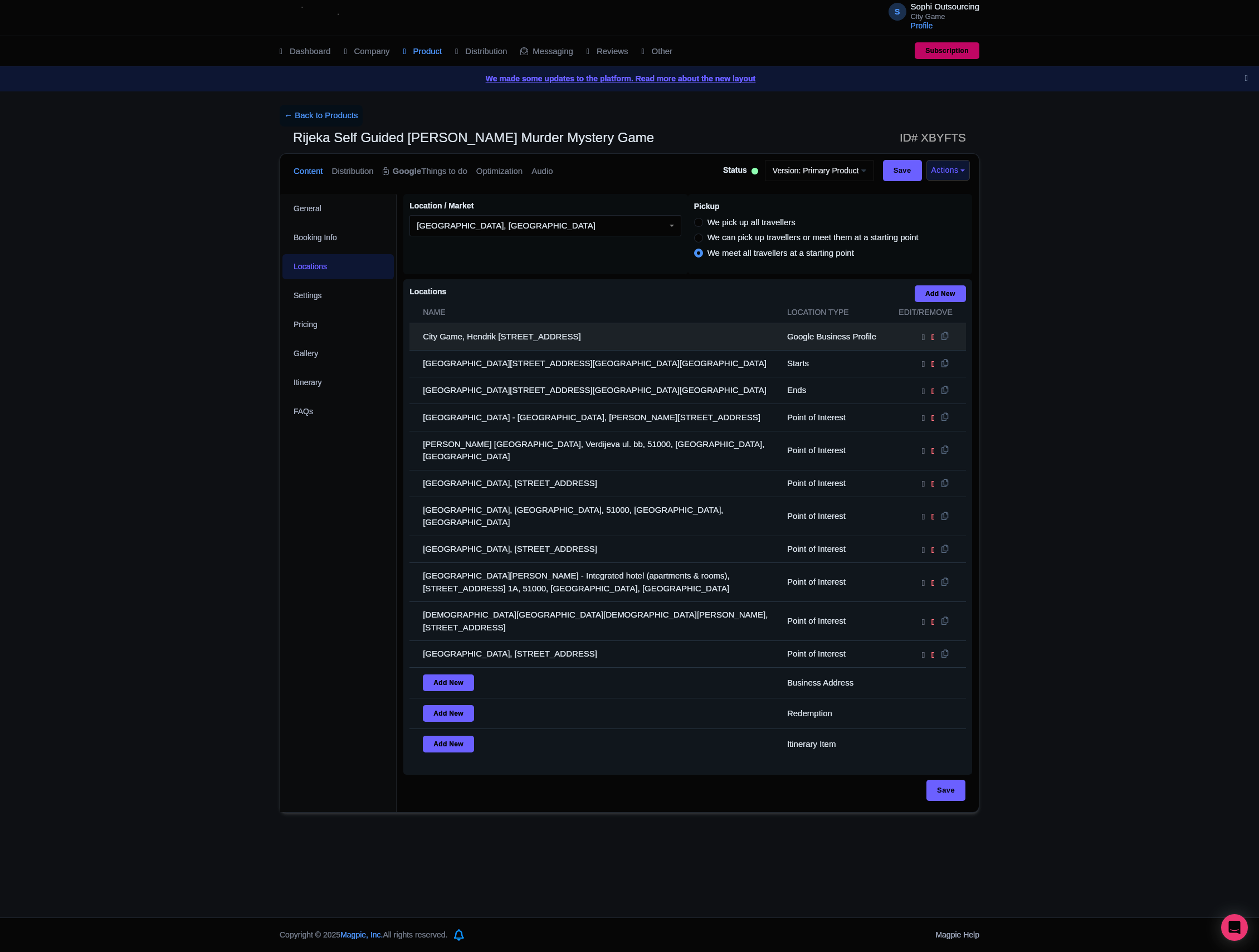
drag, startPoint x: 674, startPoint y: 622, endPoint x: 423, endPoint y: 339, distance: 378.3
click at [423, 339] on tbody "City Game, Hendrik [STREET_ADDRESS] Google Business Profile [GEOGRAPHIC_DATA], …" at bounding box center [687, 541] width 557 height 436
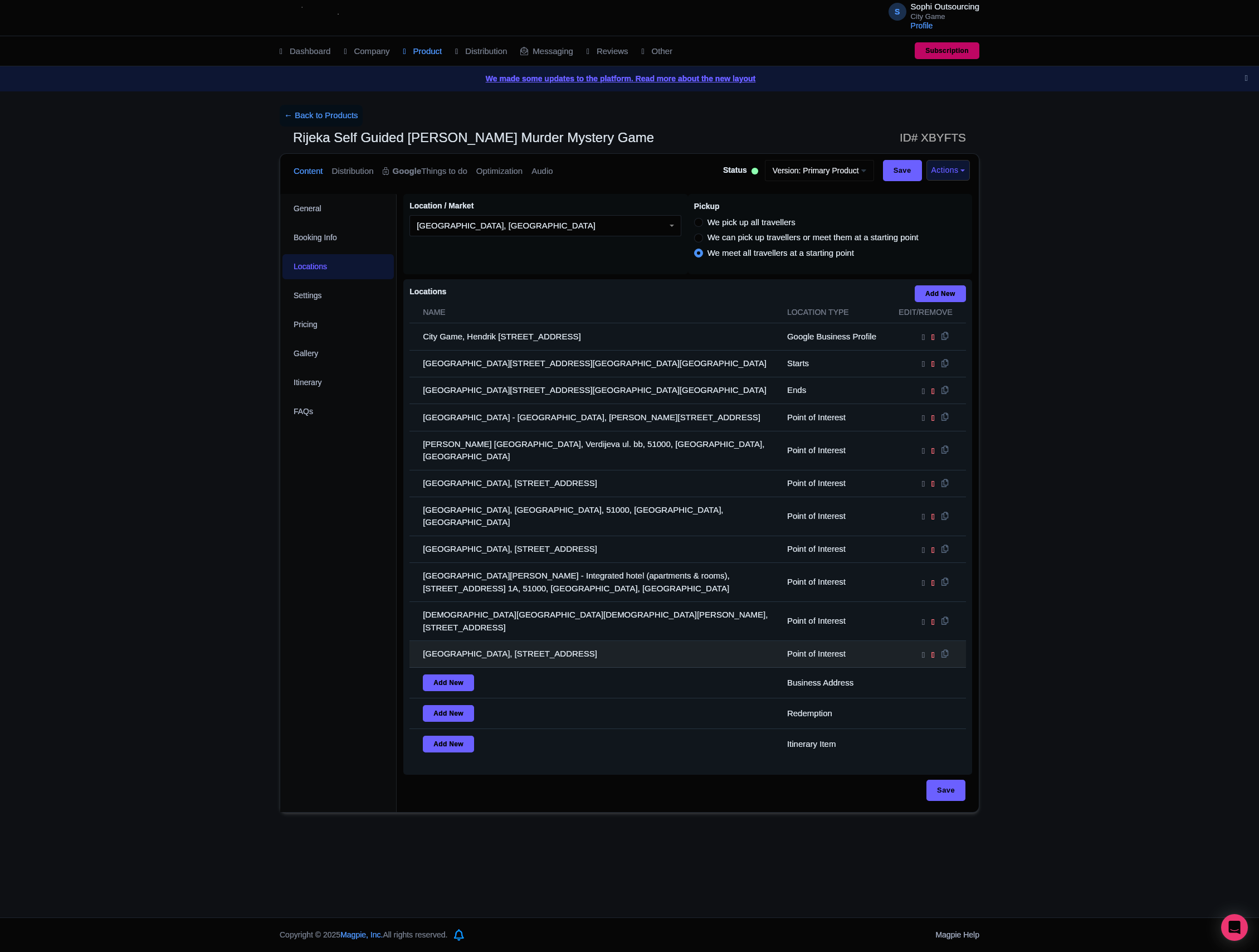
click at [690, 603] on tbody "City Game, Hendrik [STREET_ADDRESS] Google Business Profile [GEOGRAPHIC_DATA], …" at bounding box center [687, 541] width 557 height 436
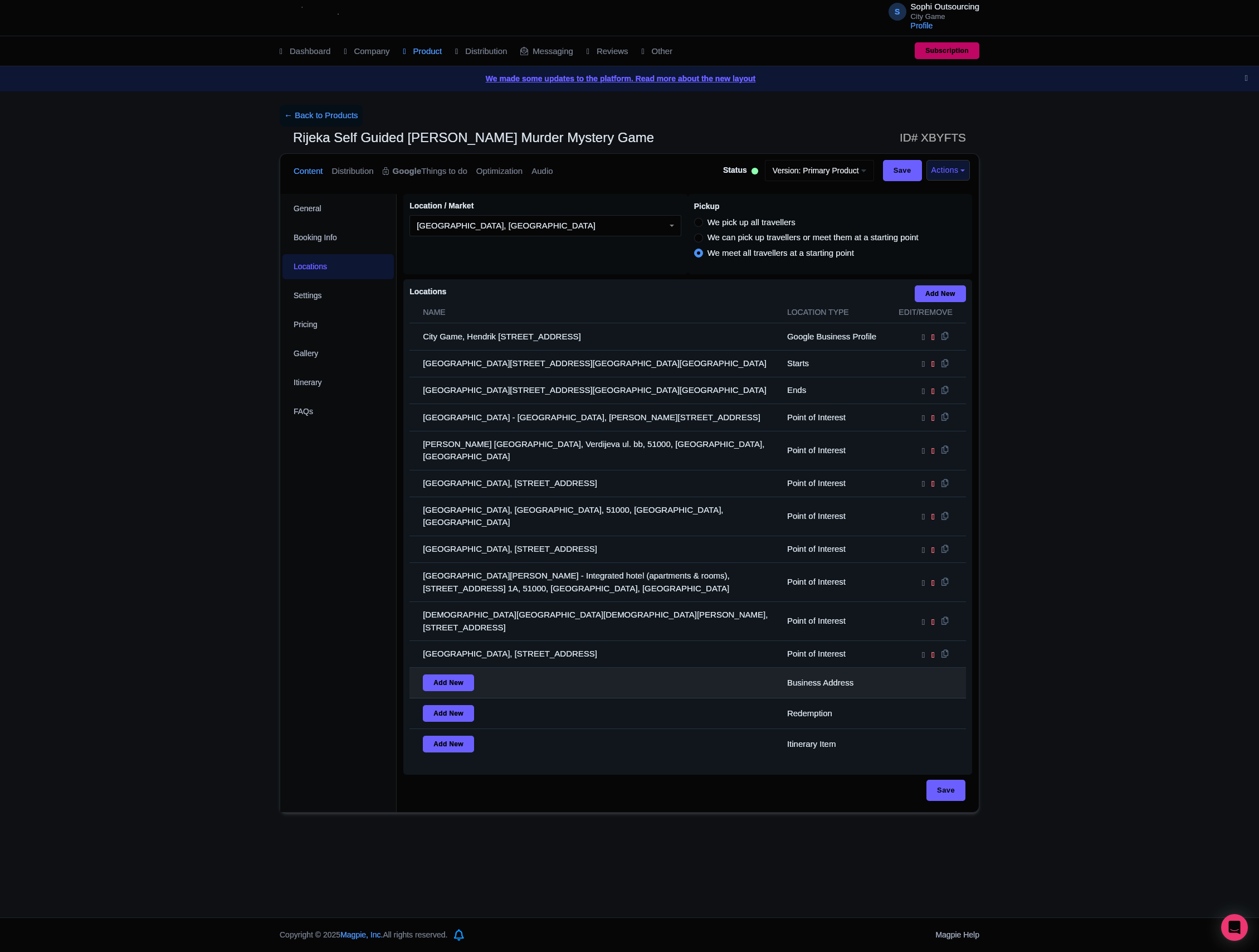
click at [811, 667] on td "Business Address" at bounding box center [834, 683] width 108 height 31
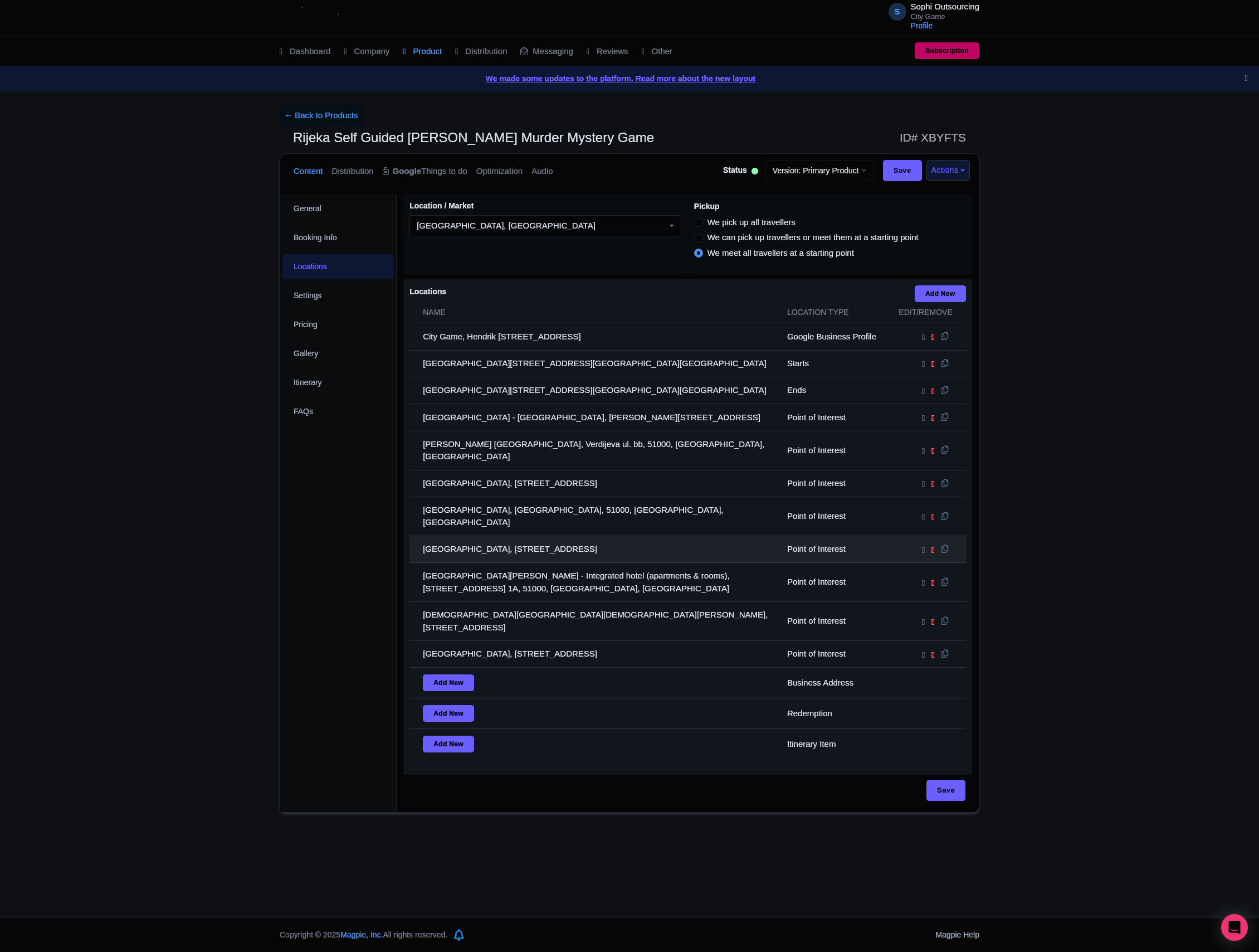
drag, startPoint x: 694, startPoint y: 612, endPoint x: 594, endPoint y: 537, distance: 125.0
click at [427, 342] on tbody "City Game, Hendrik [STREET_ADDRESS] Google Business Profile [GEOGRAPHIC_DATA], …" at bounding box center [687, 541] width 557 height 436
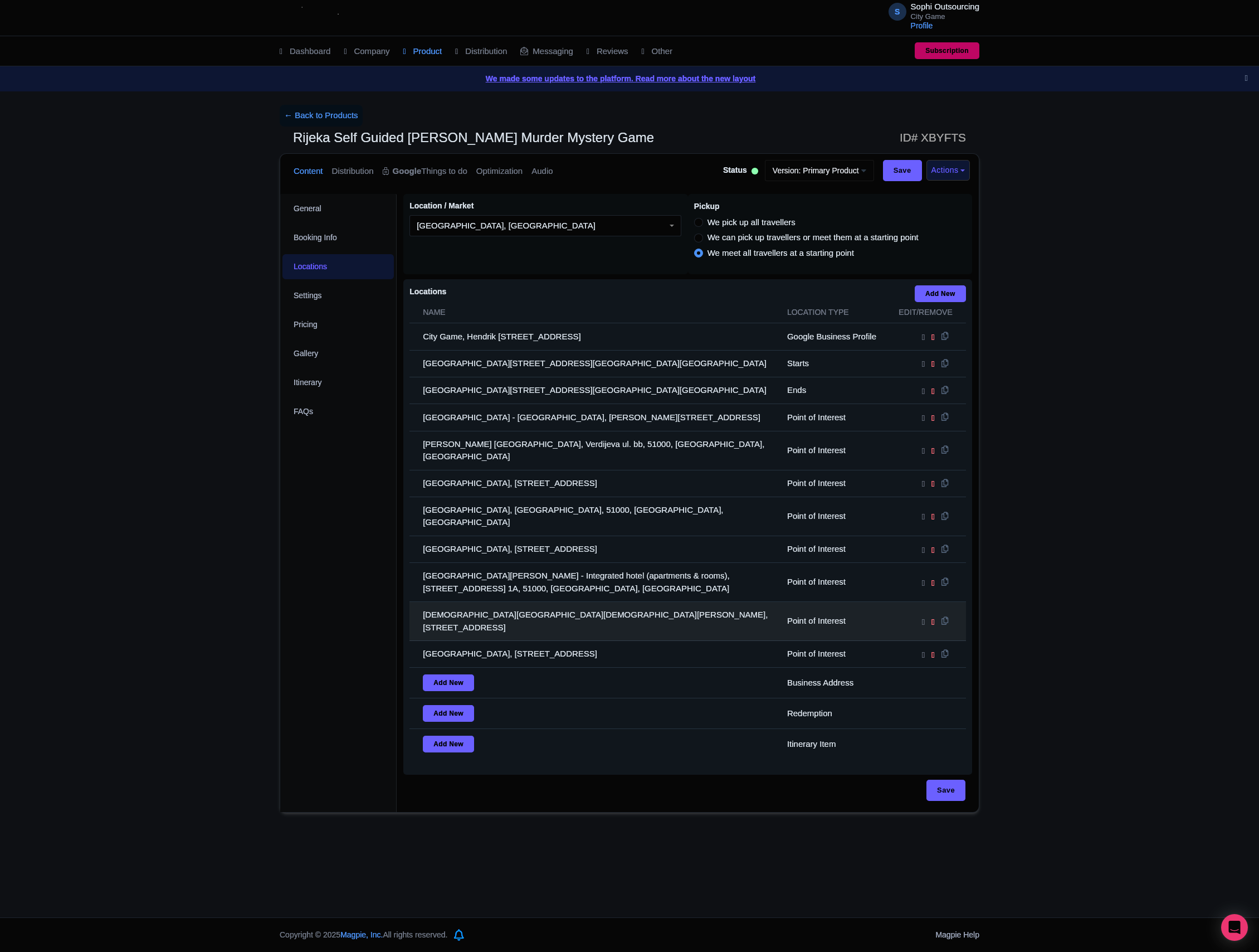
click at [644, 602] on td "[DEMOGRAPHIC_DATA][GEOGRAPHIC_DATA][DEMOGRAPHIC_DATA][PERSON_NAME], [STREET_ADD…" at bounding box center [595, 621] width 371 height 39
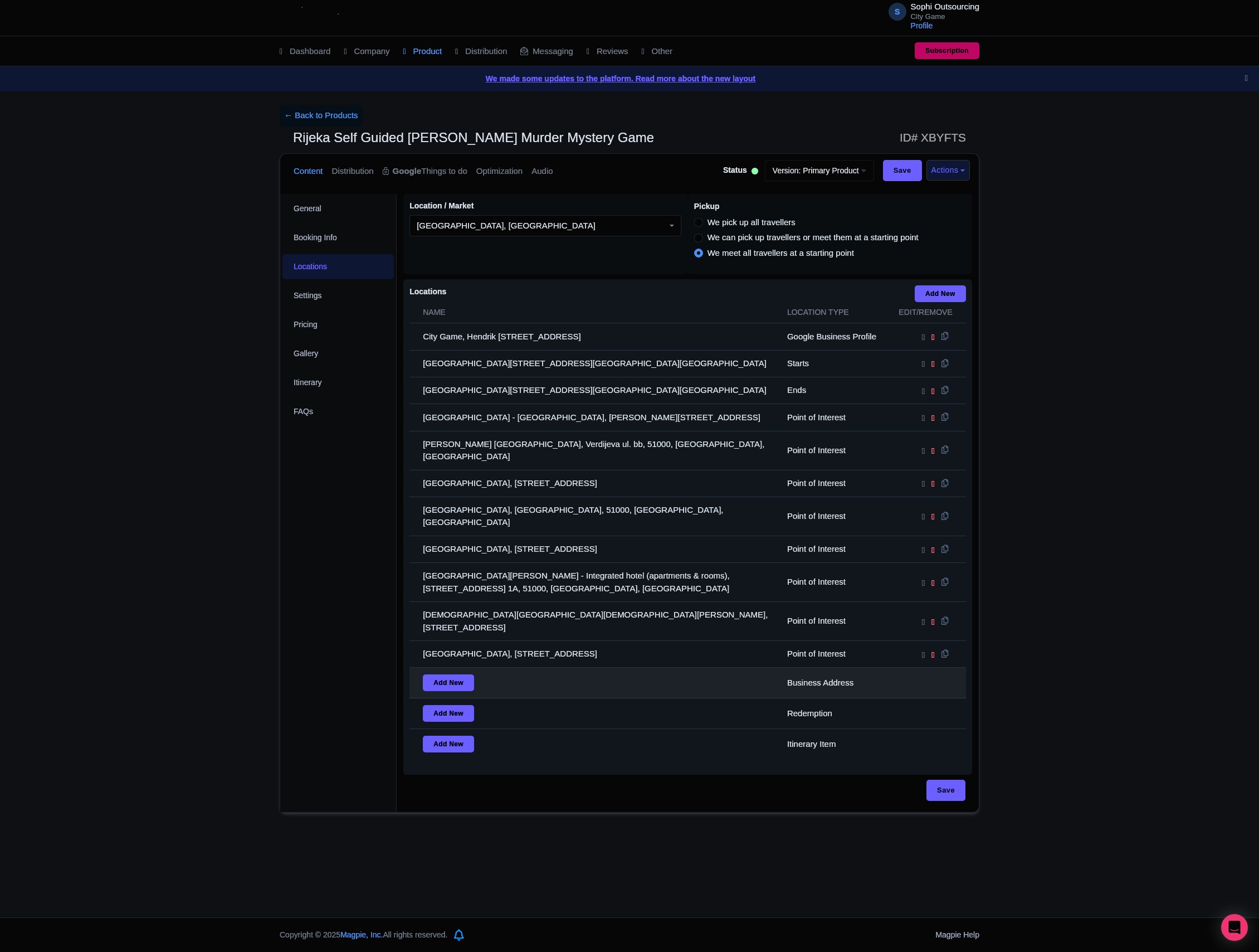
click at [664, 667] on td "Add New" at bounding box center [595, 683] width 371 height 31
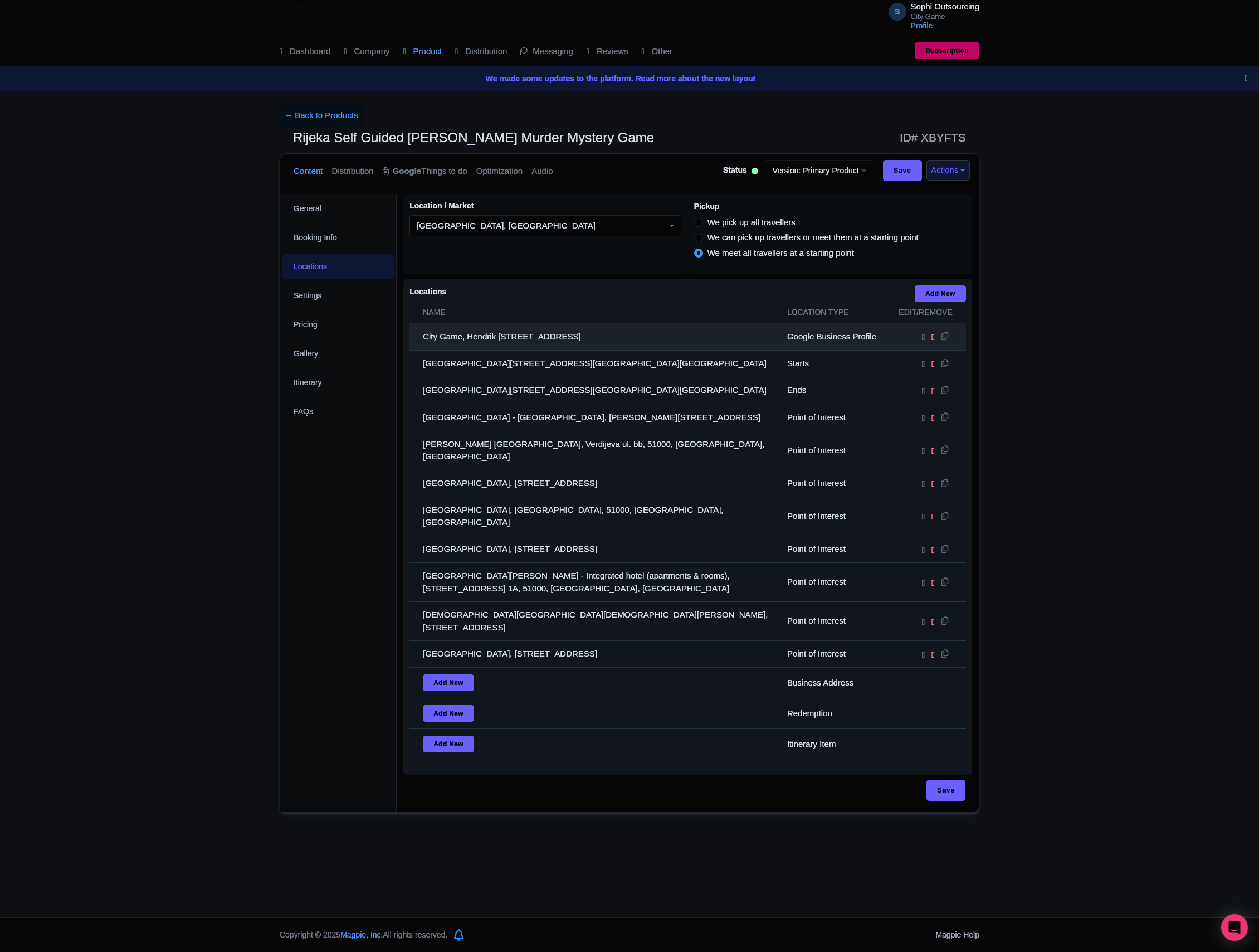
drag, startPoint x: 668, startPoint y: 619, endPoint x: 471, endPoint y: 338, distance: 343.2
click at [471, 338] on tbody "City Game, Hendrik [STREET_ADDRESS] Google Business Profile [GEOGRAPHIC_DATA], …" at bounding box center [687, 541] width 557 height 436
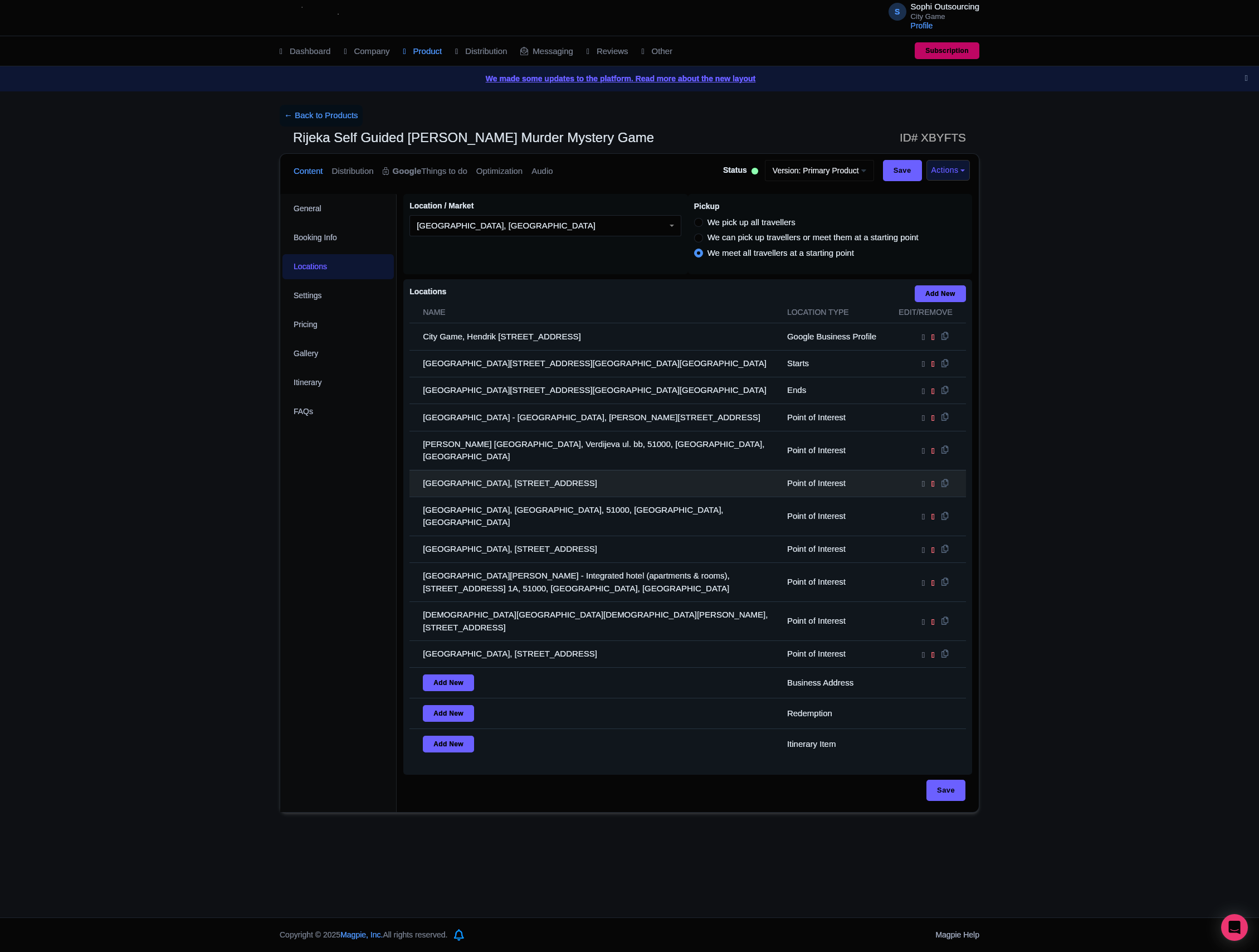
click at [683, 481] on td "[GEOGRAPHIC_DATA], [STREET_ADDRESS]" at bounding box center [595, 483] width 371 height 27
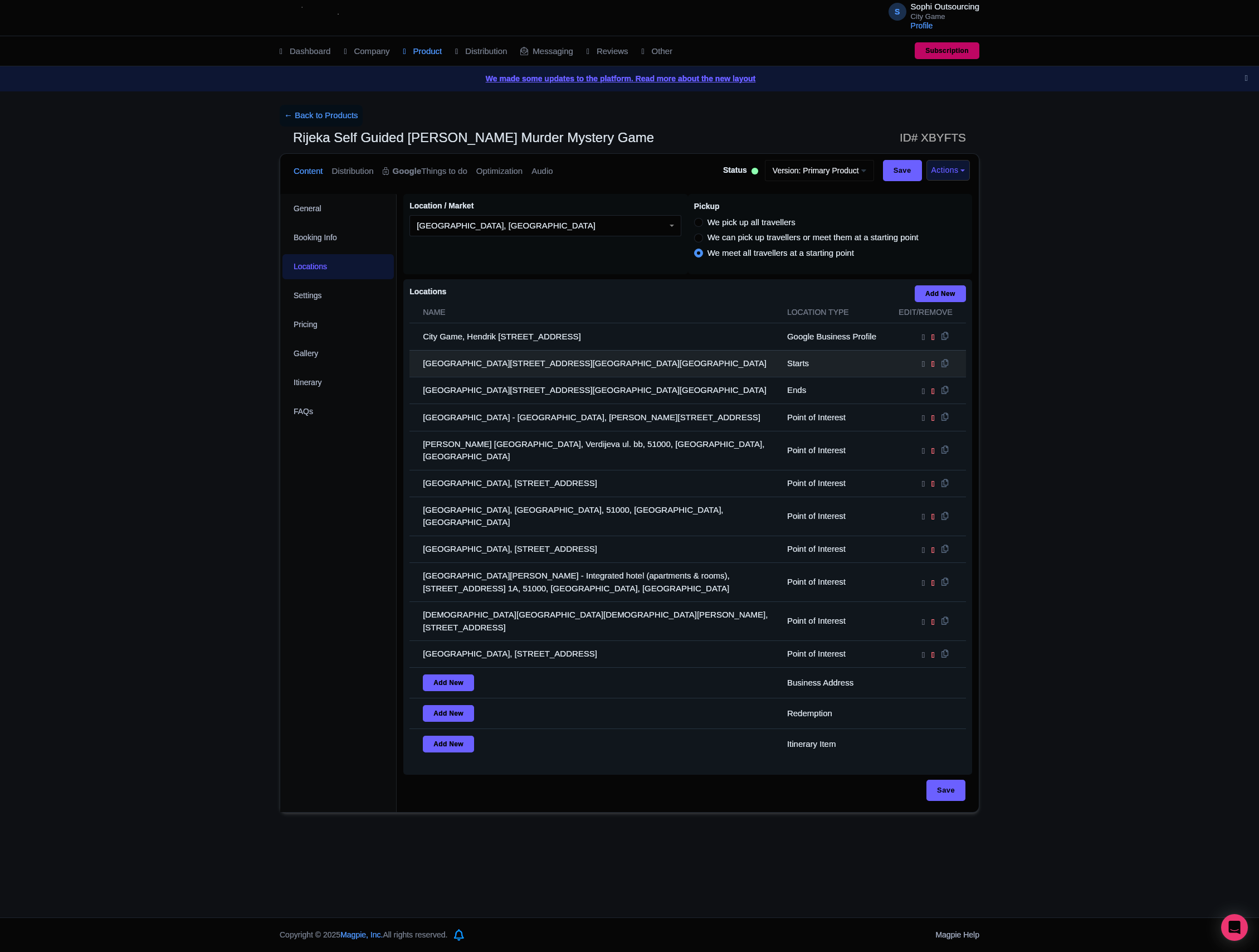
drag, startPoint x: 636, startPoint y: 577, endPoint x: 498, endPoint y: 365, distance: 253.0
click at [498, 365] on tbody "City Game, Hendrik [STREET_ADDRESS] Google Business Profile [GEOGRAPHIC_DATA], …" at bounding box center [687, 541] width 557 height 436
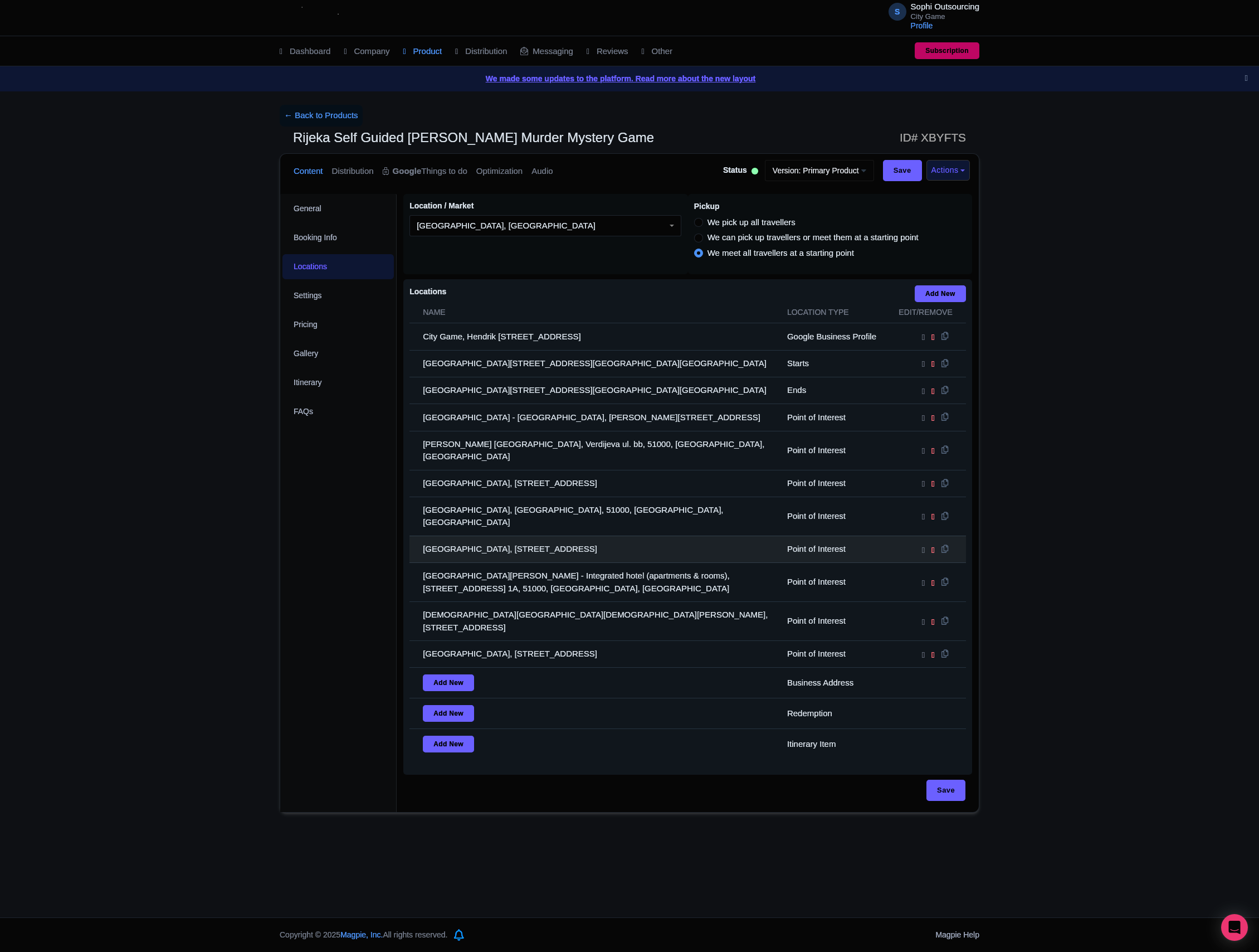
click at [663, 535] on td "[GEOGRAPHIC_DATA], [STREET_ADDRESS]" at bounding box center [595, 549] width 371 height 27
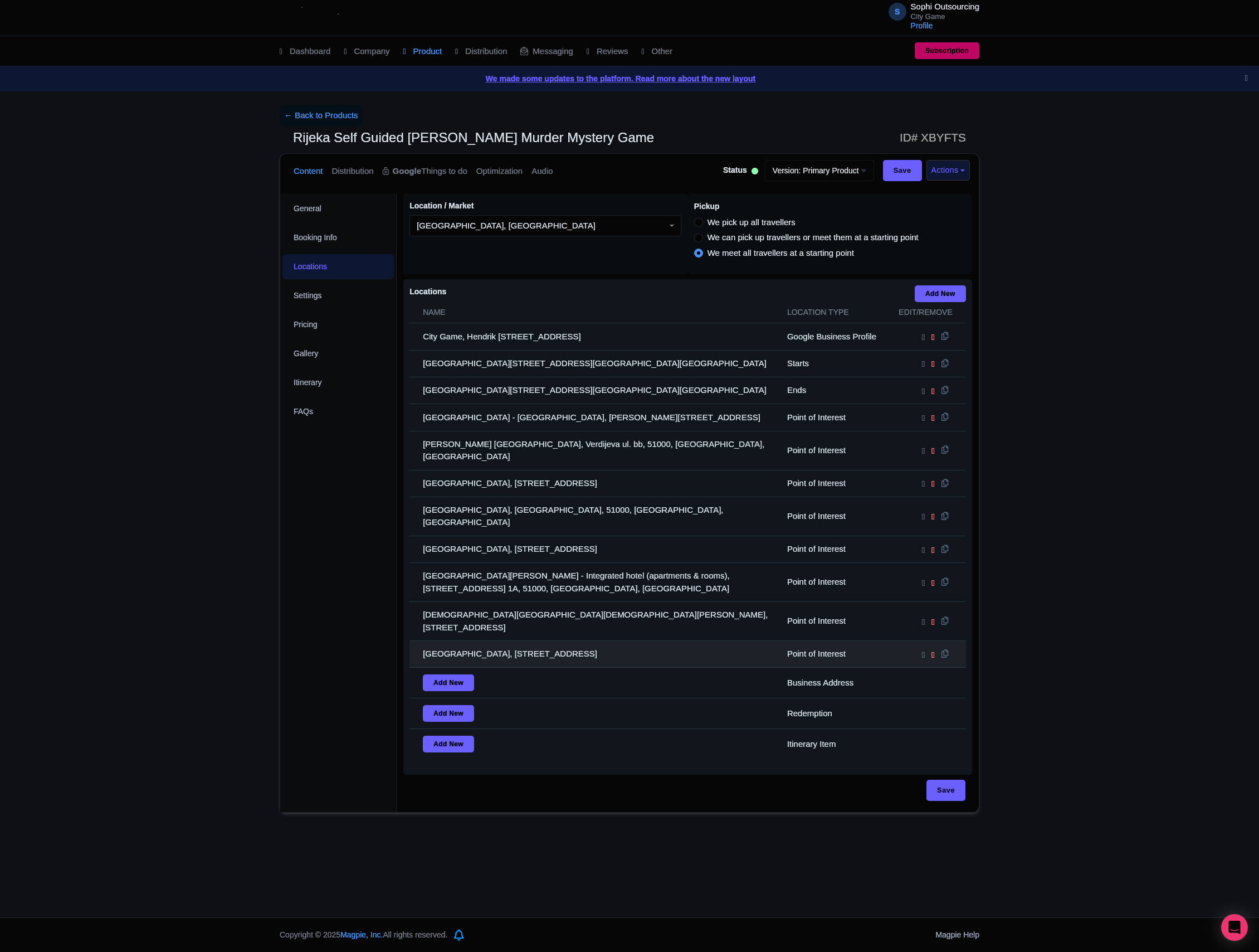
click at [653, 641] on td "[GEOGRAPHIC_DATA], [STREET_ADDRESS]" at bounding box center [595, 654] width 371 height 27
click at [569, 641] on td "[GEOGRAPHIC_DATA], [STREET_ADDRESS]" at bounding box center [595, 654] width 371 height 27
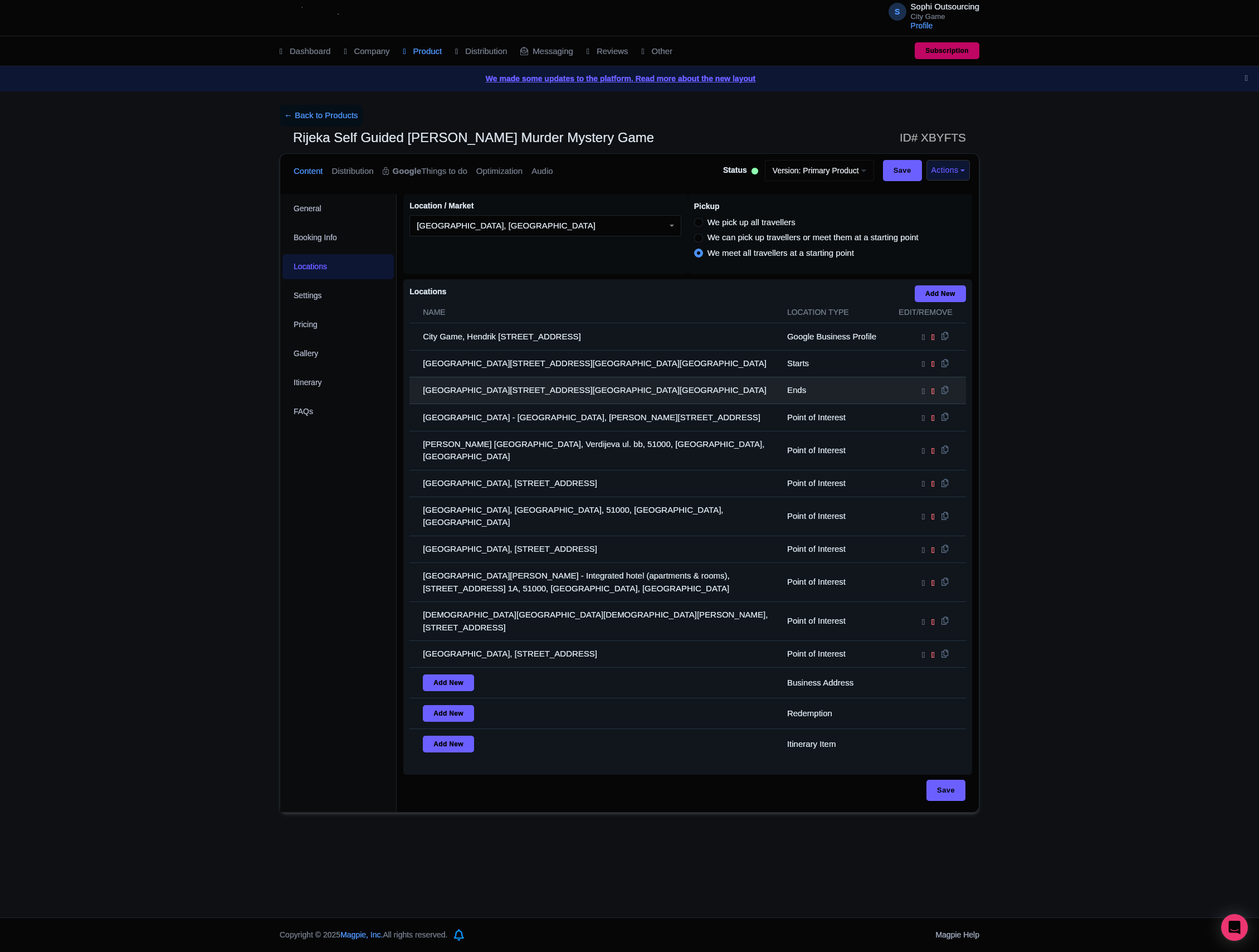
drag, startPoint x: 612, startPoint y: 543, endPoint x: 491, endPoint y: 400, distance: 187.3
click at [445, 361] on tbody "City Game, Hendrik [STREET_ADDRESS] Google Business Profile [GEOGRAPHIC_DATA], …" at bounding box center [687, 541] width 557 height 436
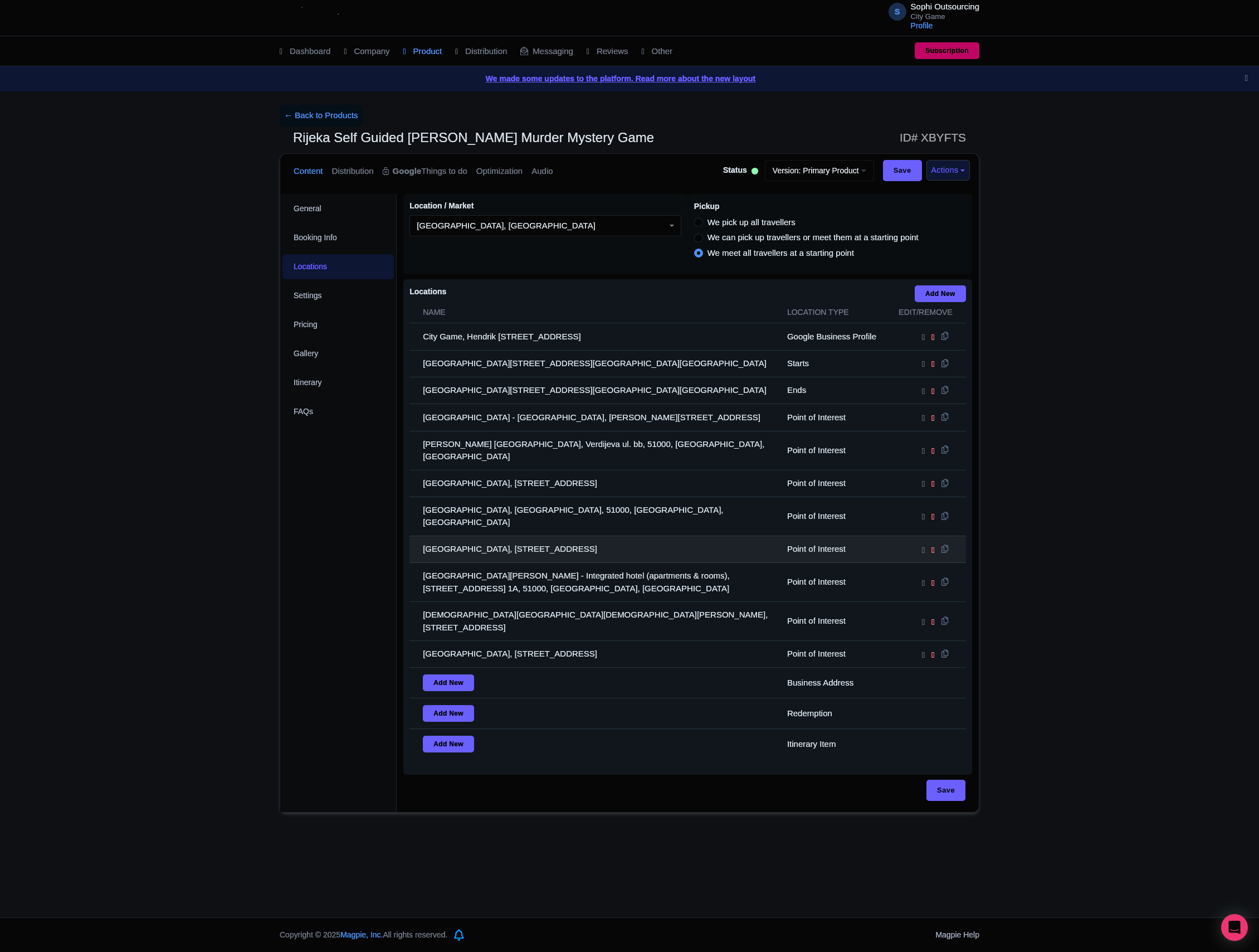
click at [572, 535] on td "[GEOGRAPHIC_DATA], [STREET_ADDRESS]" at bounding box center [595, 549] width 371 height 27
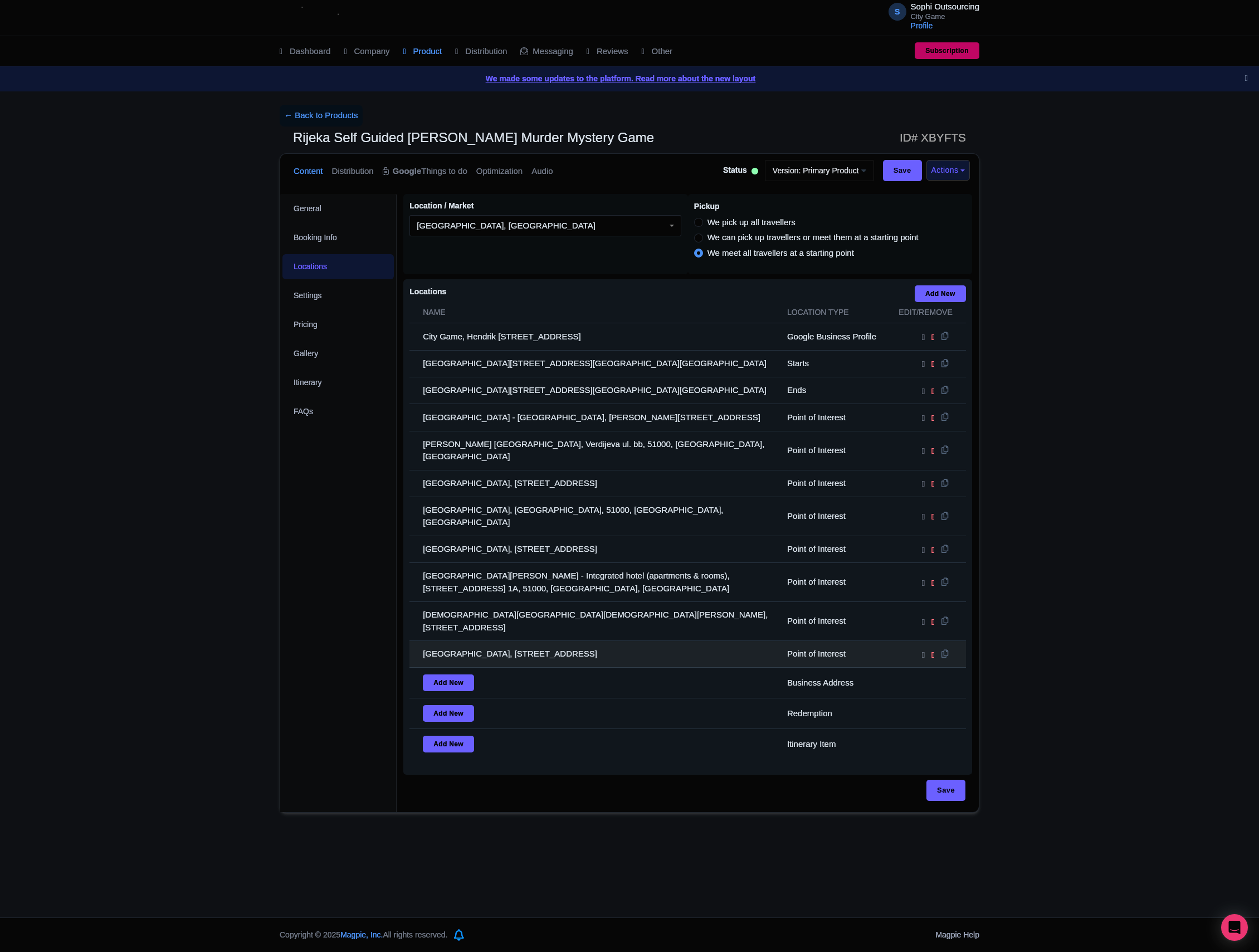
click at [685, 641] on td "[GEOGRAPHIC_DATA], [STREET_ADDRESS]" at bounding box center [595, 654] width 371 height 27
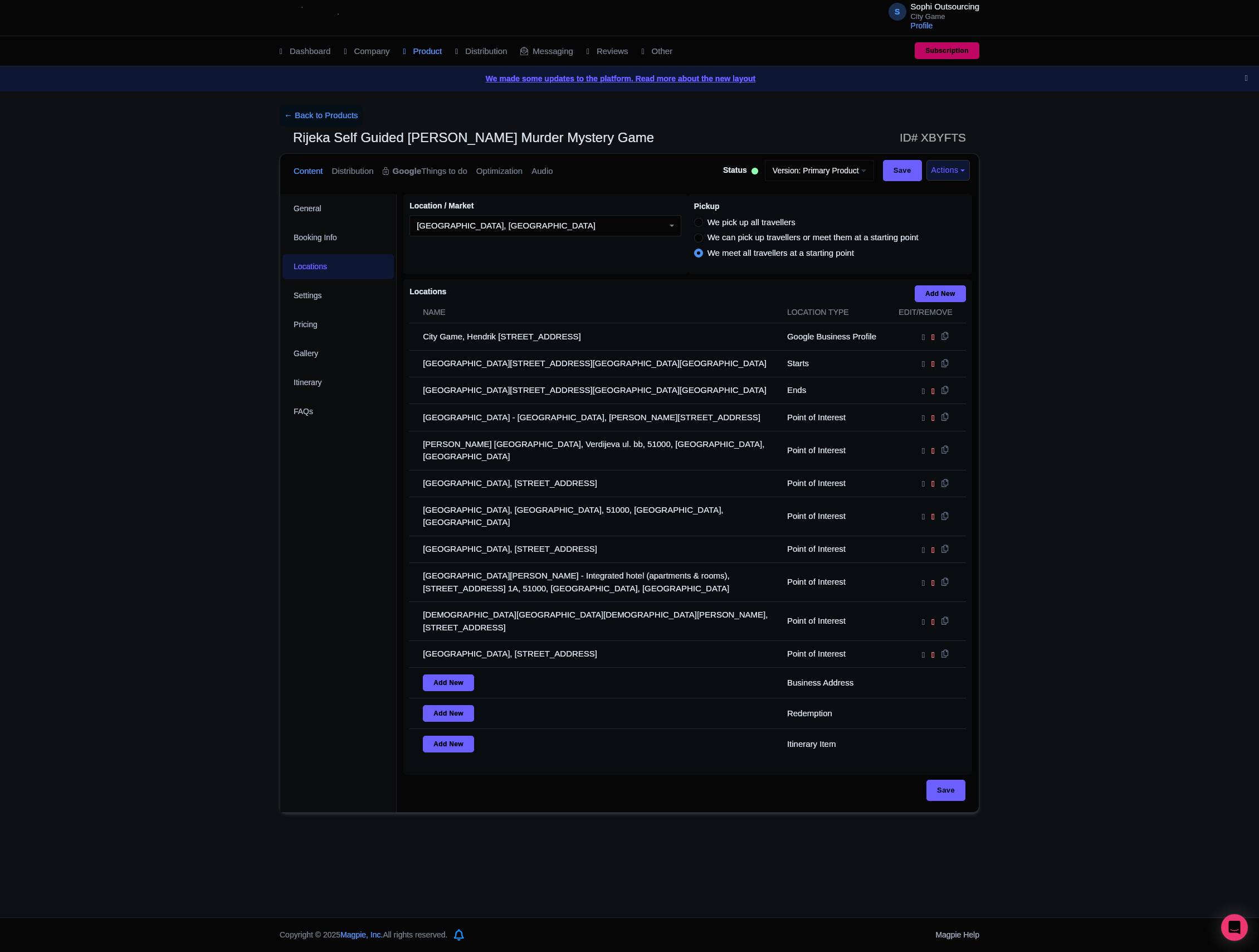
drag, startPoint x: 724, startPoint y: 612, endPoint x: 373, endPoint y: 481, distance: 374.6
click at [711, 641] on td "[GEOGRAPHIC_DATA], [STREET_ADDRESS]" at bounding box center [595, 654] width 371 height 27
click at [93, 555] on div "← Back to Products Rijeka Self Guided Sherlock [PERSON_NAME] Murder Mystery Gam…" at bounding box center [629, 458] width 1259 height 707
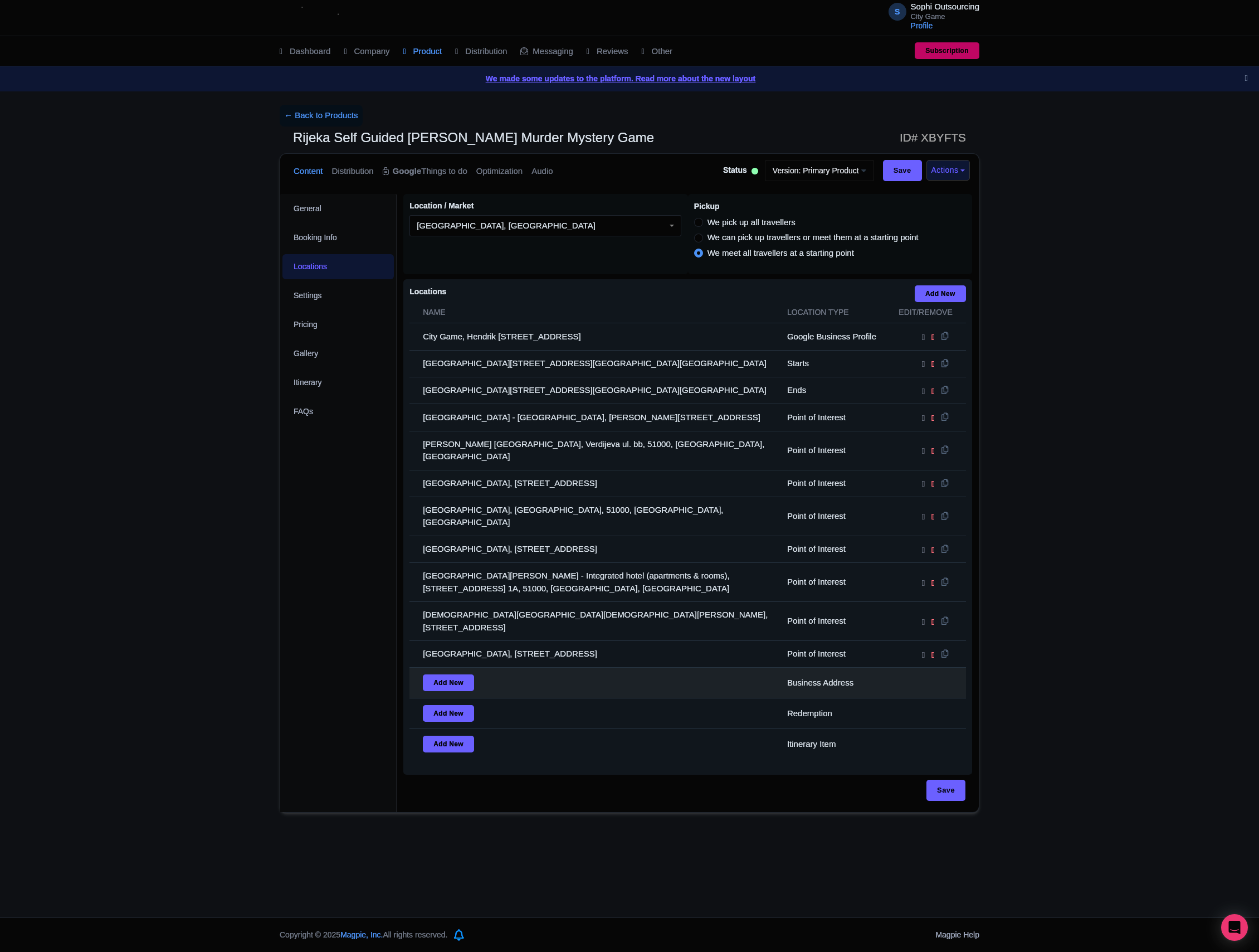
click at [839, 667] on td "Business Address" at bounding box center [834, 683] width 108 height 31
click at [921, 667] on td at bounding box center [927, 683] width 77 height 31
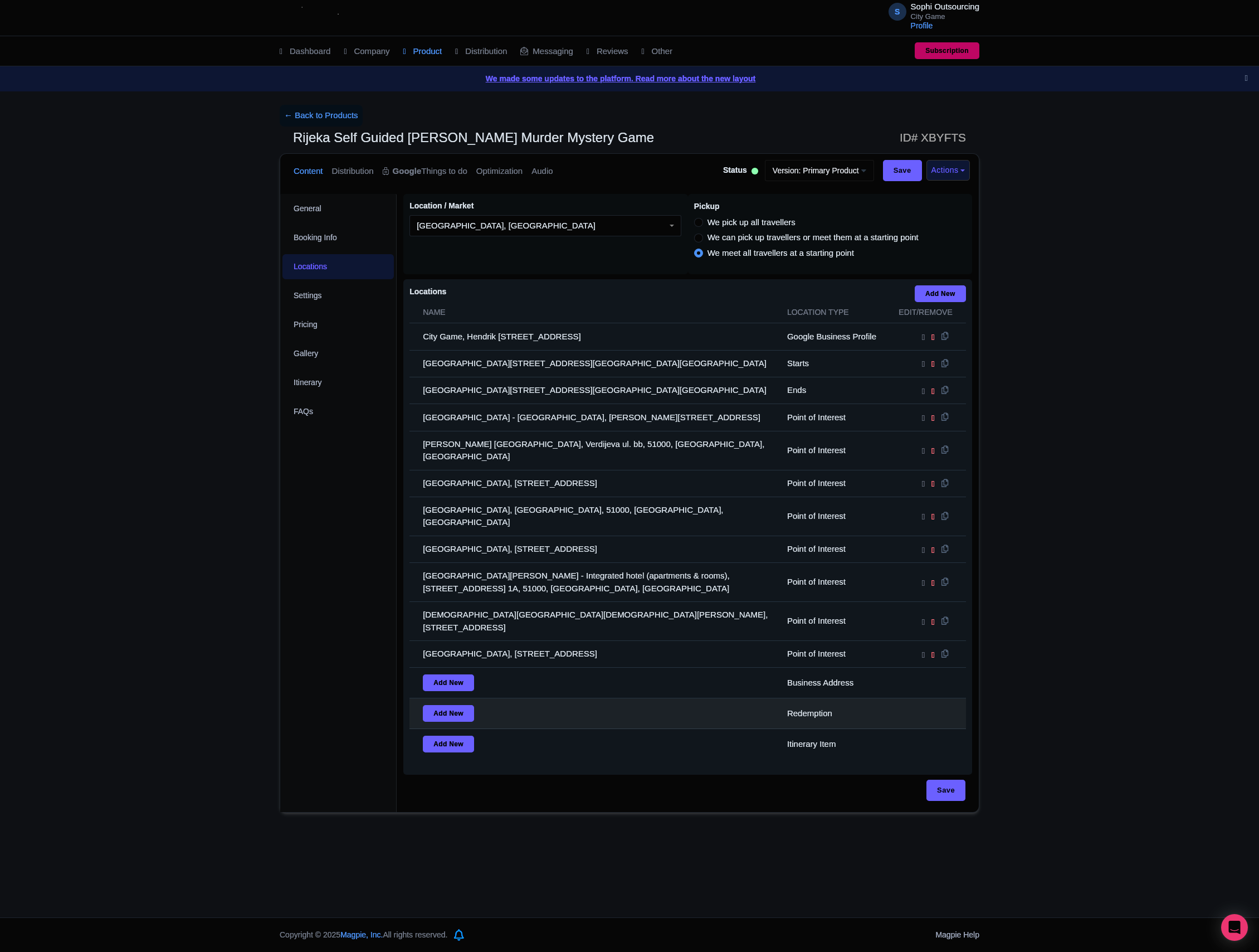
click at [843, 698] on td "Redemption" at bounding box center [834, 713] width 108 height 31
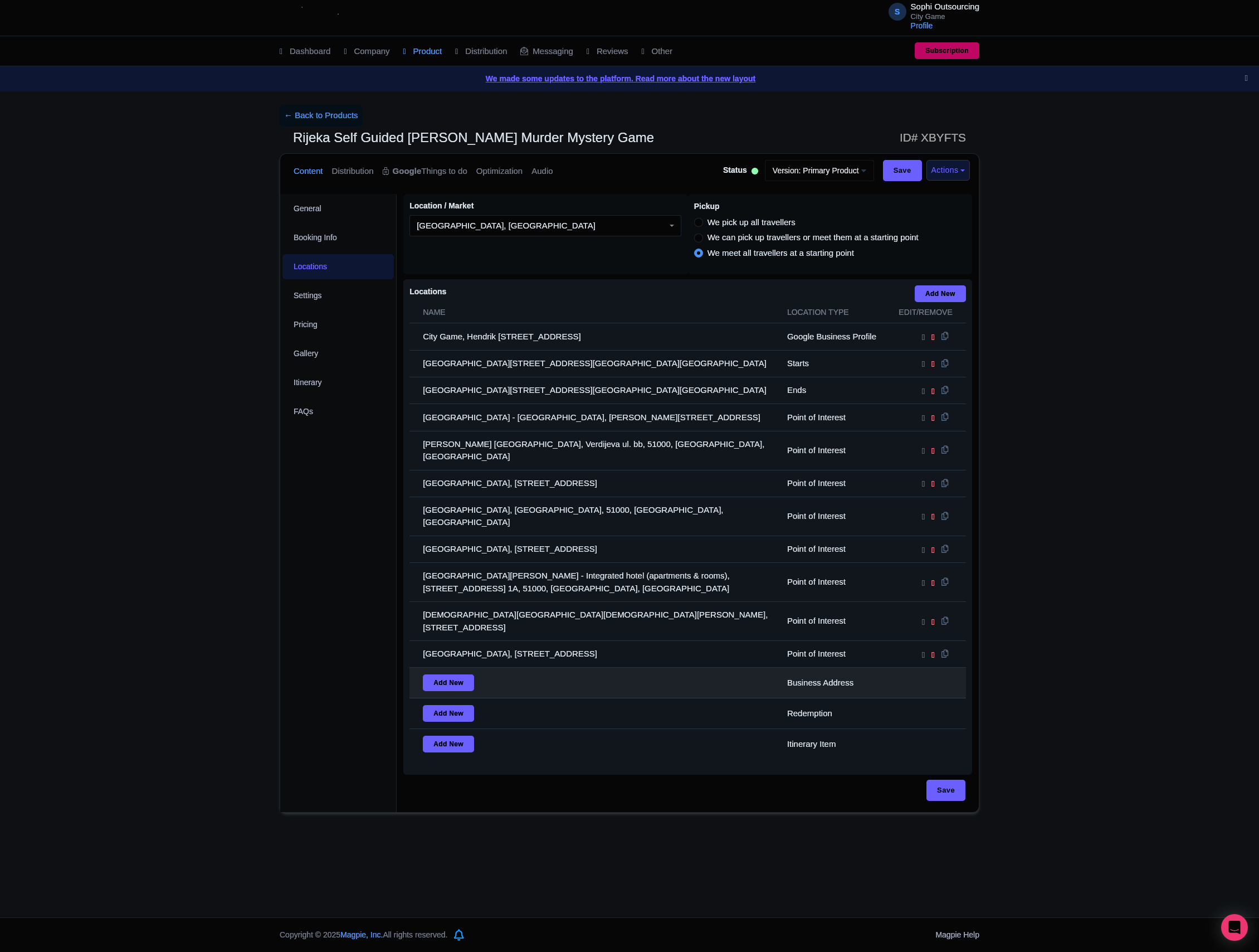
click at [822, 667] on td "Business Address" at bounding box center [834, 683] width 108 height 31
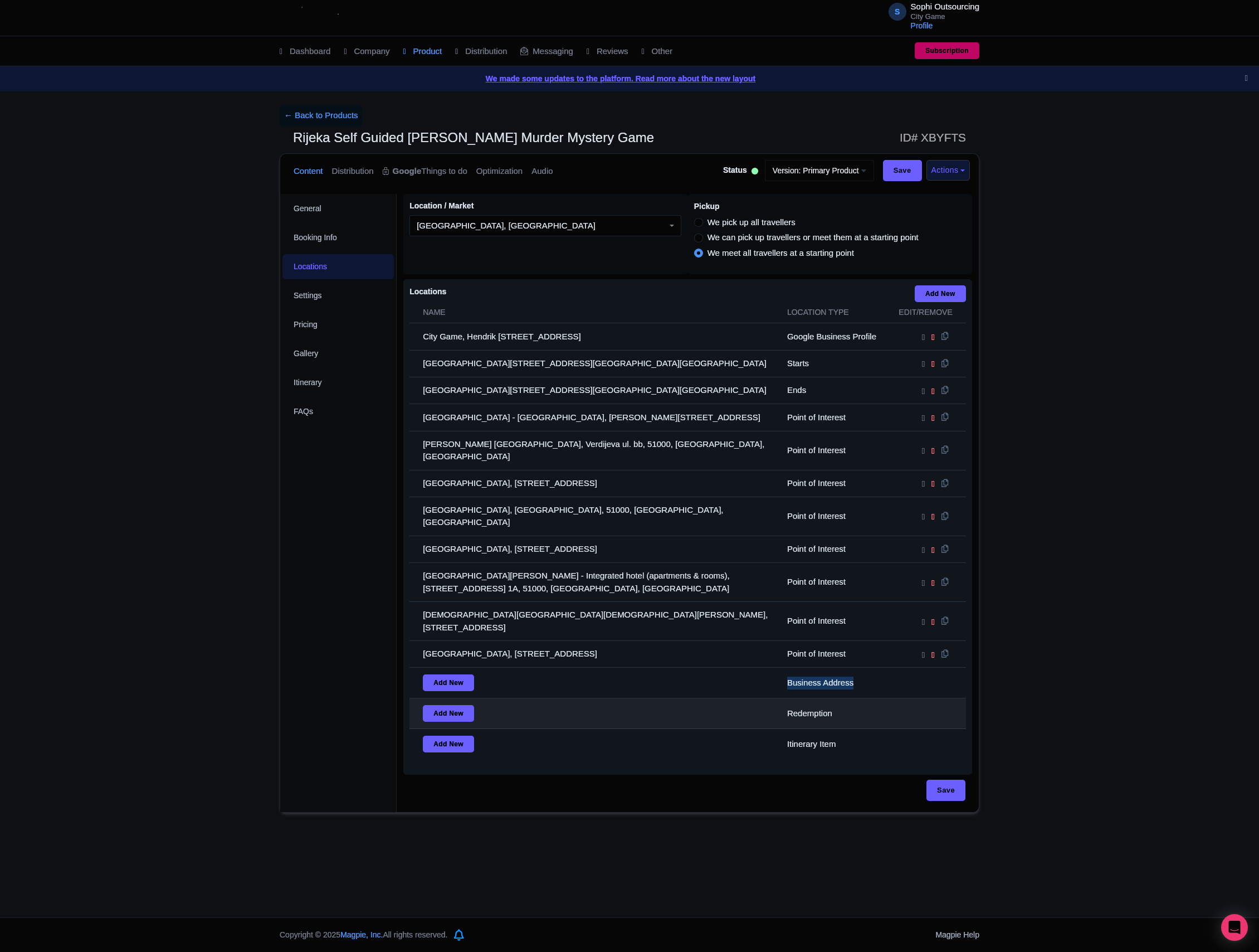
drag, startPoint x: 822, startPoint y: 647, endPoint x: 856, endPoint y: 691, distance: 55.6
click at [822, 667] on td "Business Address" at bounding box center [834, 683] width 108 height 31
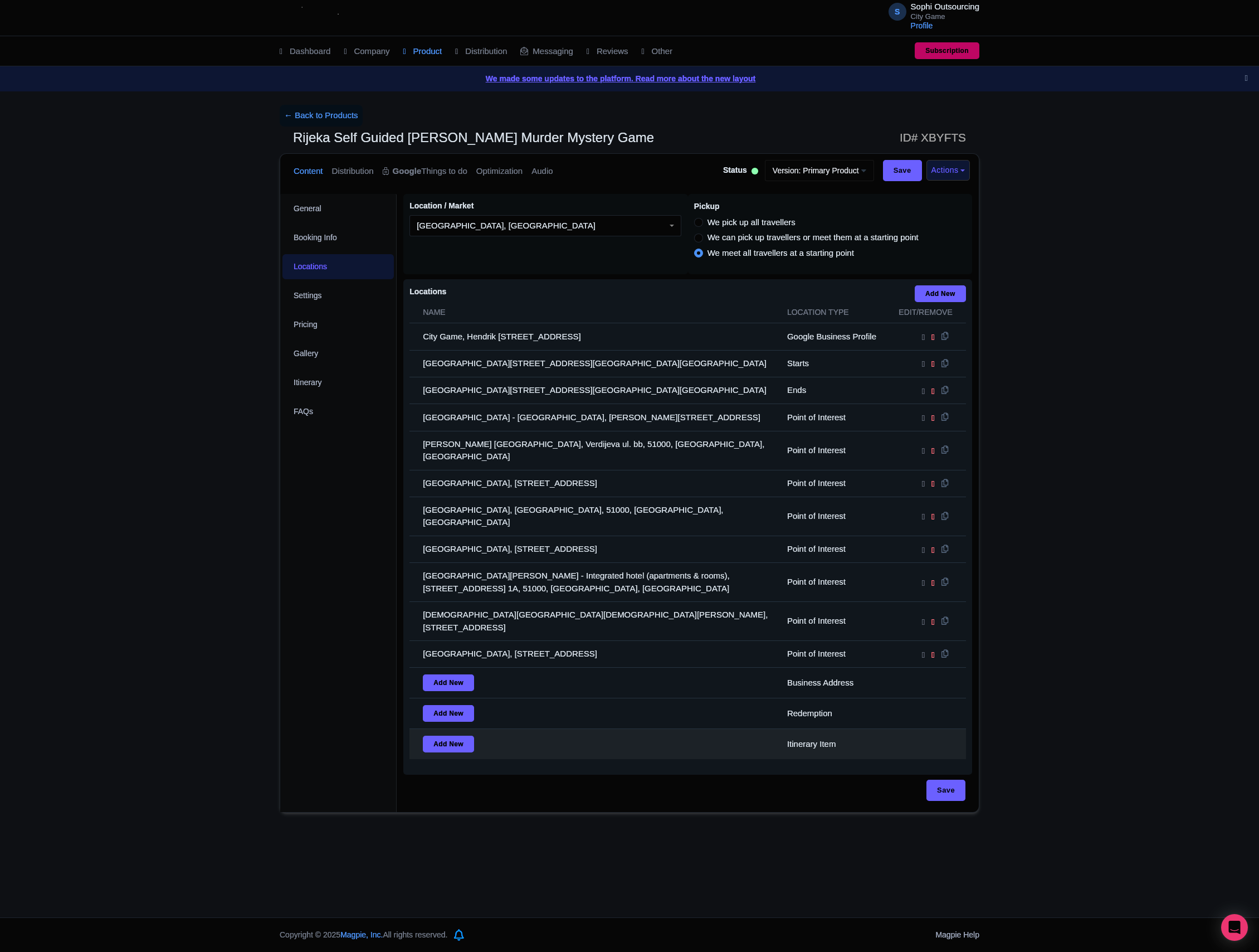
click at [854, 698] on td "Redemption" at bounding box center [834, 713] width 108 height 31
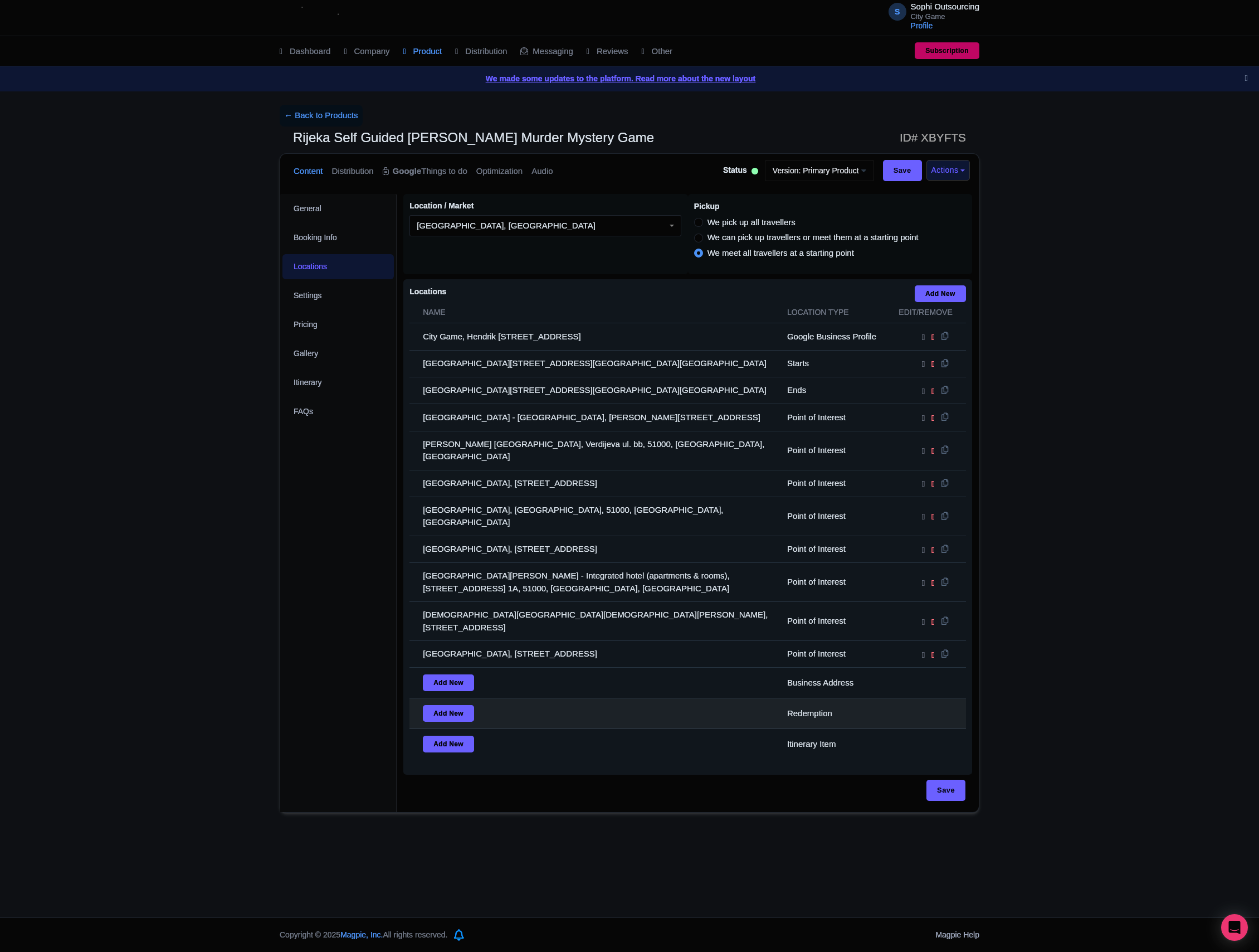
click at [819, 698] on td "Redemption" at bounding box center [834, 713] width 108 height 31
drag, startPoint x: 819, startPoint y: 685, endPoint x: 808, endPoint y: 728, distance: 44.4
click at [816, 698] on td "Redemption" at bounding box center [834, 713] width 108 height 31
click at [806, 728] on div "Locations i Add New Name Location type Edit/Remove City Game, Hendrik [STREET_A…" at bounding box center [687, 527] width 569 height 495
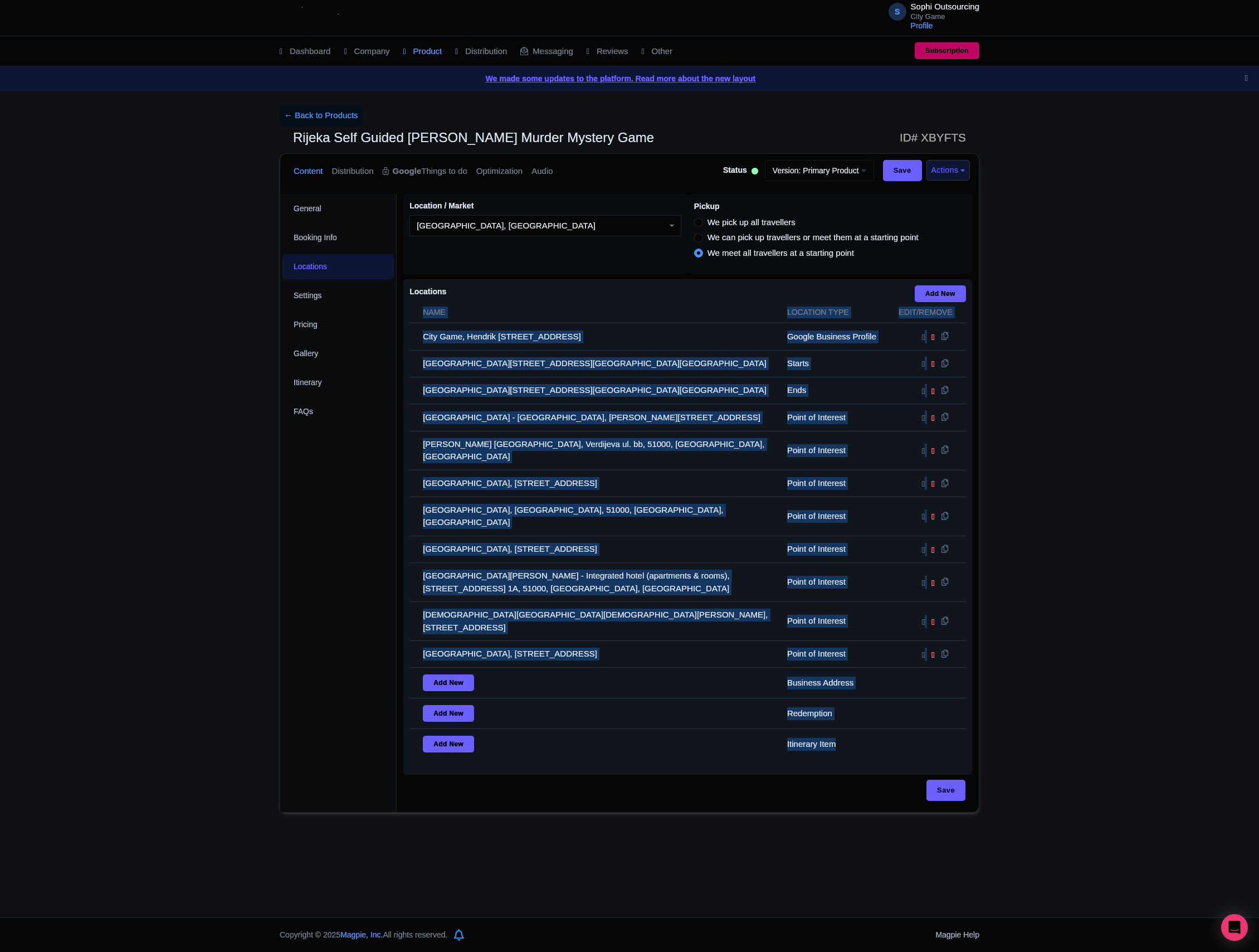
click at [806, 728] on div "Locations i Add New Name Location type Edit/Remove City Game, Hendrik [STREET_A…" at bounding box center [687, 527] width 569 height 495
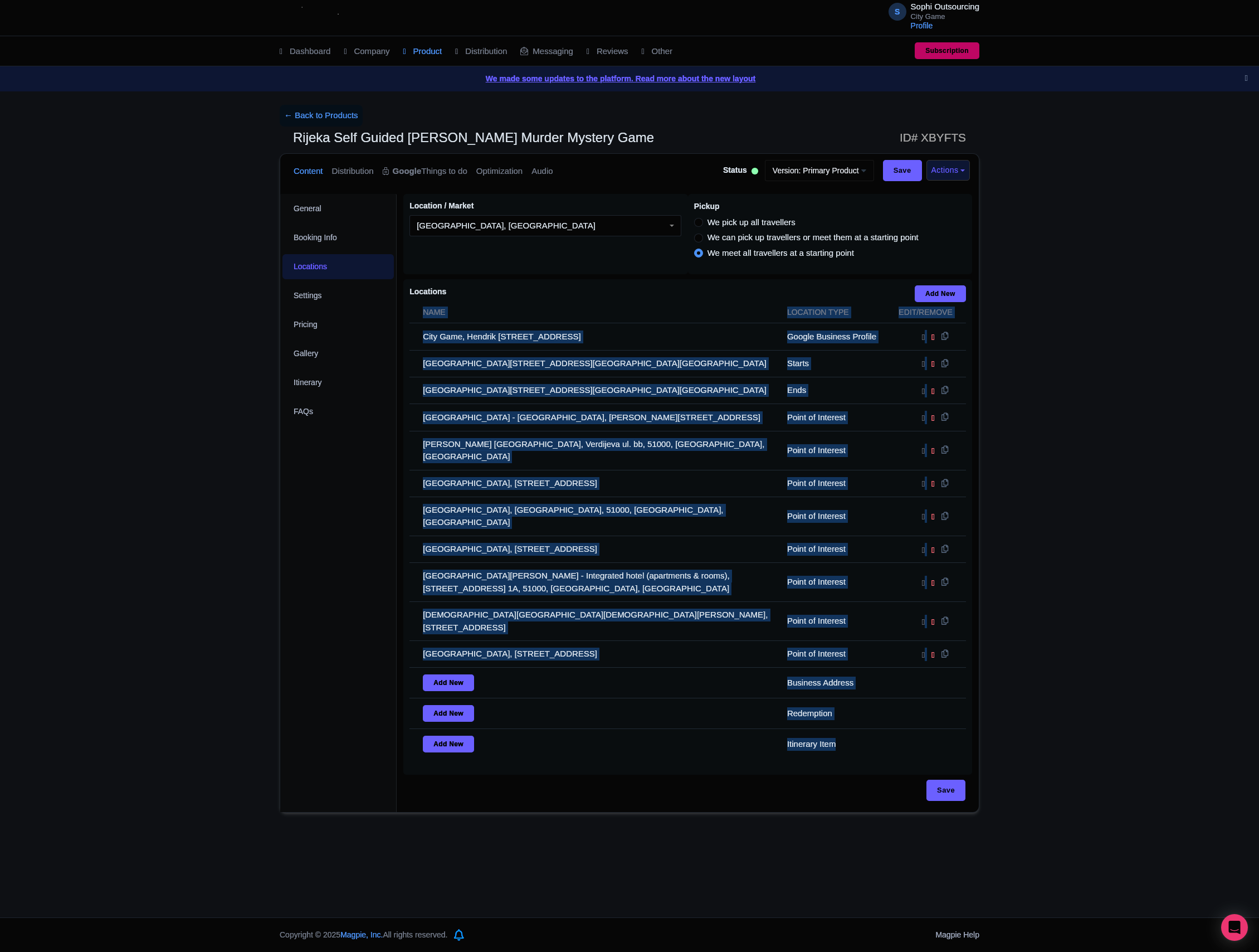
click at [806, 728] on div "Locations i Add New Name Location type Edit/Remove City Game, Hendrik [STREET_A…" at bounding box center [687, 527] width 569 height 495
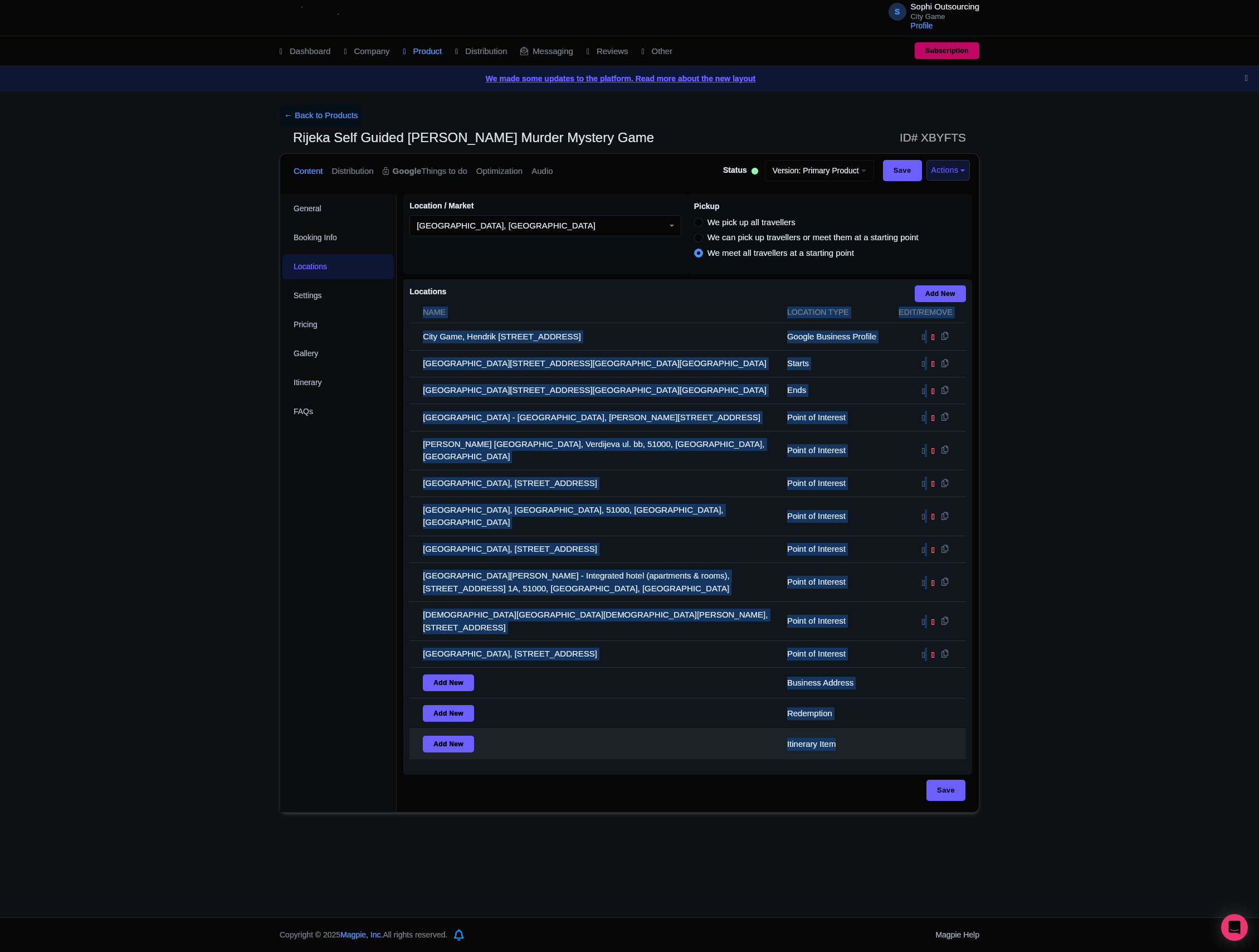
click at [826, 729] on td "Itinerary Item" at bounding box center [834, 744] width 108 height 31
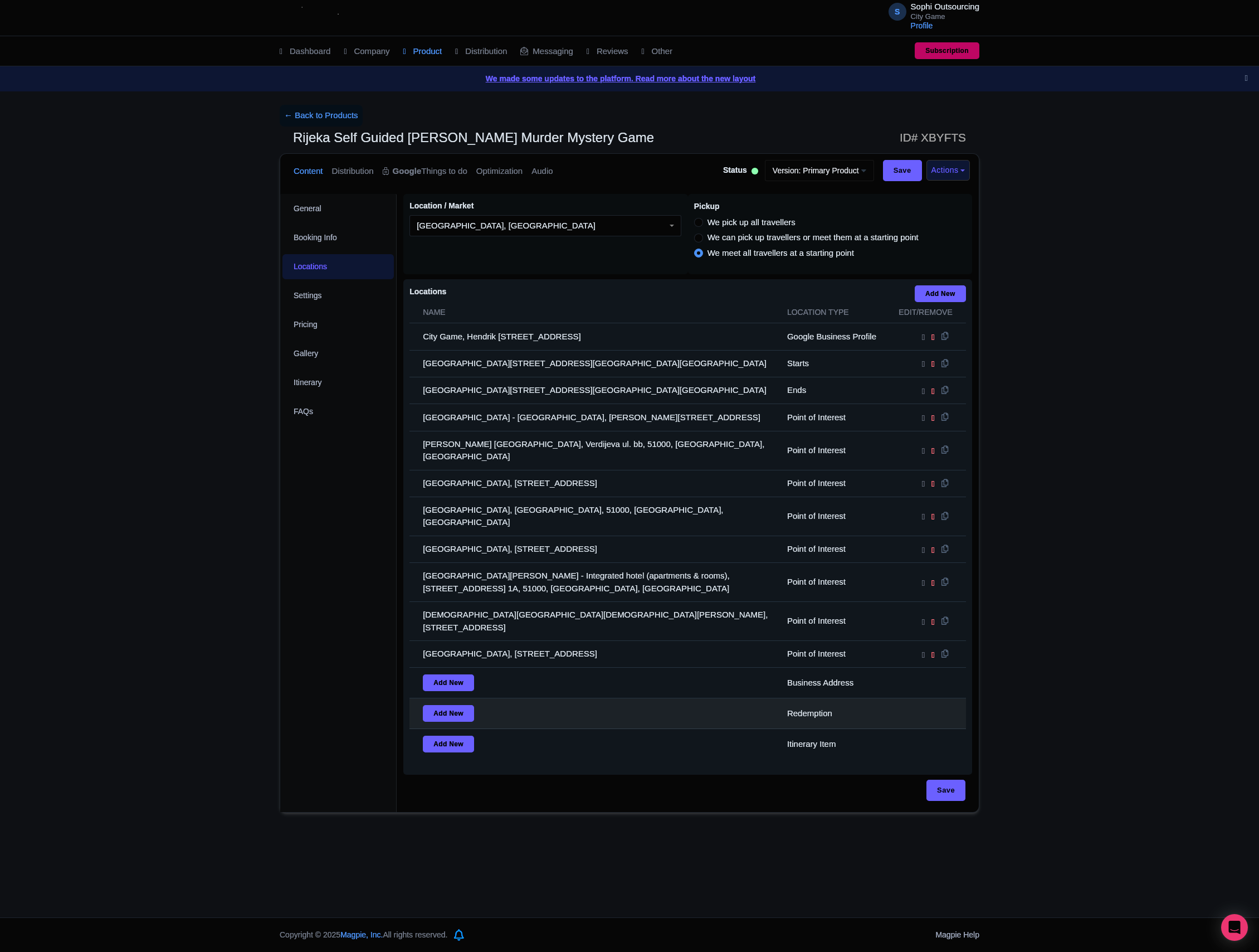
click at [773, 698] on td "Add New" at bounding box center [595, 713] width 371 height 31
drag, startPoint x: 773, startPoint y: 691, endPoint x: 781, endPoint y: 691, distance: 8.0
click at [774, 698] on td "Add New" at bounding box center [595, 713] width 371 height 31
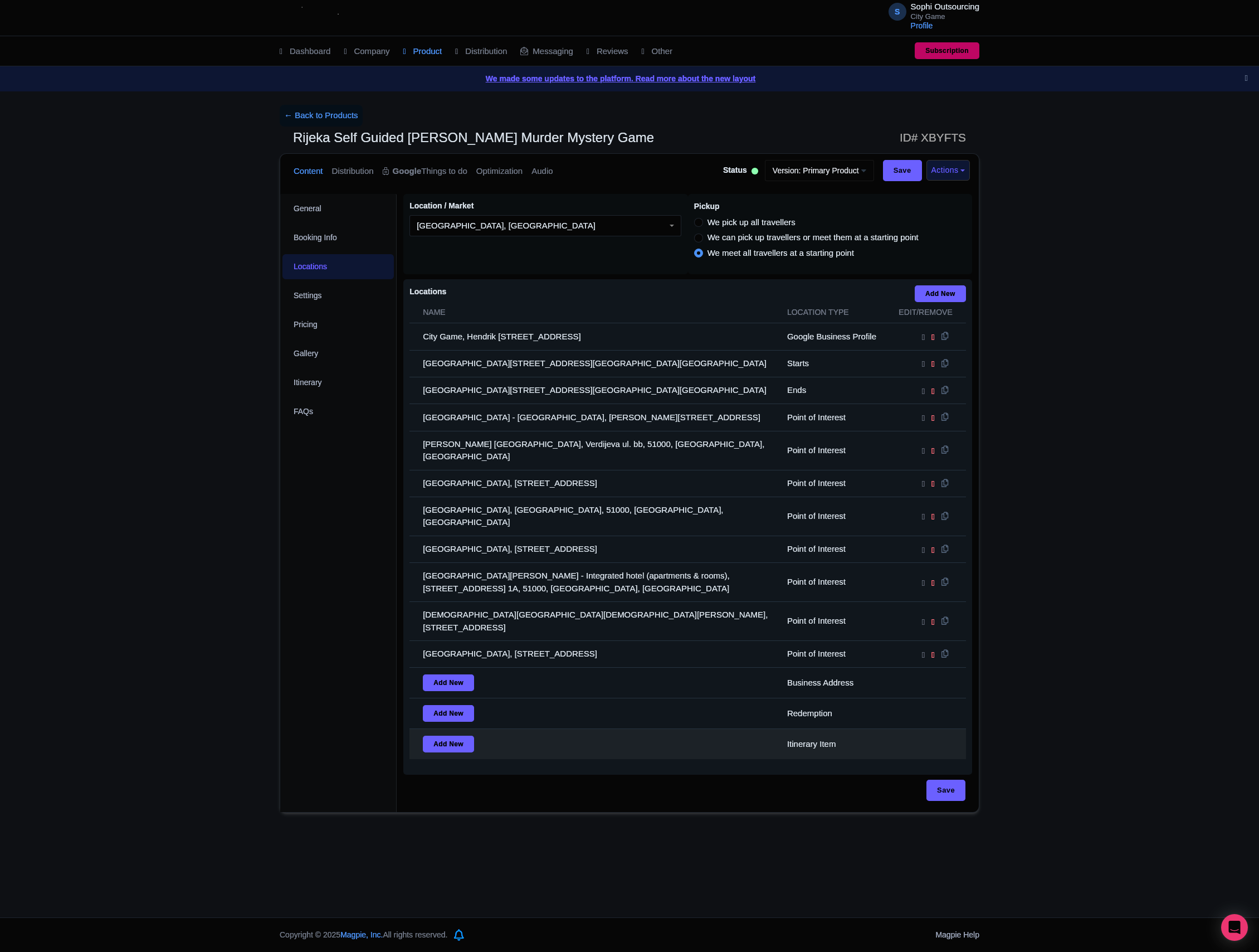
click at [856, 729] on td "Itinerary Item" at bounding box center [834, 744] width 108 height 31
click at [814, 729] on td "Itinerary Item" at bounding box center [834, 744] width 108 height 31
drag, startPoint x: 814, startPoint y: 723, endPoint x: 816, endPoint y: 715, distance: 8.2
click at [816, 729] on td "Itinerary Item" at bounding box center [834, 744] width 108 height 31
click at [816, 729] on td "Itinerary Item" at bounding box center [834, 744] width 108 height 31
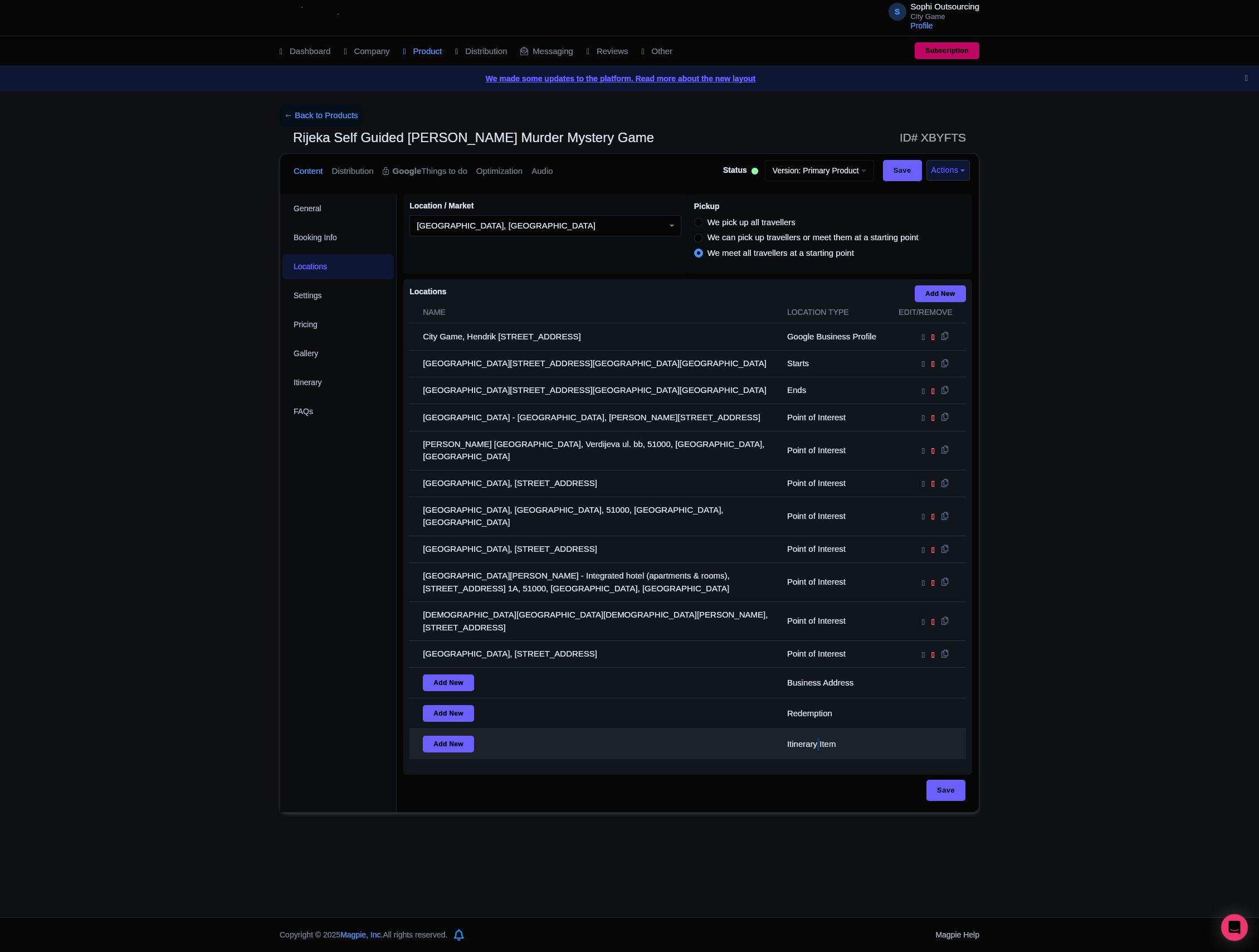
drag, startPoint x: 816, startPoint y: 715, endPoint x: 818, endPoint y: 707, distance: 8.2
click at [818, 729] on td "Itinerary Item" at bounding box center [834, 744] width 108 height 31
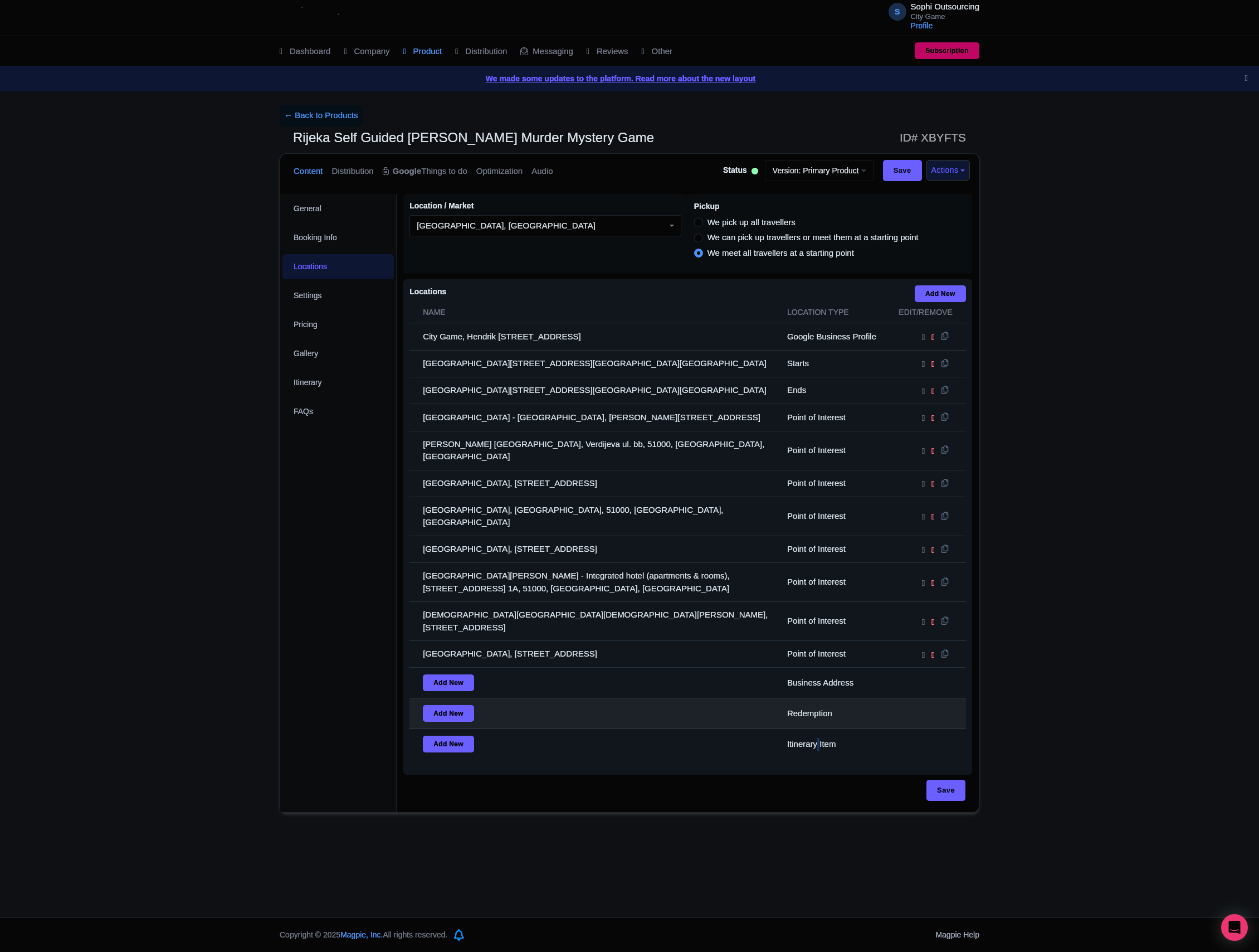
drag, startPoint x: 818, startPoint y: 707, endPoint x: 820, endPoint y: 685, distance: 22.1
click at [819, 693] on tbody "City Game, Hendrik [STREET_ADDRESS] Google Business Profile [GEOGRAPHIC_DATA], …" at bounding box center [687, 541] width 557 height 436
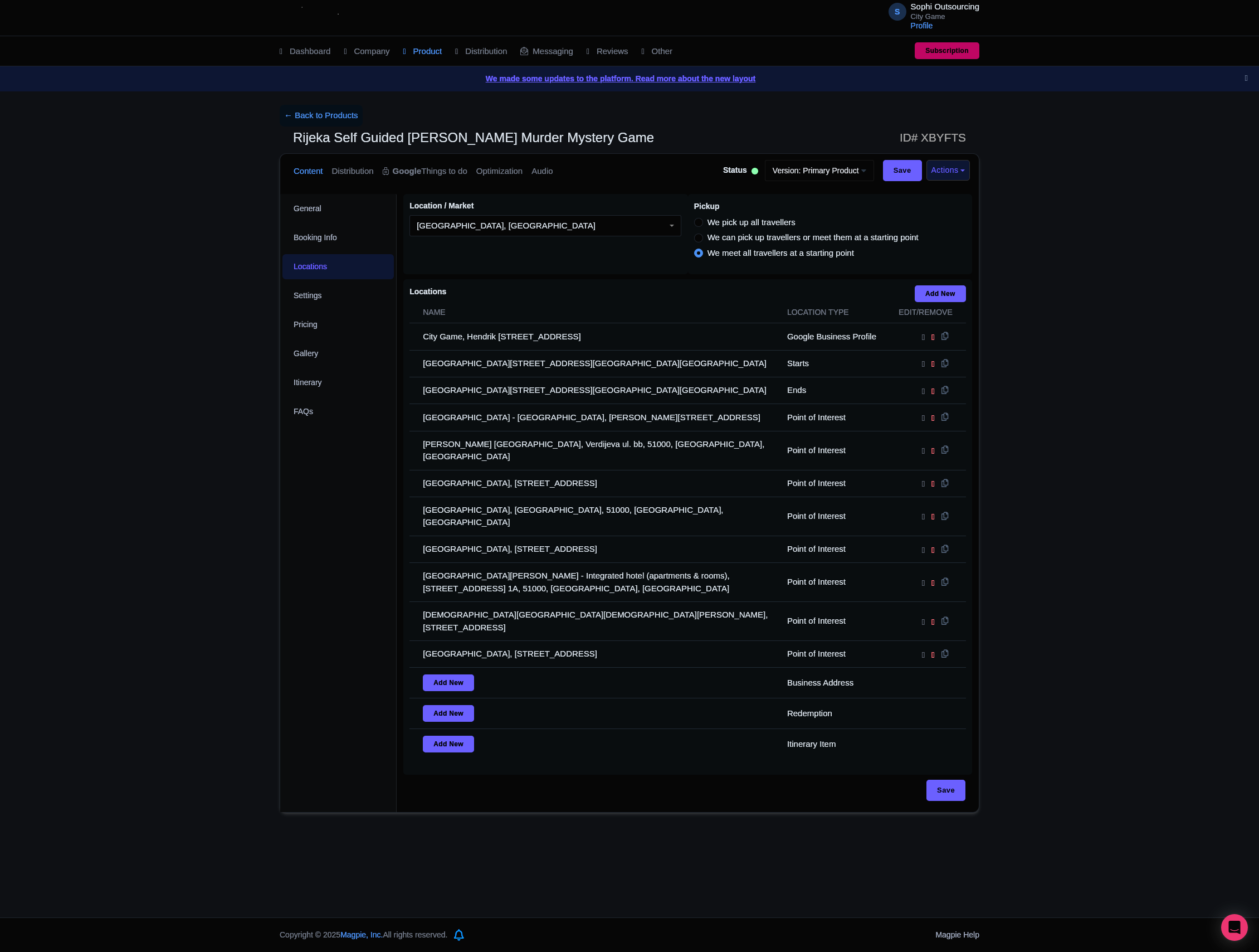
click at [690, 826] on div "S Sophi Outsourcing City Game Profile Users Settings Sign out Dashboard Company…" at bounding box center [629, 459] width 1259 height 917
click at [662, 841] on div "S Sophi Outsourcing City Game Profile Users Settings Sign out Dashboard Company…" at bounding box center [629, 459] width 1259 height 917
click at [667, 837] on div "S Sophi Outsourcing City Game Profile Users Settings Sign out Dashboard Company…" at bounding box center [629, 459] width 1259 height 917
click at [677, 826] on div "S Sophi Outsourcing City Game Profile Users Settings Sign out Dashboard Company…" at bounding box center [629, 459] width 1259 height 917
click at [131, 319] on div "← Back to Products Rijeka Self Guided Sherlock [PERSON_NAME] Murder Mystery Gam…" at bounding box center [629, 458] width 1259 height 707
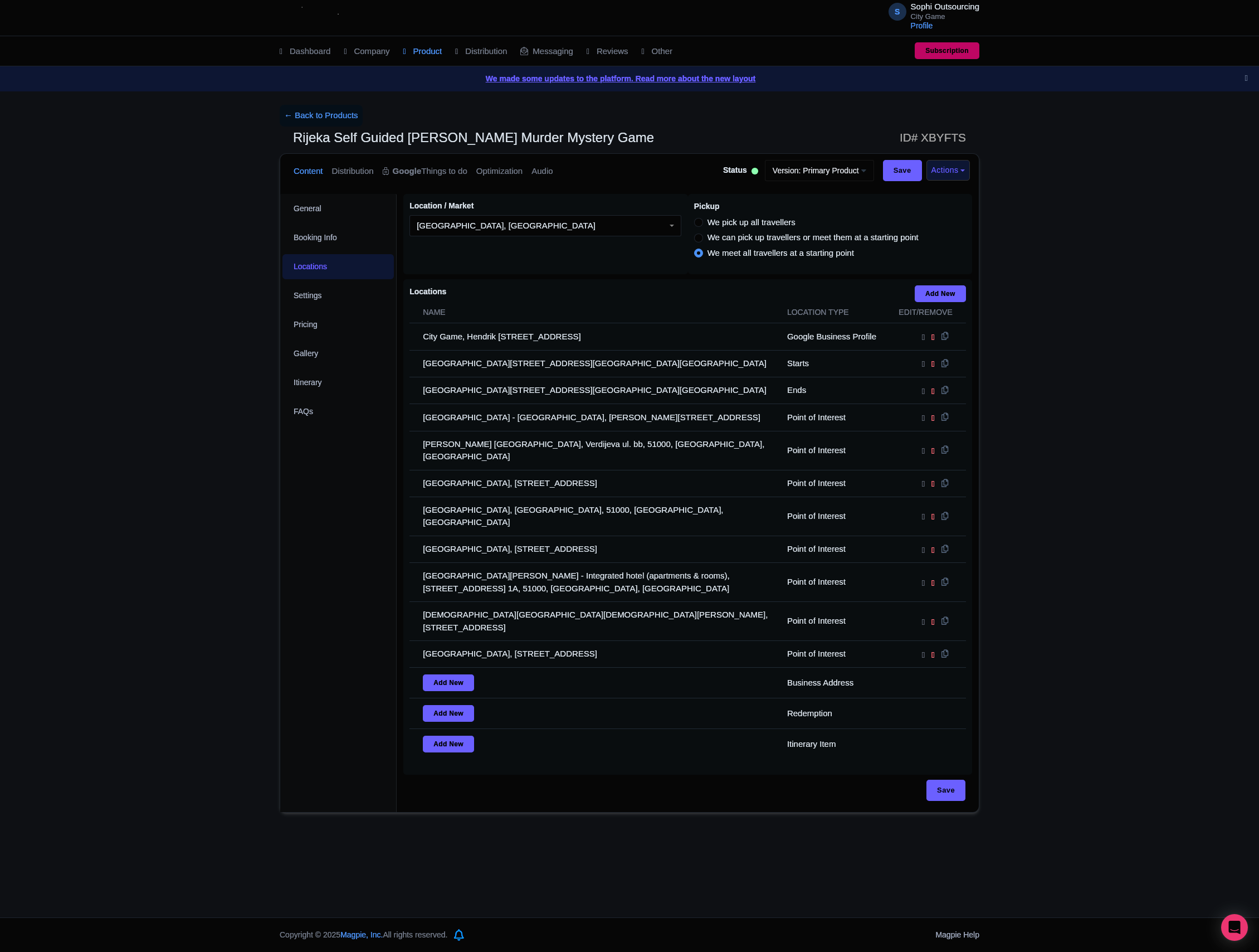
click at [224, 353] on div "← Back to Products Rijeka Self Guided Sherlock [PERSON_NAME] Murder Mystery Gam…" at bounding box center [629, 458] width 1259 height 707
click at [224, 352] on div "← Back to Products Rijeka Self Guided Sherlock [PERSON_NAME] Murder Mystery Gam…" at bounding box center [629, 458] width 1259 height 707
click at [225, 350] on div "← Back to Products Rijeka Self Guided Sherlock [PERSON_NAME] Murder Mystery Gam…" at bounding box center [629, 458] width 1259 height 707
click at [225, 352] on div "← Back to Products Rijeka Self Guided Sherlock [PERSON_NAME] Murder Mystery Gam…" at bounding box center [629, 458] width 1259 height 707
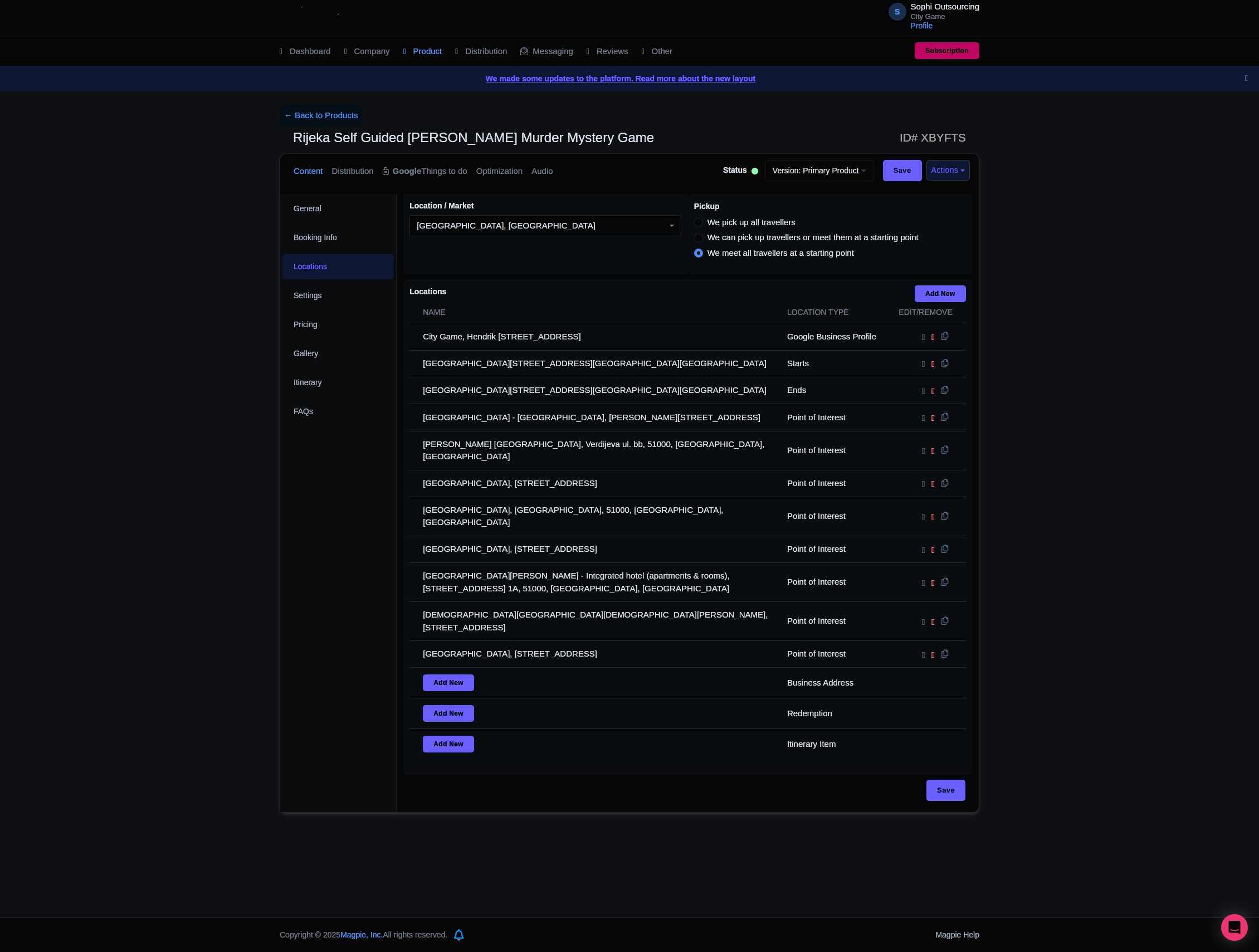
click at [225, 352] on div "← Back to Products Rijeka Self Guided Sherlock [PERSON_NAME] Murder Mystery Gam…" at bounding box center [629, 458] width 1259 height 707
click at [109, 348] on div "← Back to Products Rijeka Self Guided Sherlock [PERSON_NAME] Murder Mystery Gam…" at bounding box center [629, 458] width 1259 height 707
click at [128, 355] on div "← Back to Products Rijeka Self Guided Sherlock [PERSON_NAME] Murder Mystery Gam…" at bounding box center [629, 458] width 1259 height 707
click at [126, 355] on div "← Back to Products Rijeka Self Guided Sherlock [PERSON_NAME] Murder Mystery Gam…" at bounding box center [629, 458] width 1259 height 707
click at [125, 355] on div "← Back to Products Rijeka Self Guided Sherlock [PERSON_NAME] Murder Mystery Gam…" at bounding box center [629, 458] width 1259 height 707
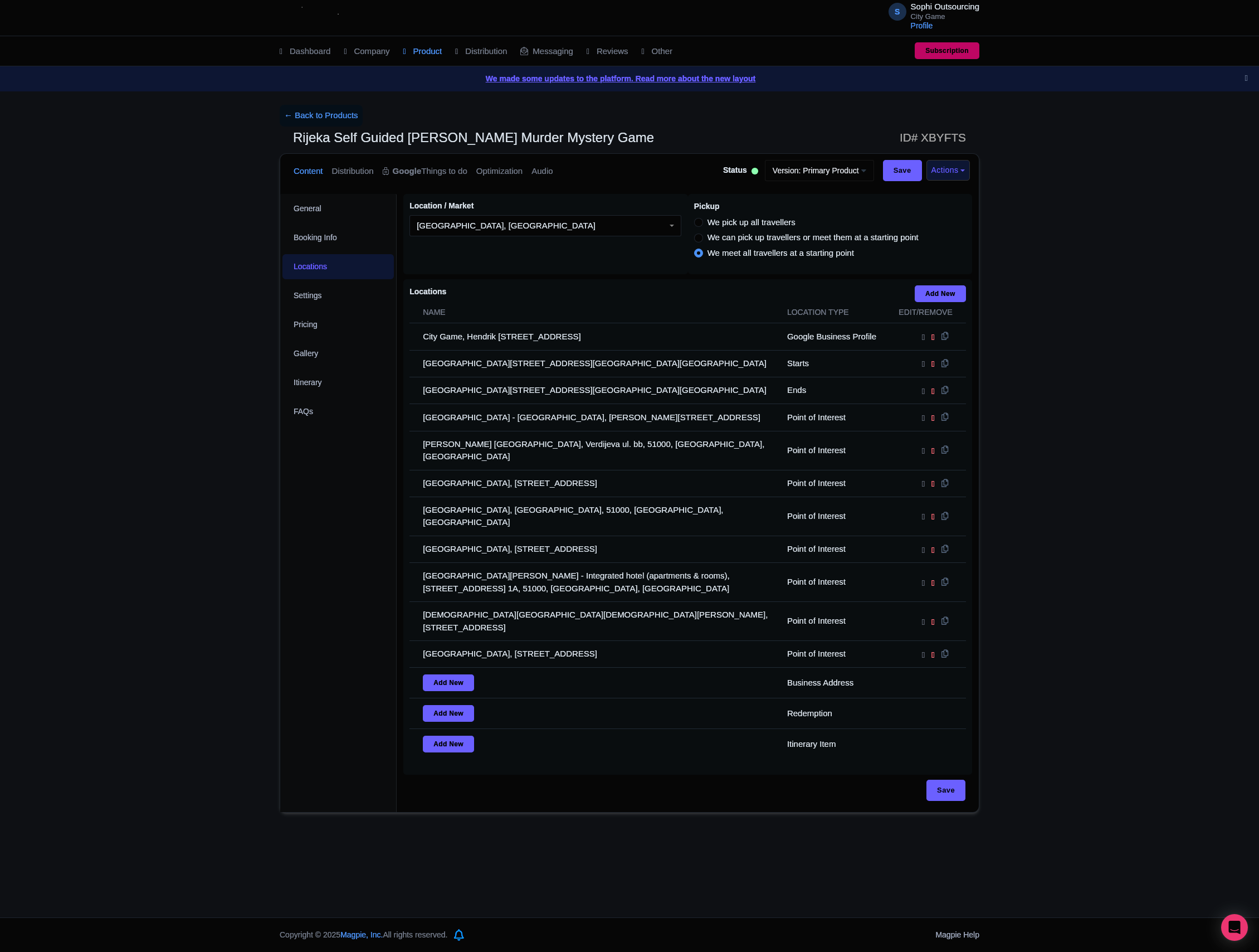
click at [125, 355] on div "← Back to Products Rijeka Self Guided Sherlock [PERSON_NAME] Murder Mystery Gam…" at bounding box center [629, 458] width 1259 height 707
drag, startPoint x: 125, startPoint y: 355, endPoint x: 113, endPoint y: 379, distance: 26.8
click at [125, 355] on div "← Back to Products Rijeka Self Guided Sherlock [PERSON_NAME] Murder Mystery Gam…" at bounding box center [629, 458] width 1259 height 707
click at [87, 340] on div "← Back to Products Rijeka Self Guided Sherlock [PERSON_NAME] Murder Mystery Gam…" at bounding box center [629, 458] width 1259 height 707
click at [91, 334] on div "← Back to Products Rijeka Self Guided Sherlock [PERSON_NAME] Murder Mystery Gam…" at bounding box center [629, 458] width 1259 height 707
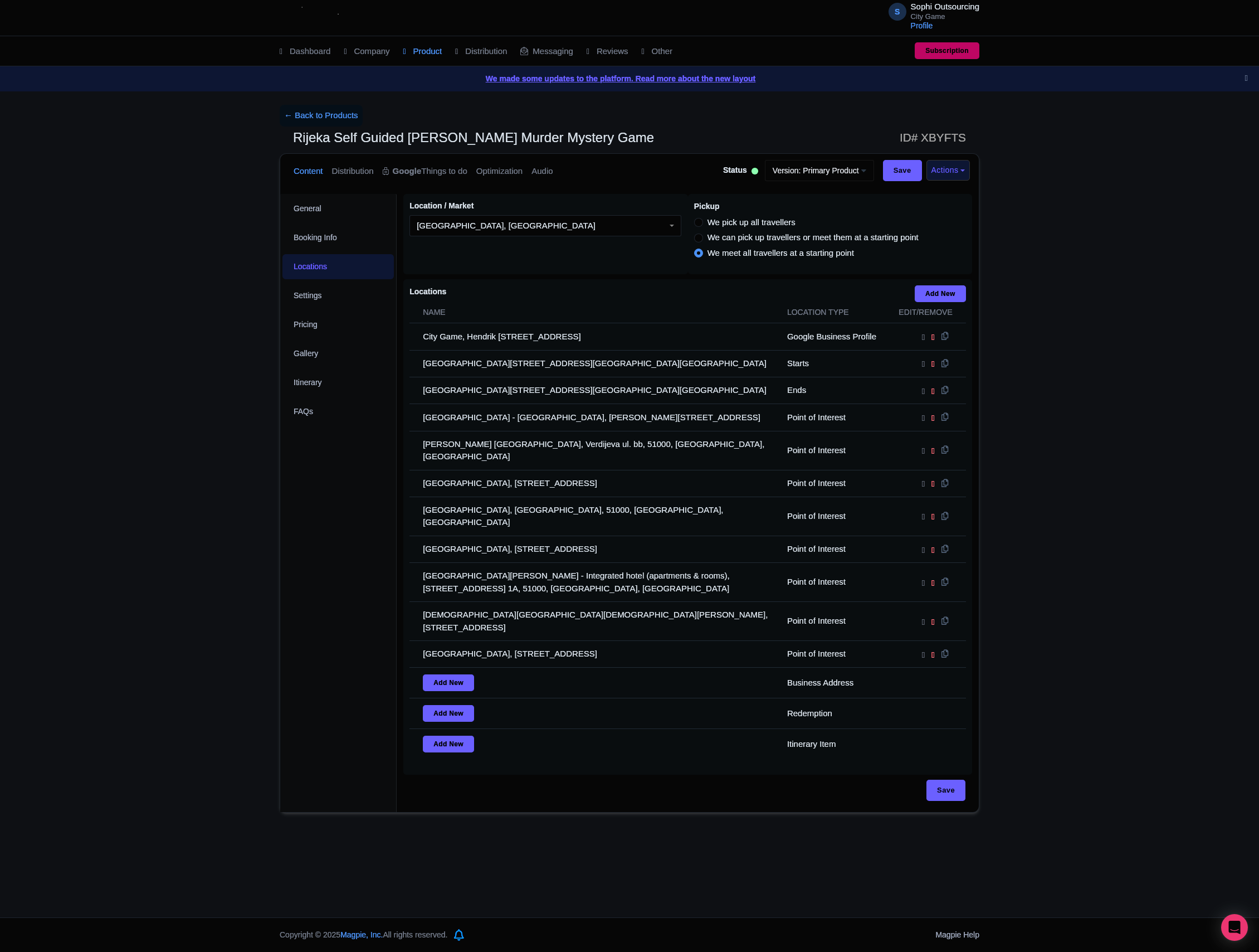
click at [124, 333] on div "← Back to Products Rijeka Self Guided Sherlock [PERSON_NAME] Murder Mystery Gam…" at bounding box center [629, 458] width 1259 height 707
click at [124, 332] on div "← Back to Products Rijeka Self Guided Sherlock [PERSON_NAME] Murder Mystery Gam…" at bounding box center [629, 458] width 1259 height 707
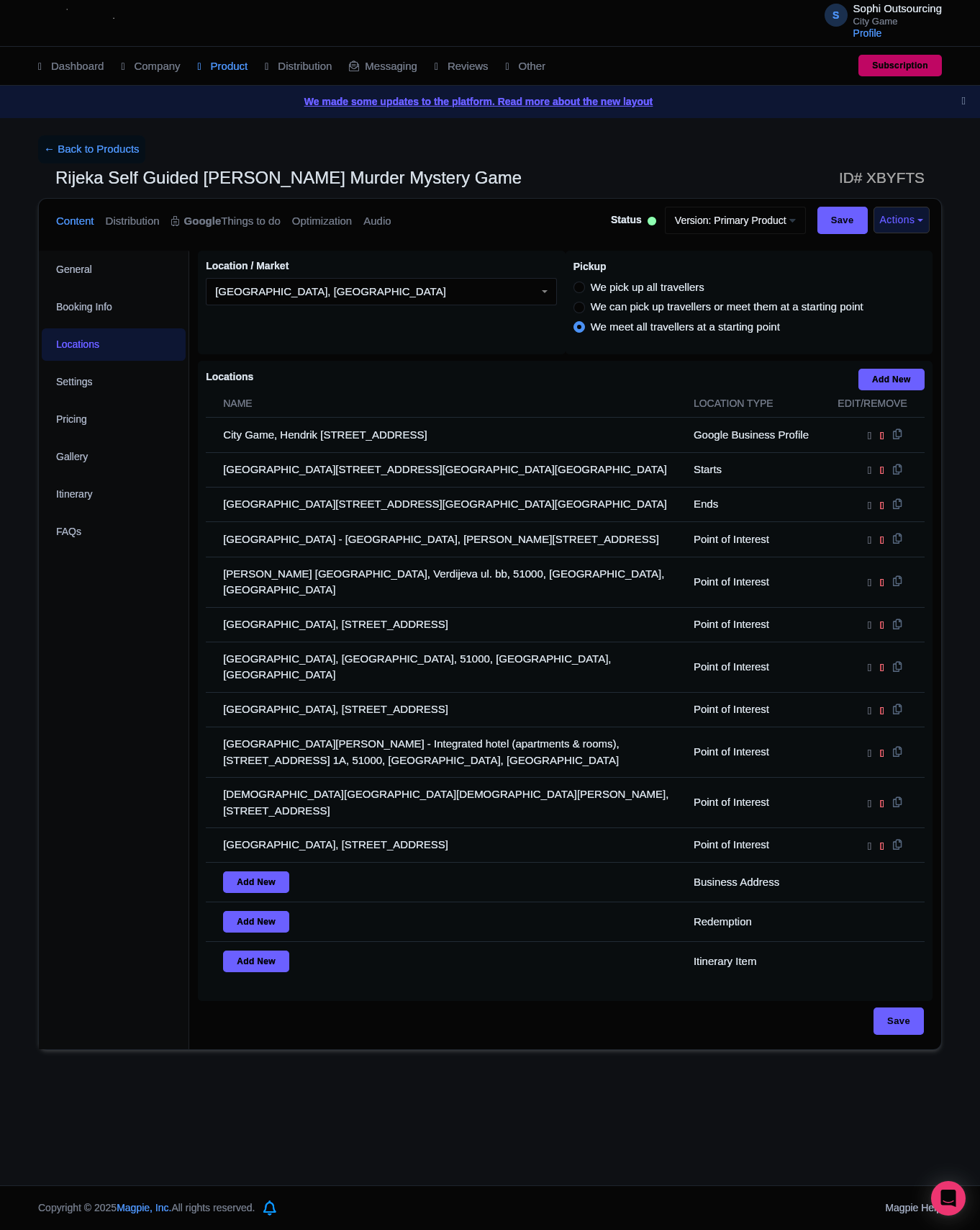
drag, startPoint x: 343, startPoint y: 1018, endPoint x: 184, endPoint y: 1096, distance: 177.1
click at [184, 1096] on div "S Sophi Outsourcing City Game Profile Users Settings Sign out Dashboard Company…" at bounding box center [490, 593] width 980 height 1185
click at [429, 1047] on div "S Sophi Outsourcing City Game Profile Users Settings Sign out Dashboard Company…" at bounding box center [490, 593] width 980 height 1185
click at [431, 1044] on div "S Sophi Outsourcing City Game Profile Users Settings Sign out Dashboard Company…" at bounding box center [490, 593] width 980 height 1185
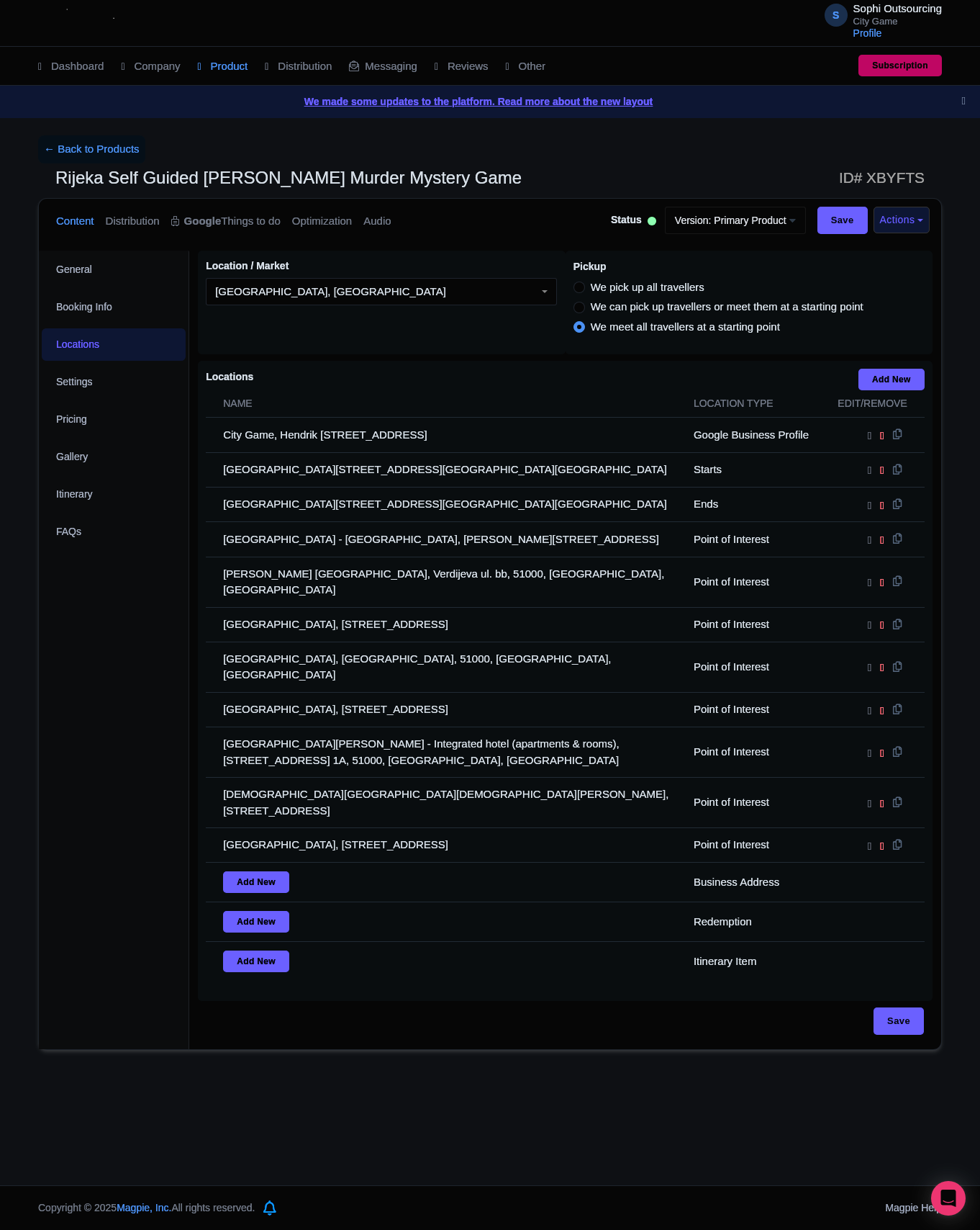
click at [431, 1044] on div "S Sophi Outsourcing City Game Profile Users Settings Sign out Dashboard Company…" at bounding box center [490, 593] width 980 height 1185
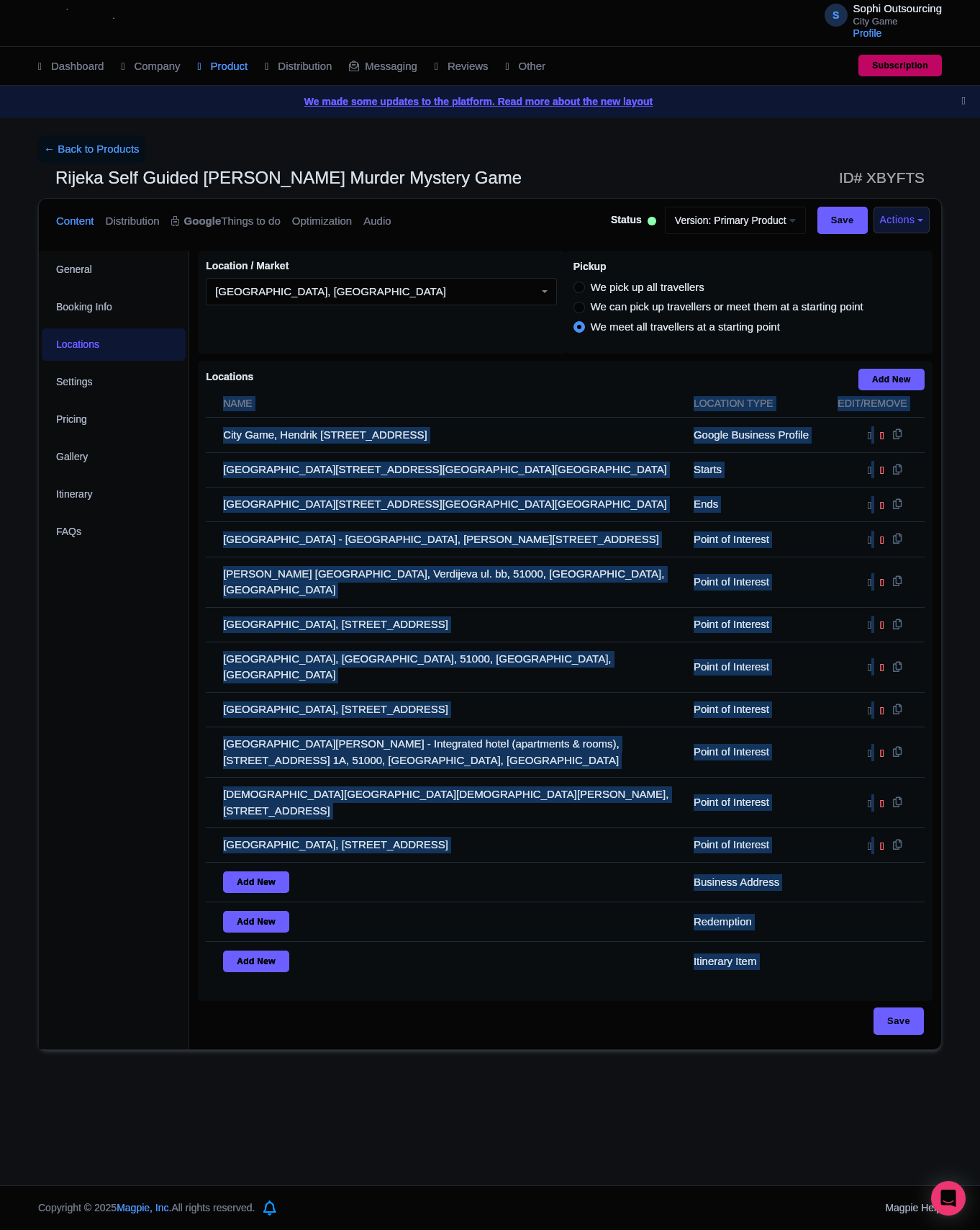
click at [431, 1044] on div "S Sophi Outsourcing City Game Profile Users Settings Sign out Dashboard Company…" at bounding box center [490, 593] width 980 height 1185
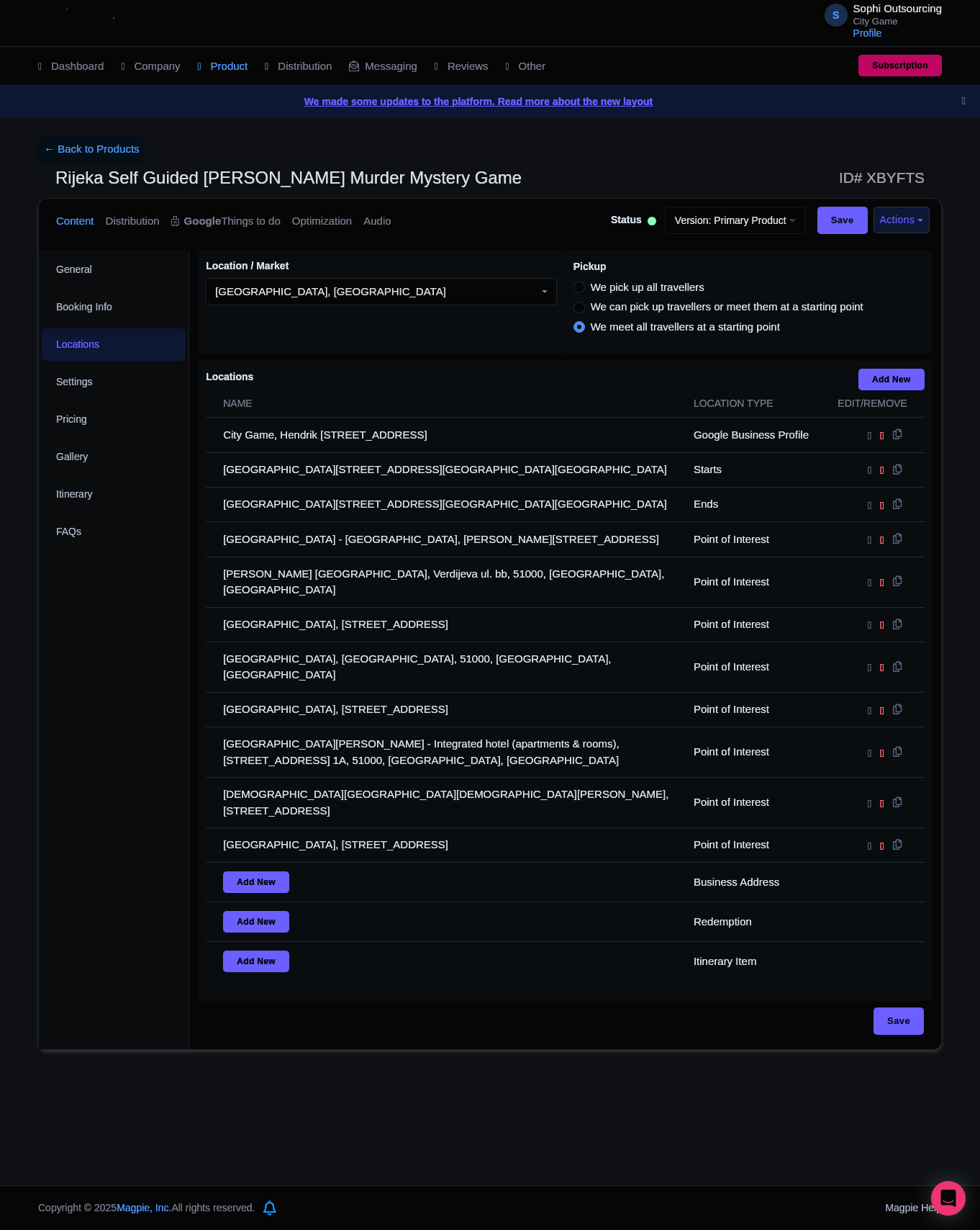
click at [435, 1044] on div "S Sophi Outsourcing City Game Profile Users Settings Sign out Dashboard Company…" at bounding box center [490, 593] width 980 height 1185
click at [437, 1033] on div "S Sophi Outsourcing City Game Profile Users Settings Sign out Dashboard Company…" at bounding box center [490, 593] width 980 height 1185
click at [450, 1010] on div "S Sophi Outsourcing City Game Profile Users Settings Sign out Dashboard Company…" at bounding box center [490, 593] width 980 height 1185
click at [450, 1007] on div "Save" at bounding box center [565, 1028] width 735 height 41
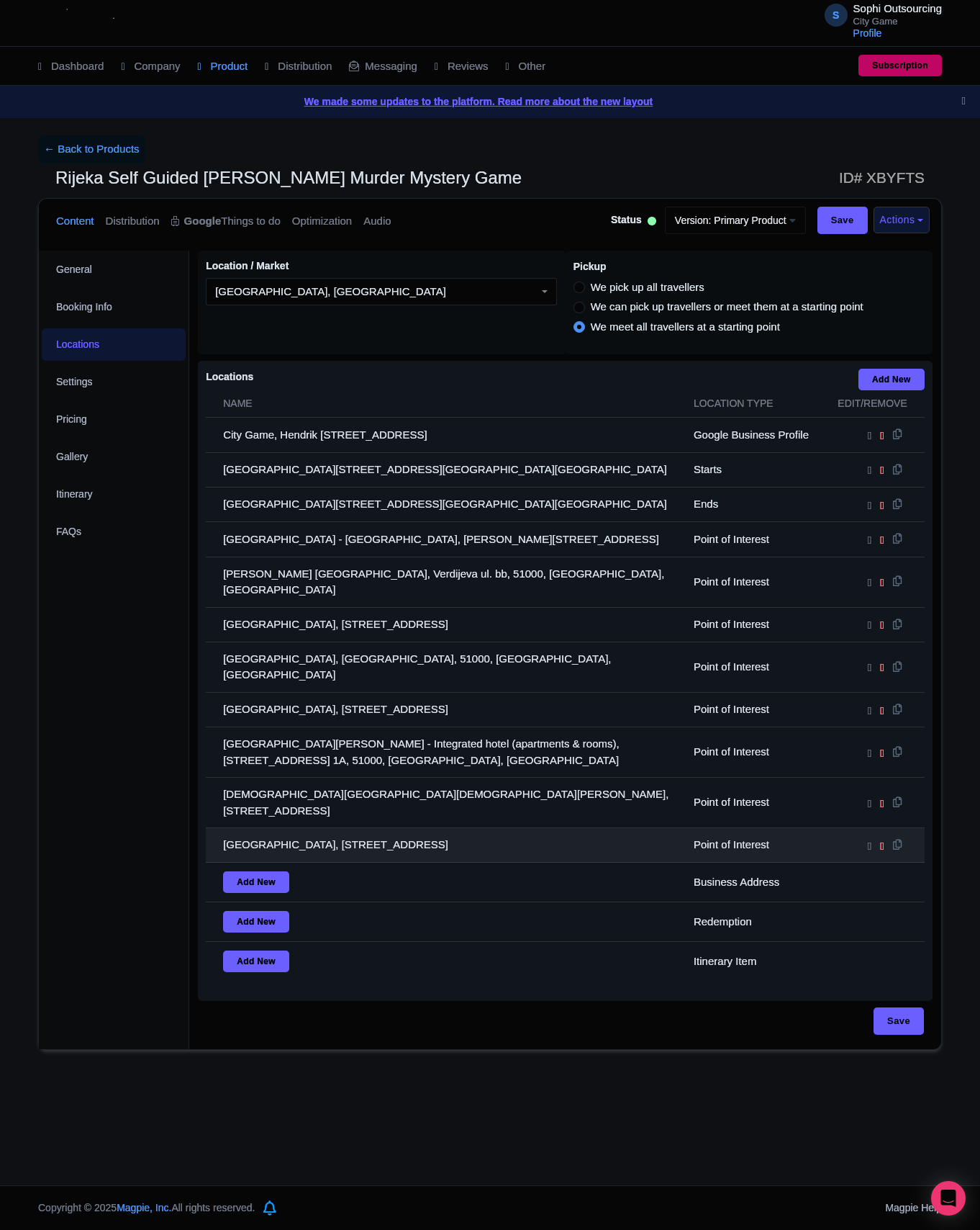
click at [396, 828] on td "[GEOGRAPHIC_DATA], [STREET_ADDRESS]" at bounding box center [445, 845] width 480 height 34
click at [399, 828] on td "[GEOGRAPHIC_DATA], [STREET_ADDRESS]" at bounding box center [445, 845] width 480 height 34
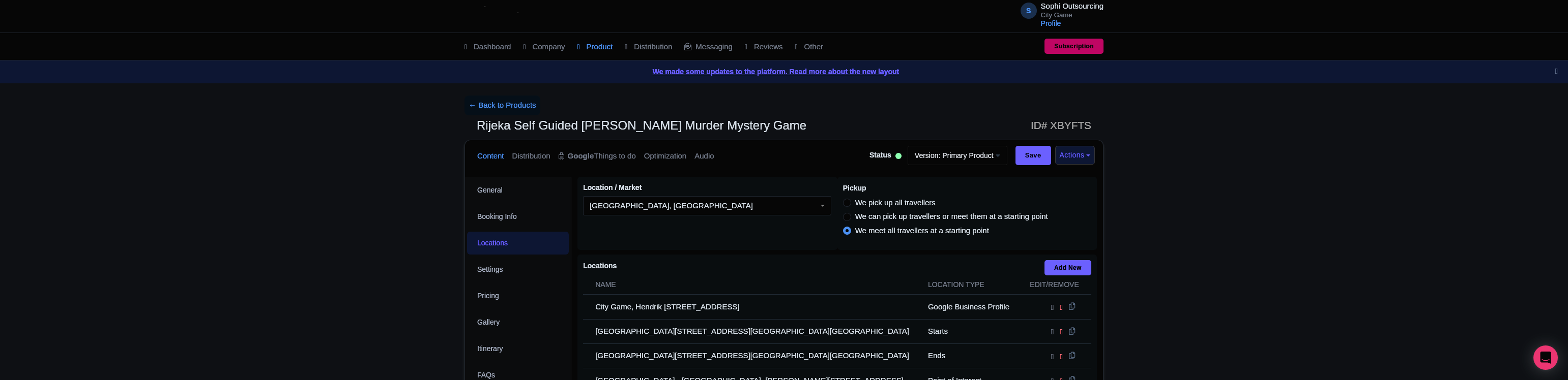
click at [931, 72] on link "We made some updates to the platform. Read more about the new layout" at bounding box center [784, 72] width 1556 height 11
